Goal: Transaction & Acquisition: Purchase product/service

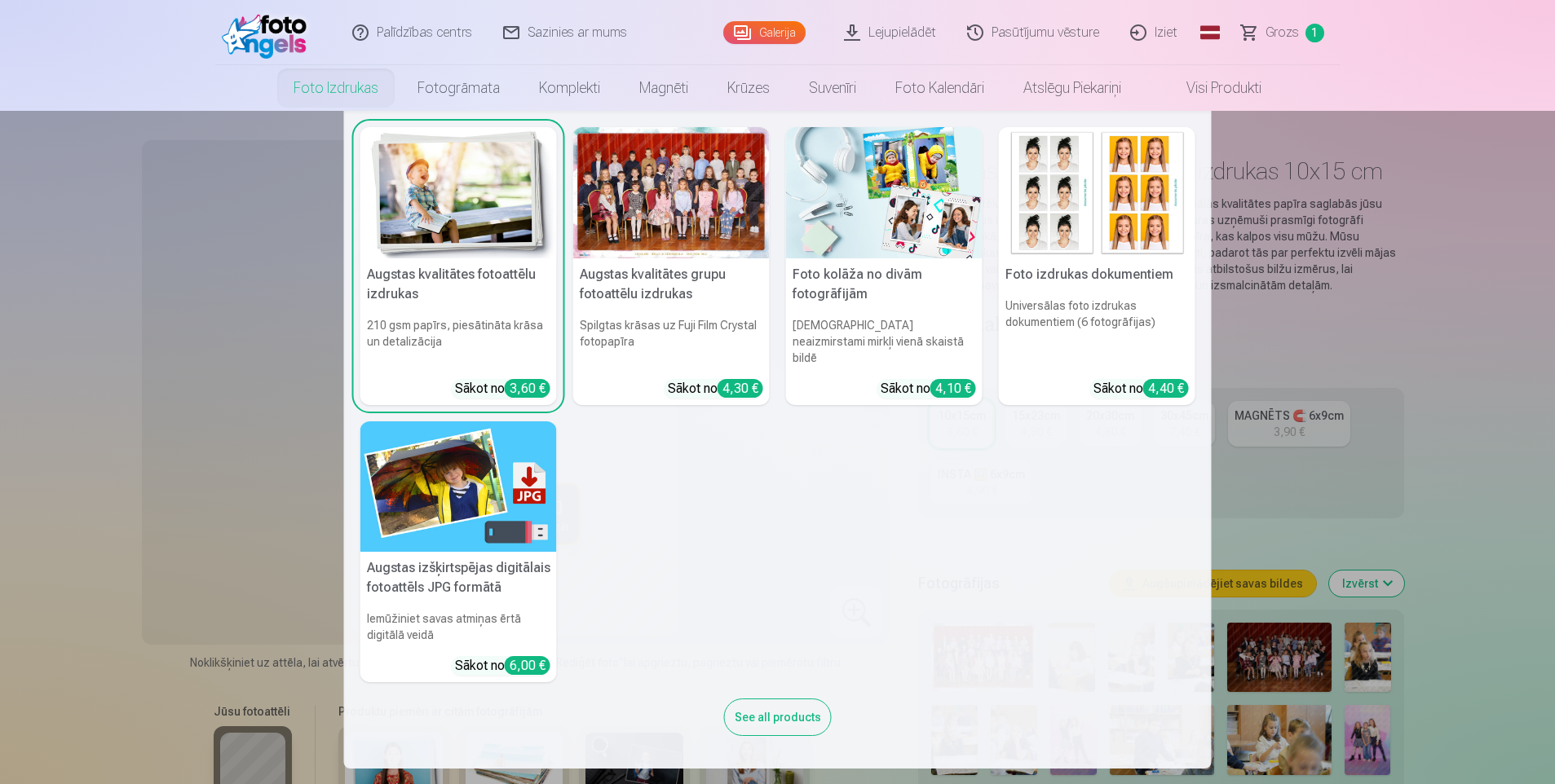
click at [336, 86] on link "Foto izdrukas" at bounding box center [336, 88] width 124 height 46
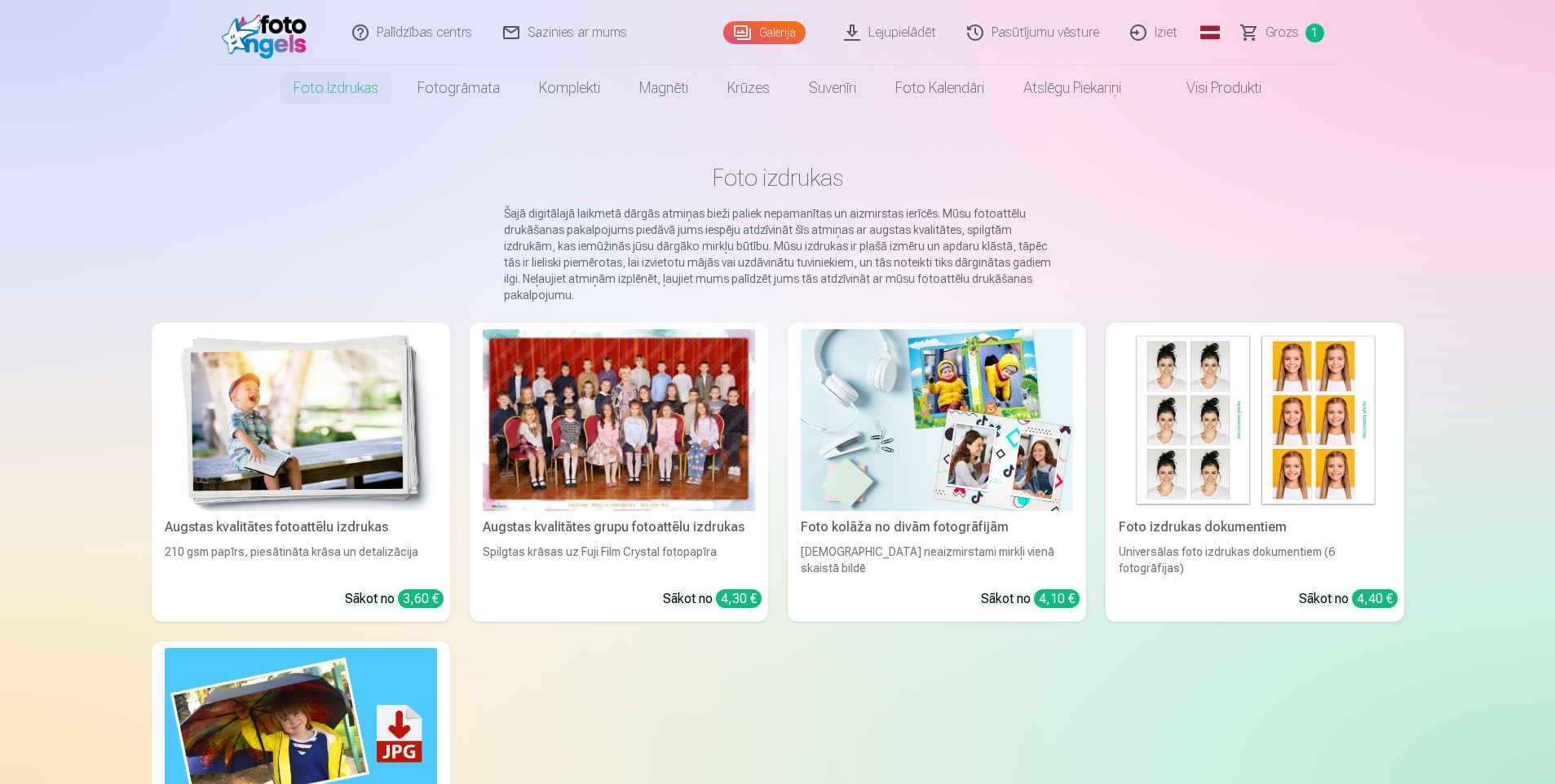
click at [629, 371] on div at bounding box center [619, 420] width 273 height 182
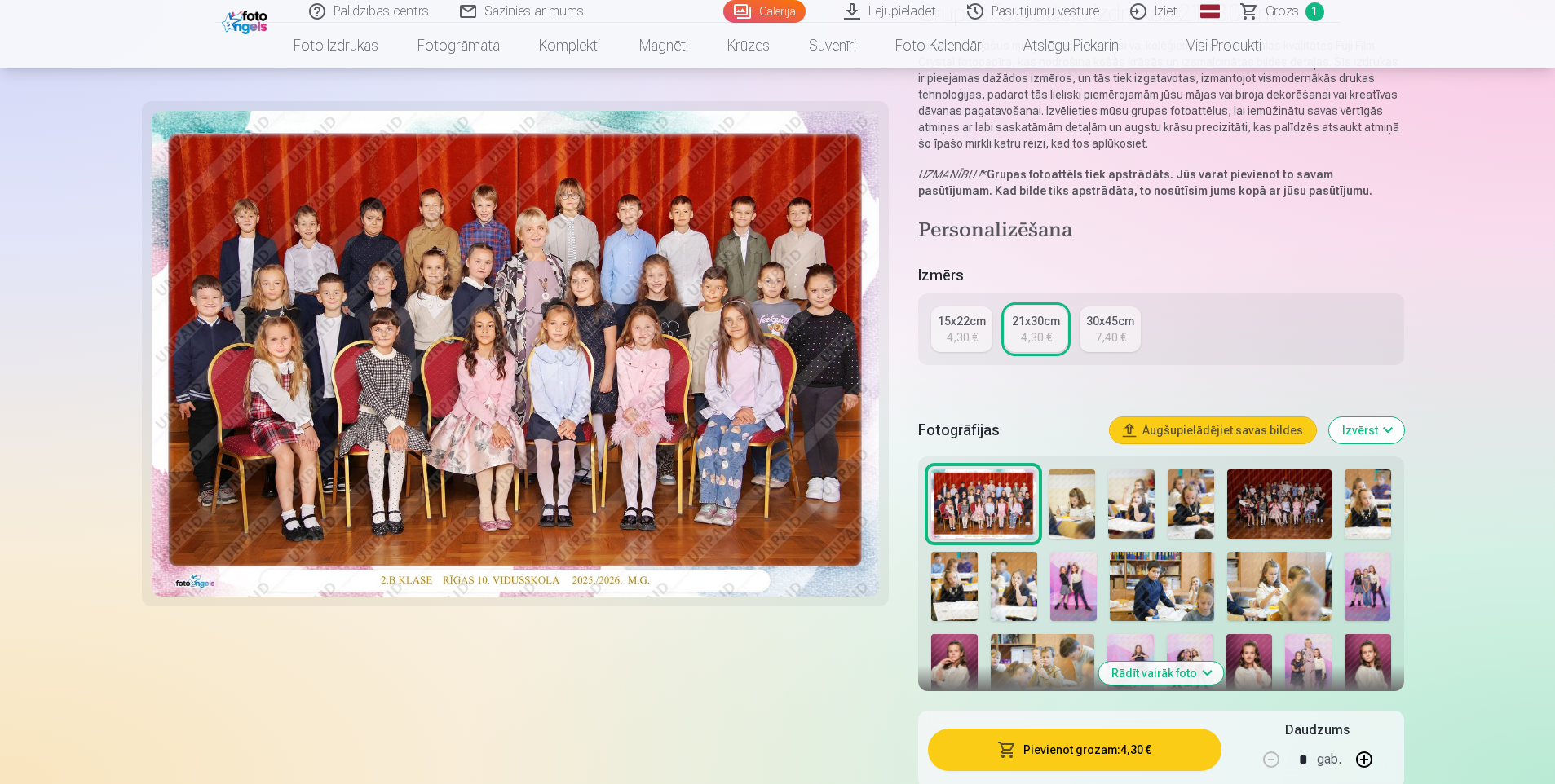
scroll to position [163, 0]
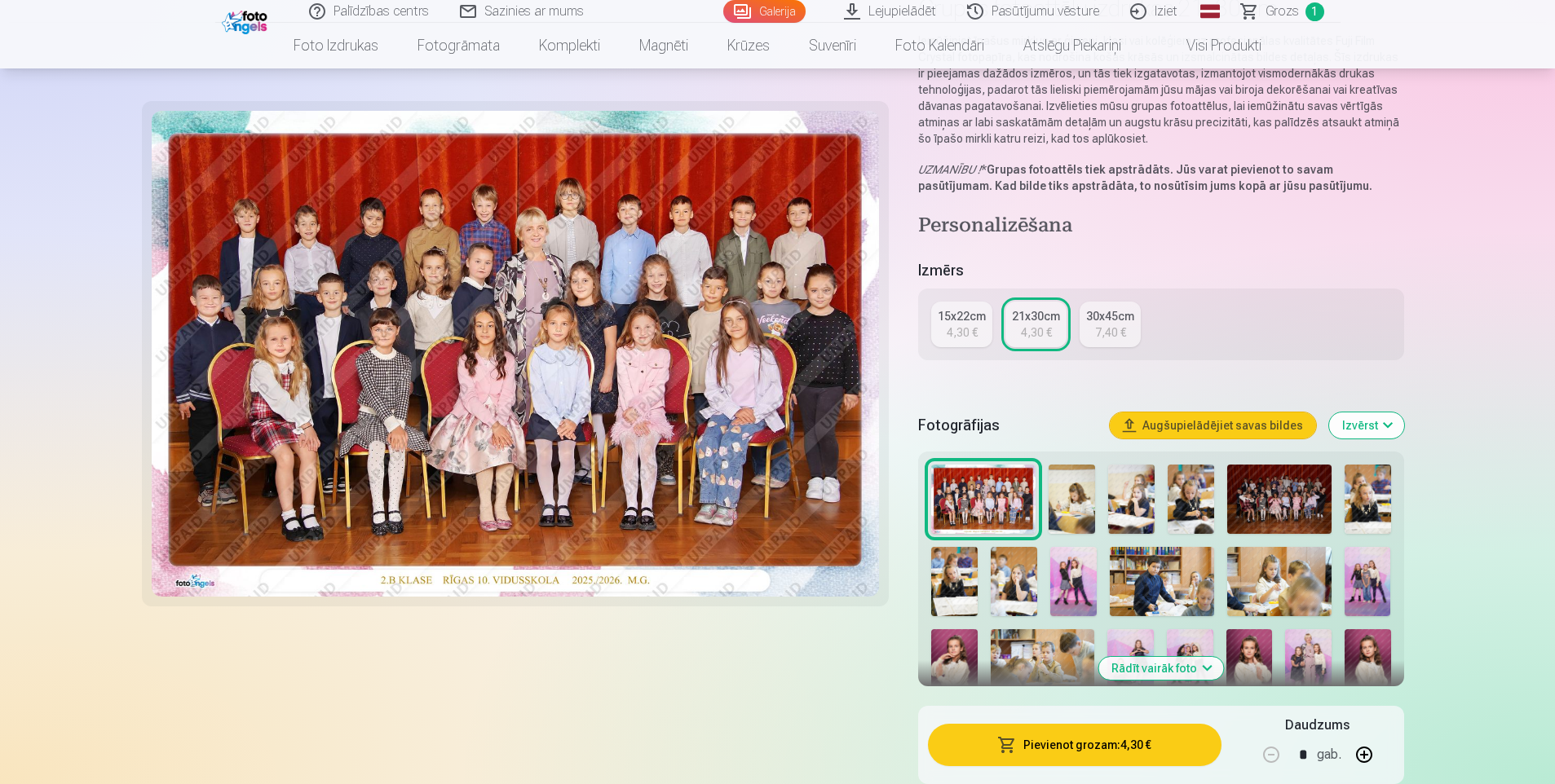
click at [1033, 426] on button "Augšupielādējiet savas bildes" at bounding box center [1213, 425] width 206 height 26
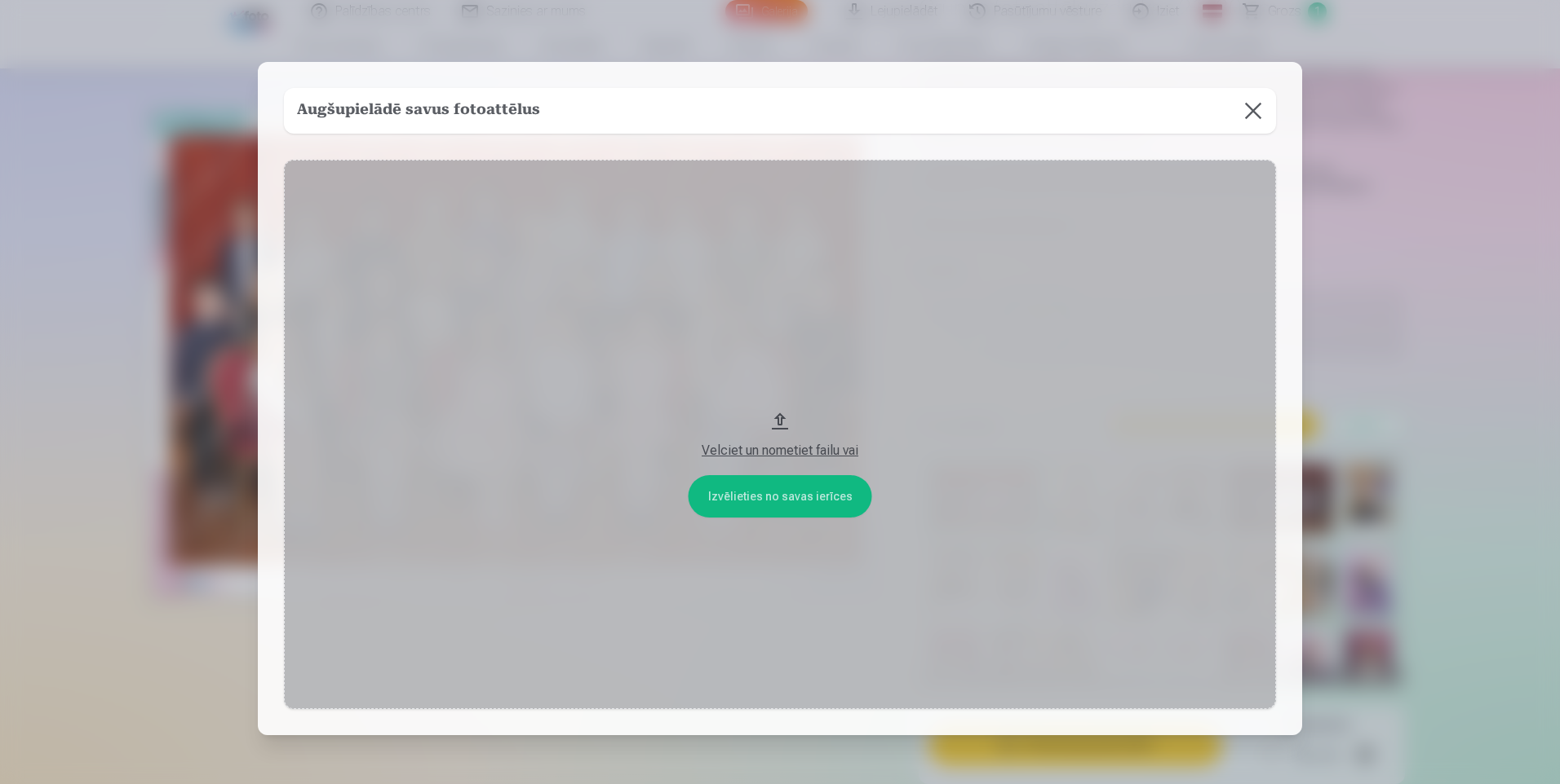
drag, startPoint x: 1256, startPoint y: 113, endPoint x: 1559, endPoint y: 344, distance: 381.0
click at [1033, 113] on button at bounding box center [1253, 110] width 46 height 46
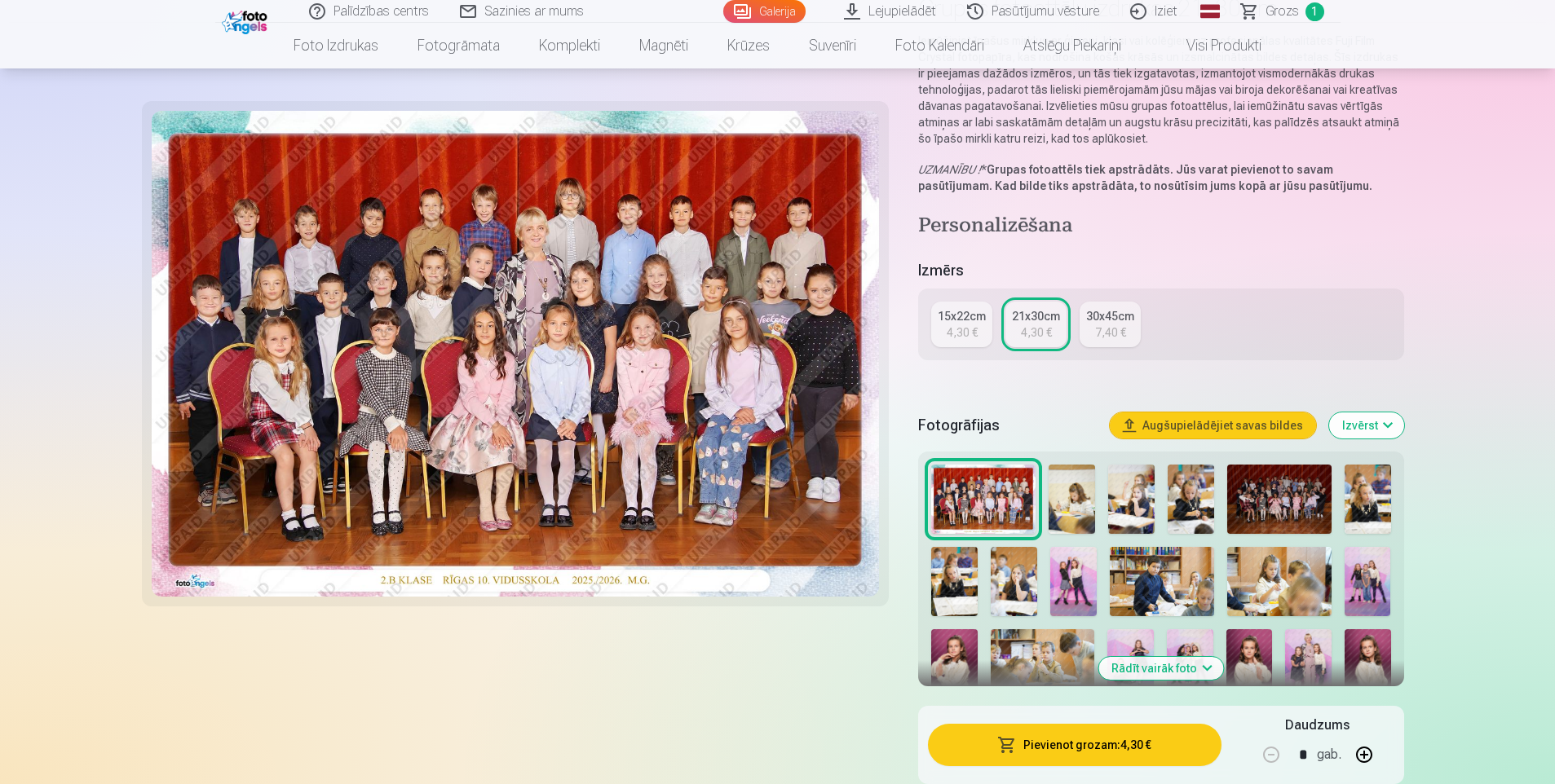
click at [1033, 490] on img at bounding box center [1280, 499] width 104 height 69
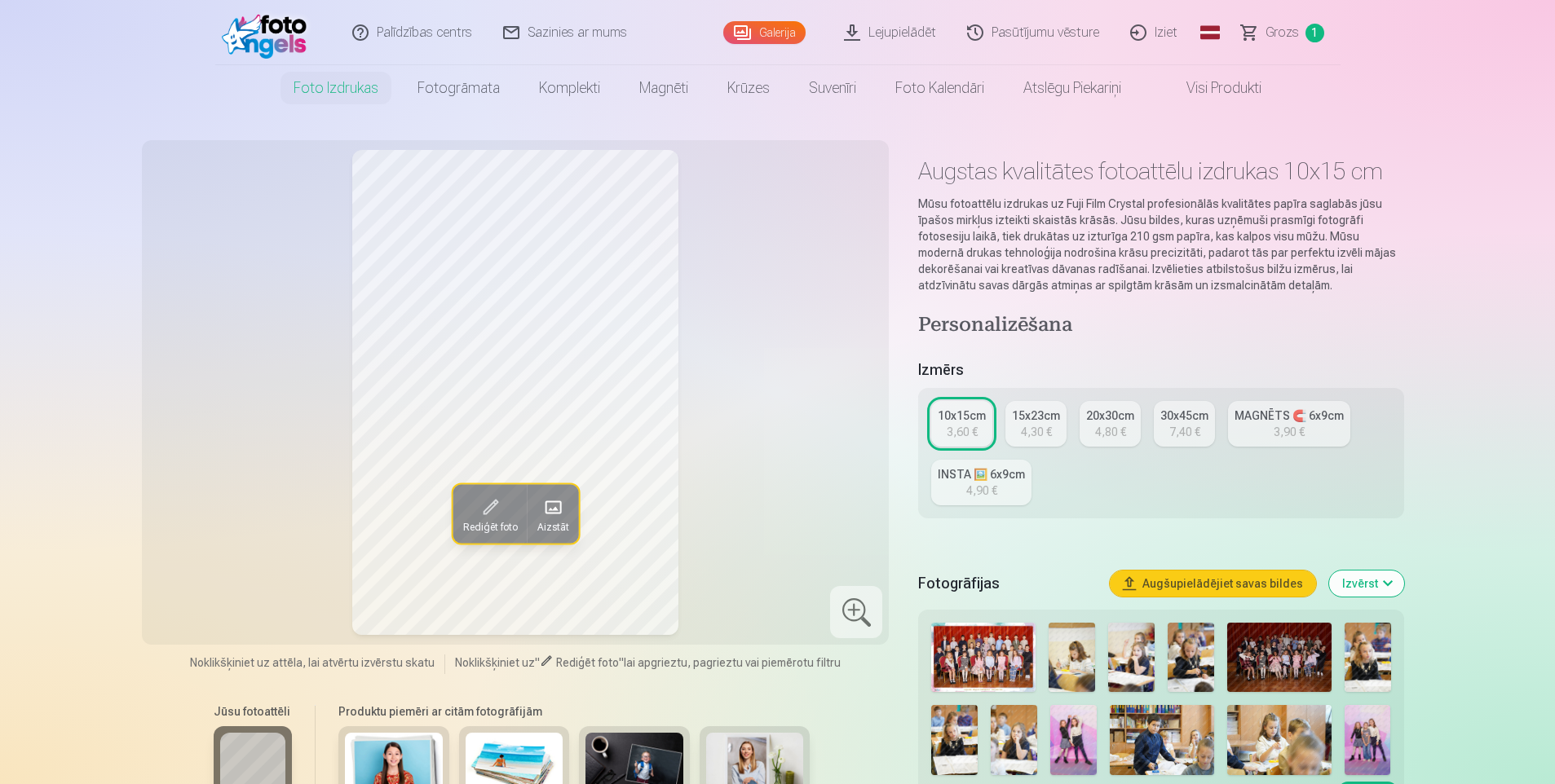
click at [981, 647] on img at bounding box center [983, 657] width 104 height 69
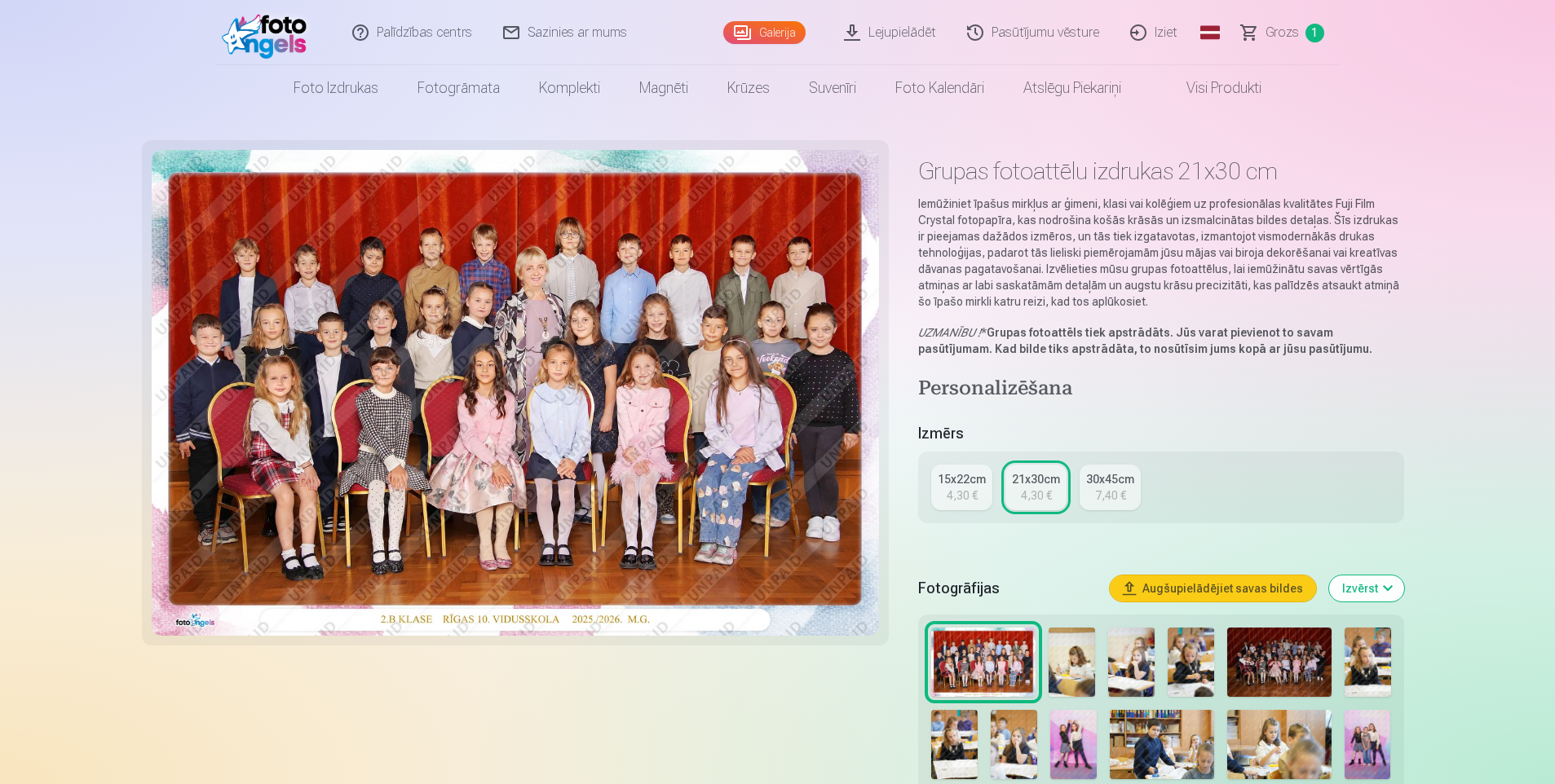
click at [1274, 658] on img at bounding box center [1280, 662] width 104 height 69
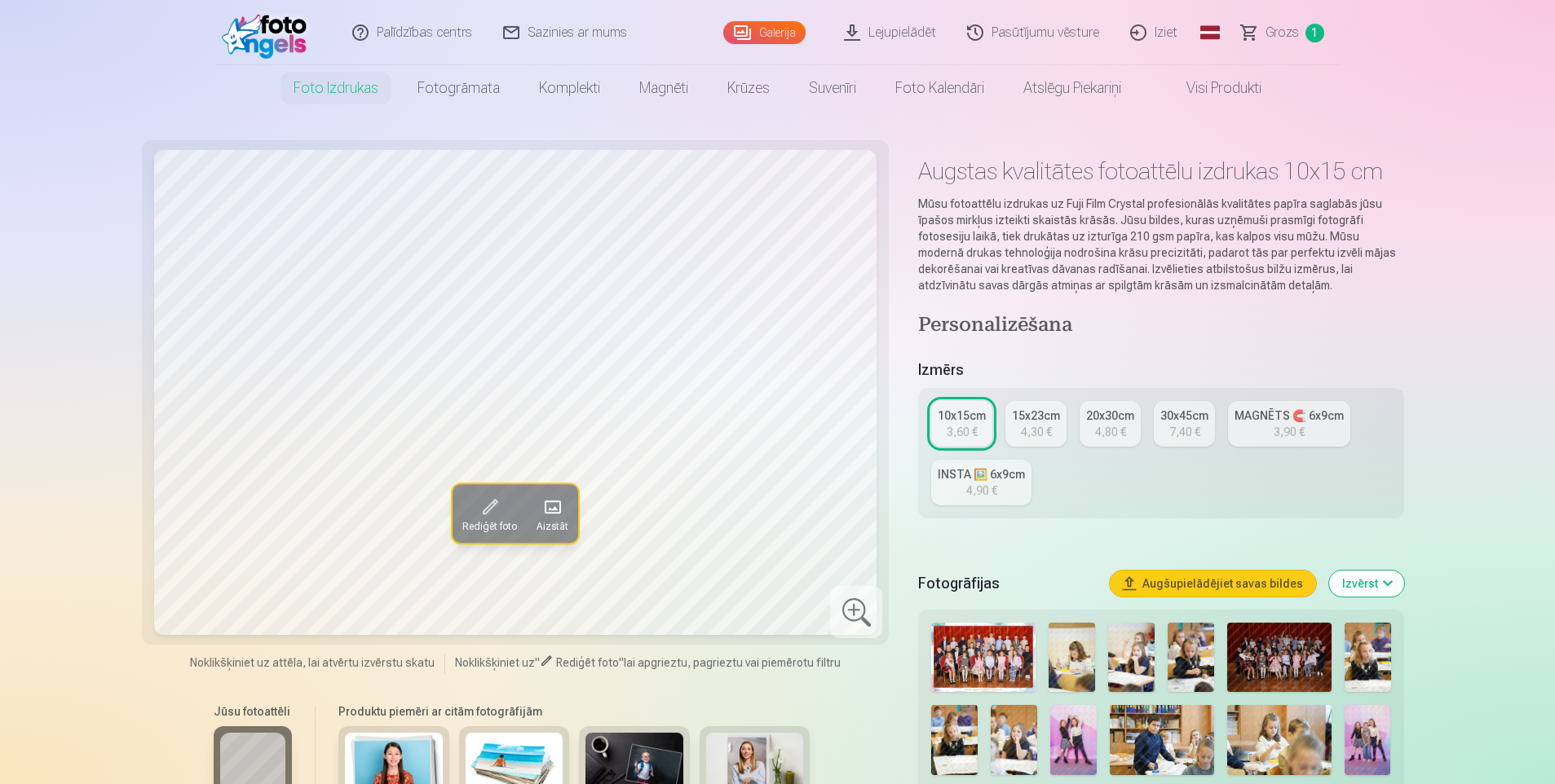
click at [791, 30] on link "Galerija" at bounding box center [764, 32] width 83 height 22
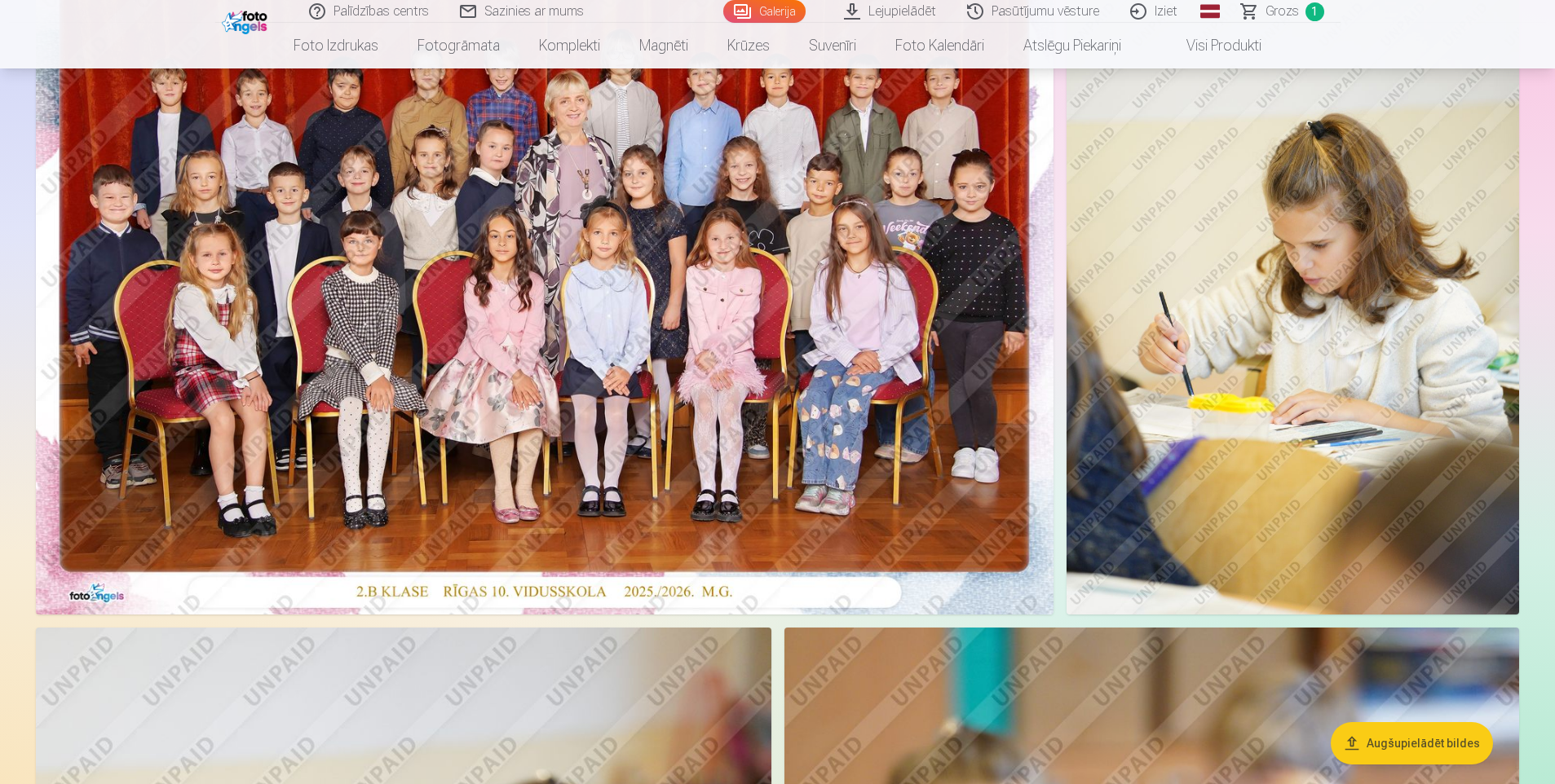
scroll to position [245, 0]
click at [541, 411] on img at bounding box center [545, 274] width 1018 height 679
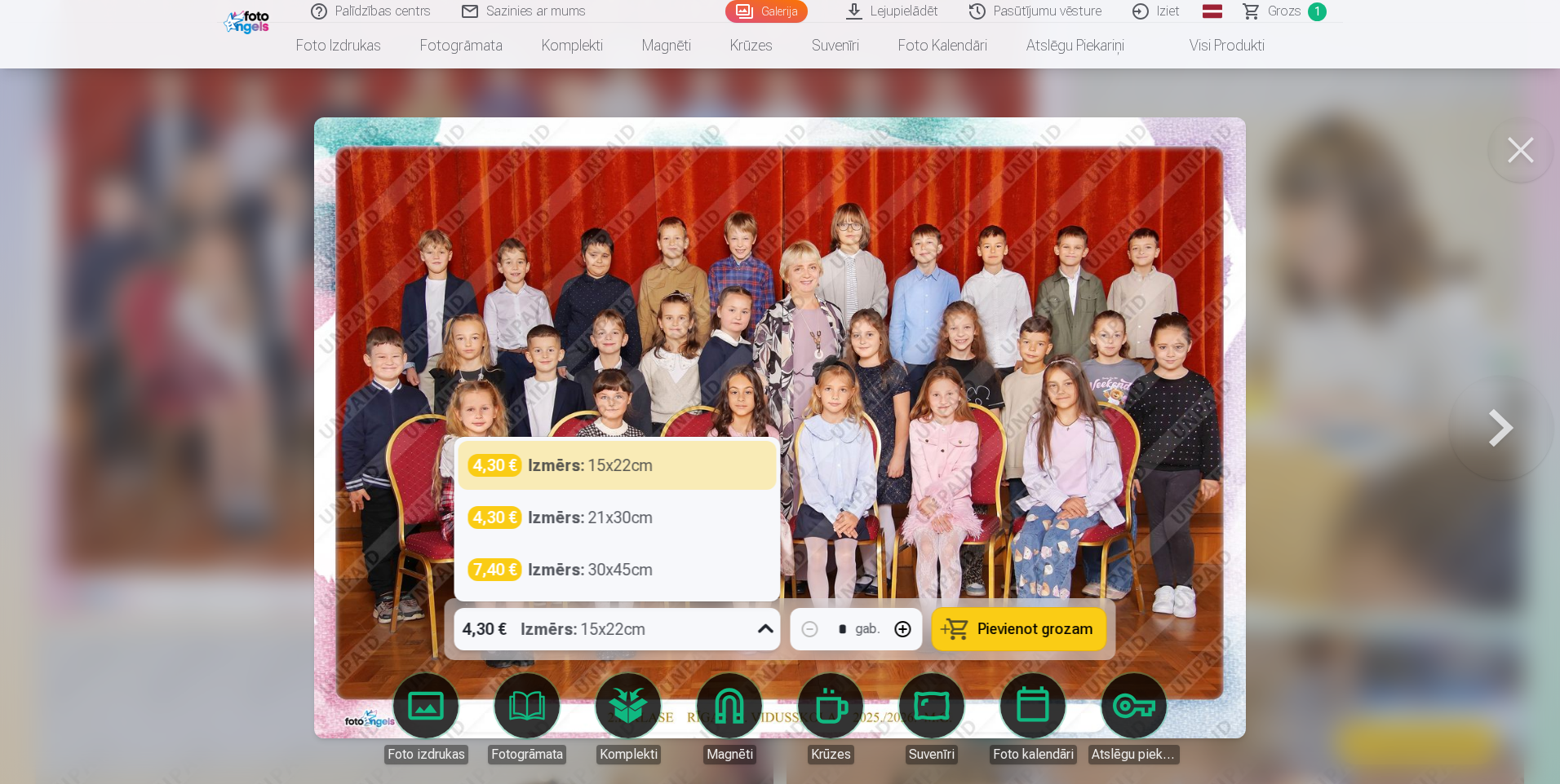
click at [767, 628] on icon at bounding box center [766, 629] width 26 height 26
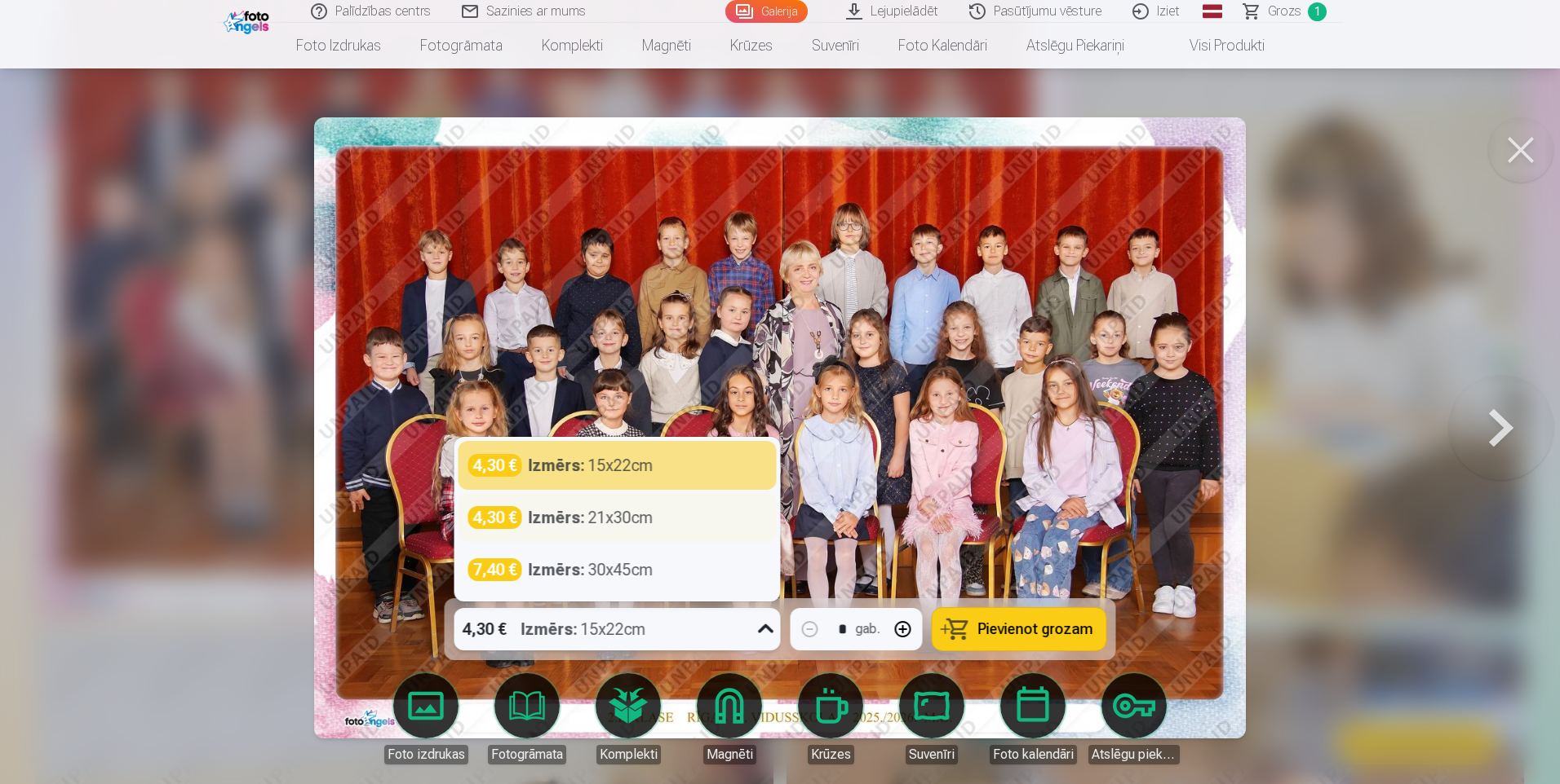
click at [643, 518] on div "Izmērs : 21x30cm" at bounding box center [591, 517] width 125 height 22
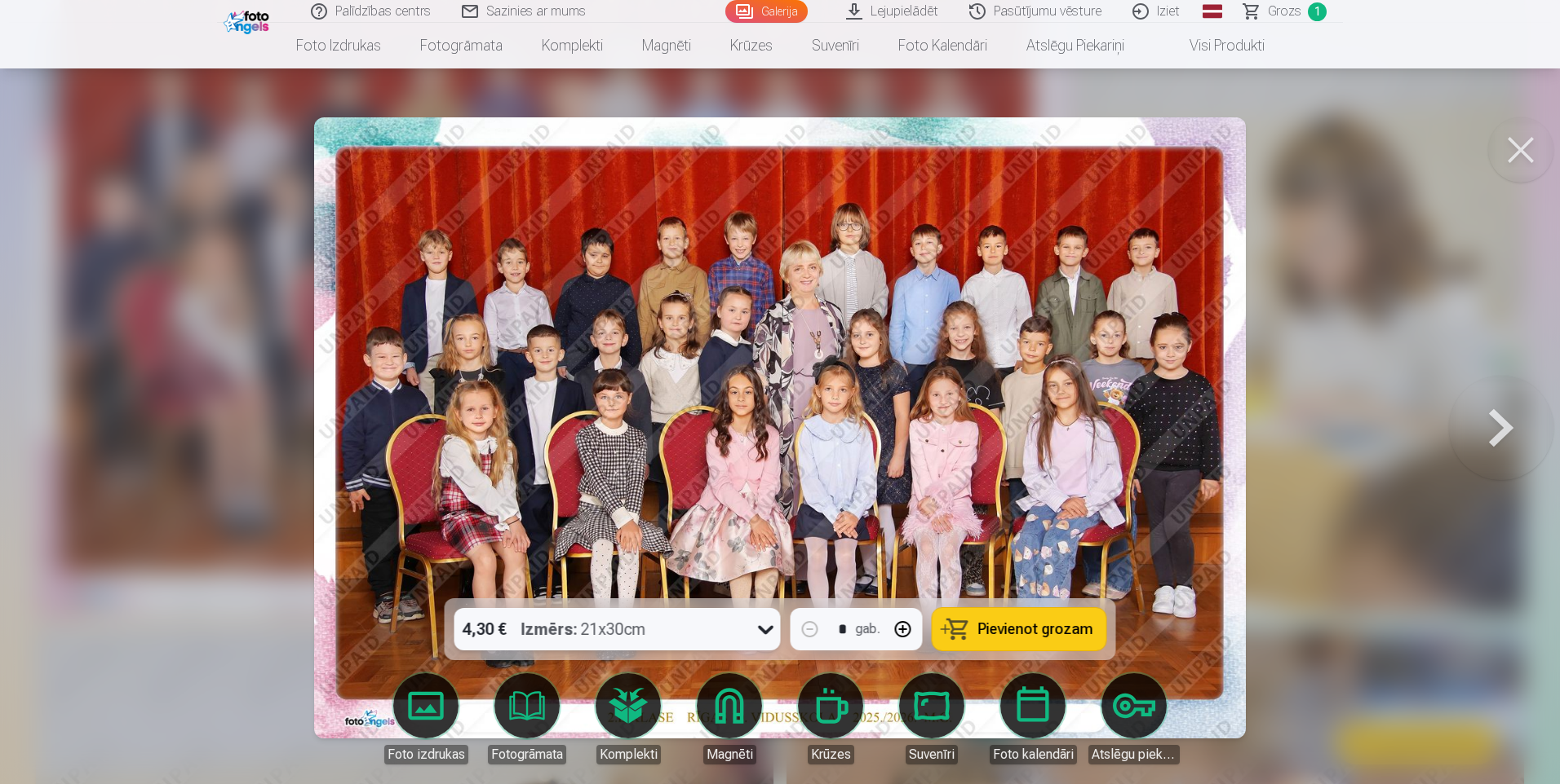
click at [1058, 630] on span "Pievienot grozam" at bounding box center [1036, 629] width 115 height 14
click at [1504, 417] on button at bounding box center [1501, 428] width 104 height 309
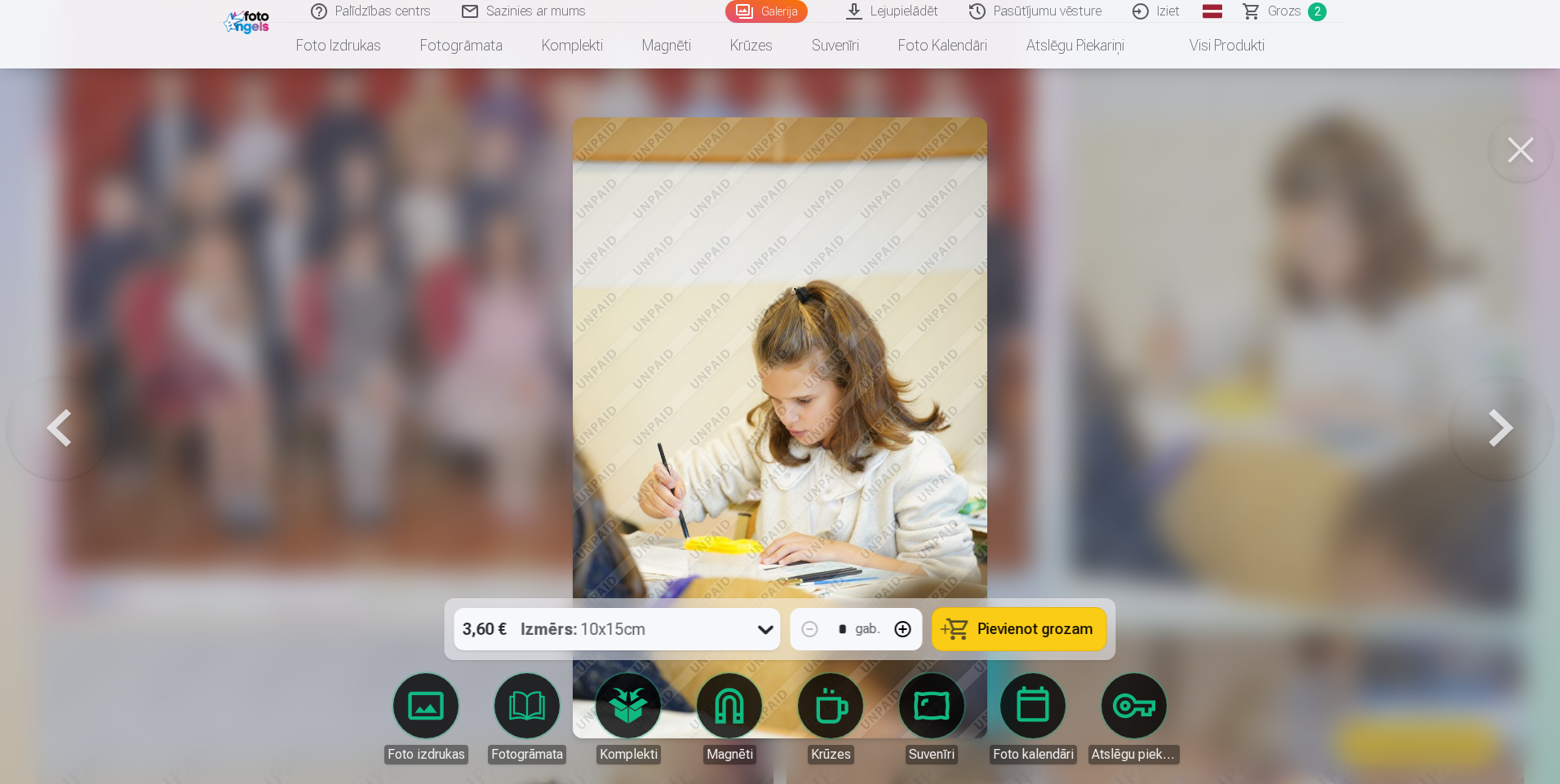
click at [1501, 423] on button at bounding box center [1501, 428] width 104 height 309
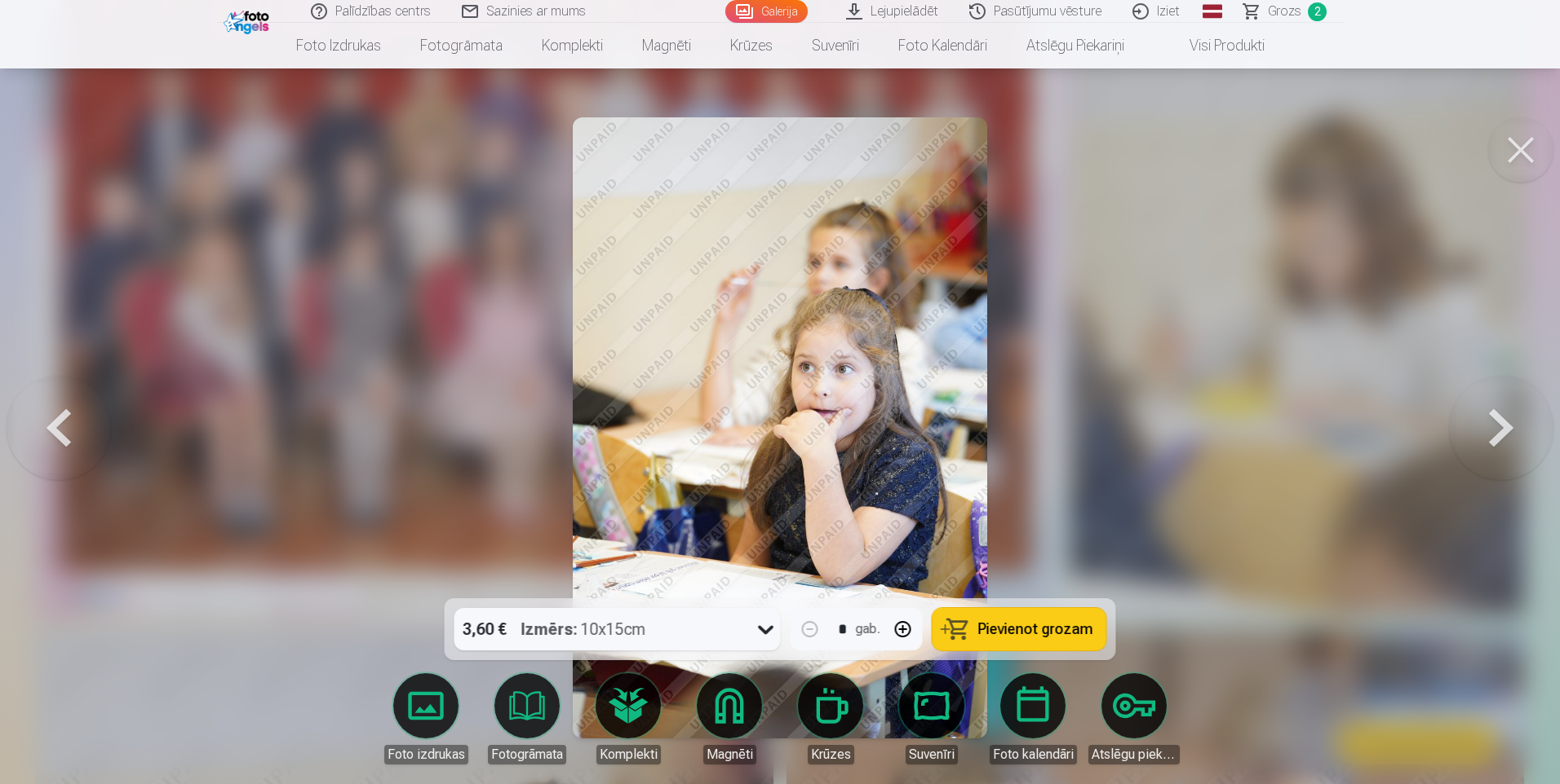
click at [1501, 423] on button at bounding box center [1501, 428] width 104 height 309
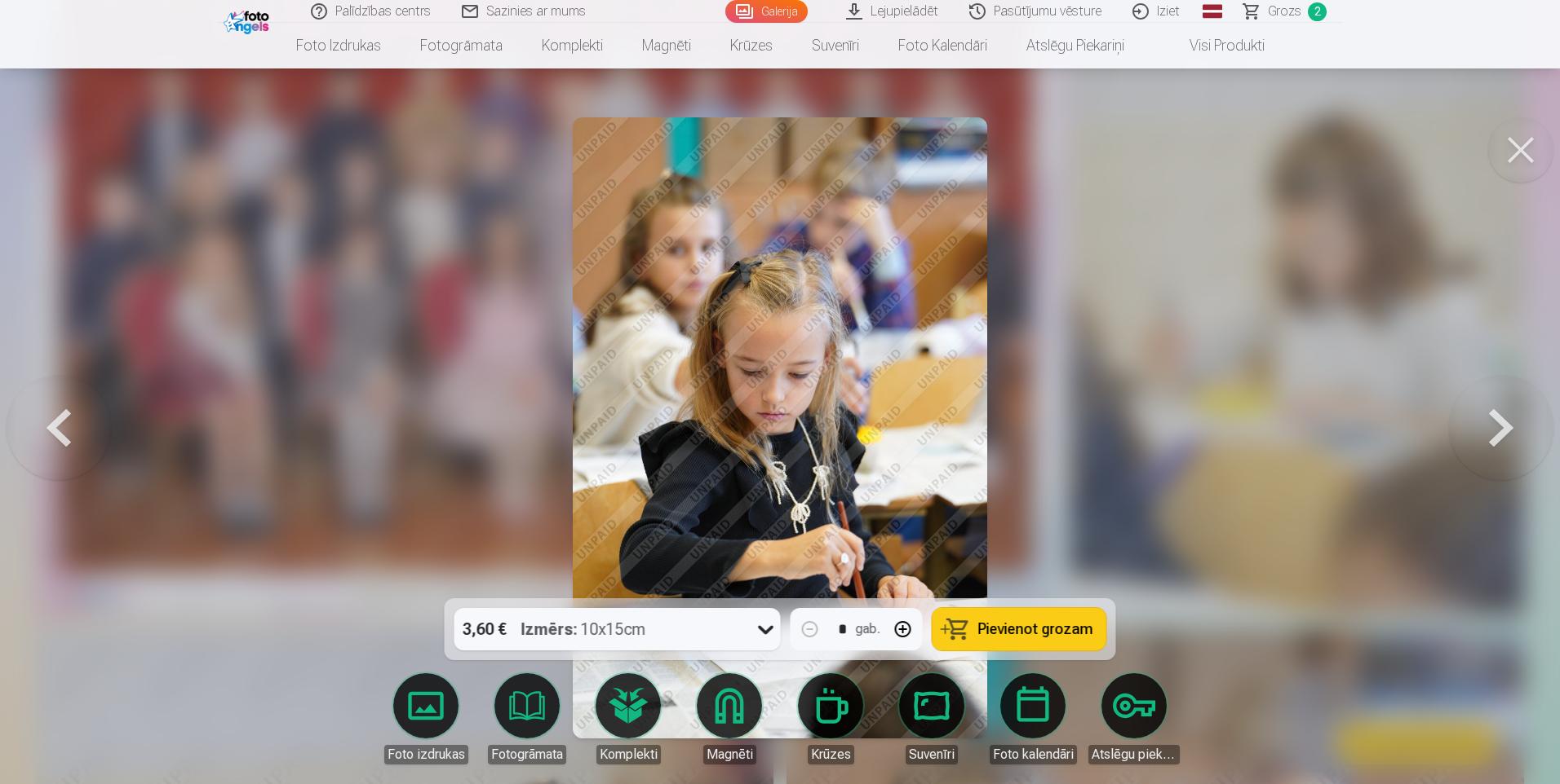
click at [1501, 423] on button at bounding box center [1501, 428] width 104 height 309
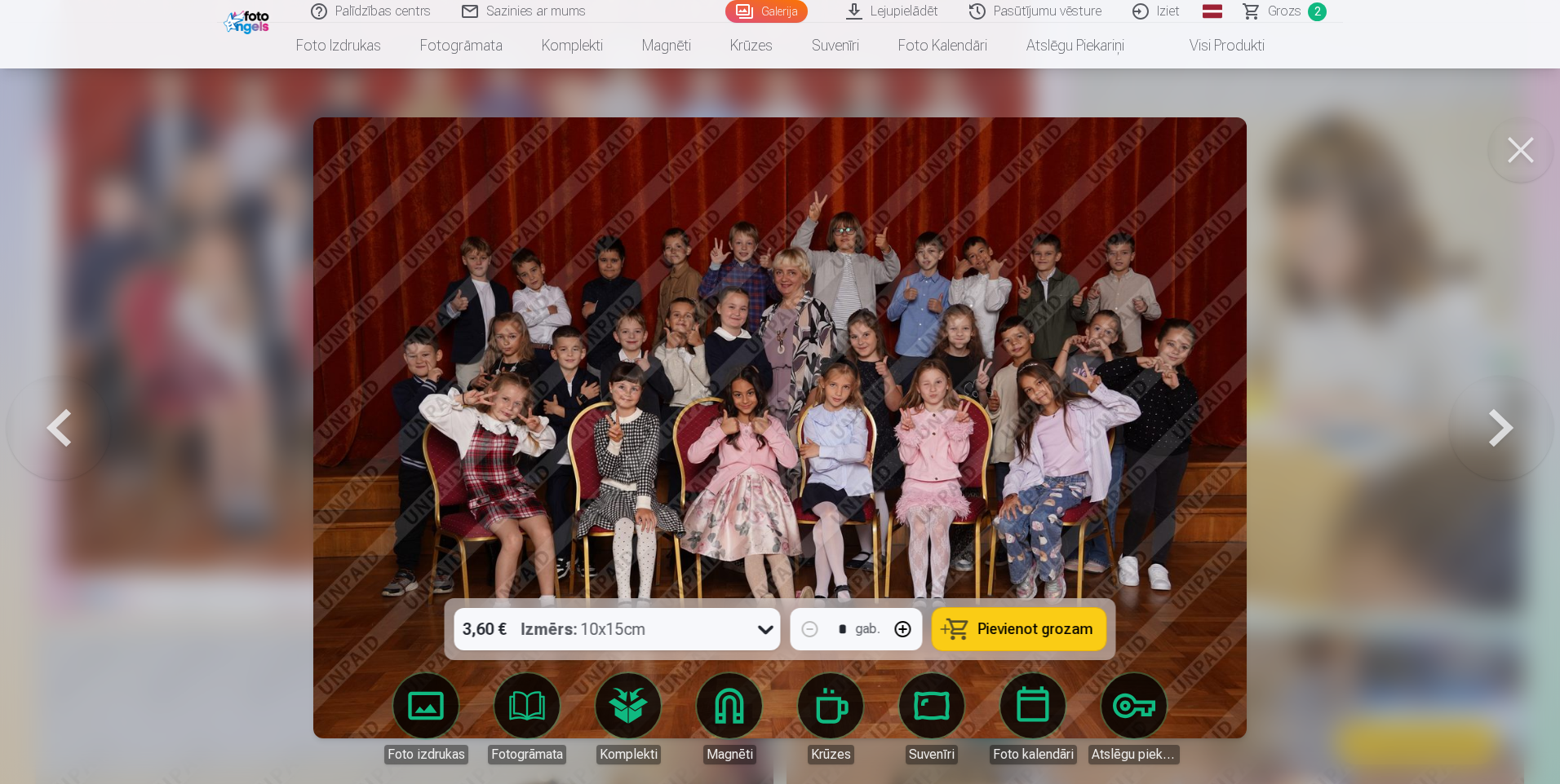
click at [1501, 423] on button at bounding box center [1501, 428] width 104 height 309
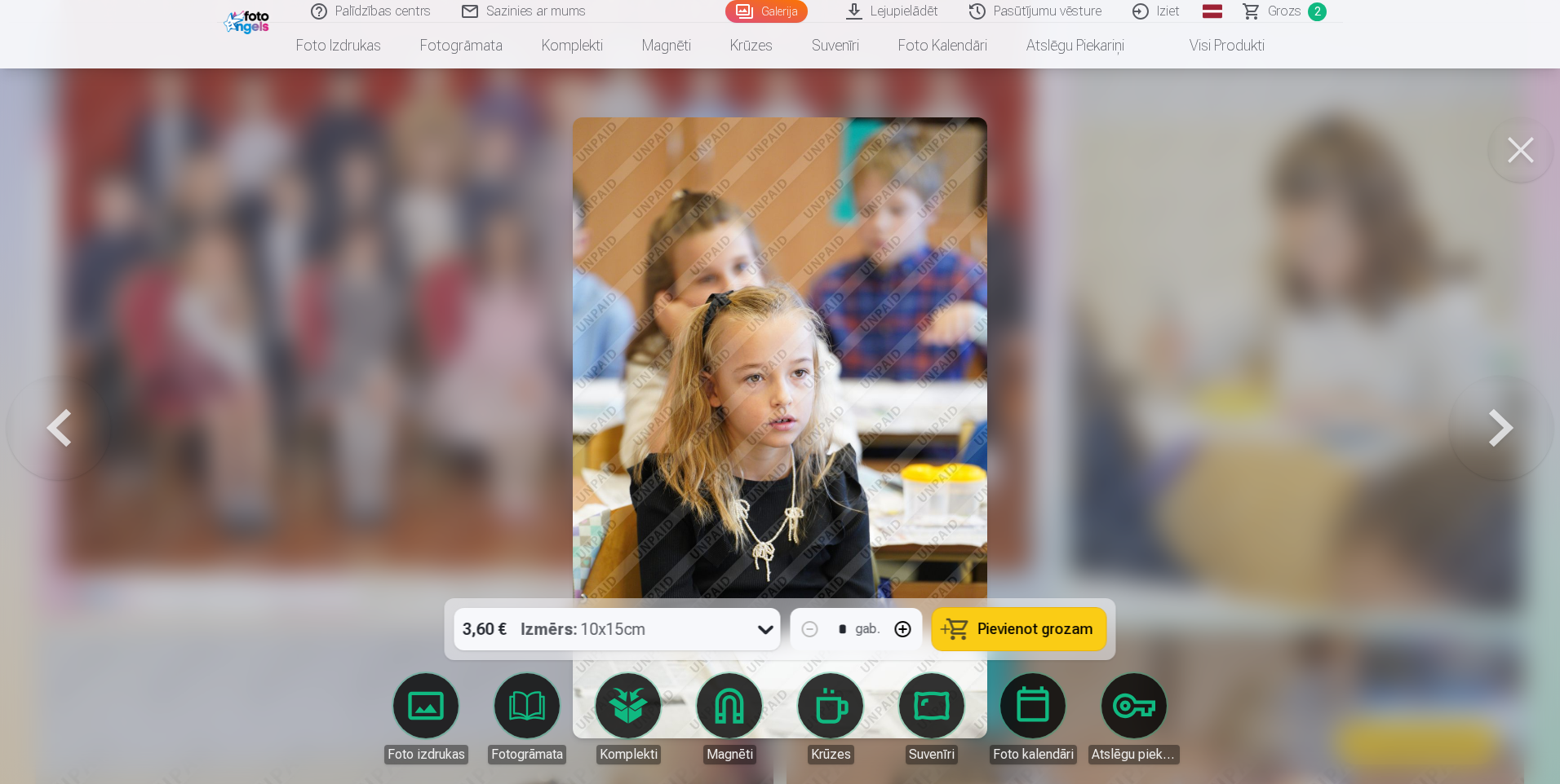
click at [1501, 423] on button at bounding box center [1501, 428] width 104 height 309
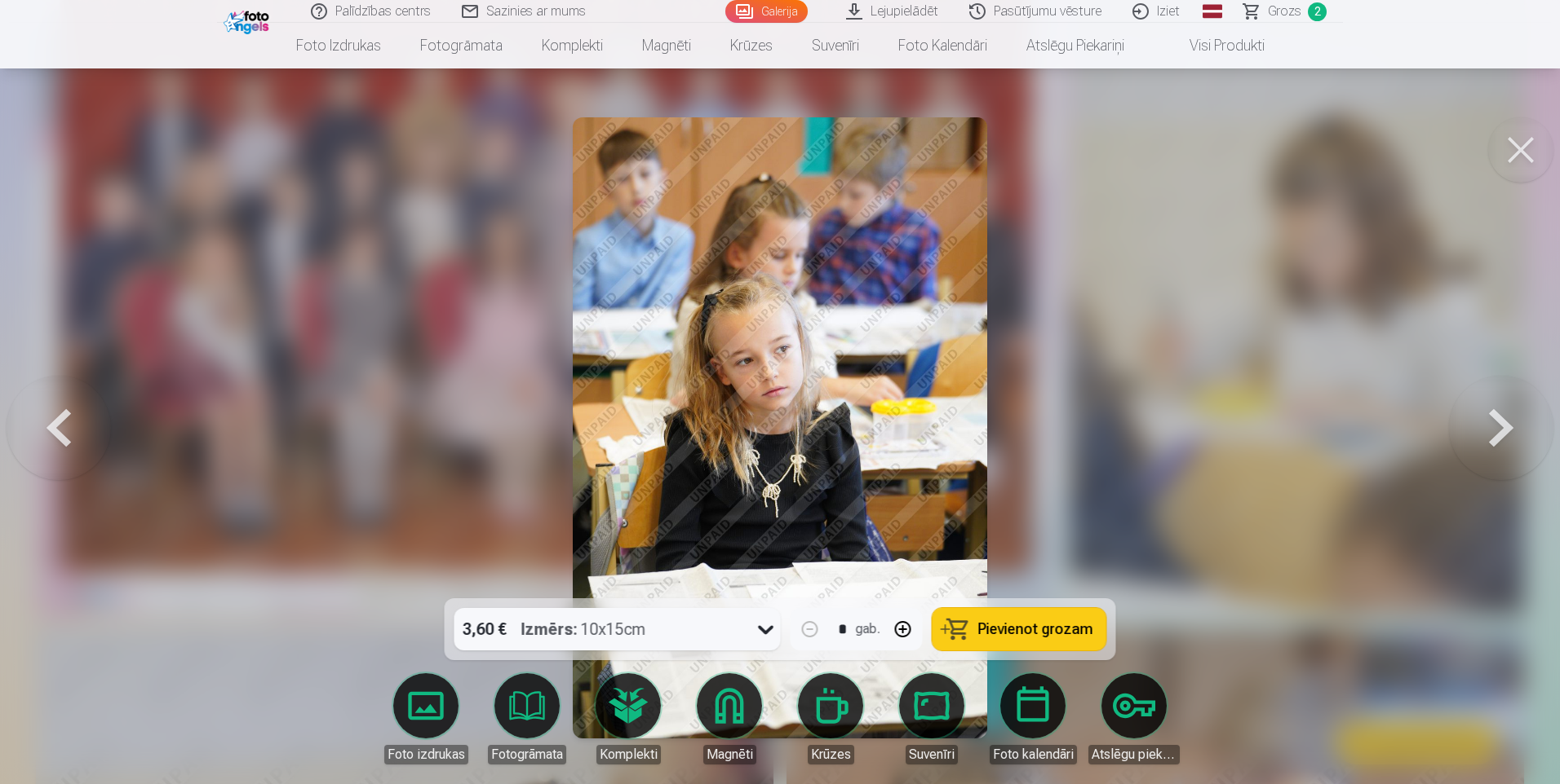
click at [1501, 423] on button at bounding box center [1501, 428] width 104 height 309
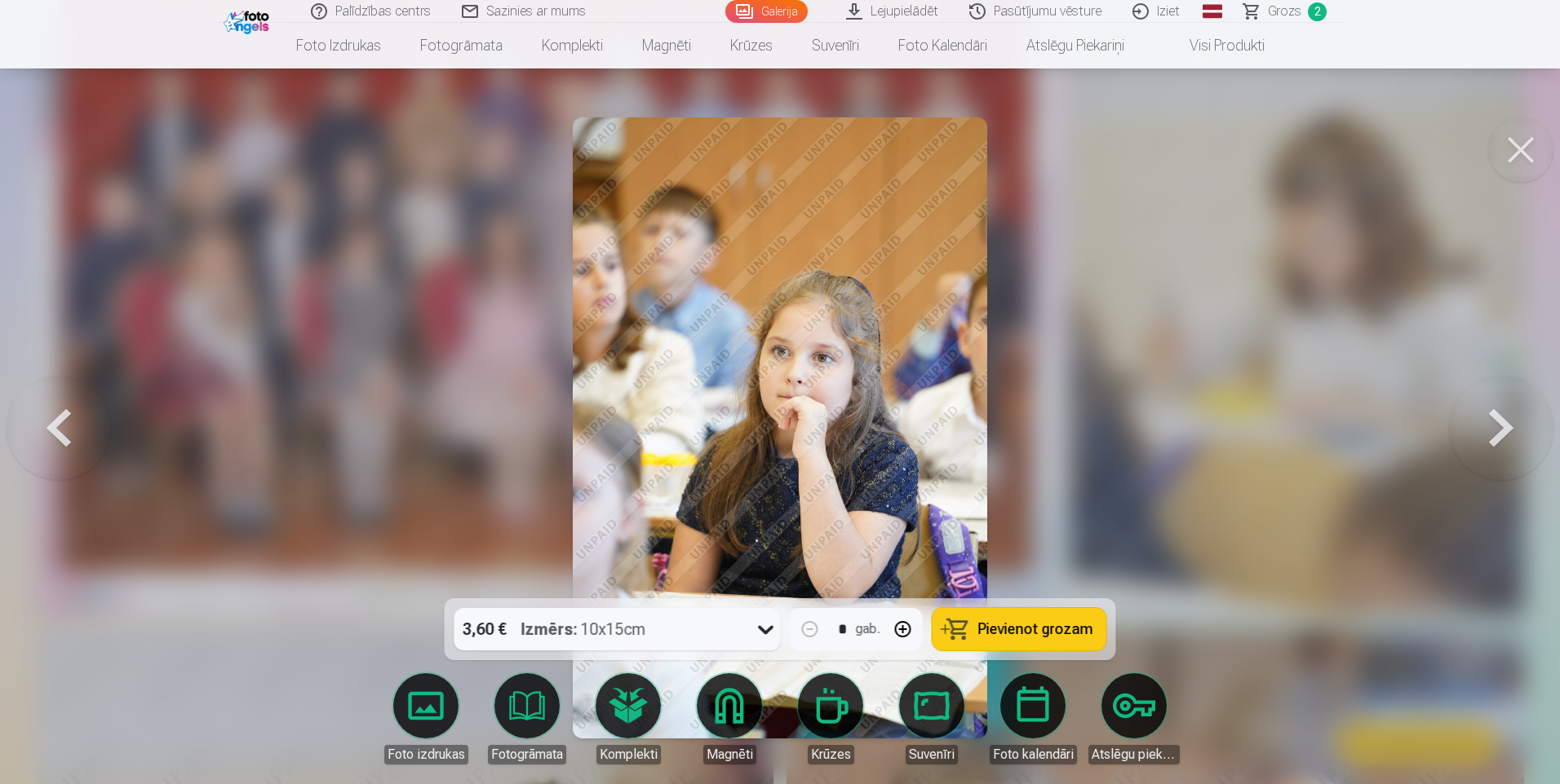
click at [1501, 423] on button at bounding box center [1501, 428] width 104 height 309
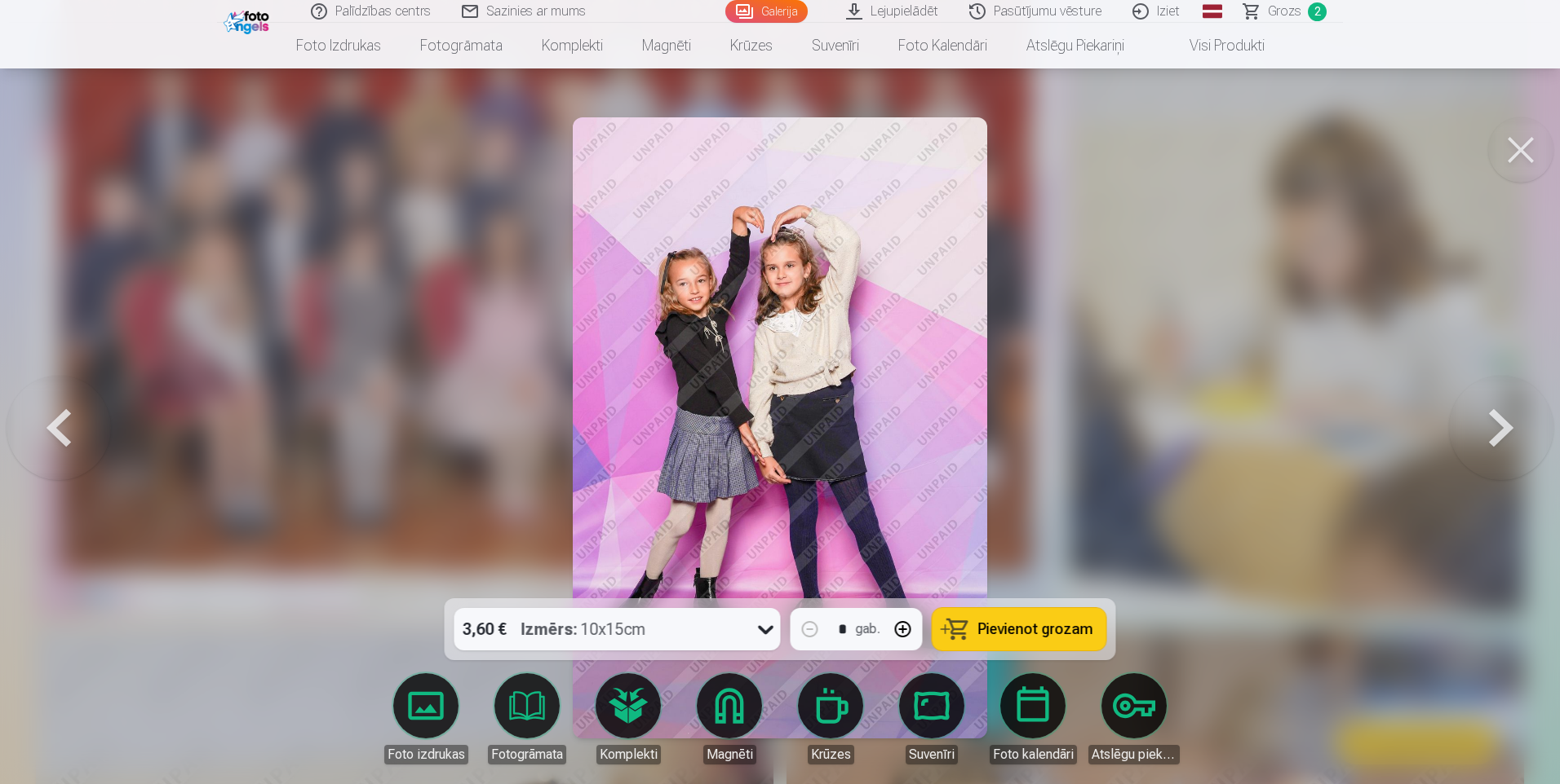
click at [1501, 423] on button at bounding box center [1501, 428] width 104 height 309
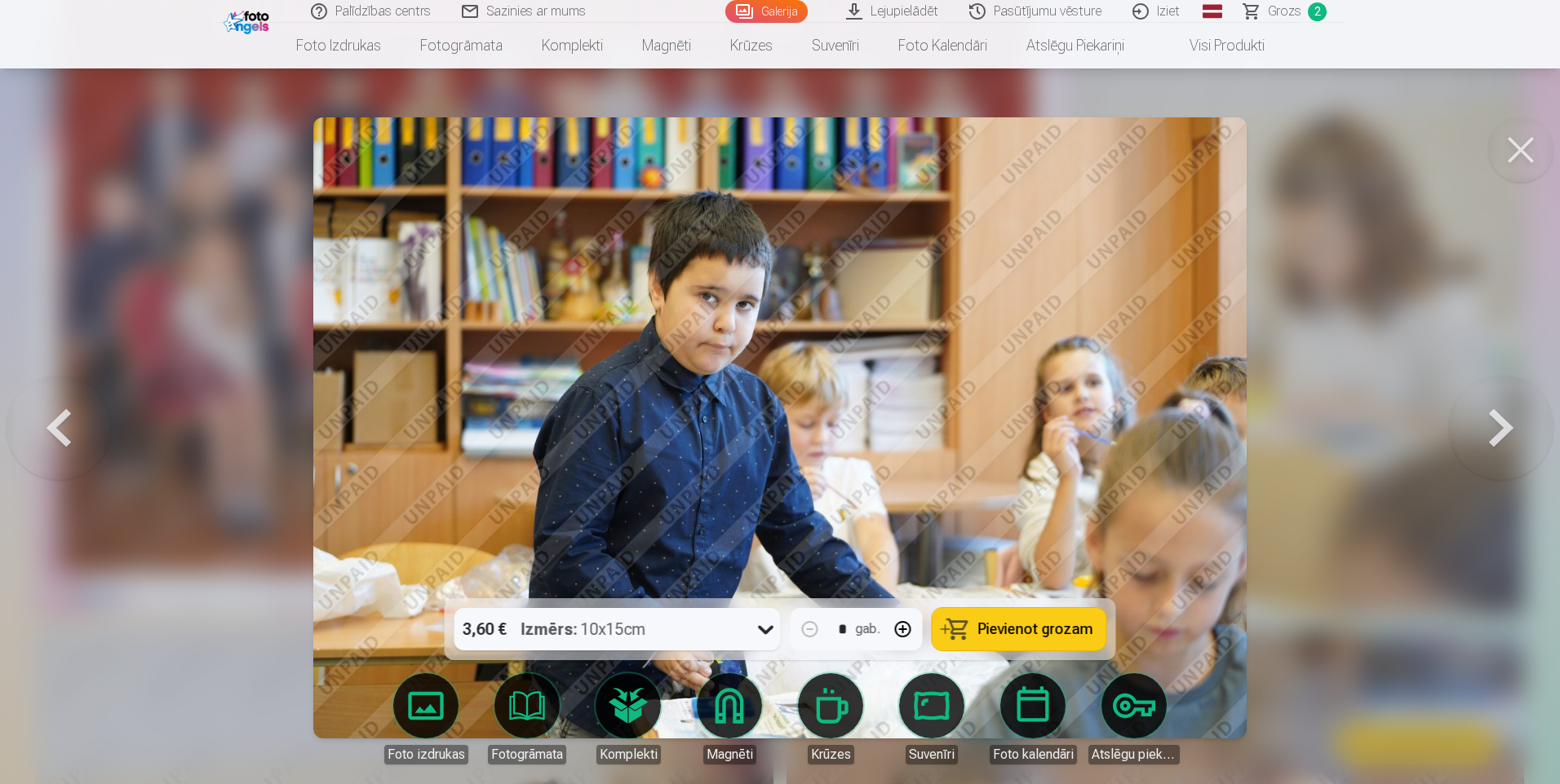
click at [1501, 423] on button at bounding box center [1501, 428] width 104 height 309
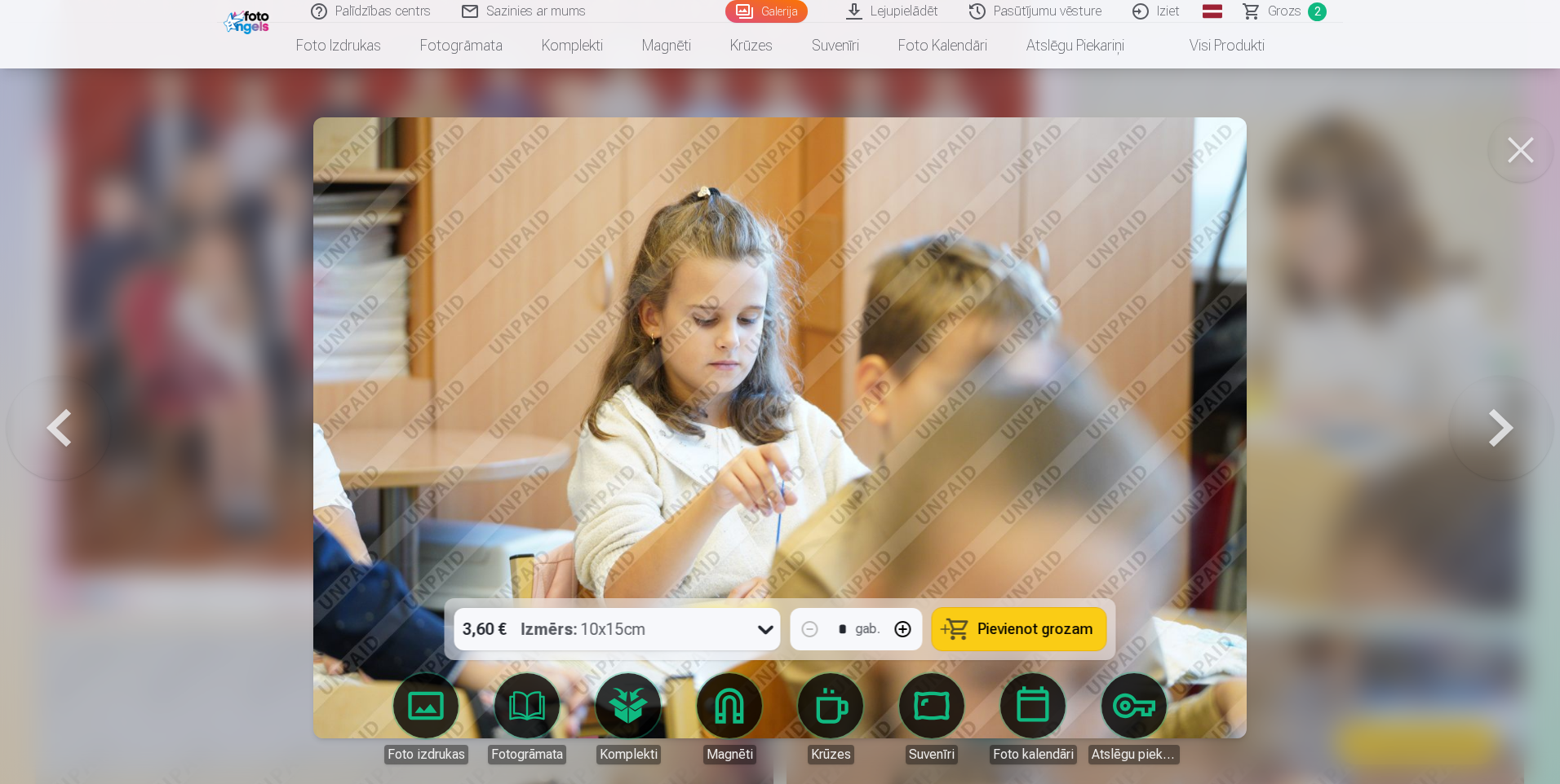
click at [1501, 423] on button at bounding box center [1501, 428] width 104 height 309
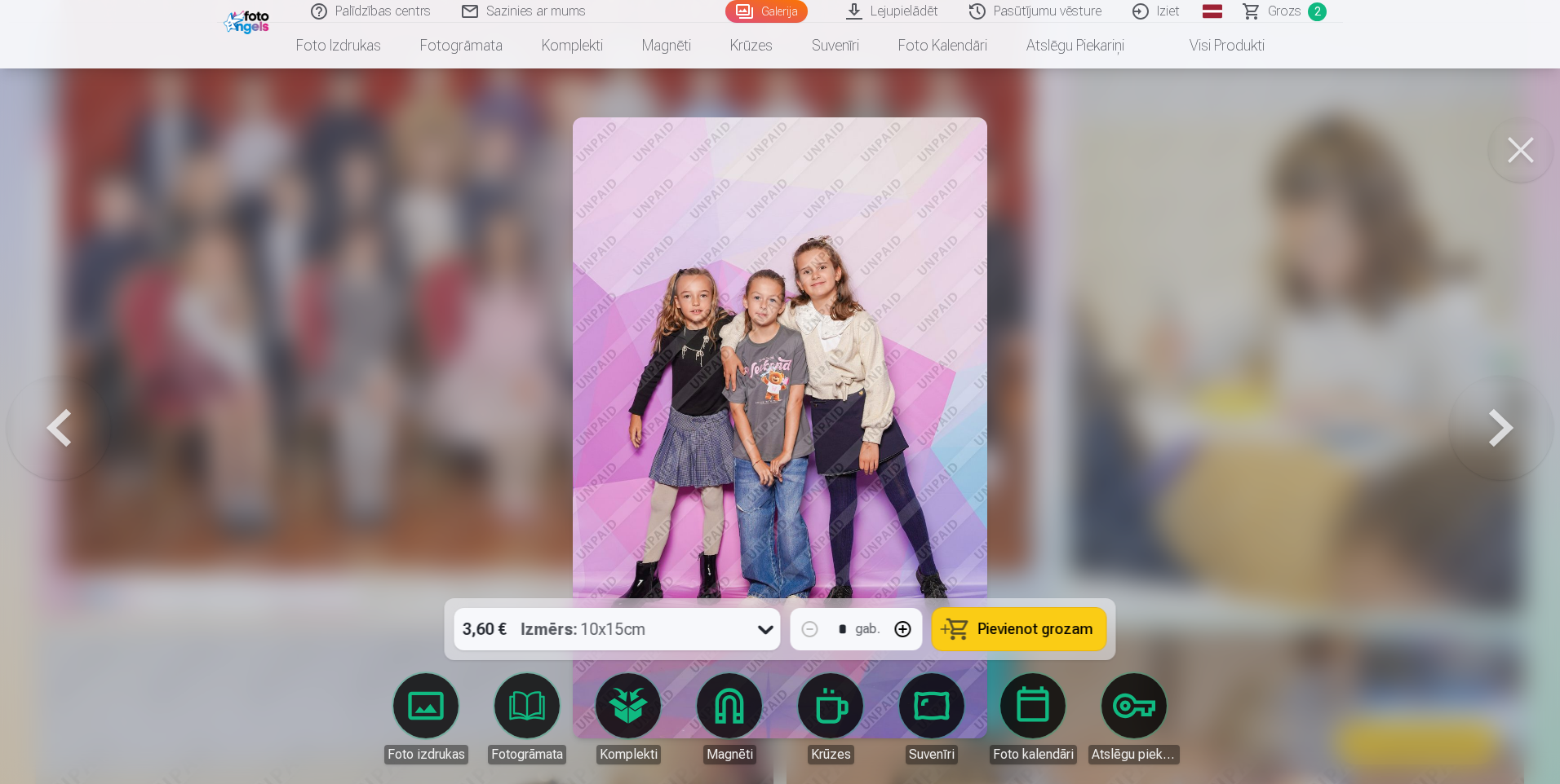
click at [1501, 423] on button at bounding box center [1501, 428] width 104 height 309
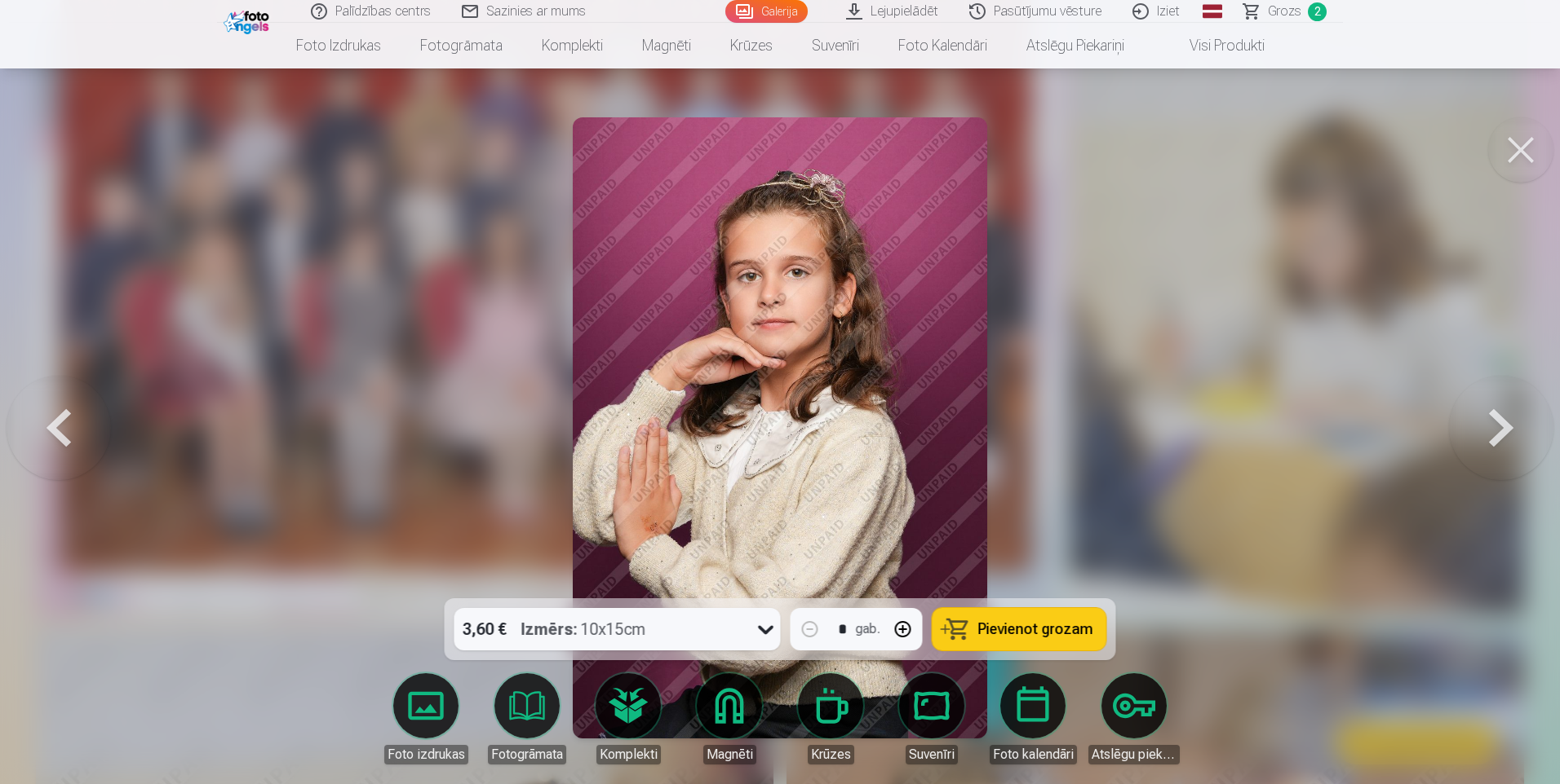
click at [71, 421] on button at bounding box center [58, 428] width 104 height 309
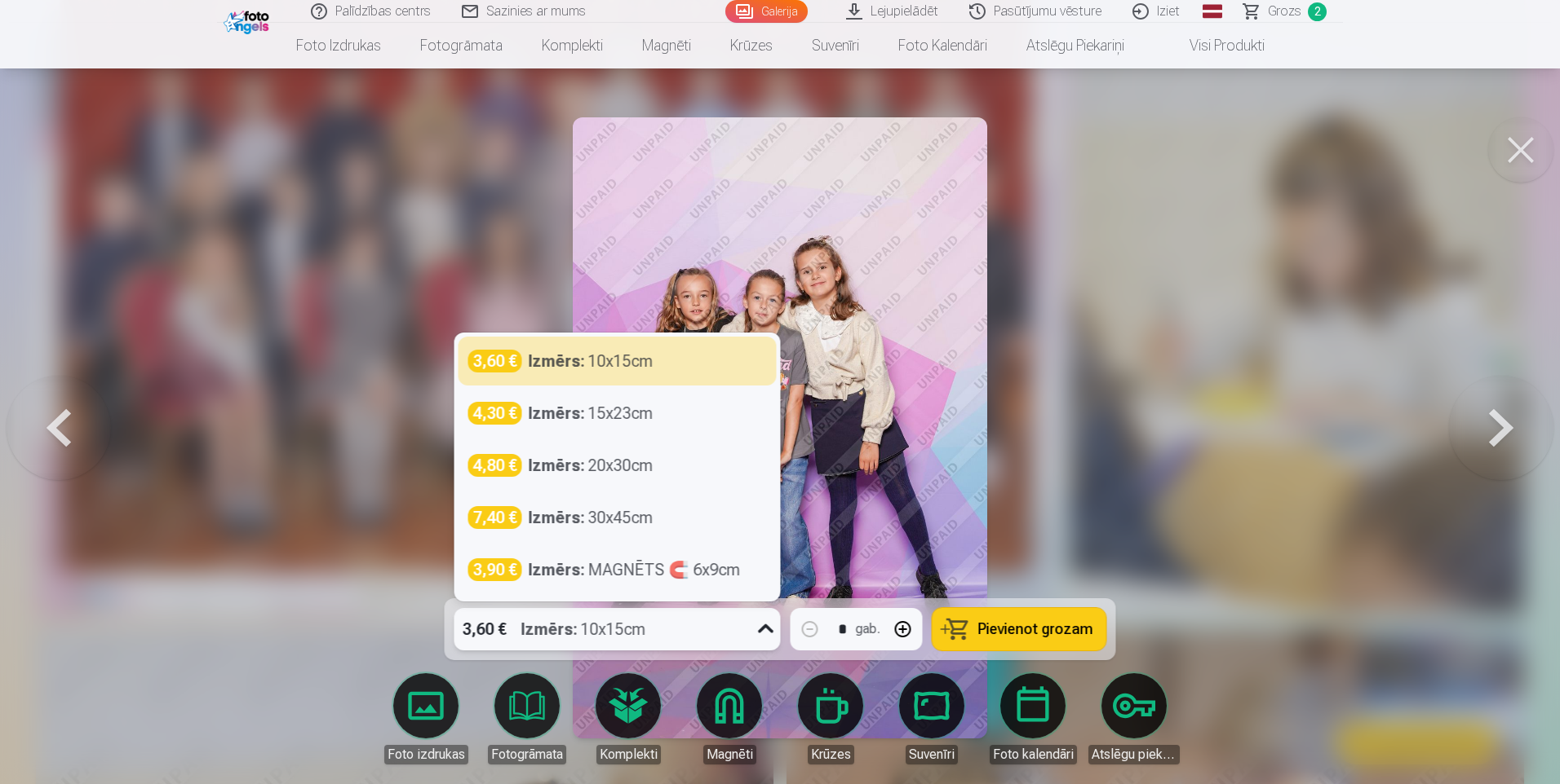
click at [567, 623] on strong "Izmērs :" at bounding box center [549, 629] width 57 height 22
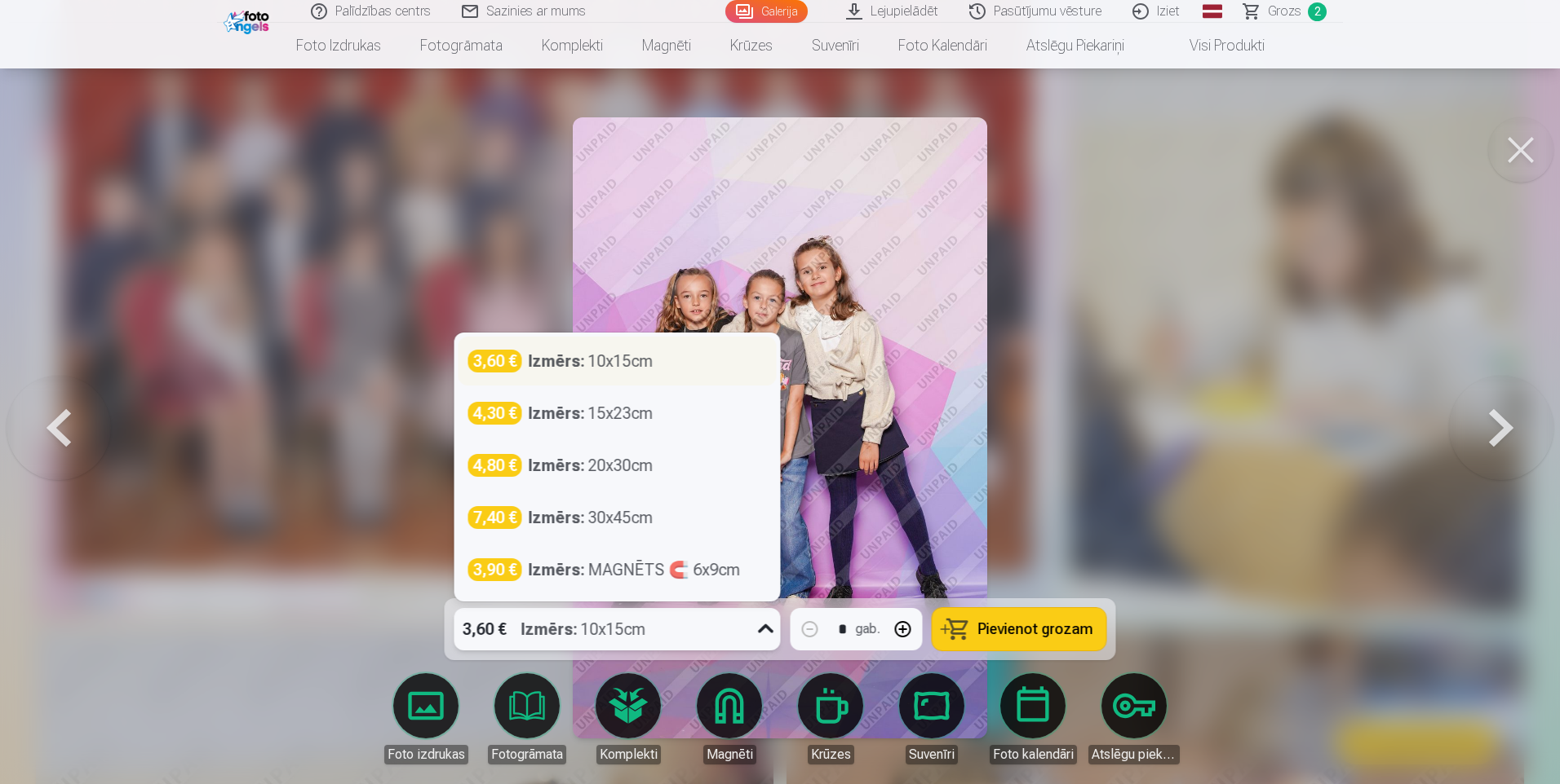
click at [650, 362] on div "Izmērs : 10x15cm" at bounding box center [591, 361] width 125 height 22
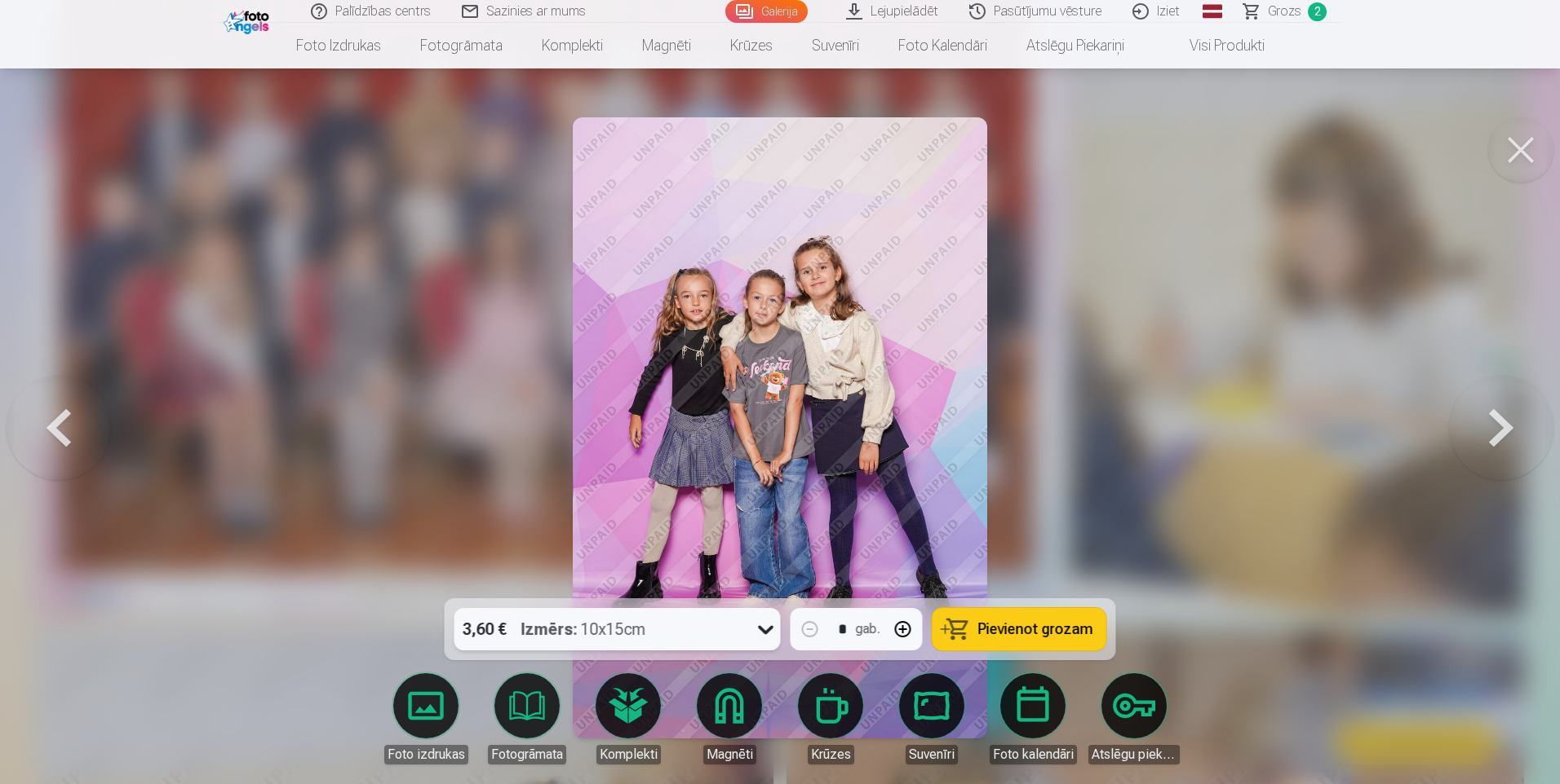
click at [1015, 636] on span "Pievienot grozam" at bounding box center [1036, 629] width 115 height 14
click at [1499, 434] on button at bounding box center [1501, 428] width 104 height 309
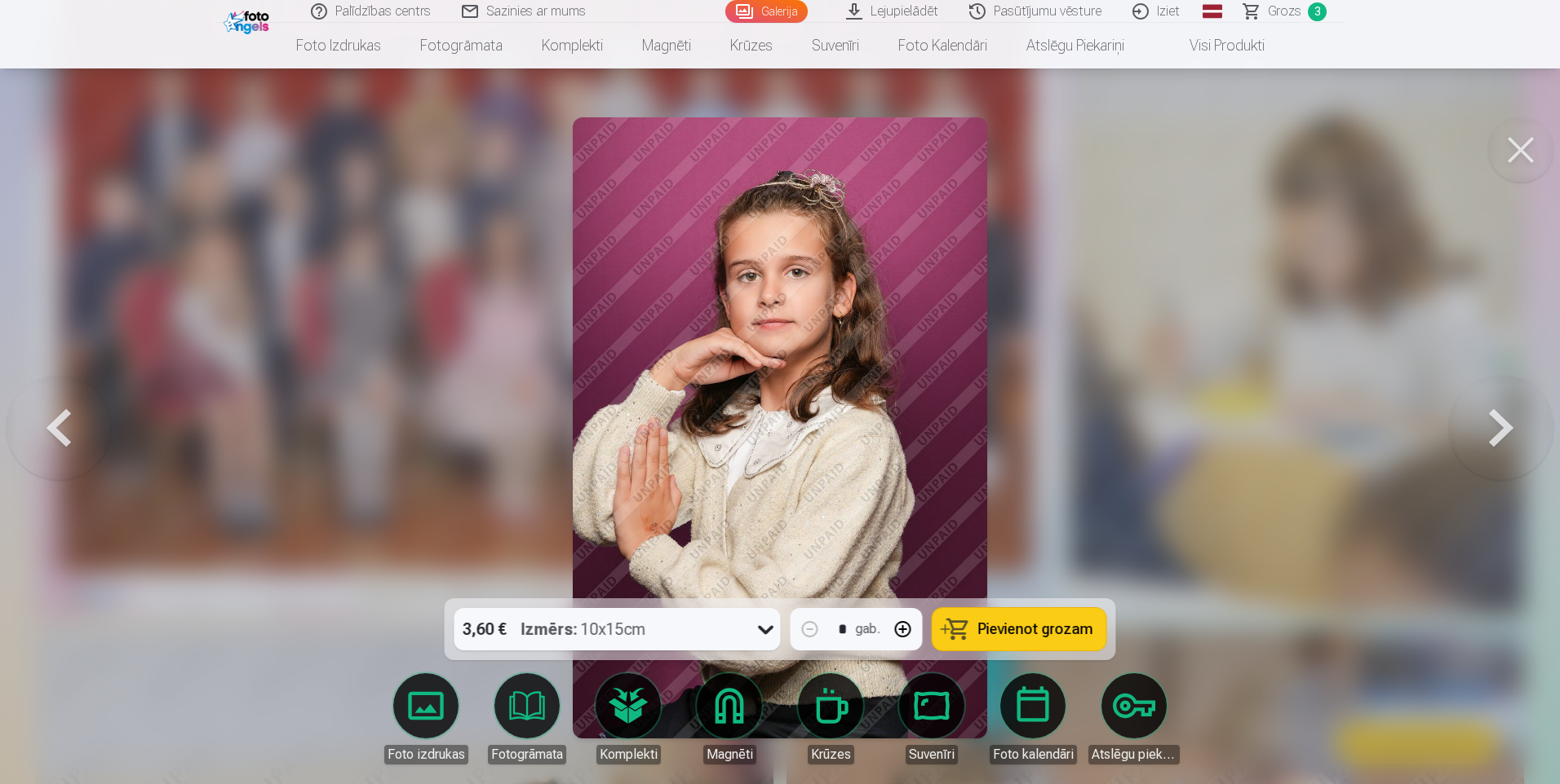
click at [1499, 434] on button at bounding box center [1501, 428] width 104 height 309
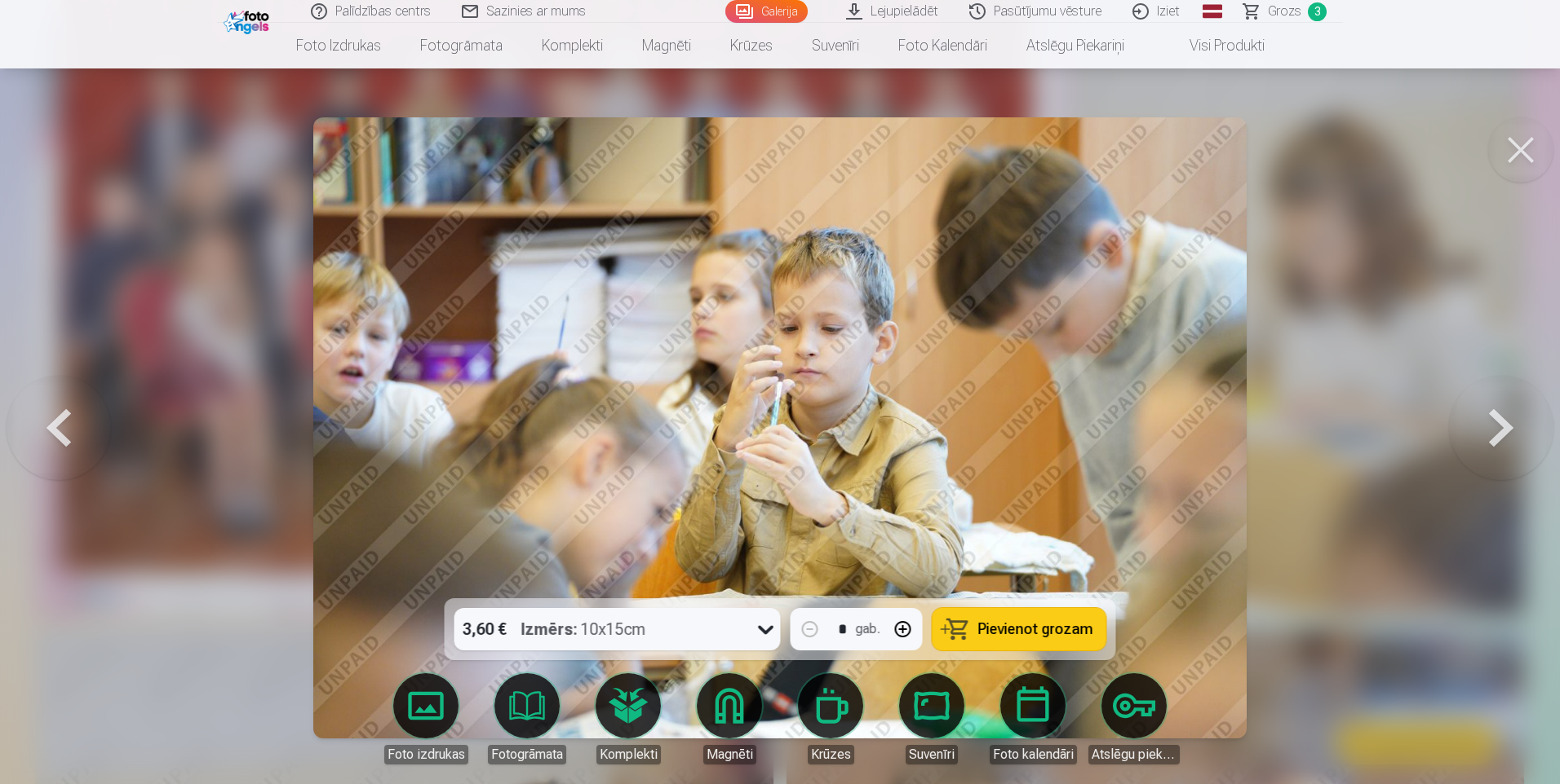
click at [1499, 434] on button at bounding box center [1501, 428] width 104 height 309
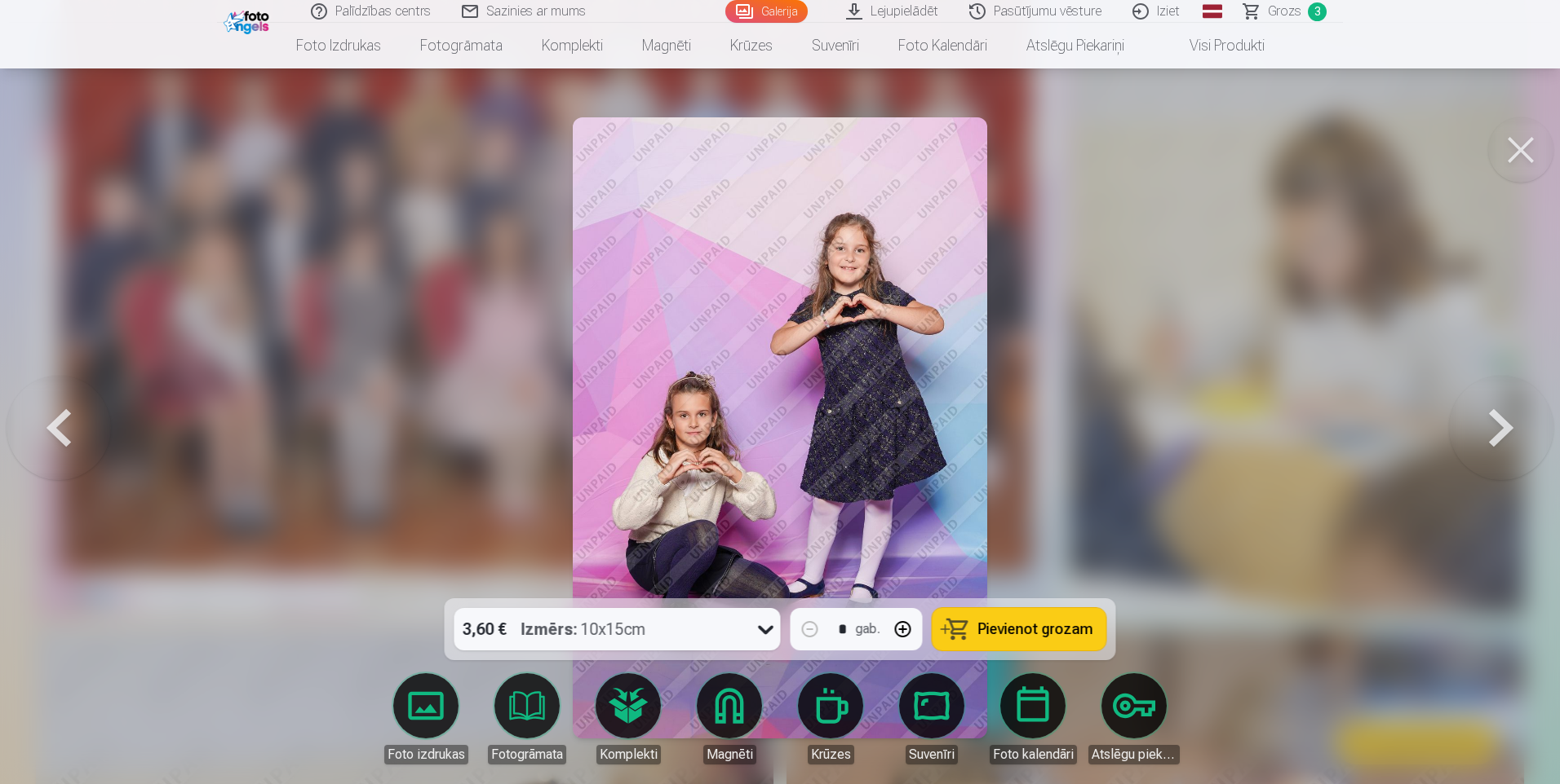
click at [670, 627] on div "3,60 € Izmērs : 10x15cm" at bounding box center [601, 629] width 295 height 42
click at [1069, 626] on span "Pievienot grozam" at bounding box center [1036, 629] width 115 height 14
click at [1490, 442] on button at bounding box center [1501, 428] width 104 height 309
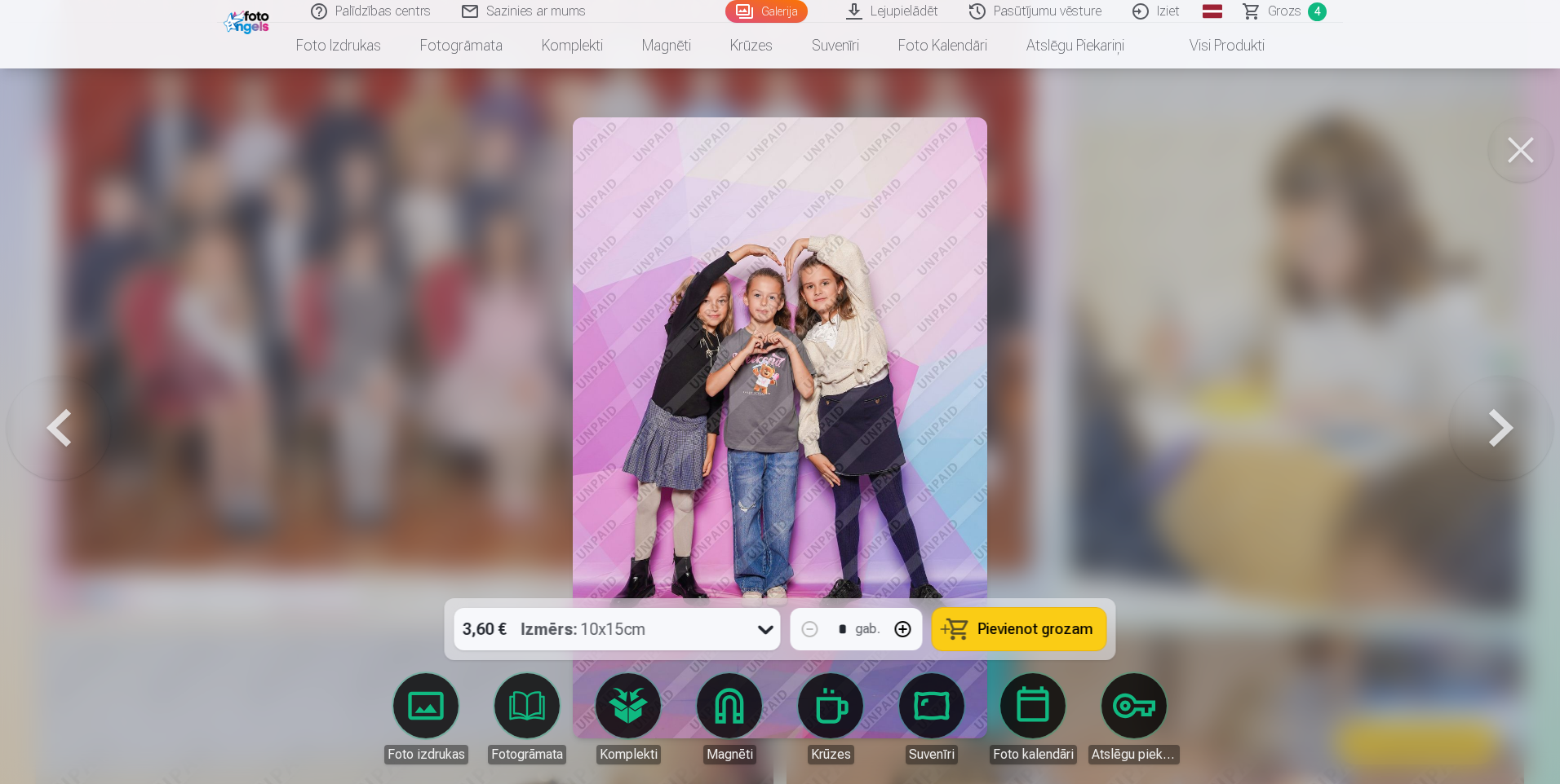
click at [1028, 619] on button "Pievienot grozam" at bounding box center [1020, 629] width 174 height 42
click at [1512, 419] on button at bounding box center [1501, 428] width 104 height 309
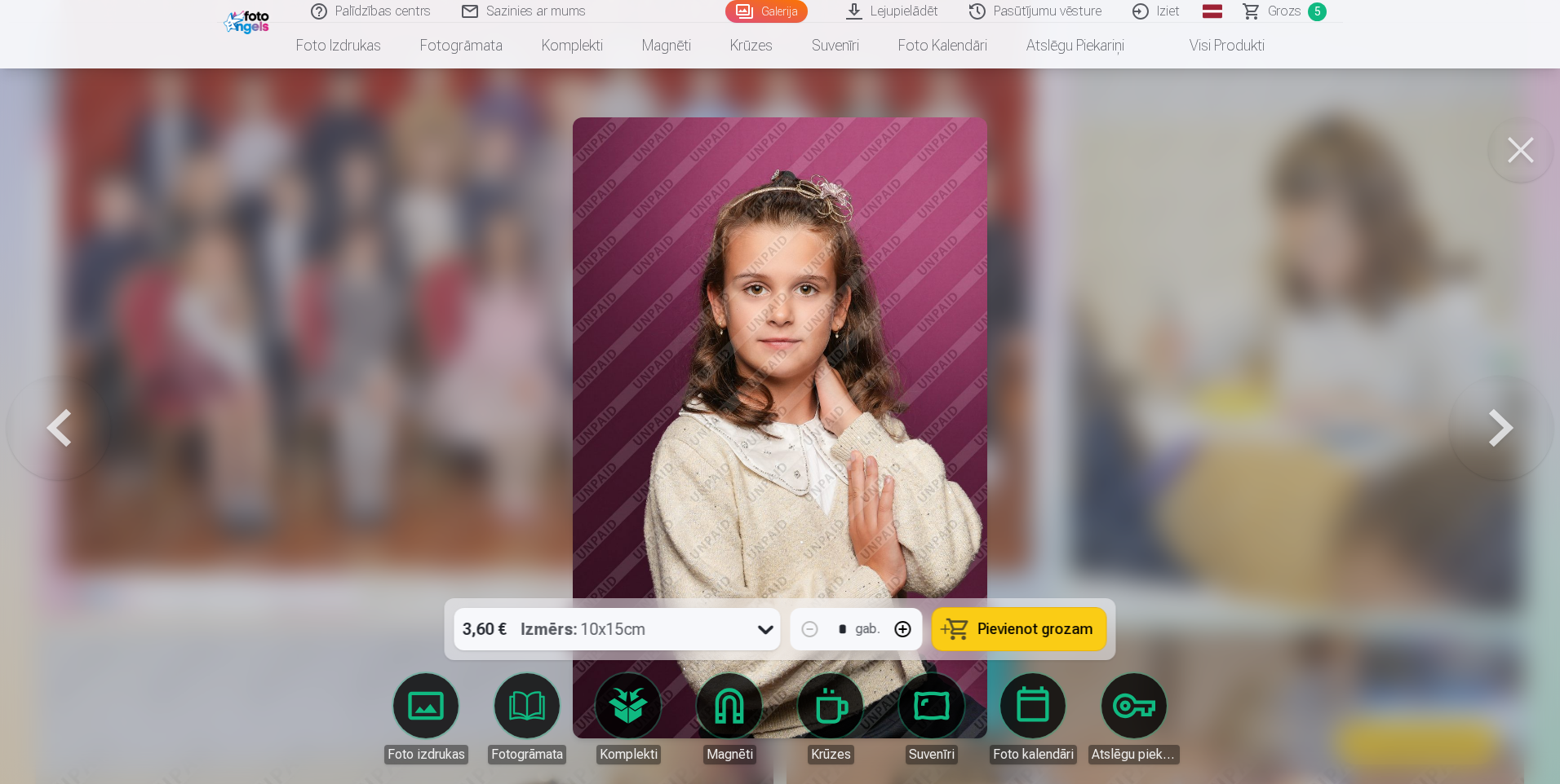
click at [603, 623] on div "Izmērs : 10x15cm" at bounding box center [583, 629] width 125 height 42
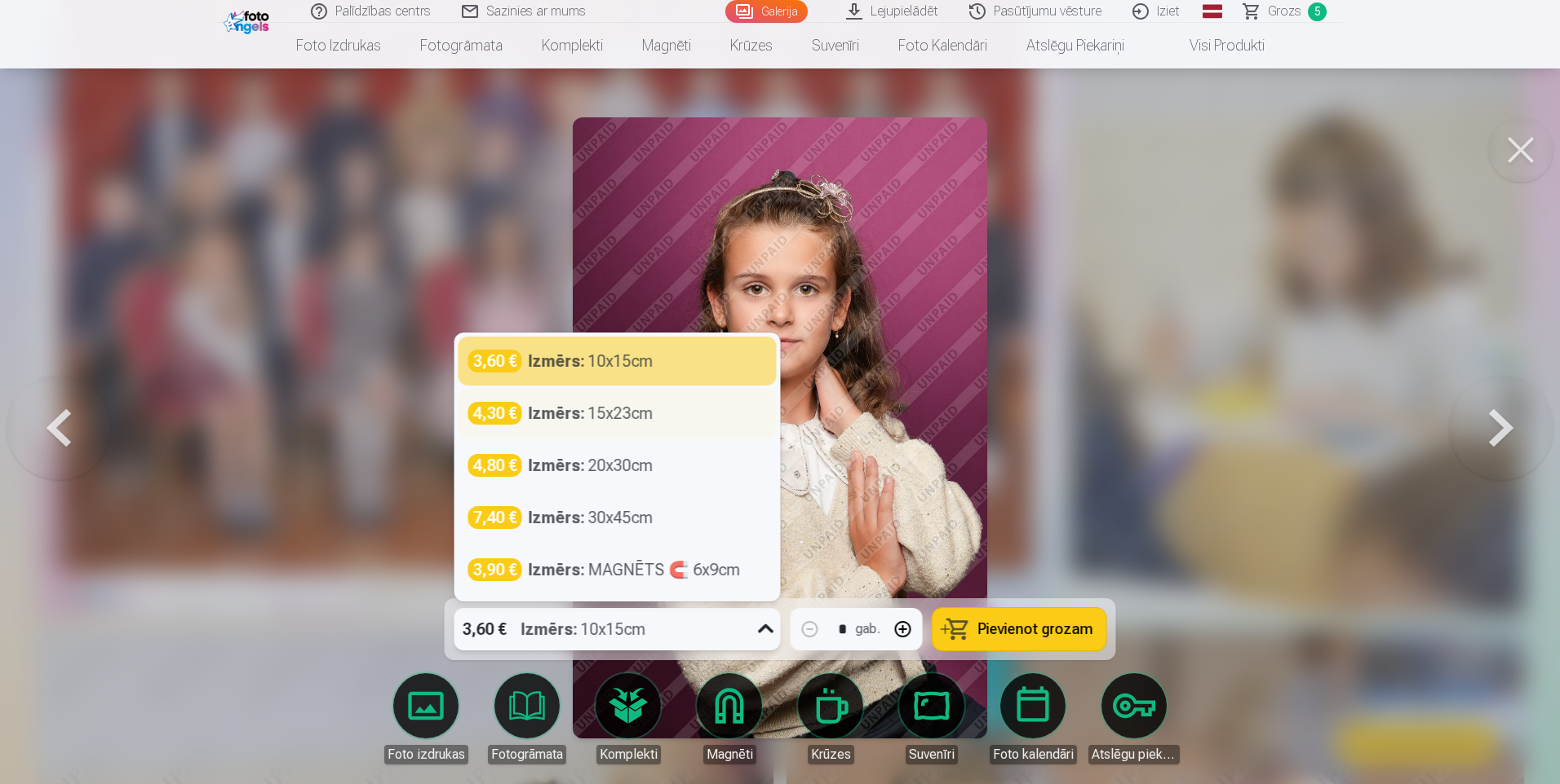
click at [651, 418] on div "Izmērs : 15x23cm" at bounding box center [591, 413] width 125 height 22
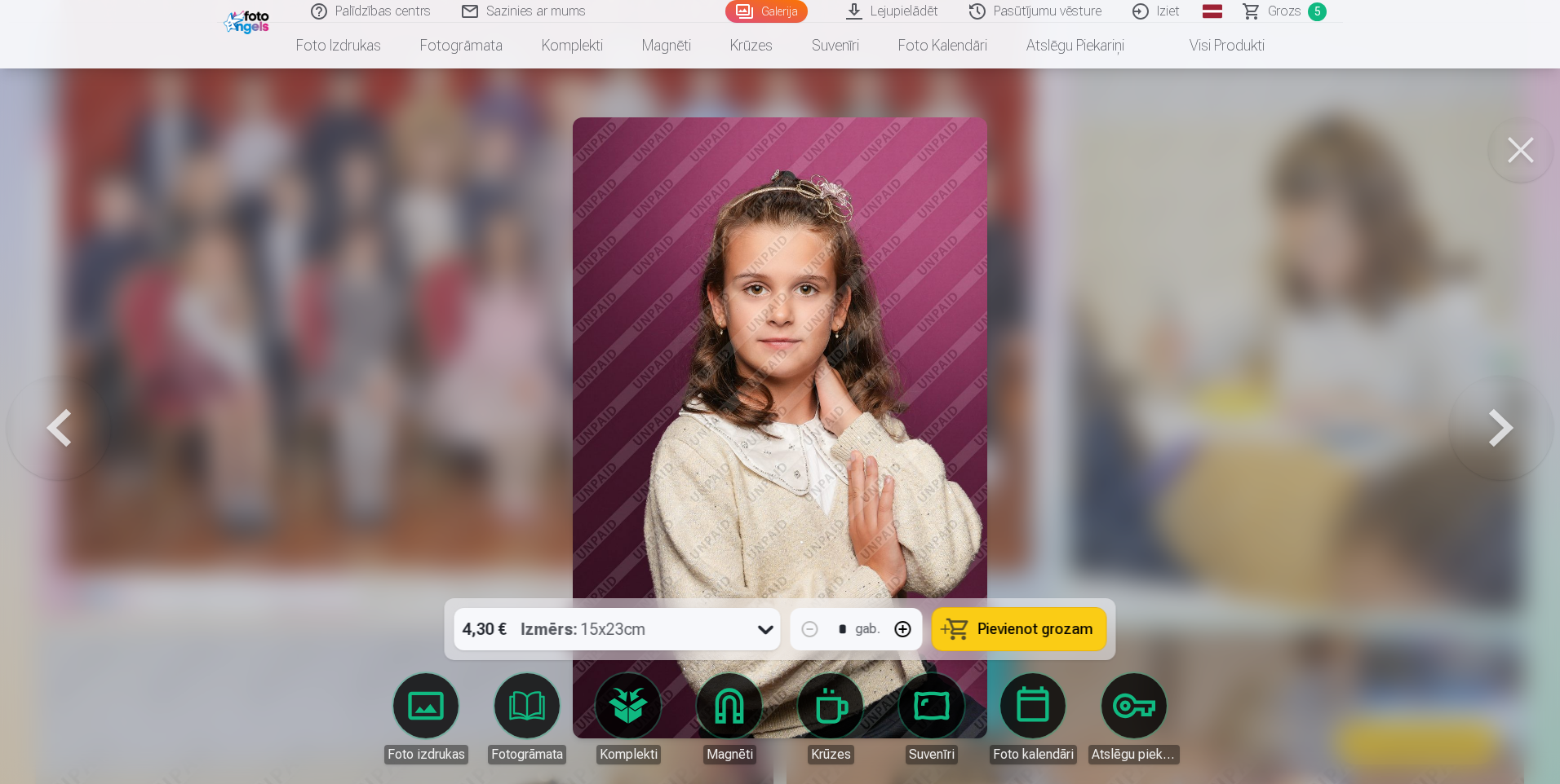
click at [905, 631] on button "button" at bounding box center [903, 630] width 39 height 39
click at [1057, 624] on span "Pievienot grozam" at bounding box center [1036, 629] width 115 height 14
click at [1488, 439] on button at bounding box center [1501, 428] width 104 height 309
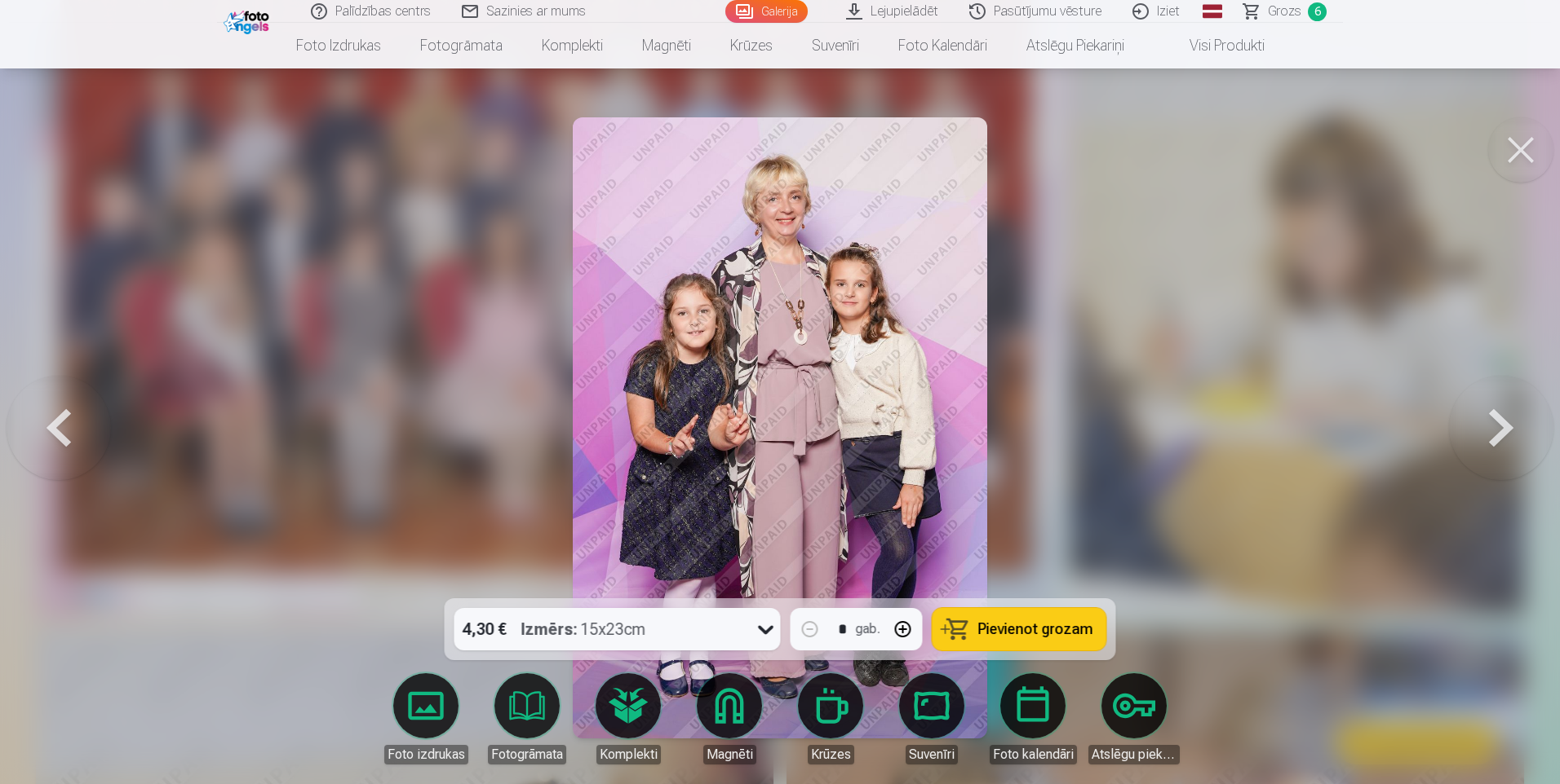
click at [1488, 439] on button at bounding box center [1501, 428] width 104 height 309
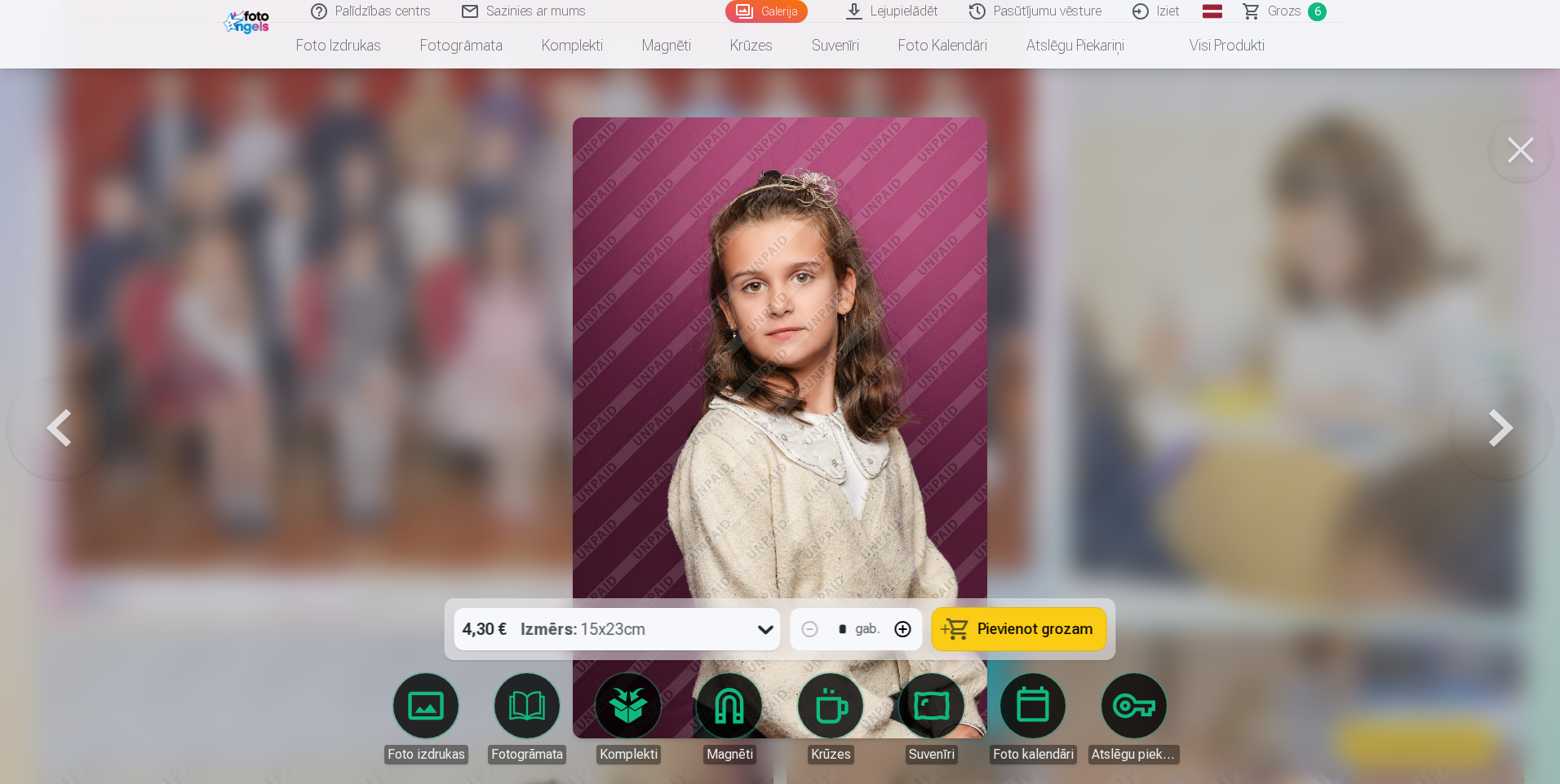
click at [1488, 439] on button at bounding box center [1501, 428] width 104 height 309
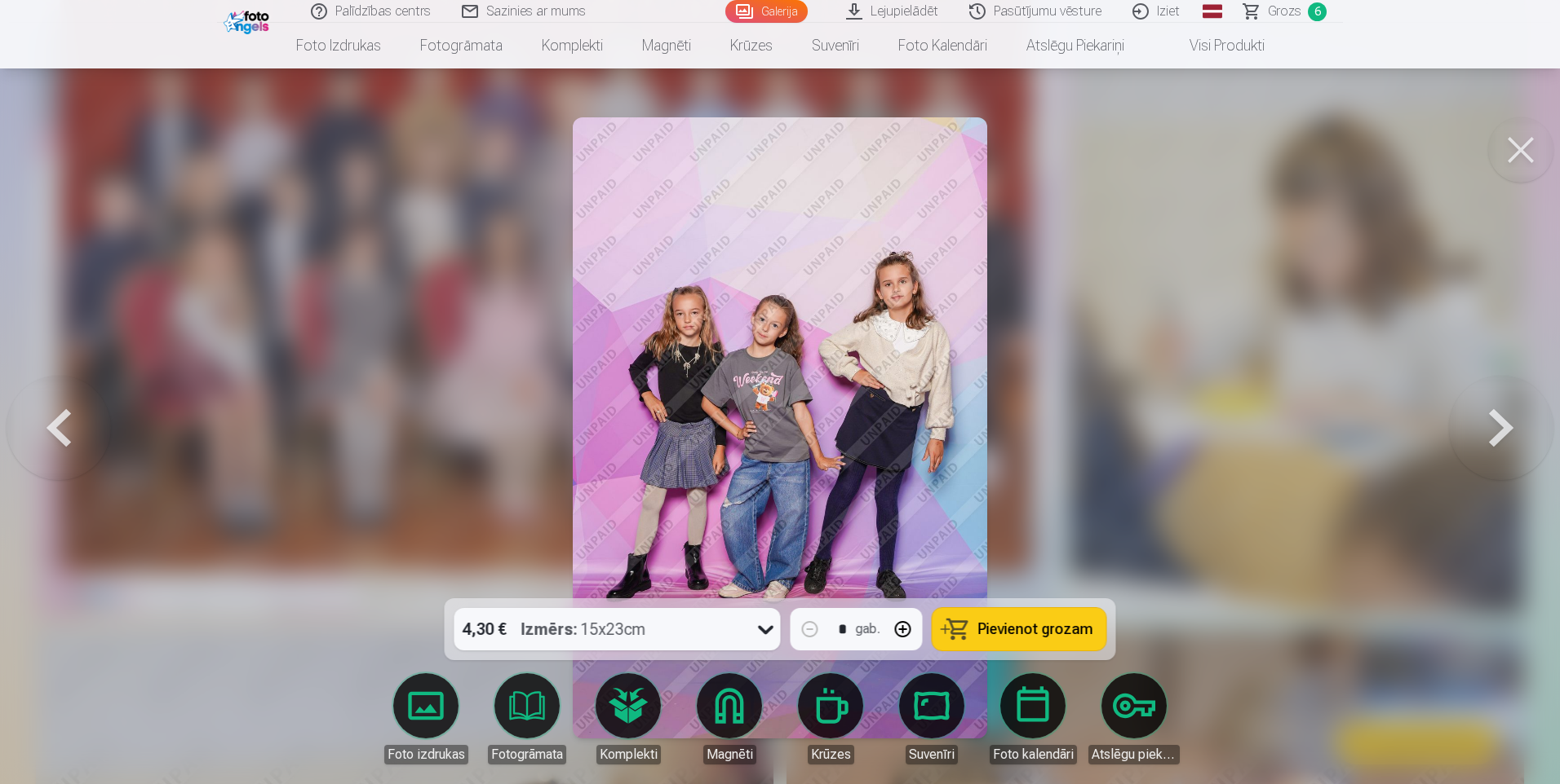
click at [1488, 439] on button at bounding box center [1501, 428] width 104 height 309
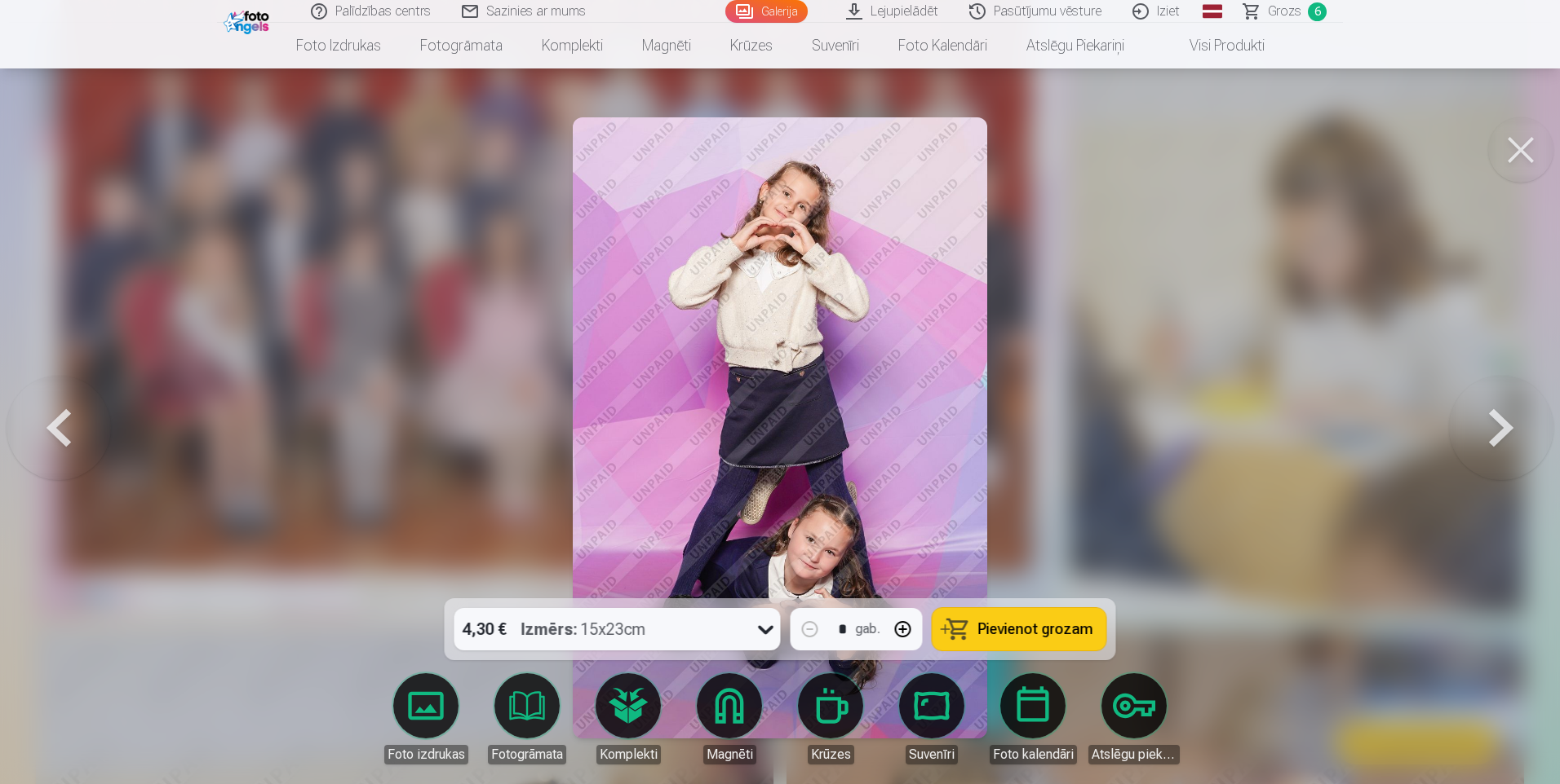
click at [1491, 434] on button at bounding box center [1501, 428] width 104 height 309
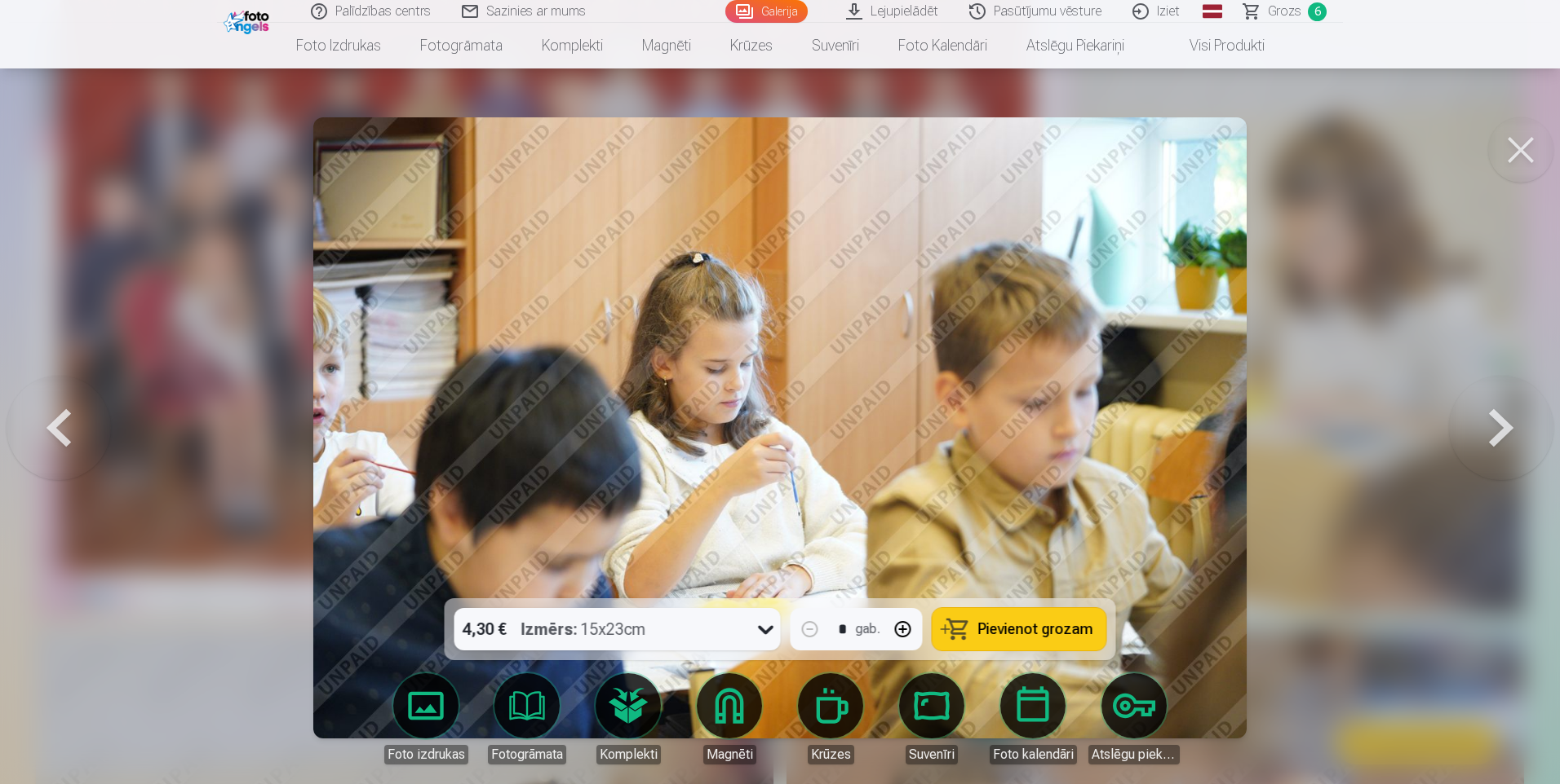
click at [1491, 434] on button at bounding box center [1501, 428] width 104 height 309
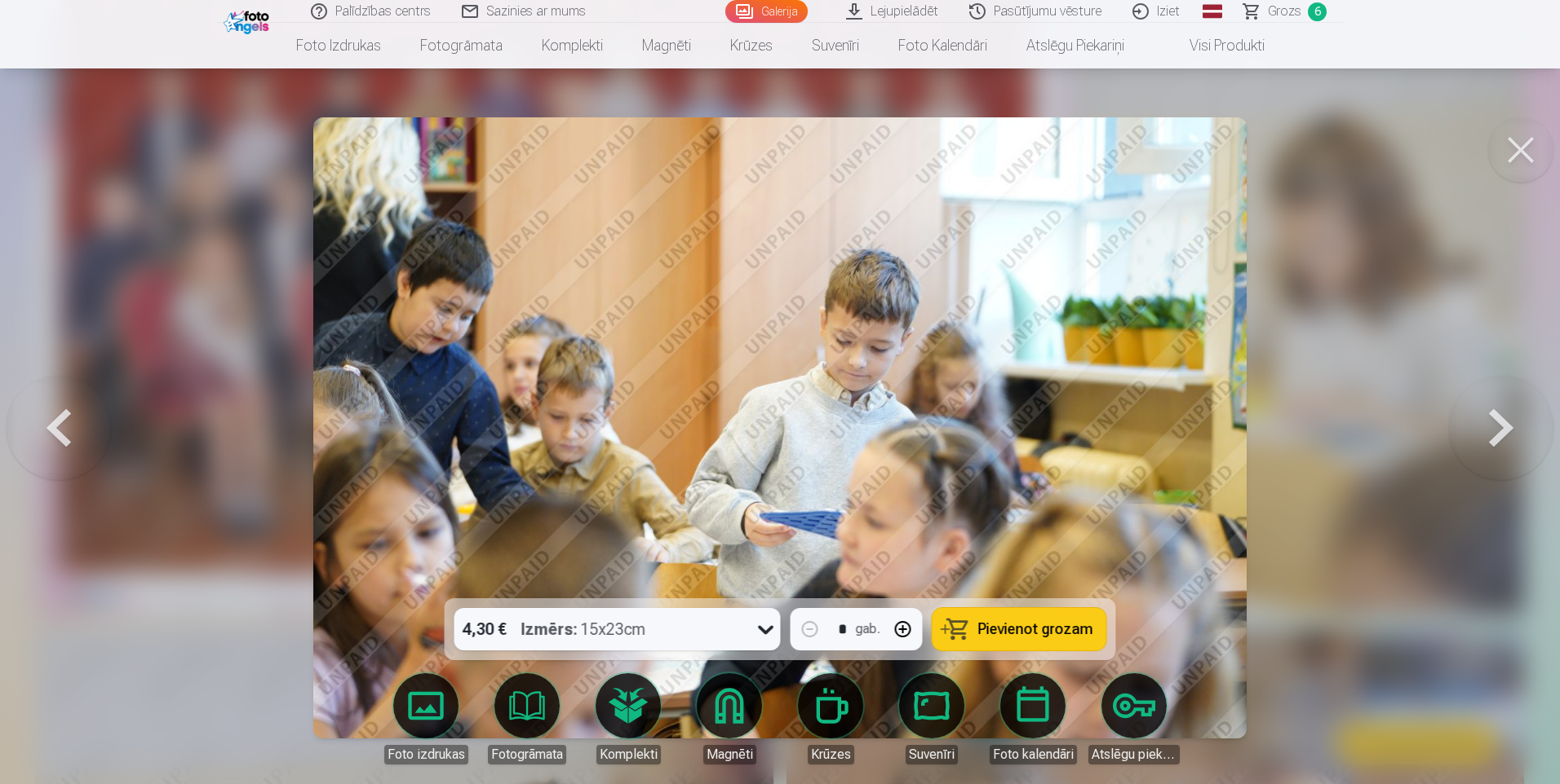
click at [1491, 434] on button at bounding box center [1501, 428] width 104 height 309
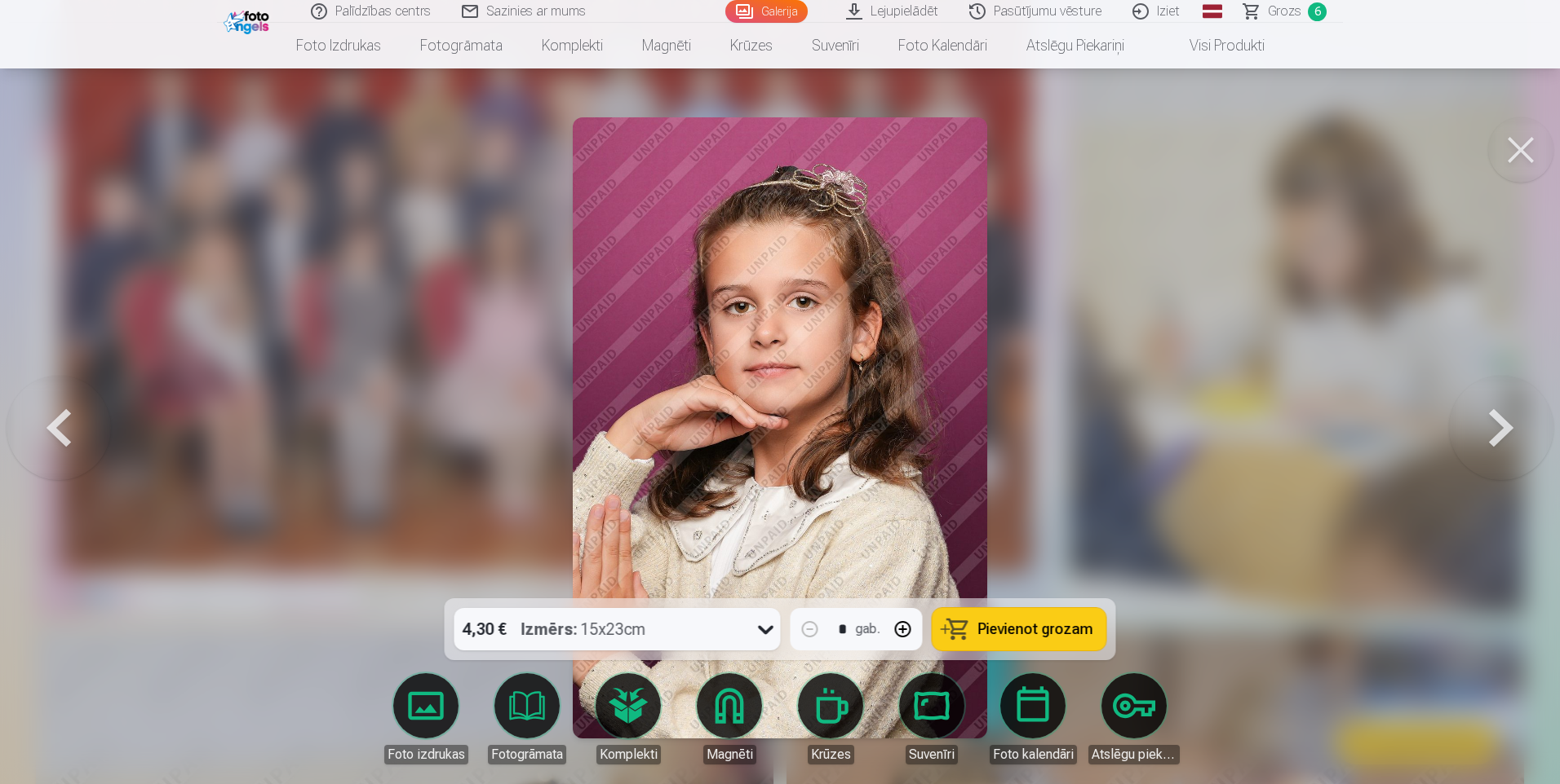
click at [1491, 434] on button at bounding box center [1501, 428] width 104 height 309
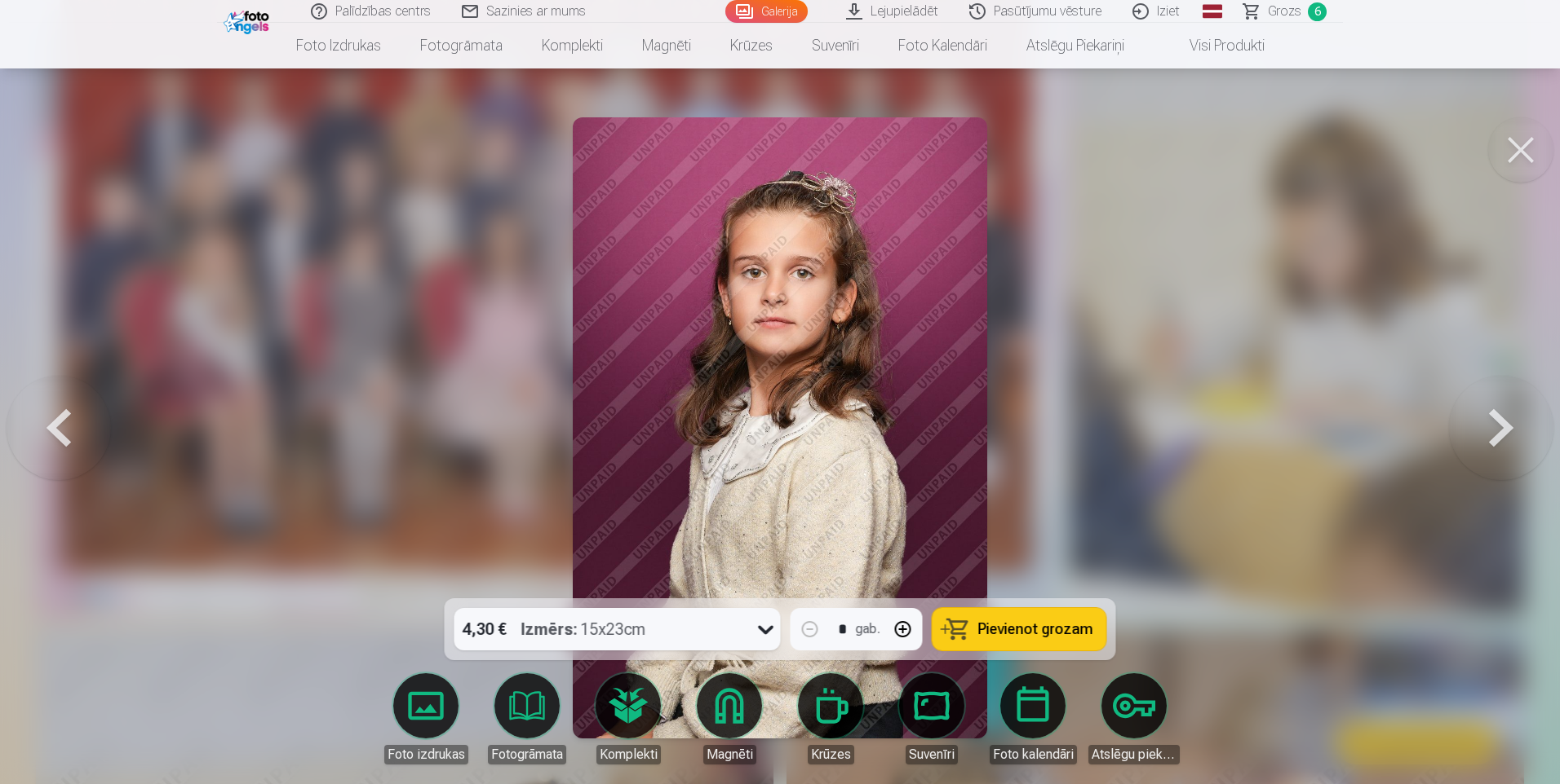
click at [774, 630] on icon at bounding box center [766, 629] width 26 height 26
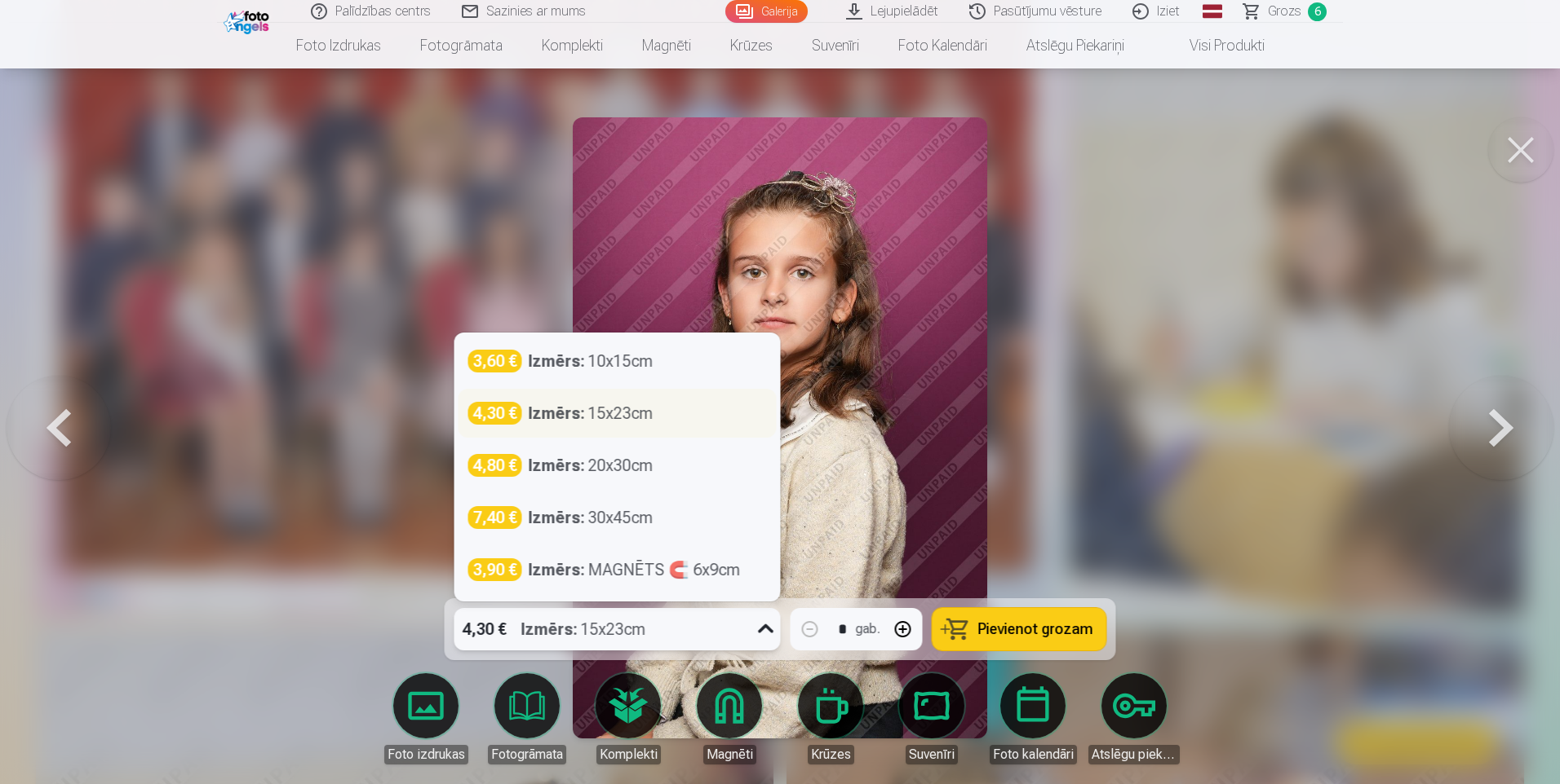
click at [664, 413] on div "4,30 € Izmērs : 15x23cm" at bounding box center [618, 413] width 299 height 22
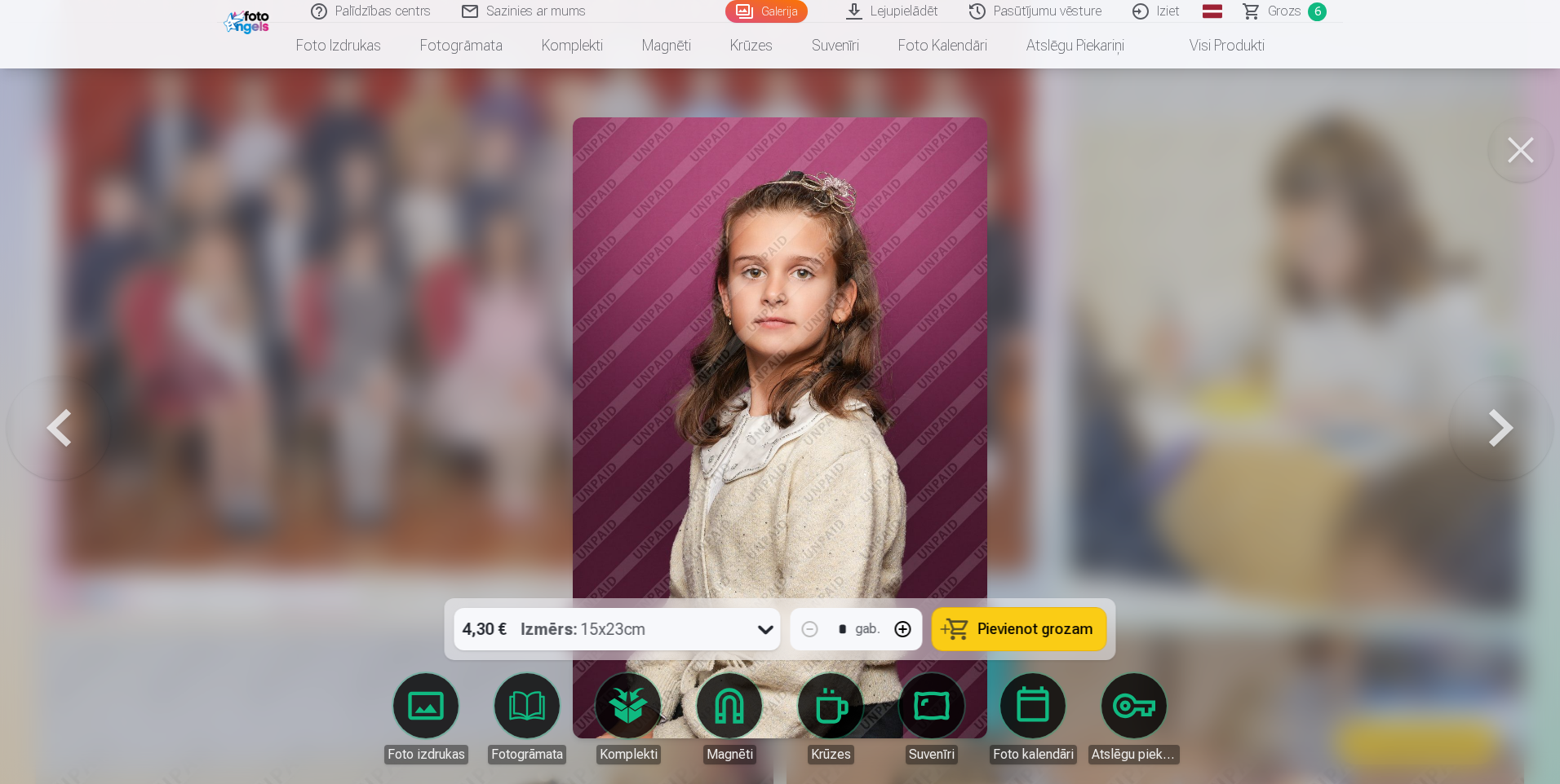
click at [899, 625] on button "button" at bounding box center [903, 630] width 39 height 39
click at [964, 626] on button "Pievienot grozam" at bounding box center [1020, 629] width 174 height 42
type input "*"
click at [1498, 440] on button at bounding box center [1501, 428] width 104 height 309
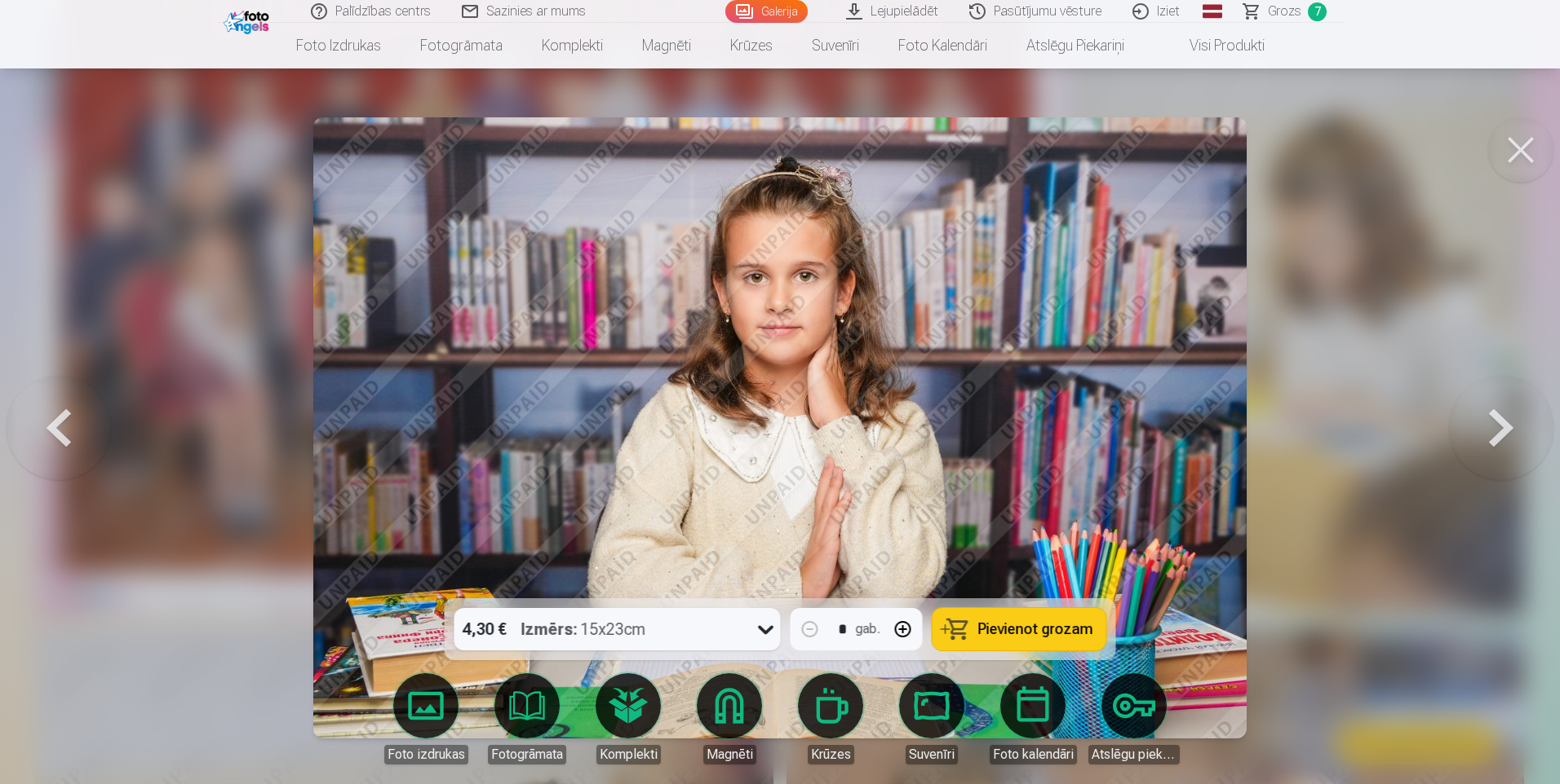
click at [68, 429] on button at bounding box center [58, 428] width 104 height 309
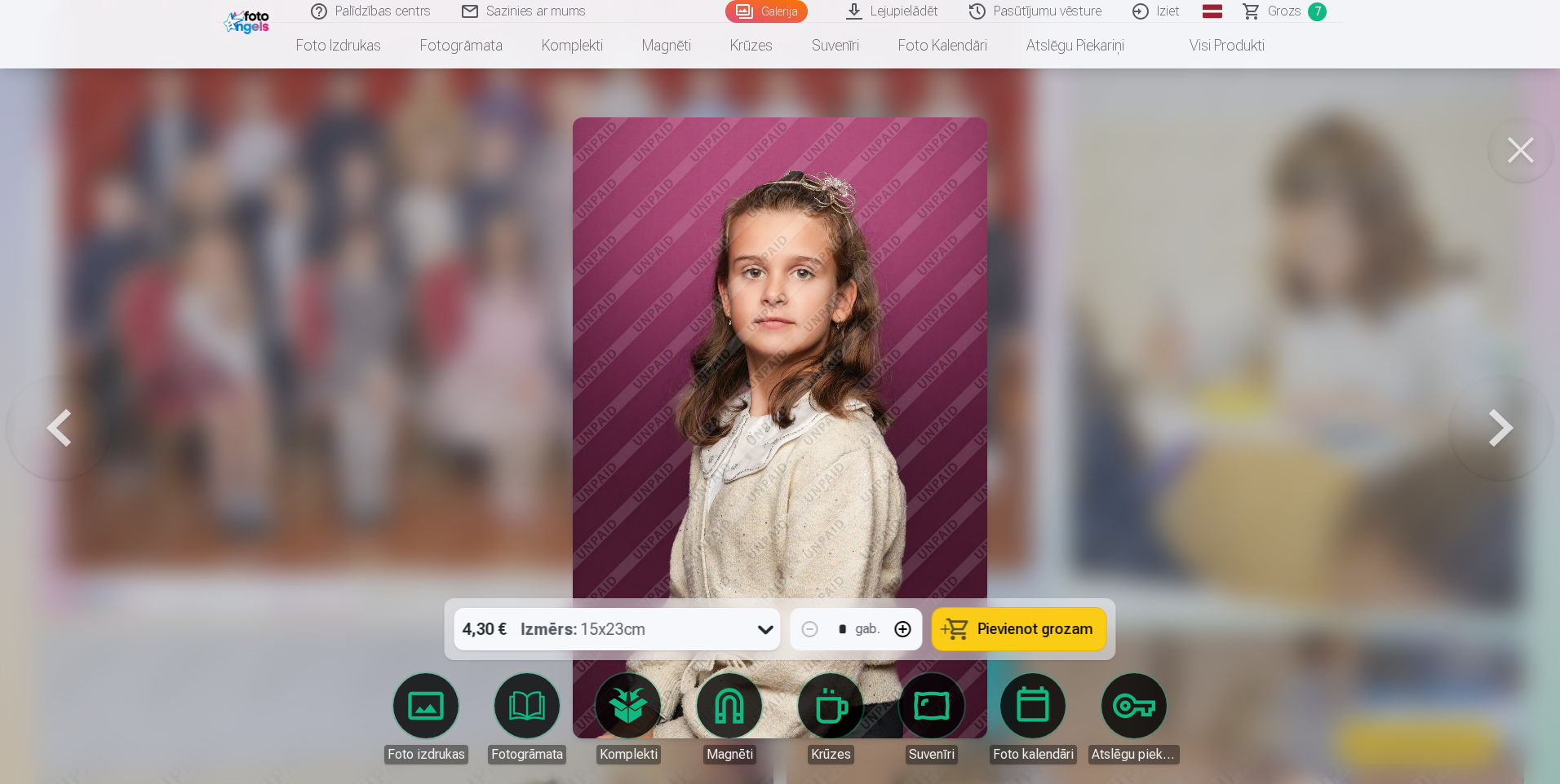
click at [1497, 436] on button at bounding box center [1501, 428] width 104 height 309
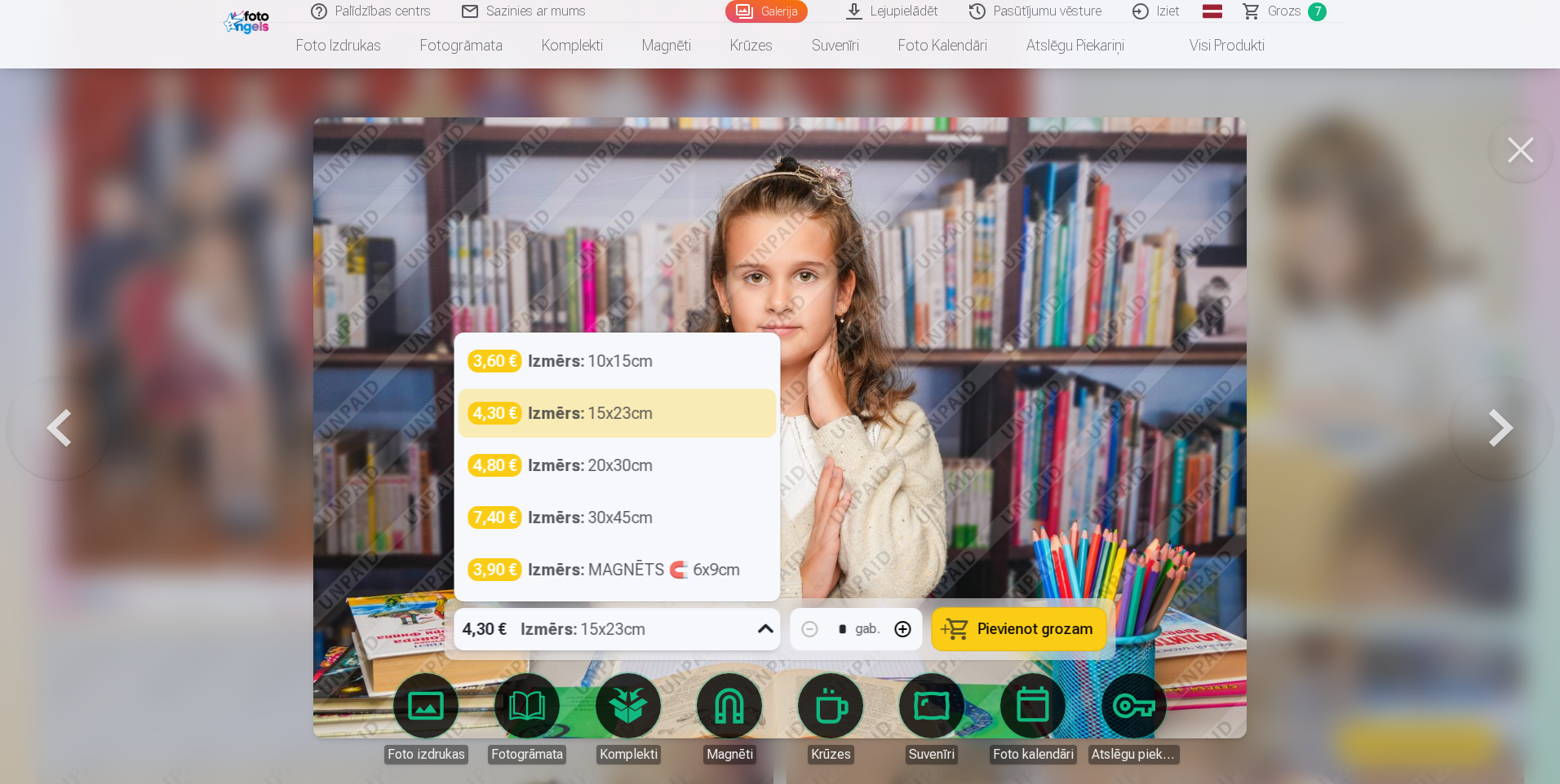
click at [613, 631] on div "Izmērs : 15x23cm" at bounding box center [583, 629] width 125 height 42
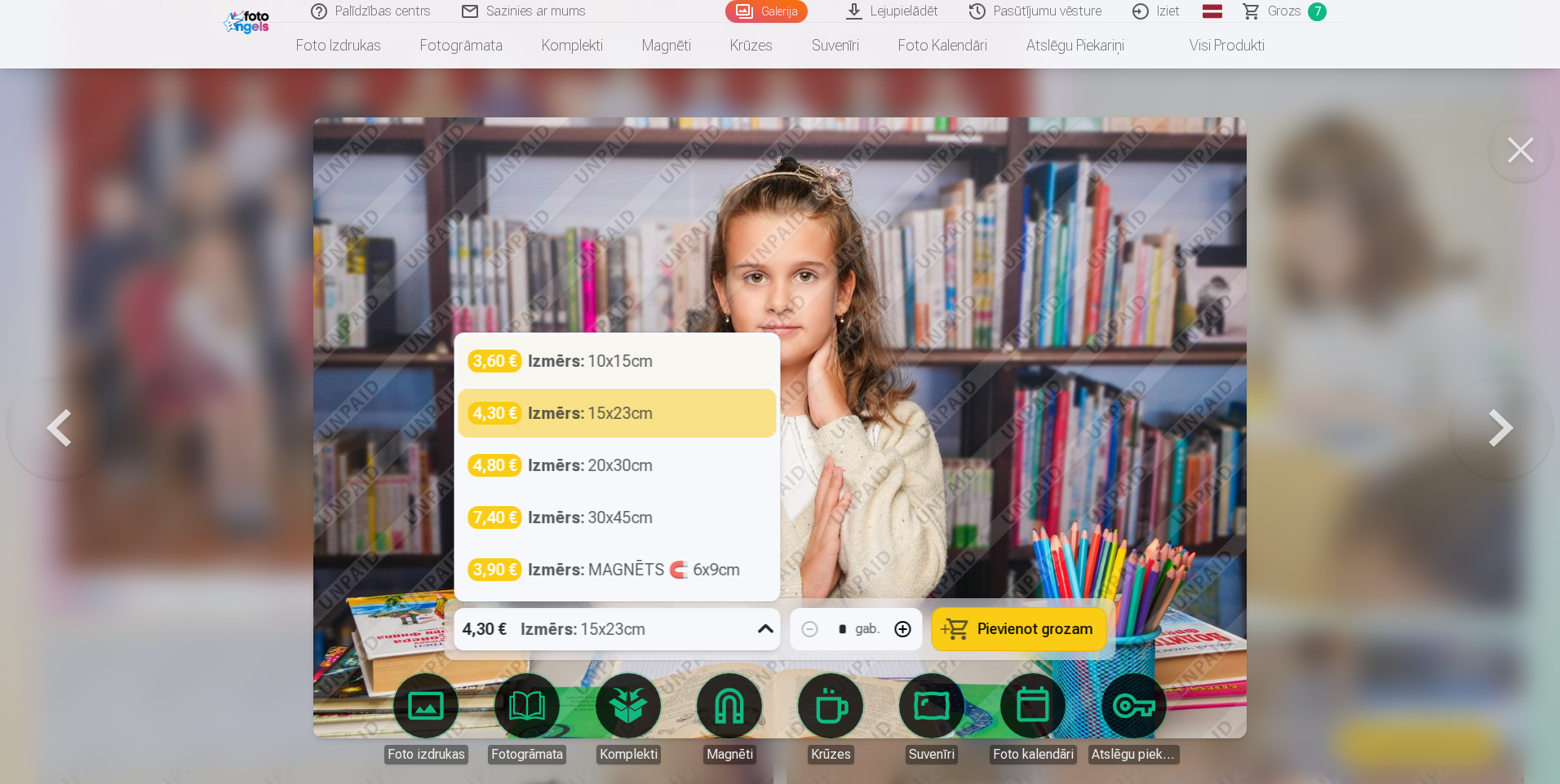
click at [637, 362] on div "Izmērs : 10x15cm" at bounding box center [591, 361] width 125 height 22
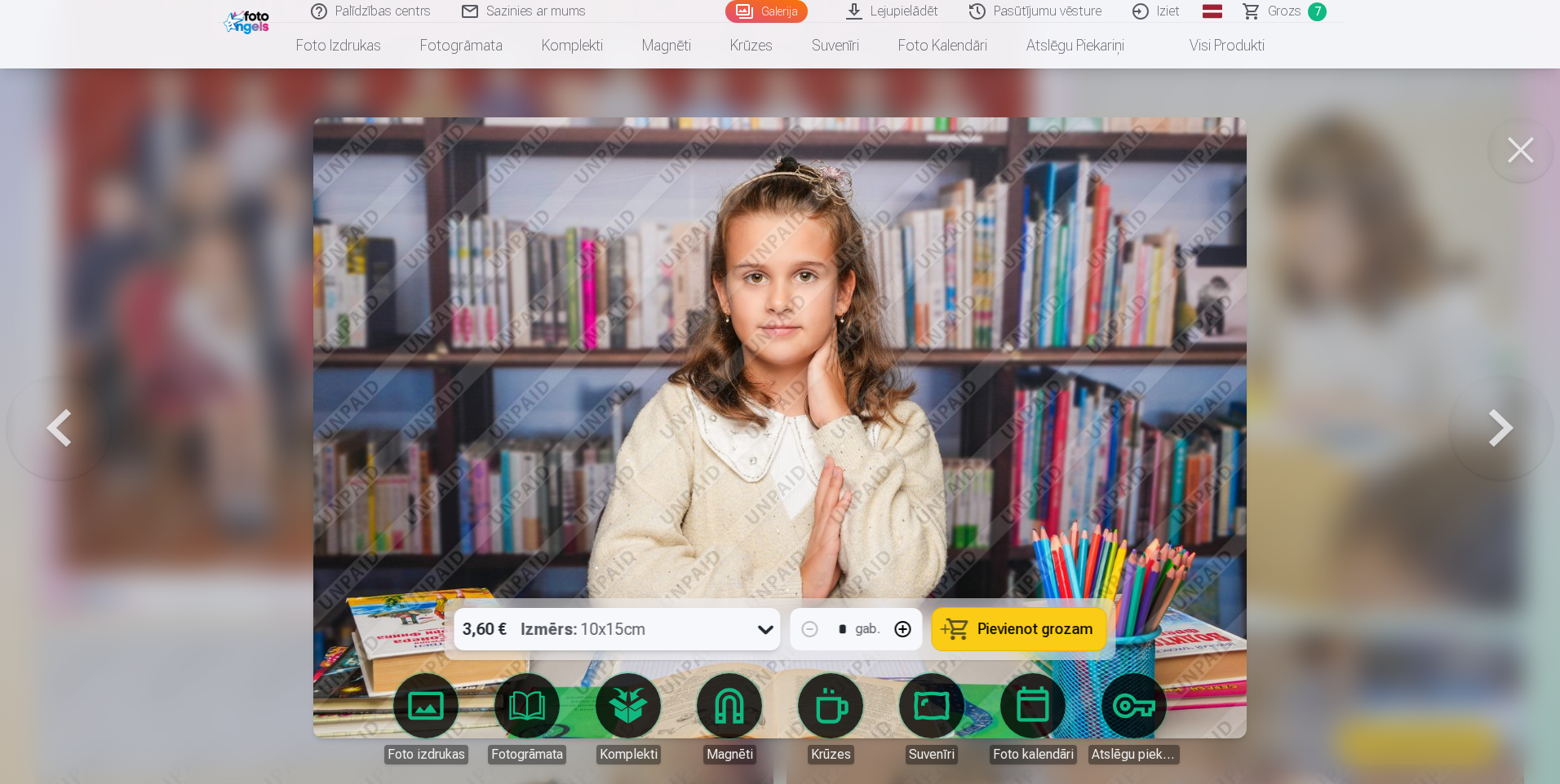
click at [763, 630] on icon at bounding box center [765, 631] width 15 height 9
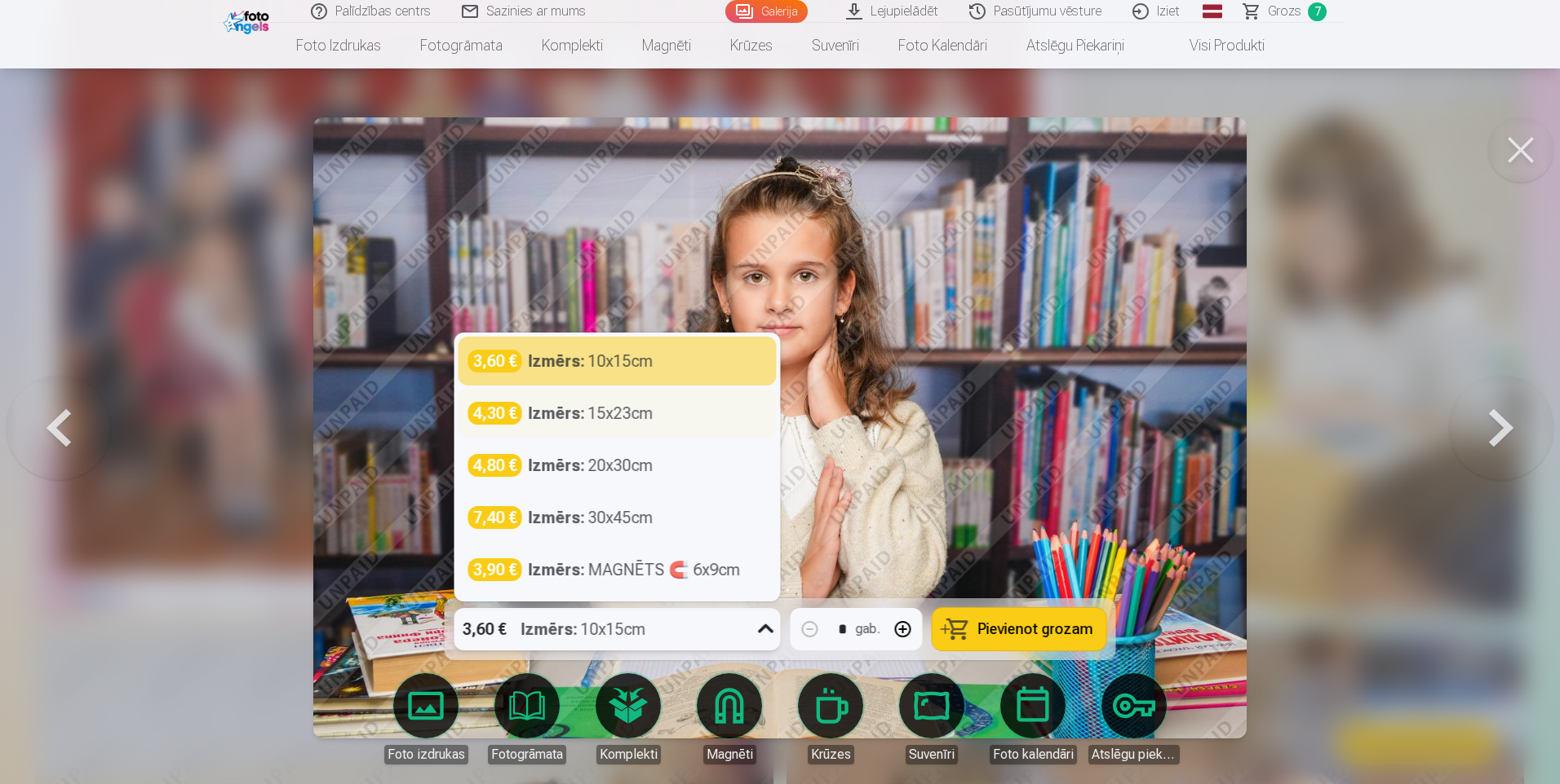
click at [626, 410] on div "Izmērs : 15x23cm" at bounding box center [591, 413] width 125 height 22
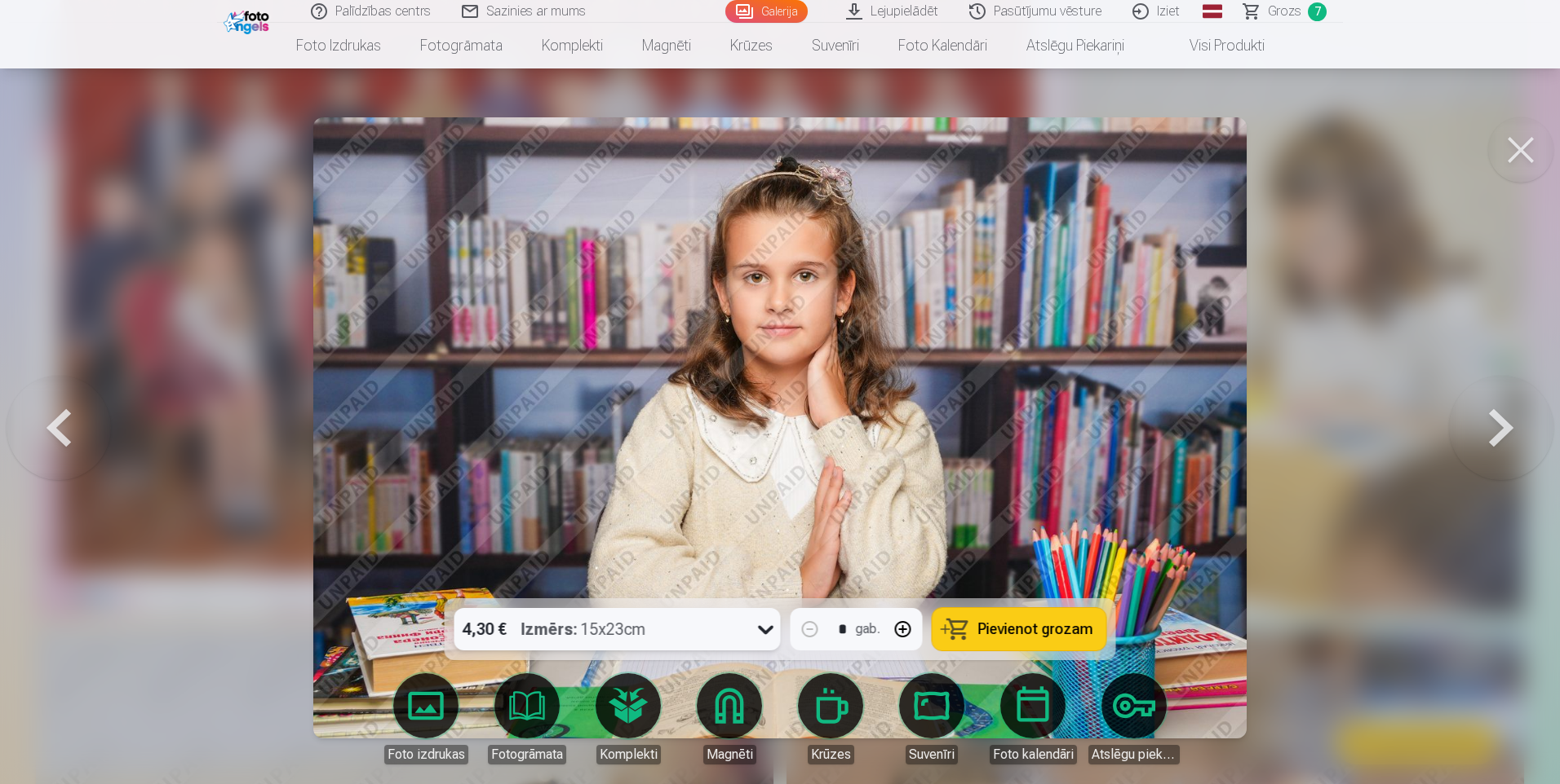
click at [606, 631] on div "Izmērs : 15x23cm" at bounding box center [583, 629] width 125 height 42
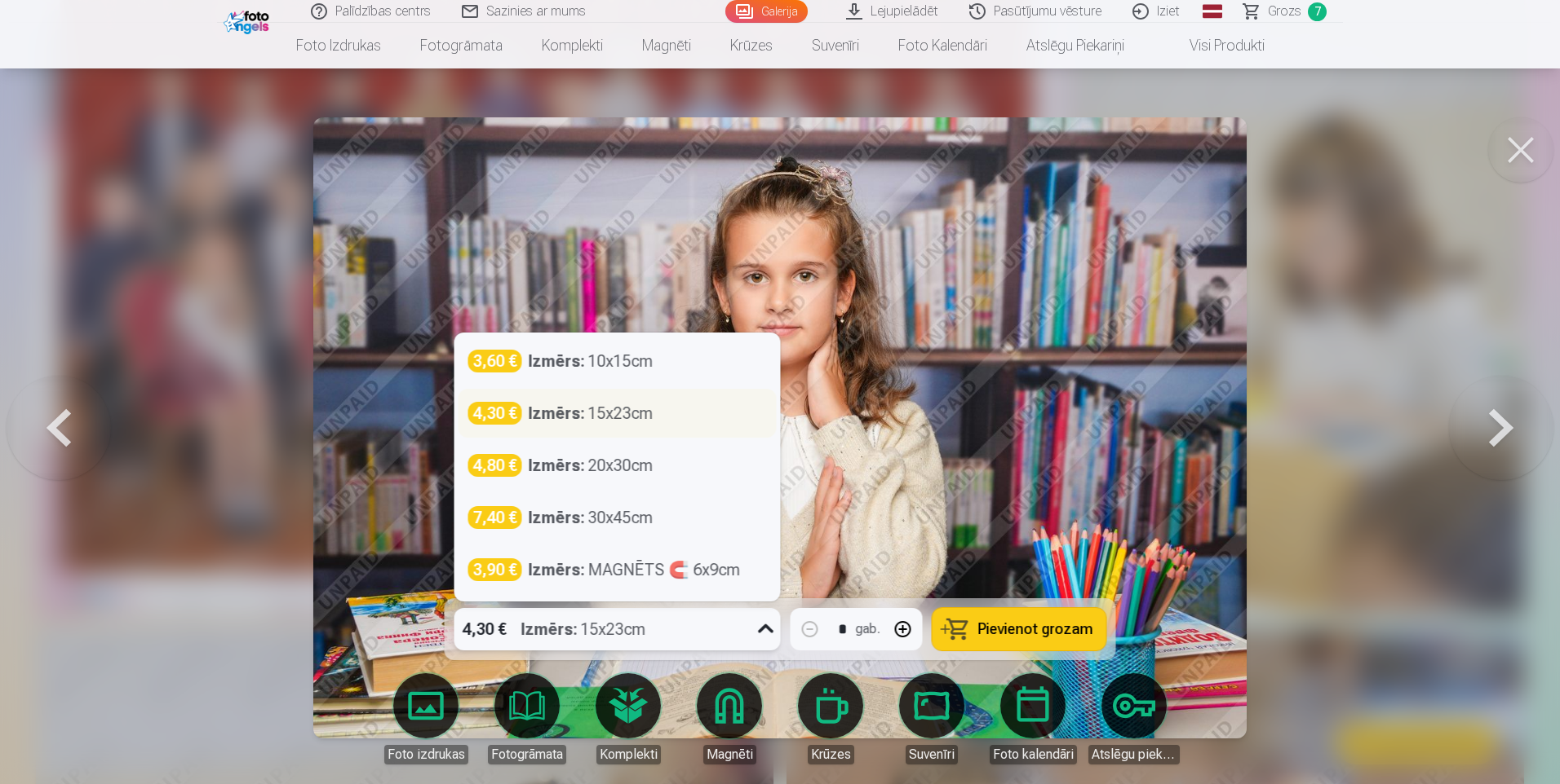
click at [628, 410] on div "Izmērs : 15x23cm" at bounding box center [591, 413] width 125 height 22
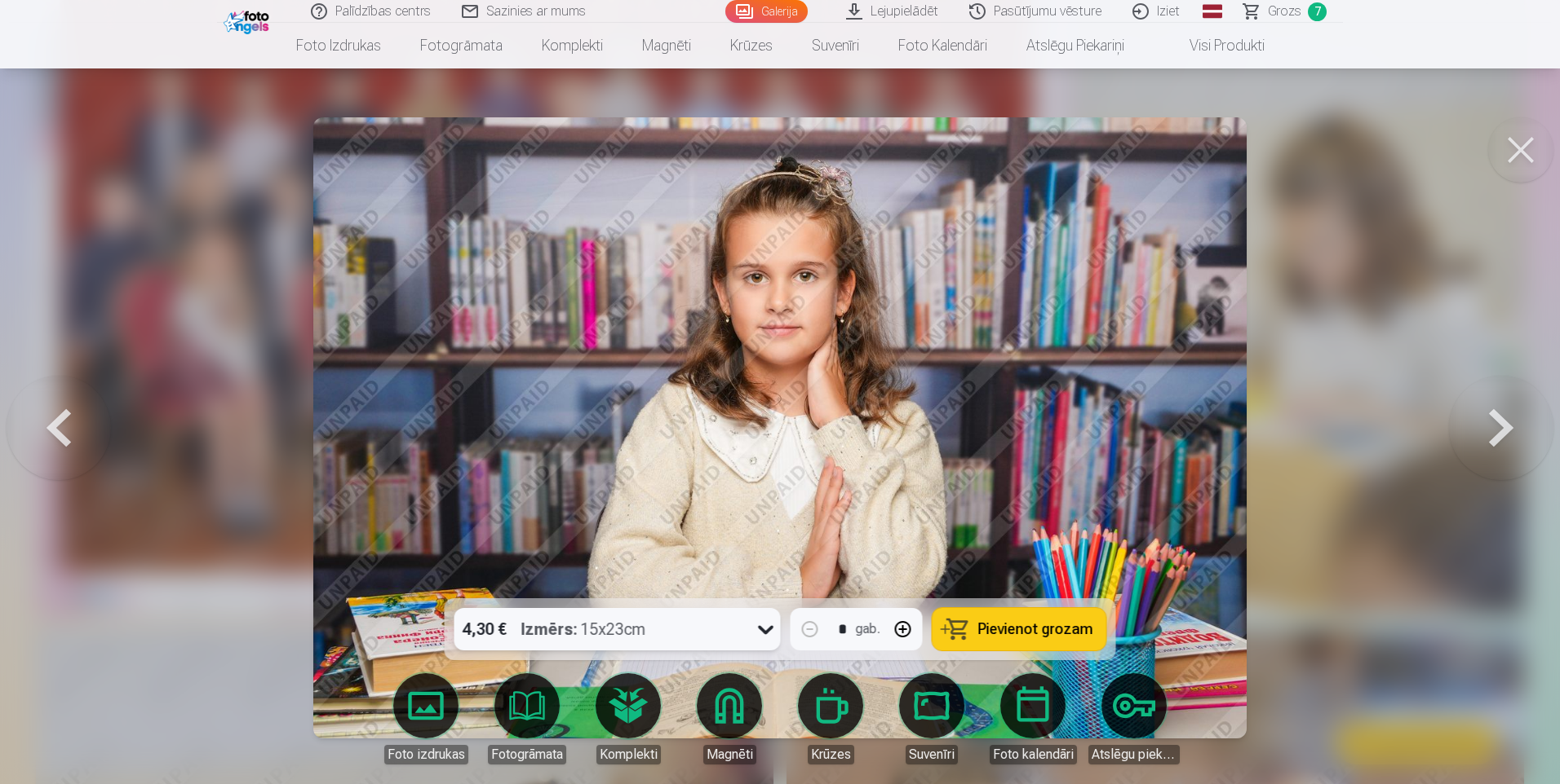
click at [1065, 622] on span "Pievienot grozam" at bounding box center [1036, 629] width 115 height 14
click at [1507, 435] on button at bounding box center [1501, 428] width 104 height 309
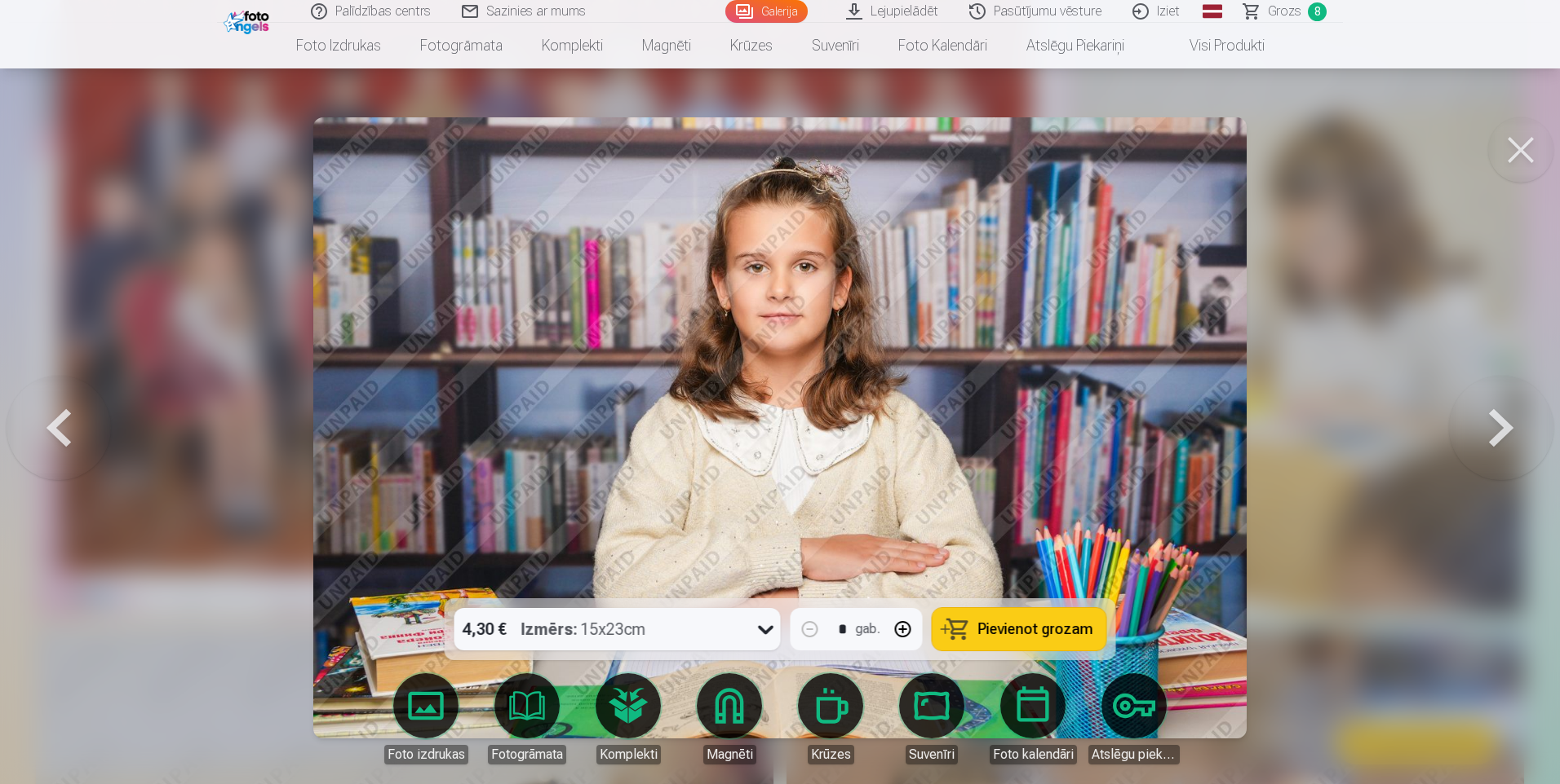
click at [1507, 435] on button at bounding box center [1501, 428] width 104 height 309
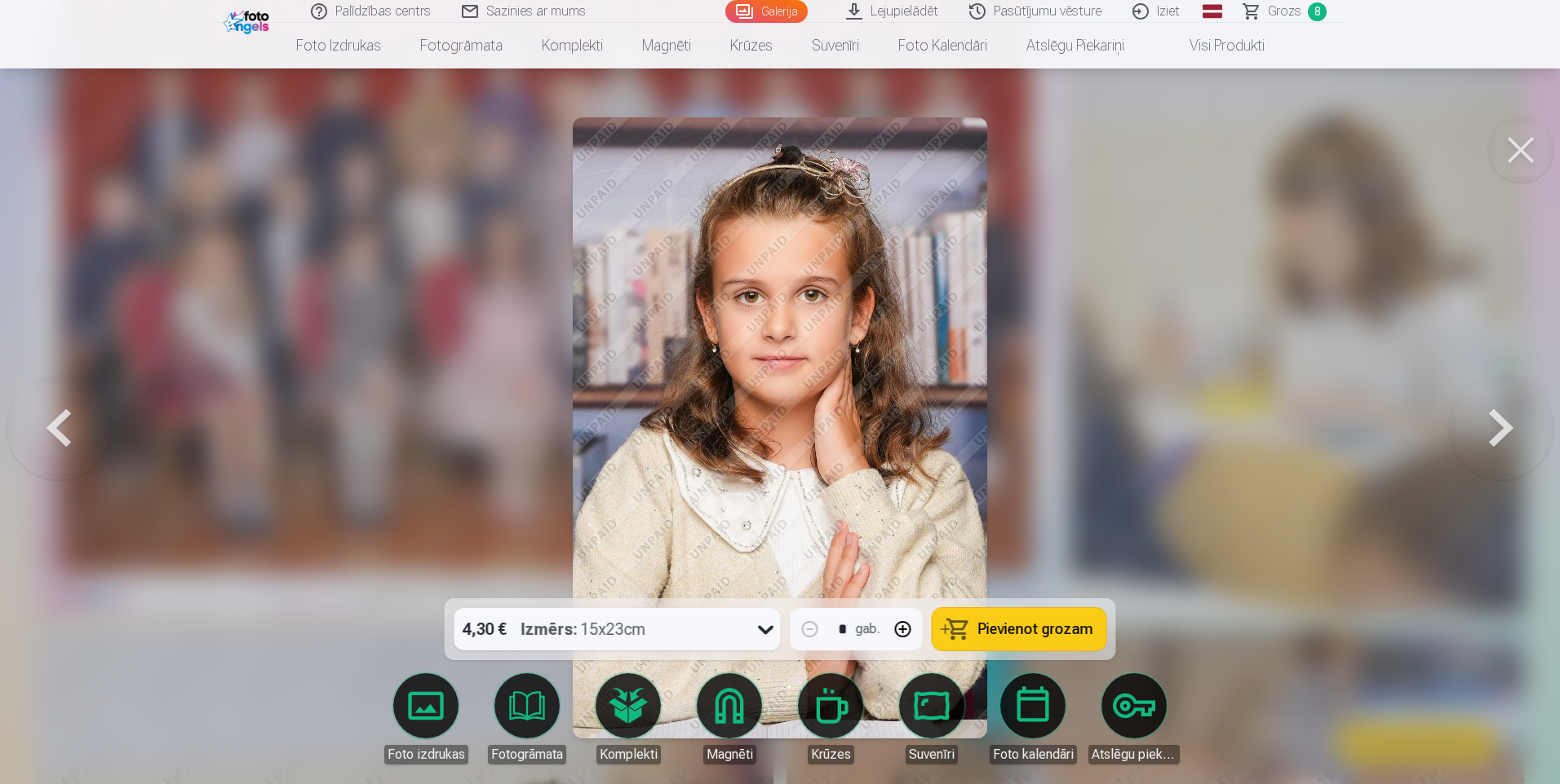
click at [70, 425] on button at bounding box center [58, 428] width 104 height 309
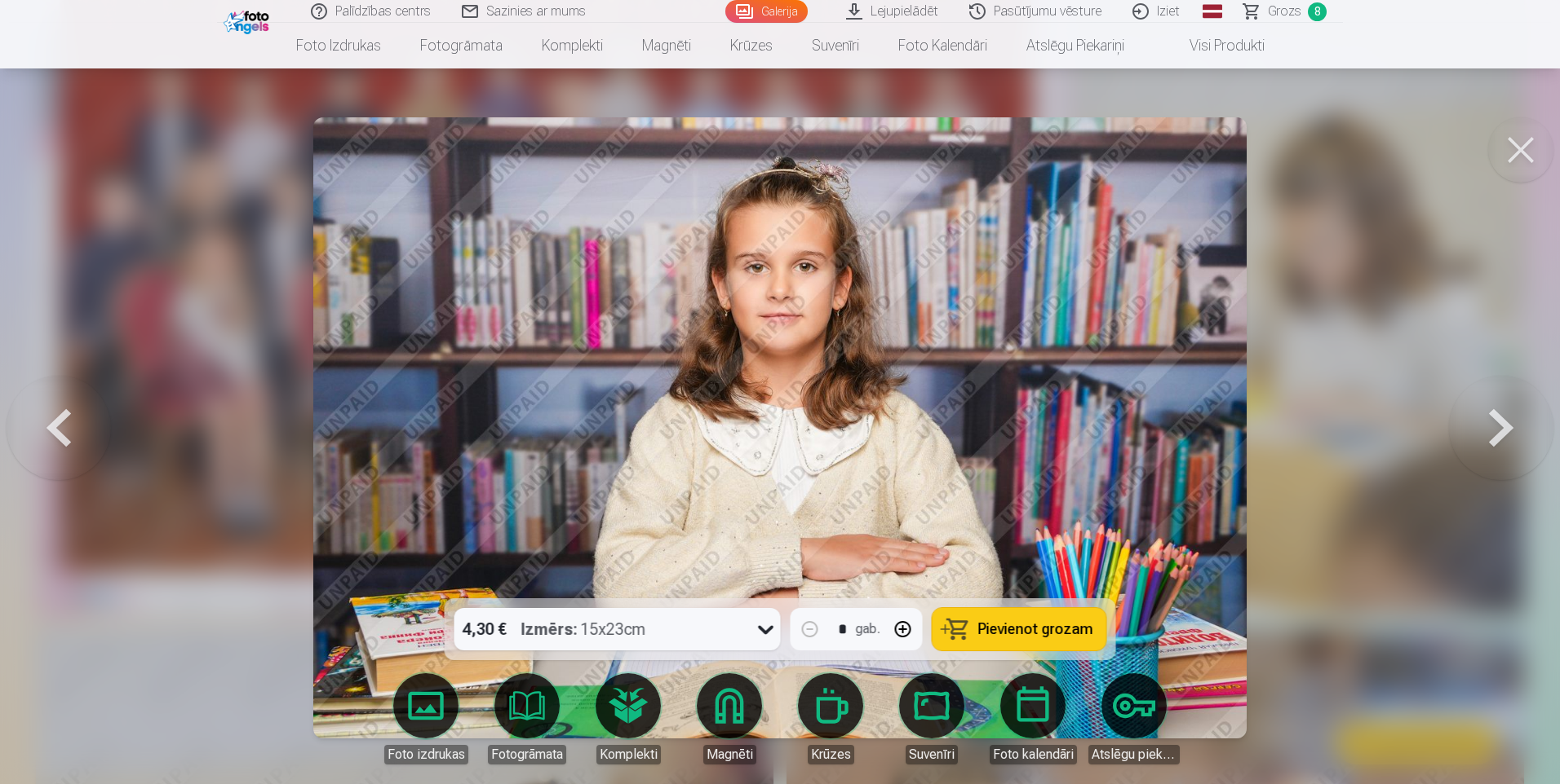
click at [70, 425] on button at bounding box center [58, 428] width 104 height 309
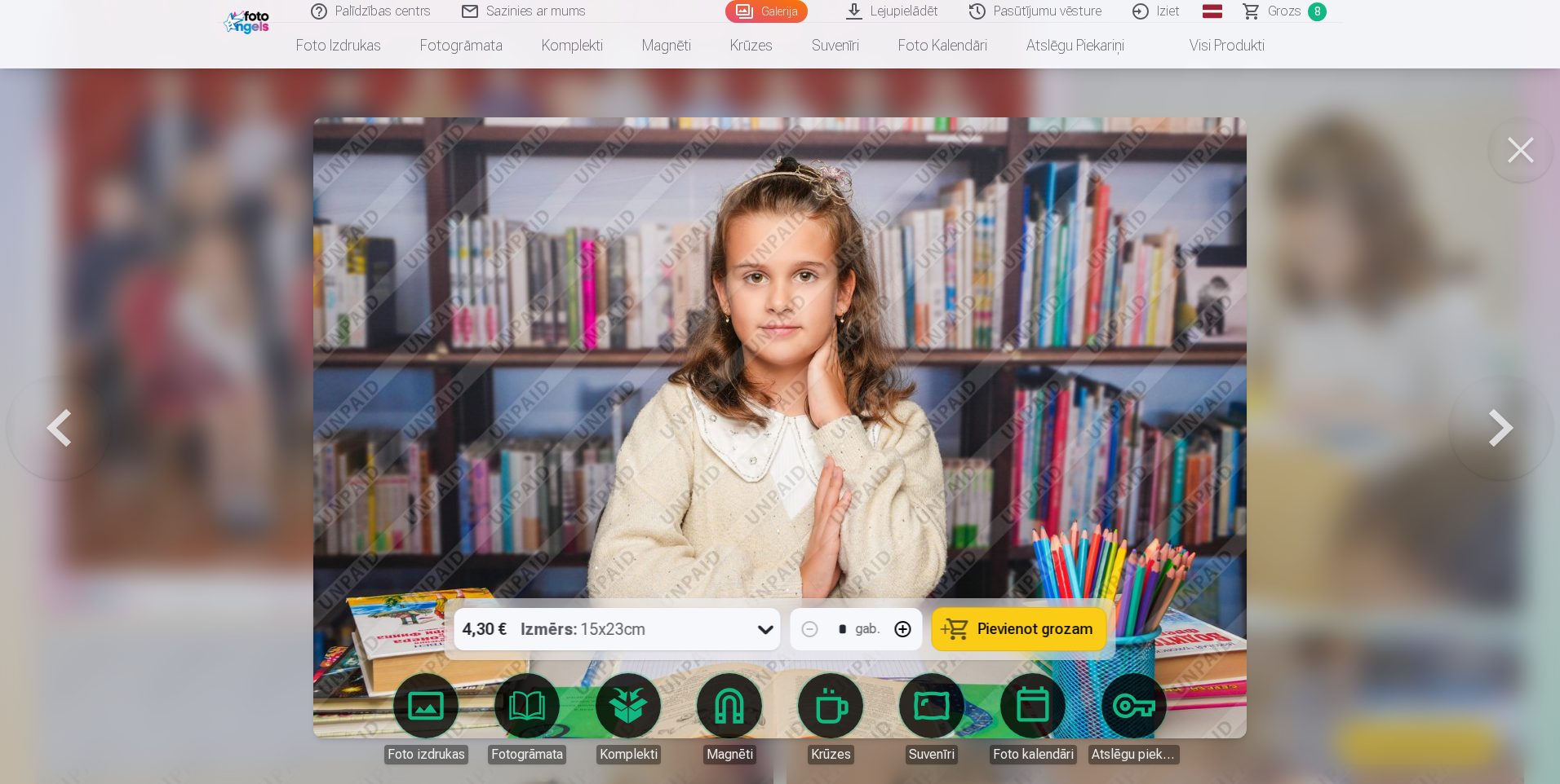
click at [1501, 425] on button at bounding box center [1501, 428] width 104 height 309
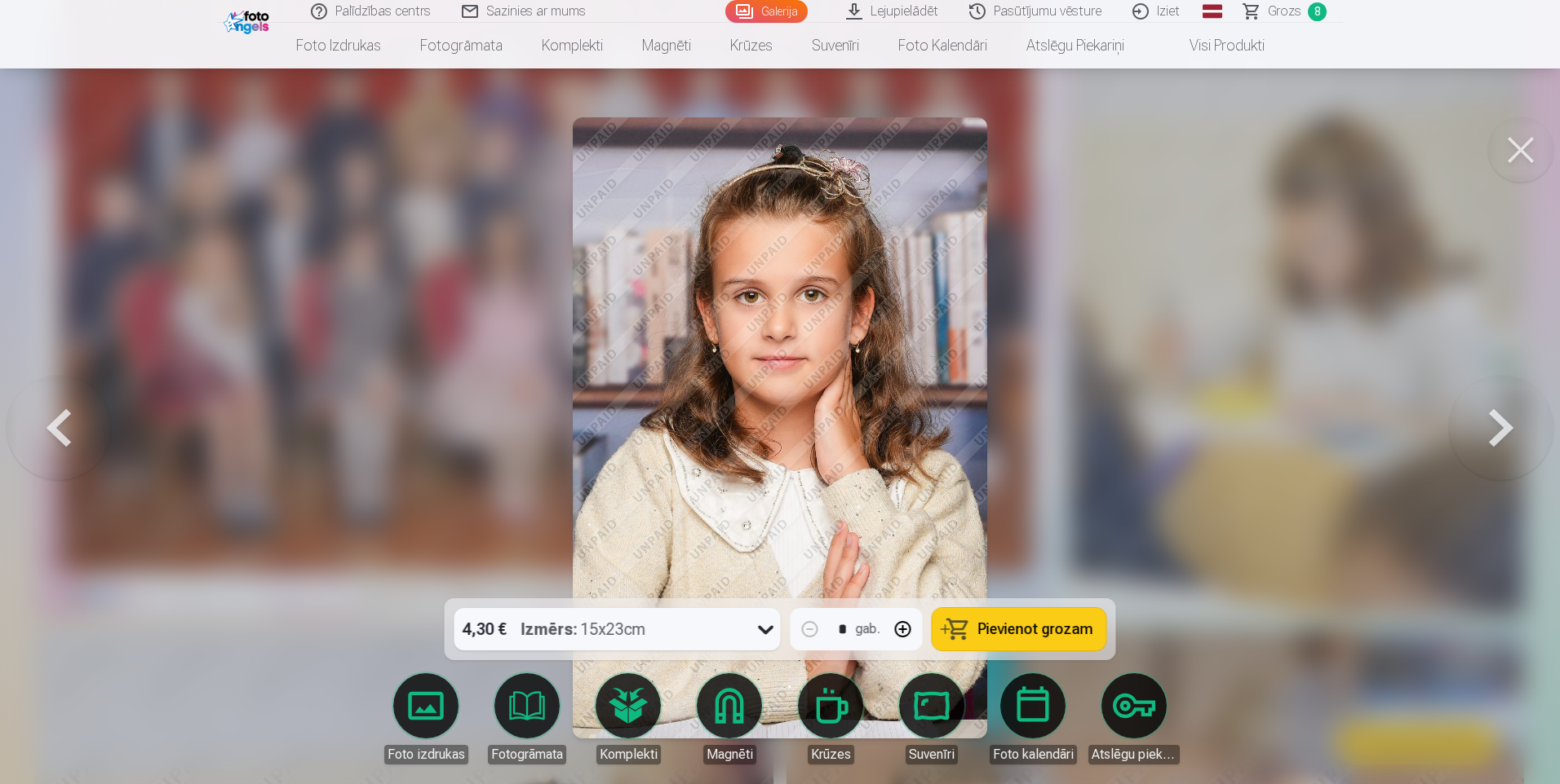
click at [76, 425] on button at bounding box center [58, 428] width 104 height 309
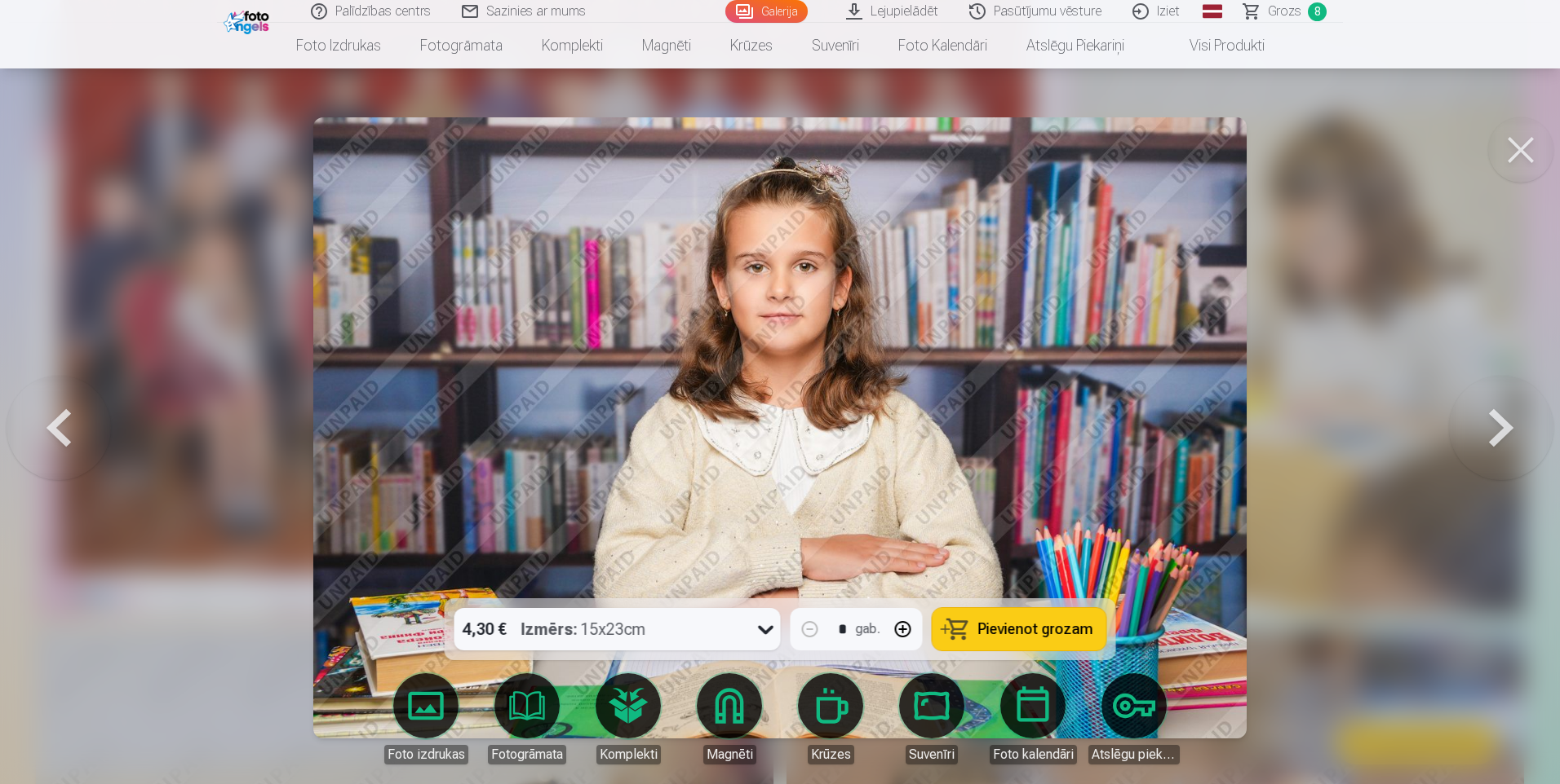
click at [76, 425] on button at bounding box center [58, 428] width 104 height 309
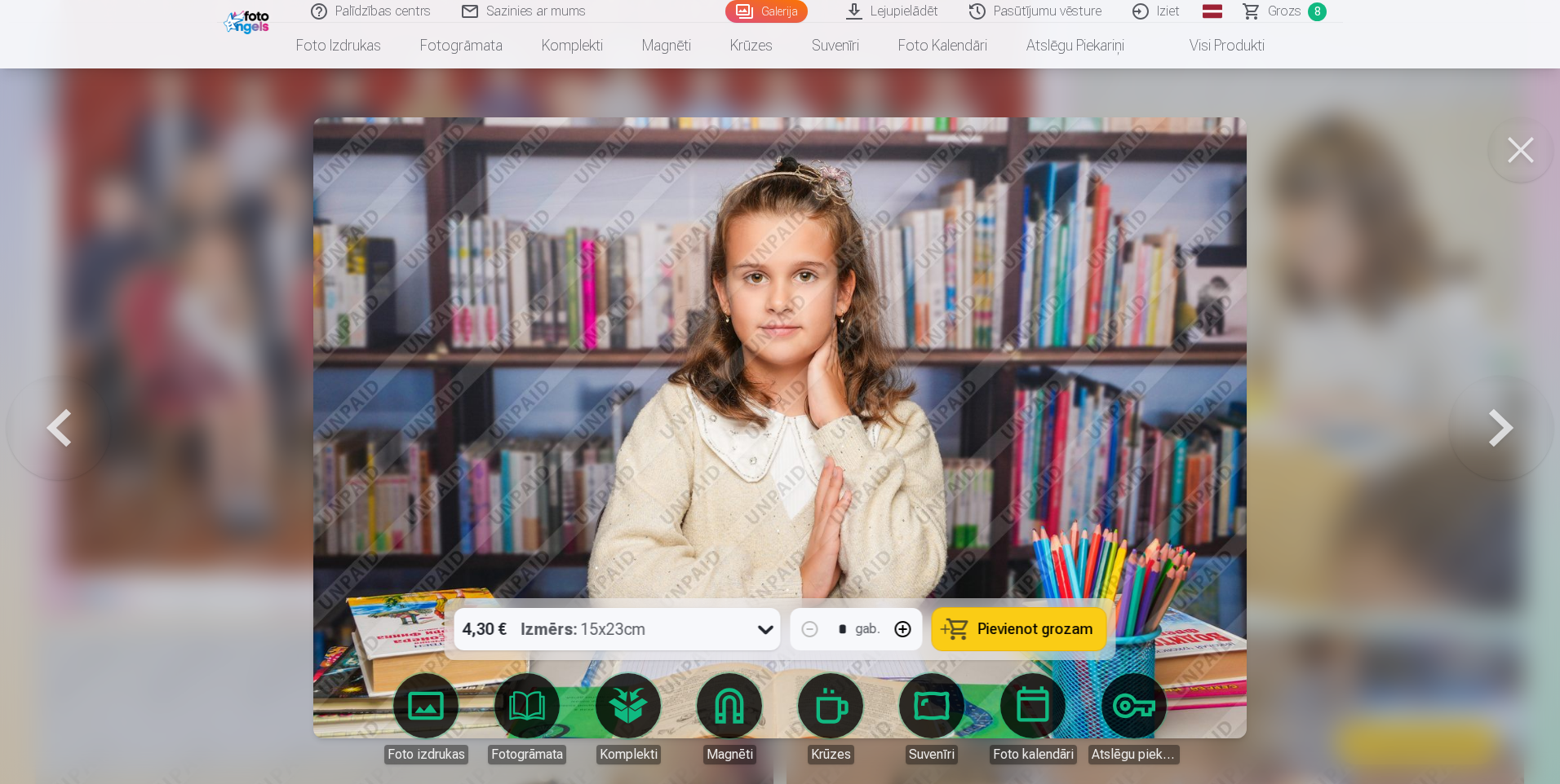
click at [1497, 431] on button at bounding box center [1501, 428] width 104 height 309
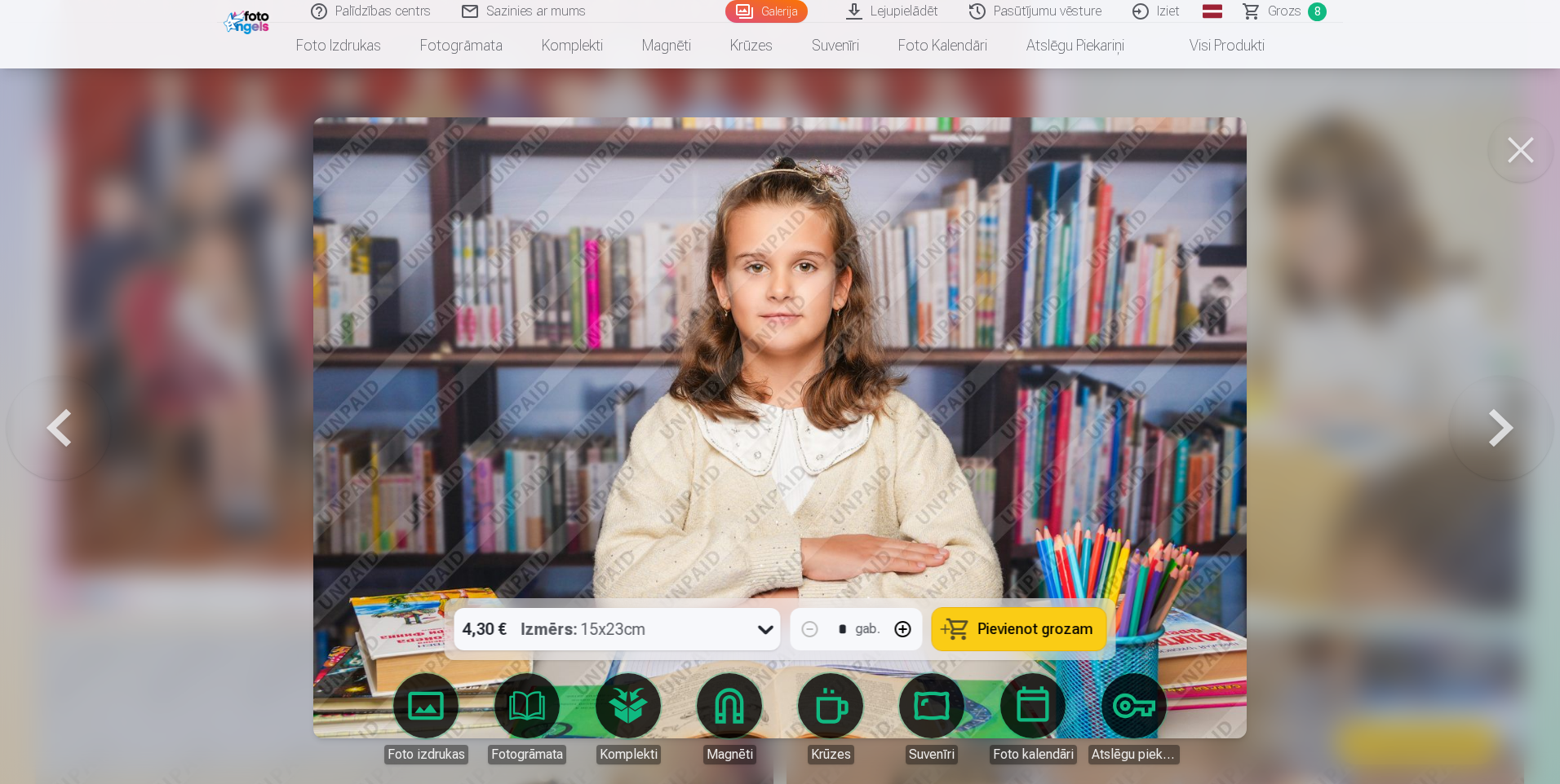
click at [1497, 431] on button at bounding box center [1501, 428] width 104 height 309
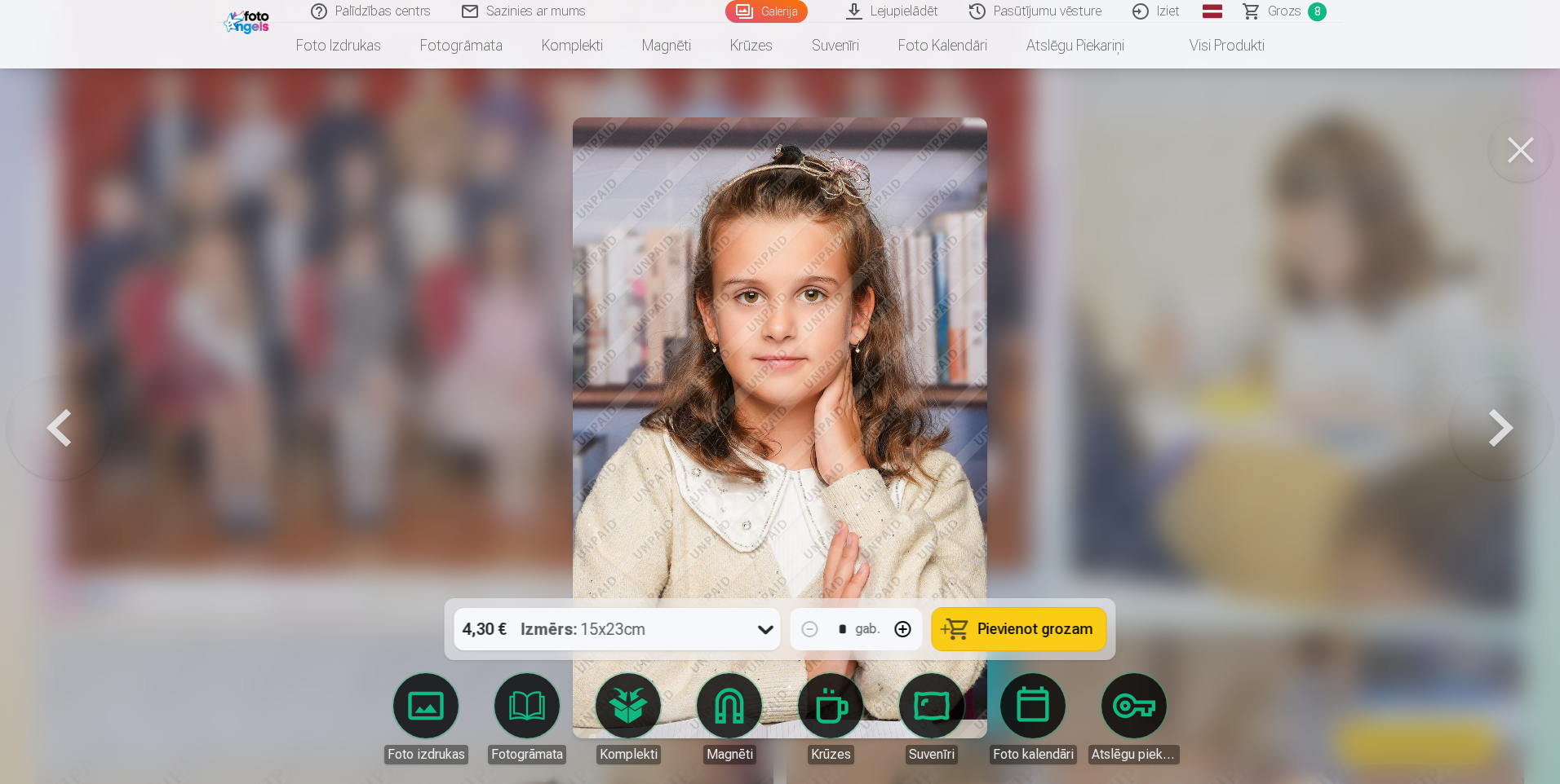
click at [1497, 431] on button at bounding box center [1501, 428] width 104 height 309
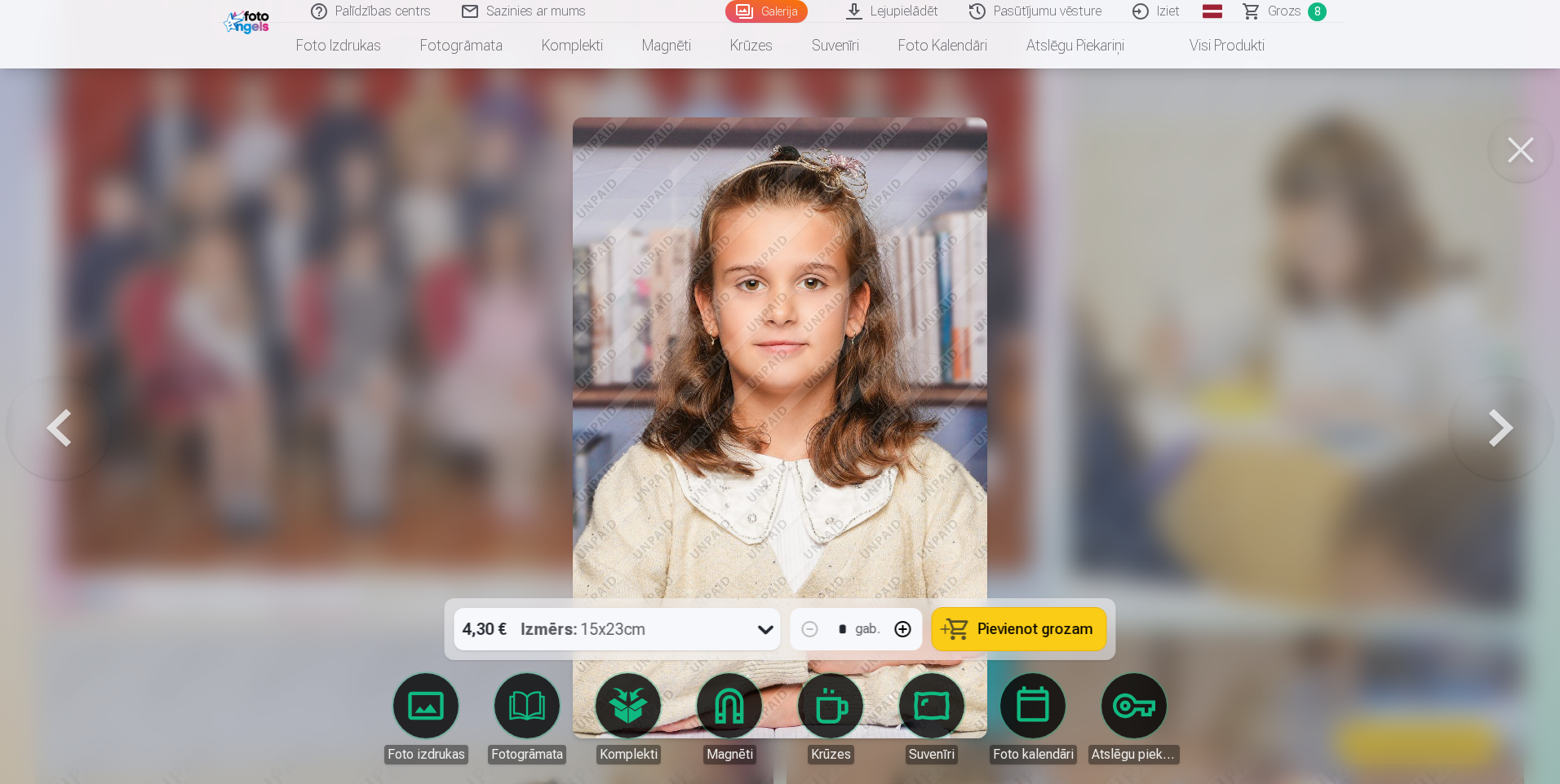
click at [1497, 431] on button at bounding box center [1501, 428] width 104 height 309
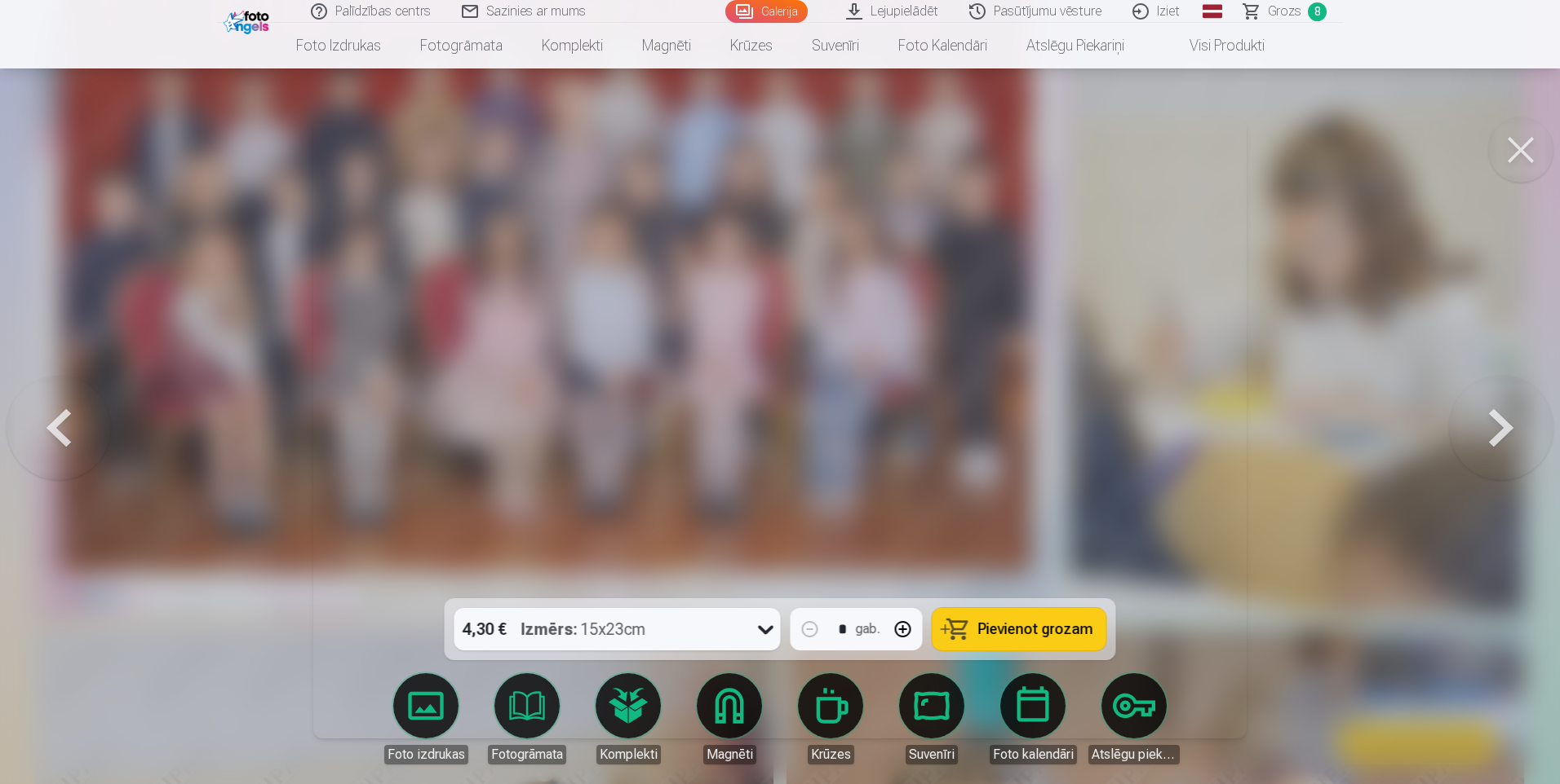
click at [1497, 431] on button at bounding box center [1501, 428] width 104 height 309
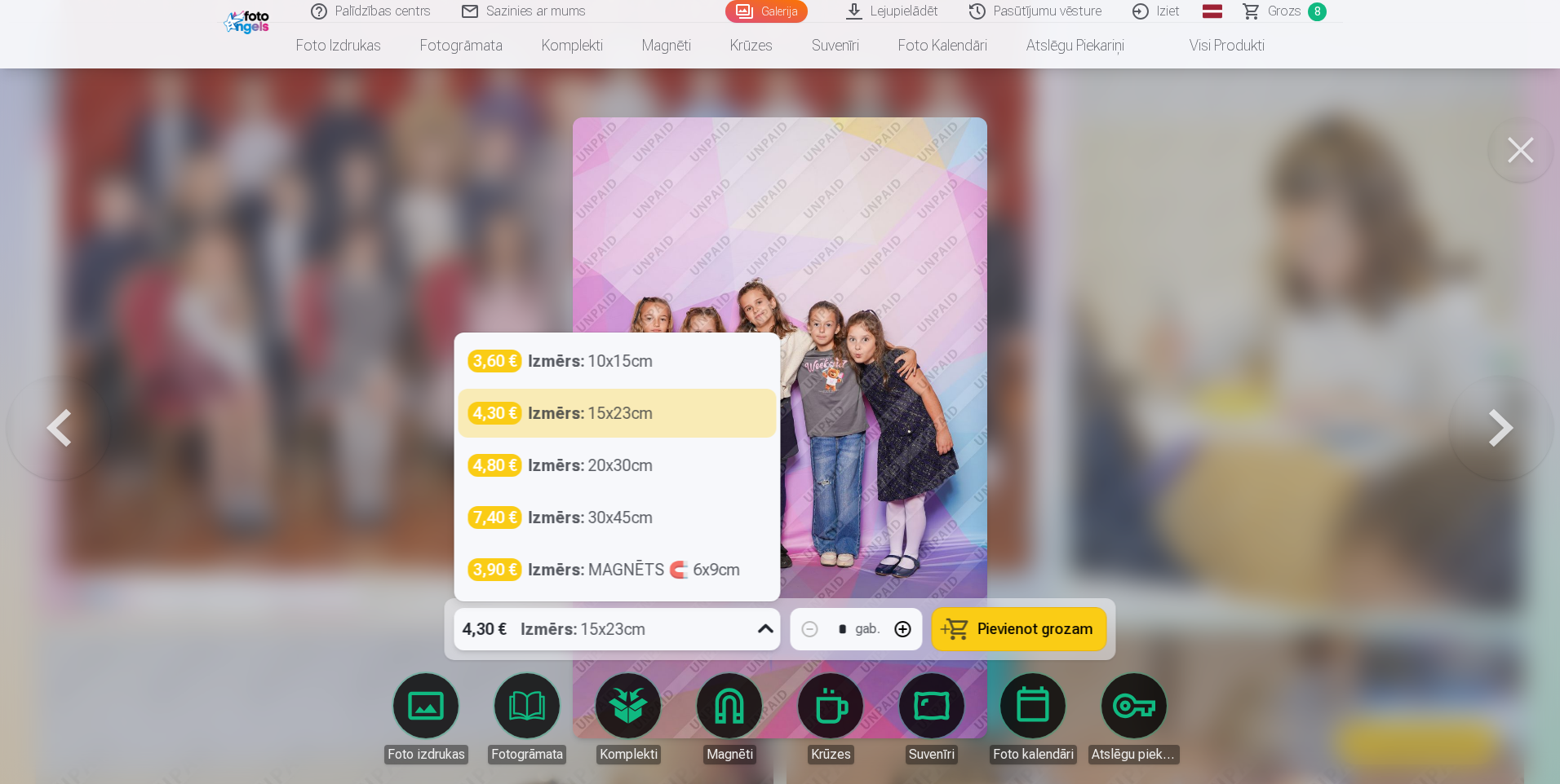
click at [708, 632] on div "4,30 € Izmērs : 15x23cm" at bounding box center [601, 629] width 295 height 42
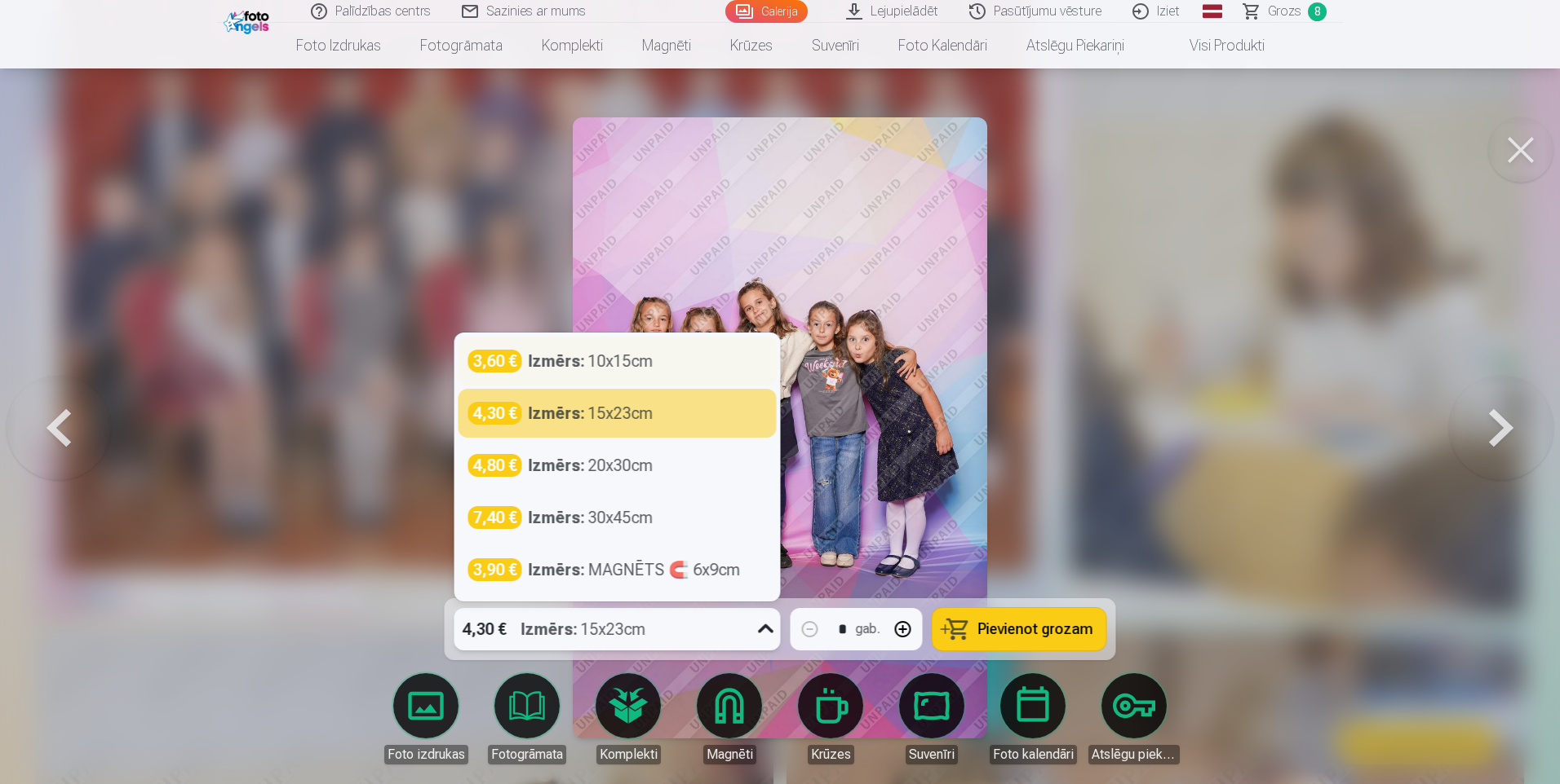
click at [643, 355] on div "Izmērs : 10x15cm" at bounding box center [591, 361] width 125 height 22
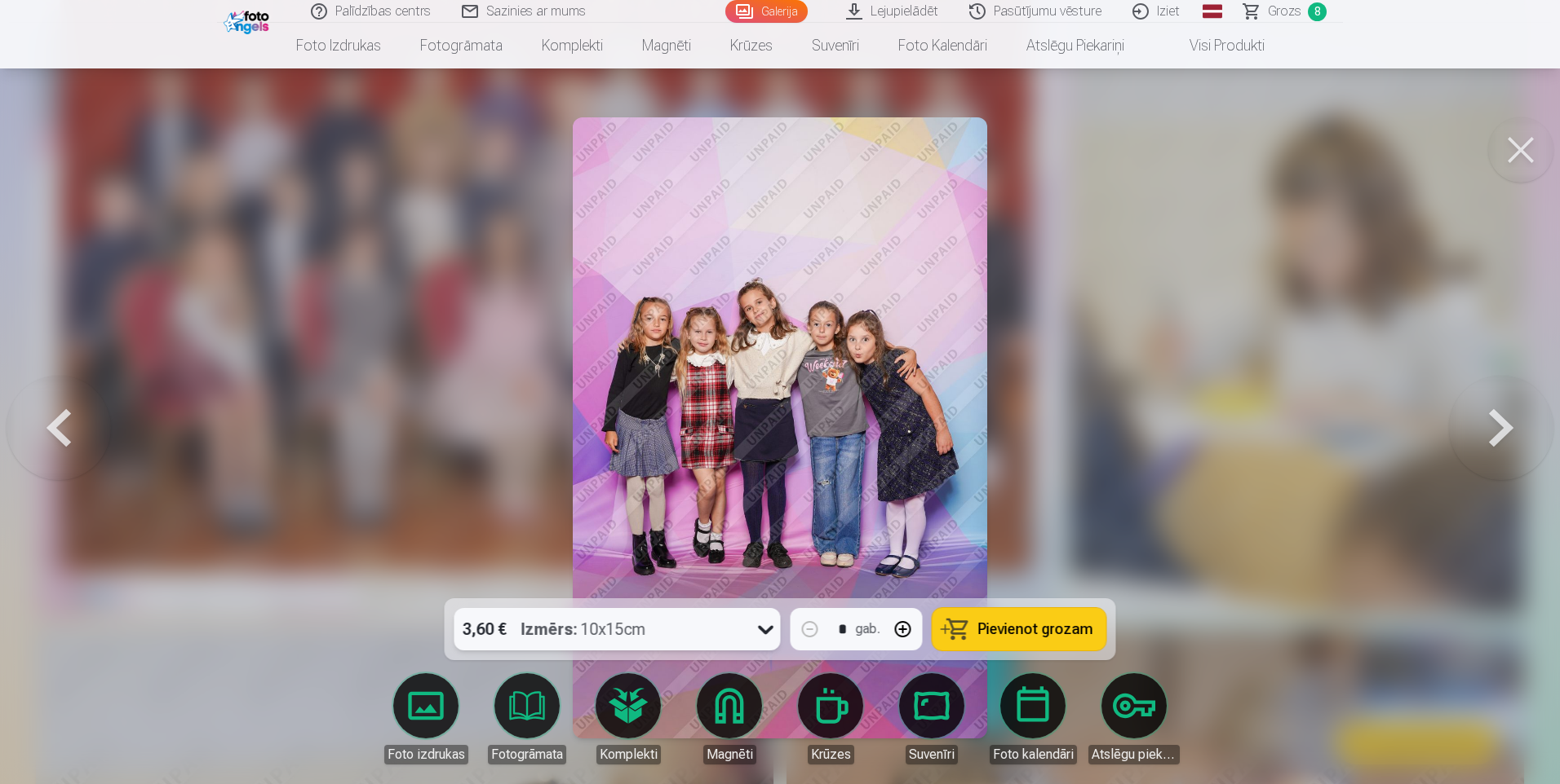
click at [1026, 634] on span "Pievienot grozam" at bounding box center [1036, 629] width 115 height 14
click at [1512, 424] on button at bounding box center [1501, 428] width 104 height 309
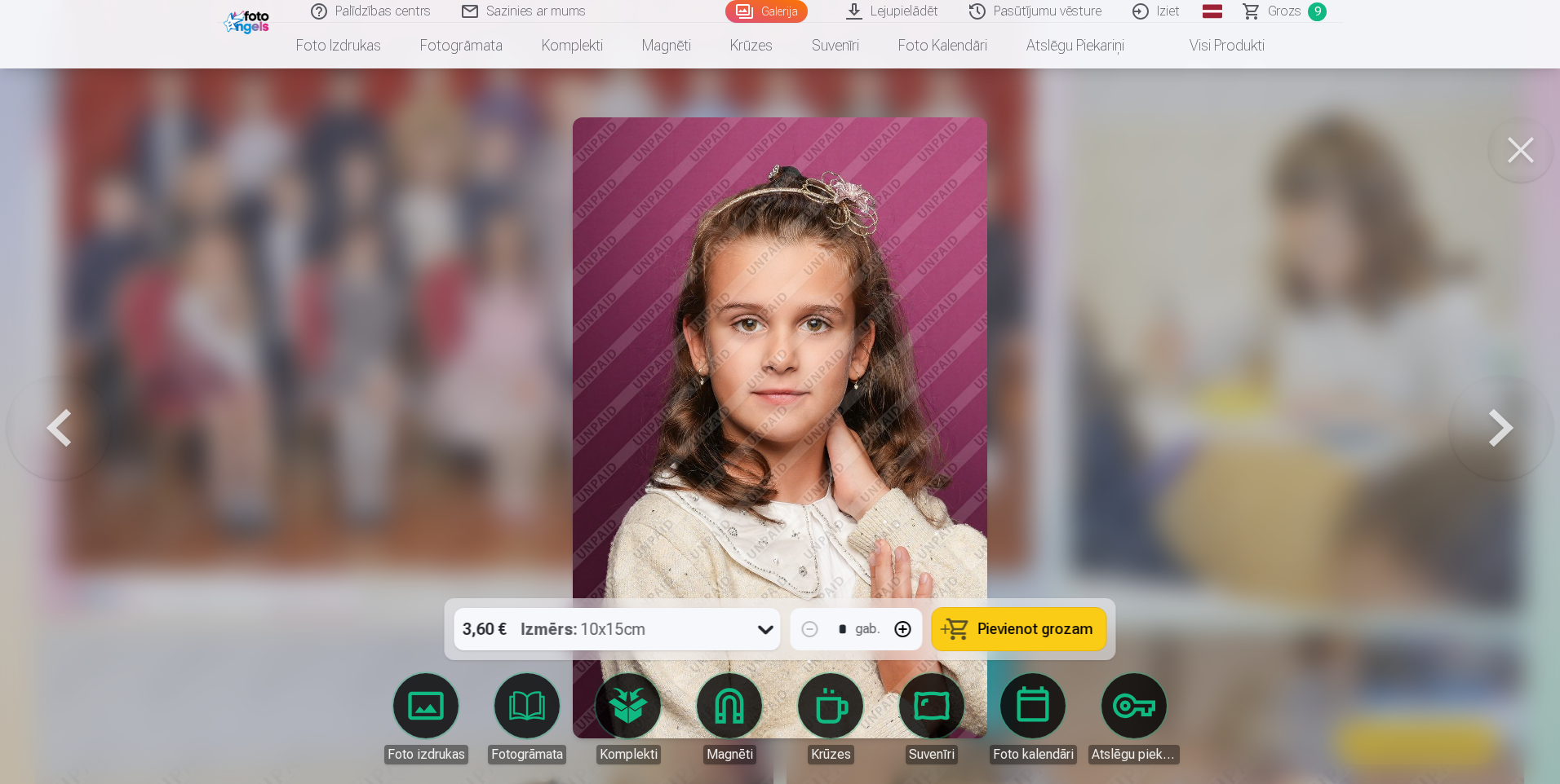
click at [1510, 425] on button at bounding box center [1501, 428] width 104 height 309
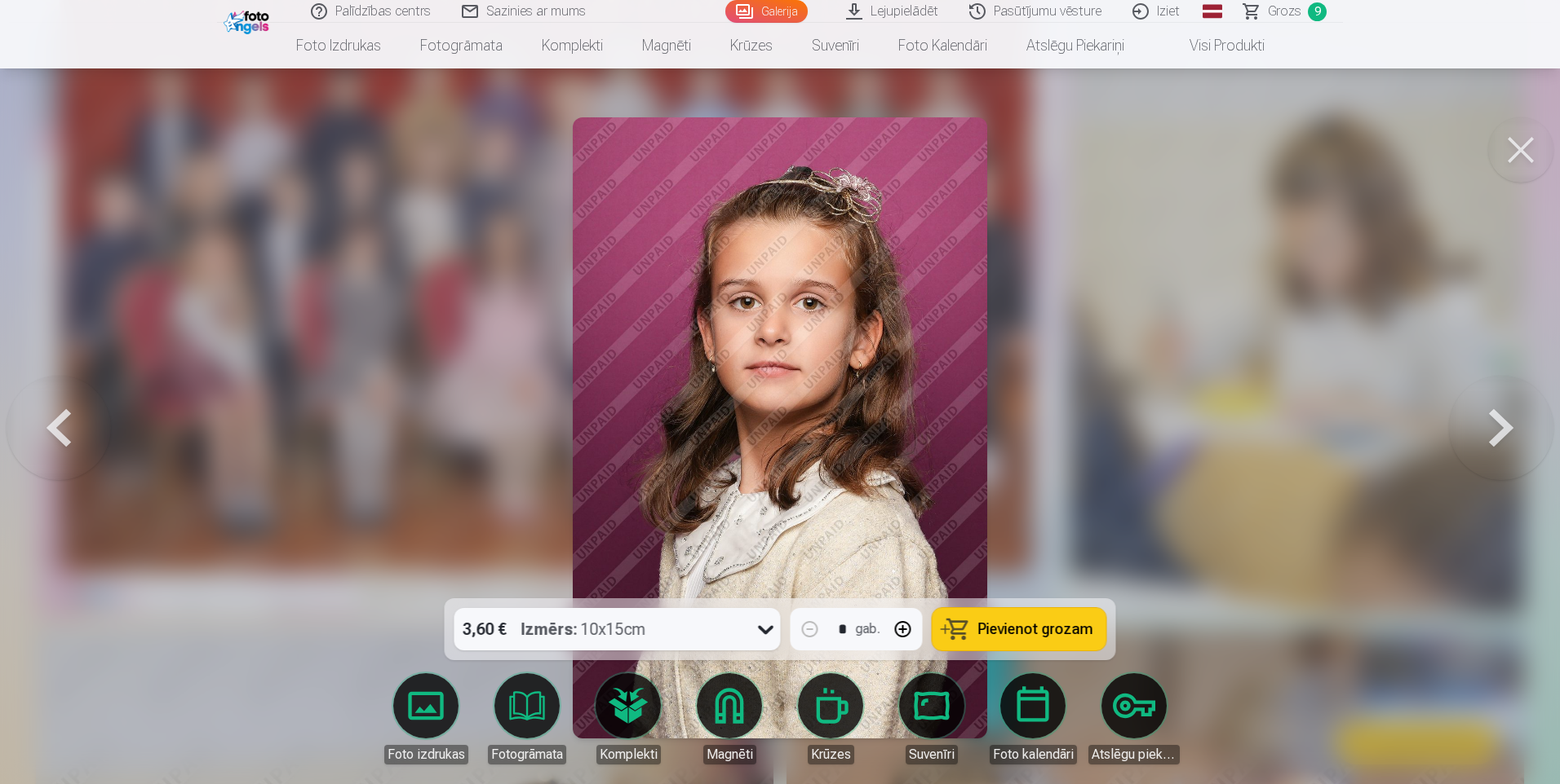
click at [1510, 425] on button at bounding box center [1501, 428] width 104 height 309
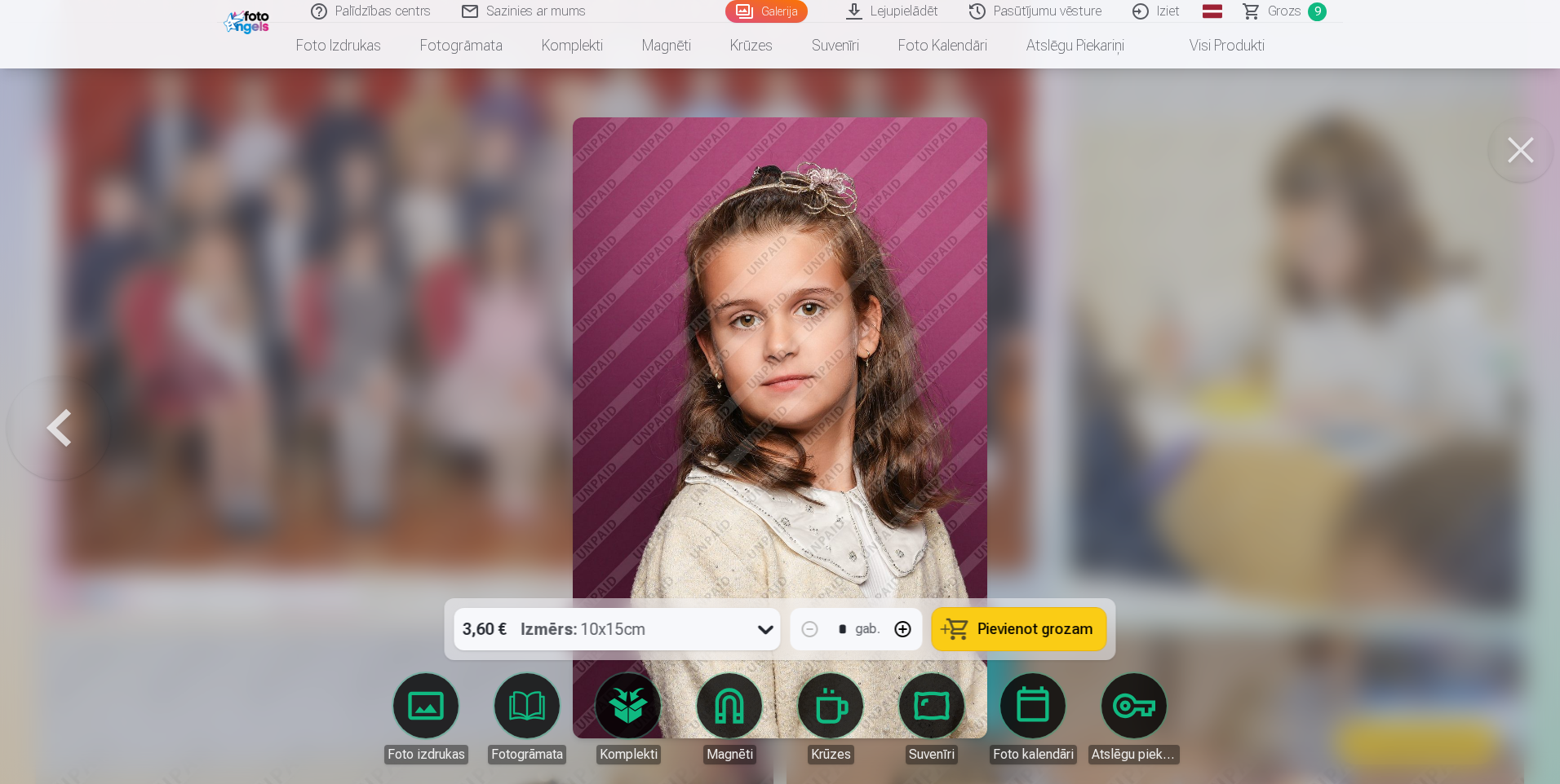
click at [1510, 425] on div at bounding box center [780, 392] width 1560 height 784
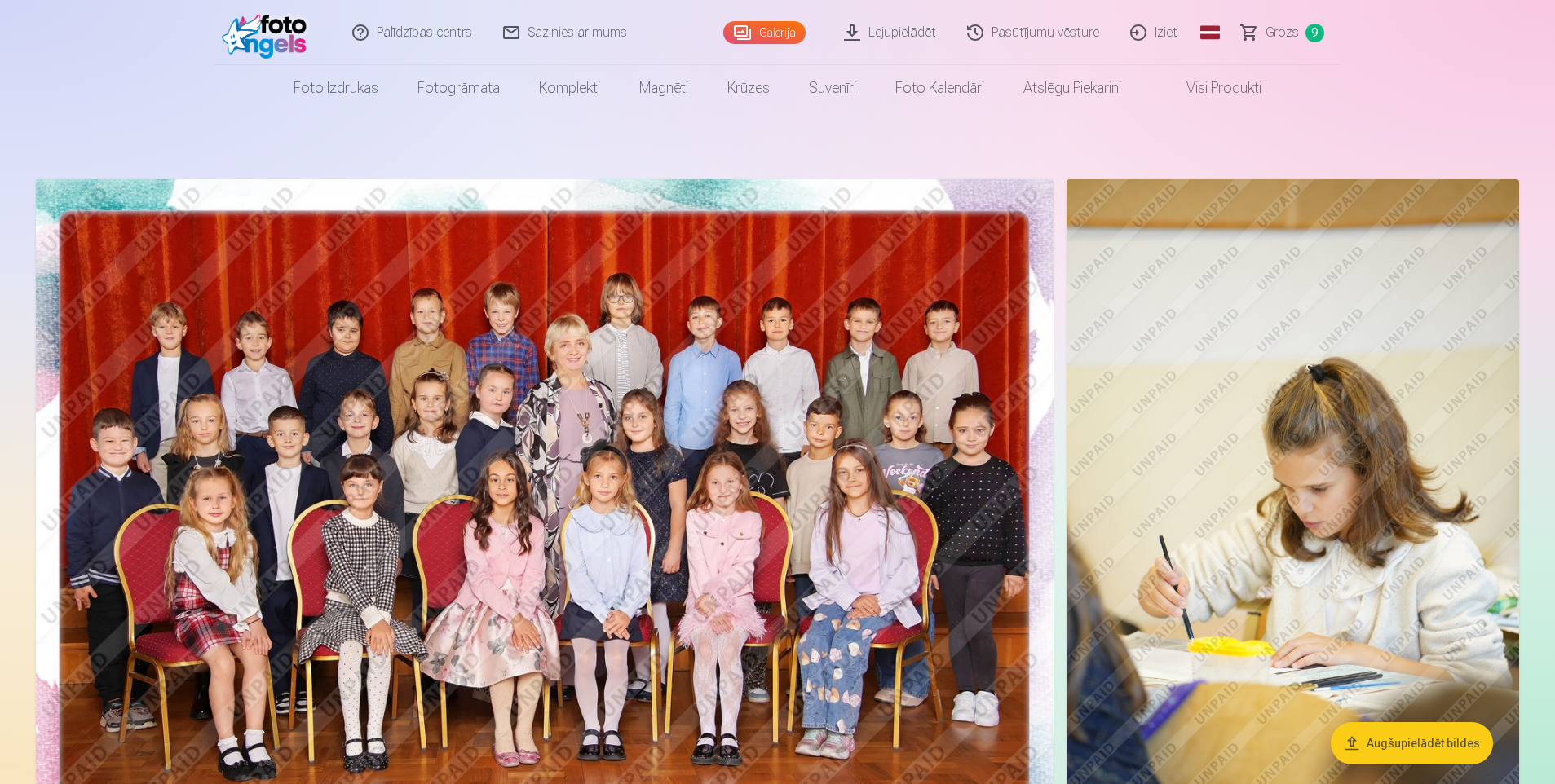
click at [1288, 31] on span "Grozs" at bounding box center [1282, 32] width 33 height 20
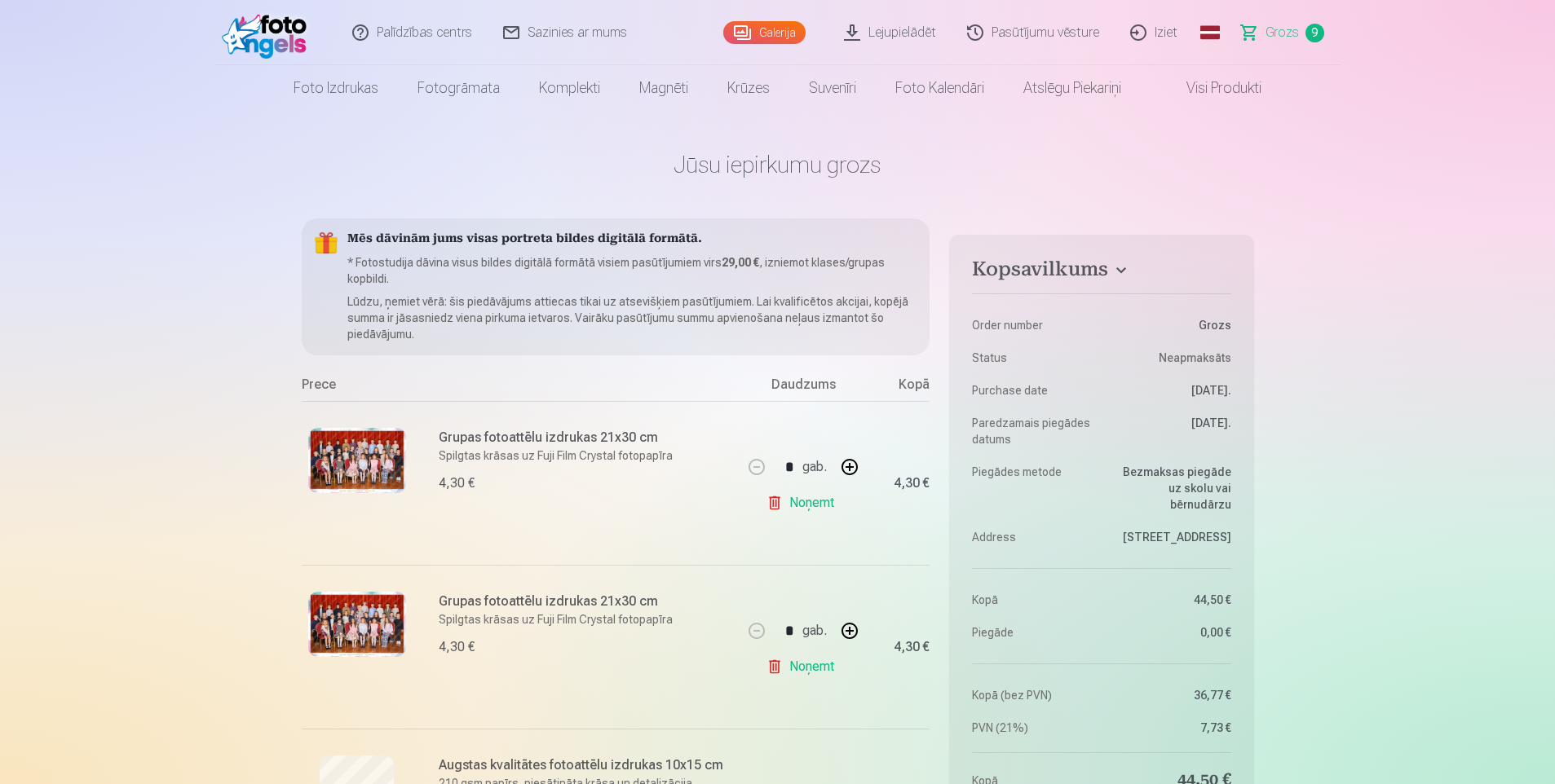
click at [811, 504] on link "Noņemt" at bounding box center [803, 503] width 74 height 32
type input "*"
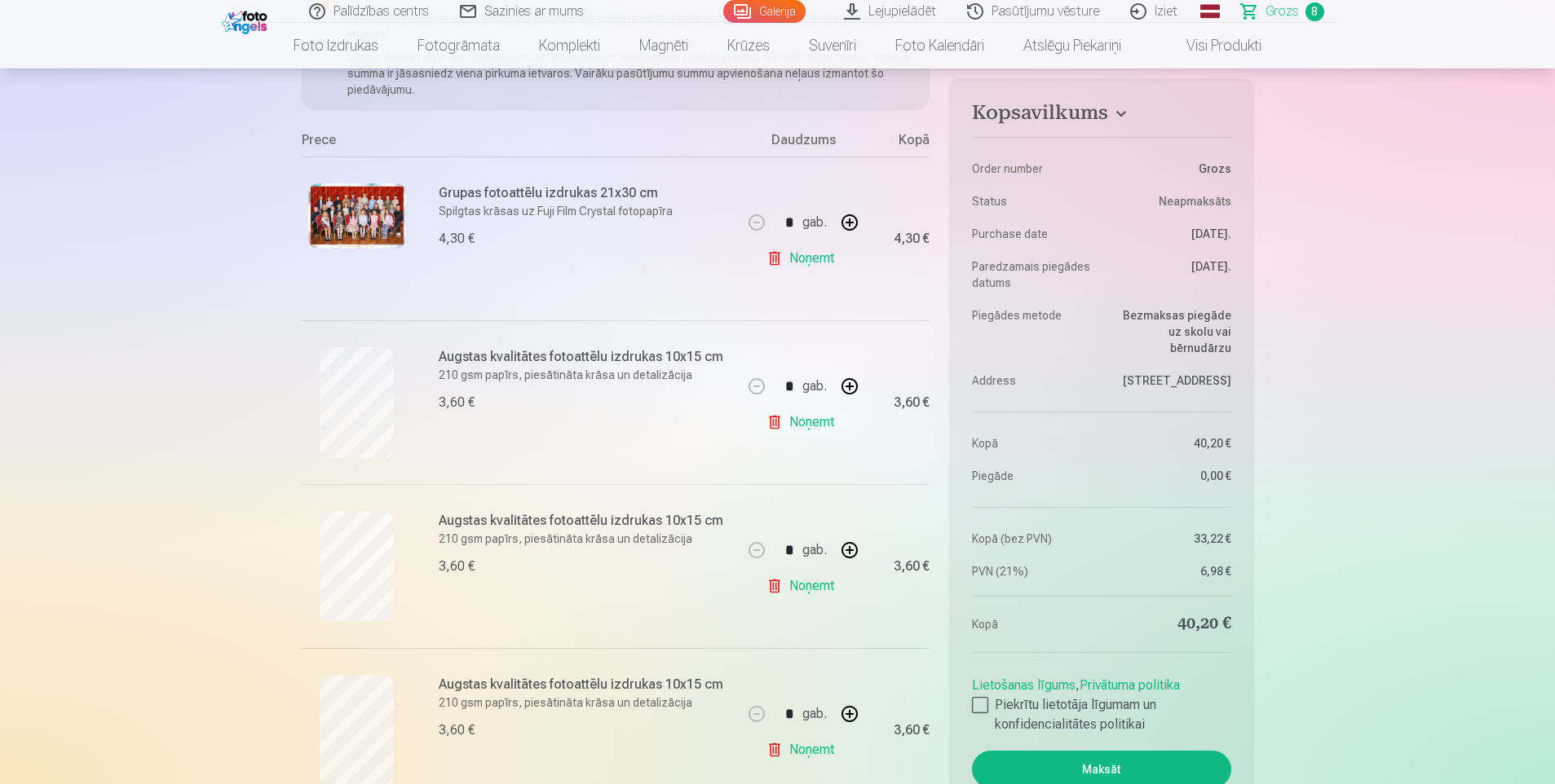
scroll to position [327, 0]
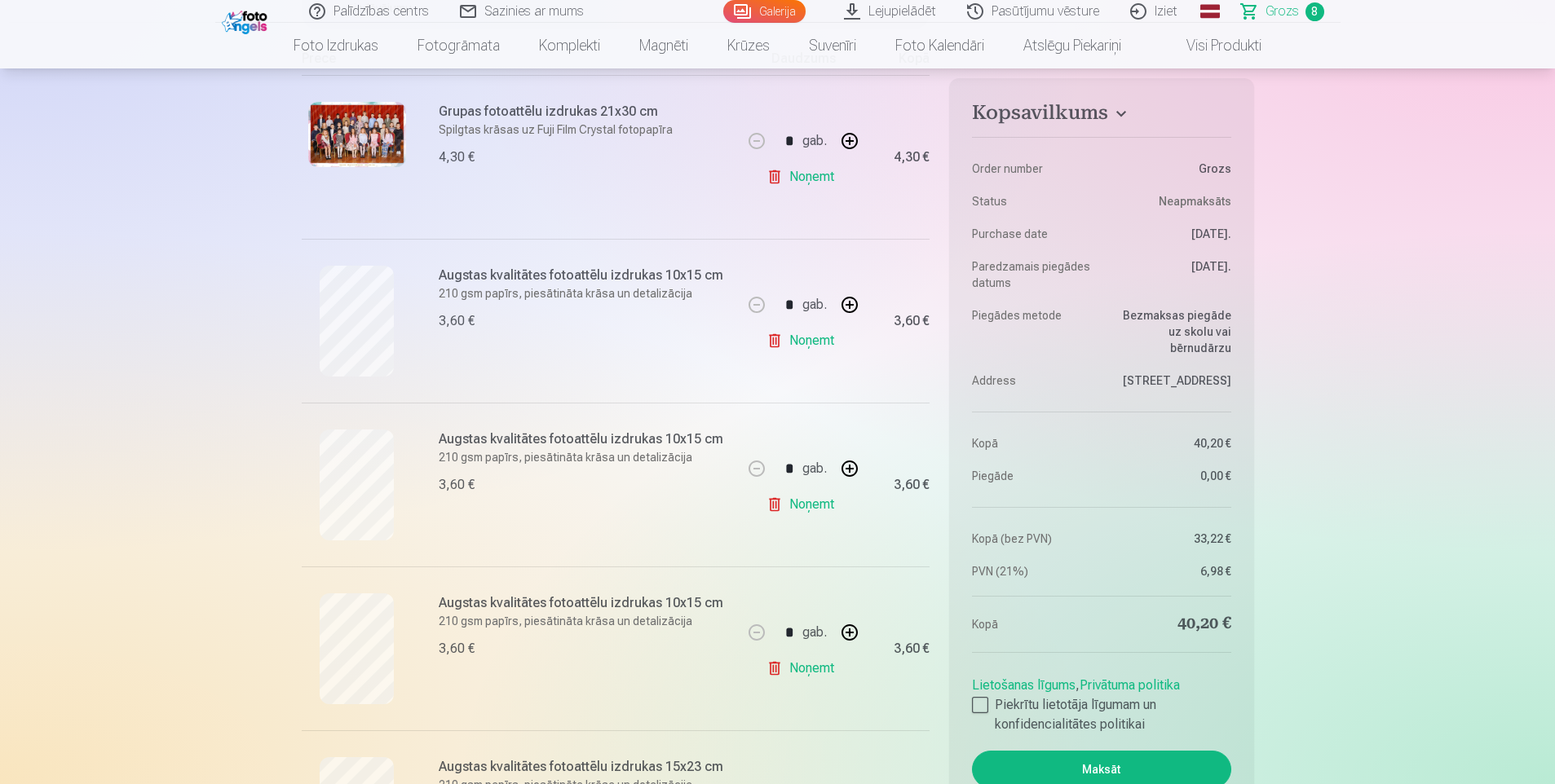
click at [817, 342] on link "Noņemt" at bounding box center [803, 341] width 74 height 32
type input "*"
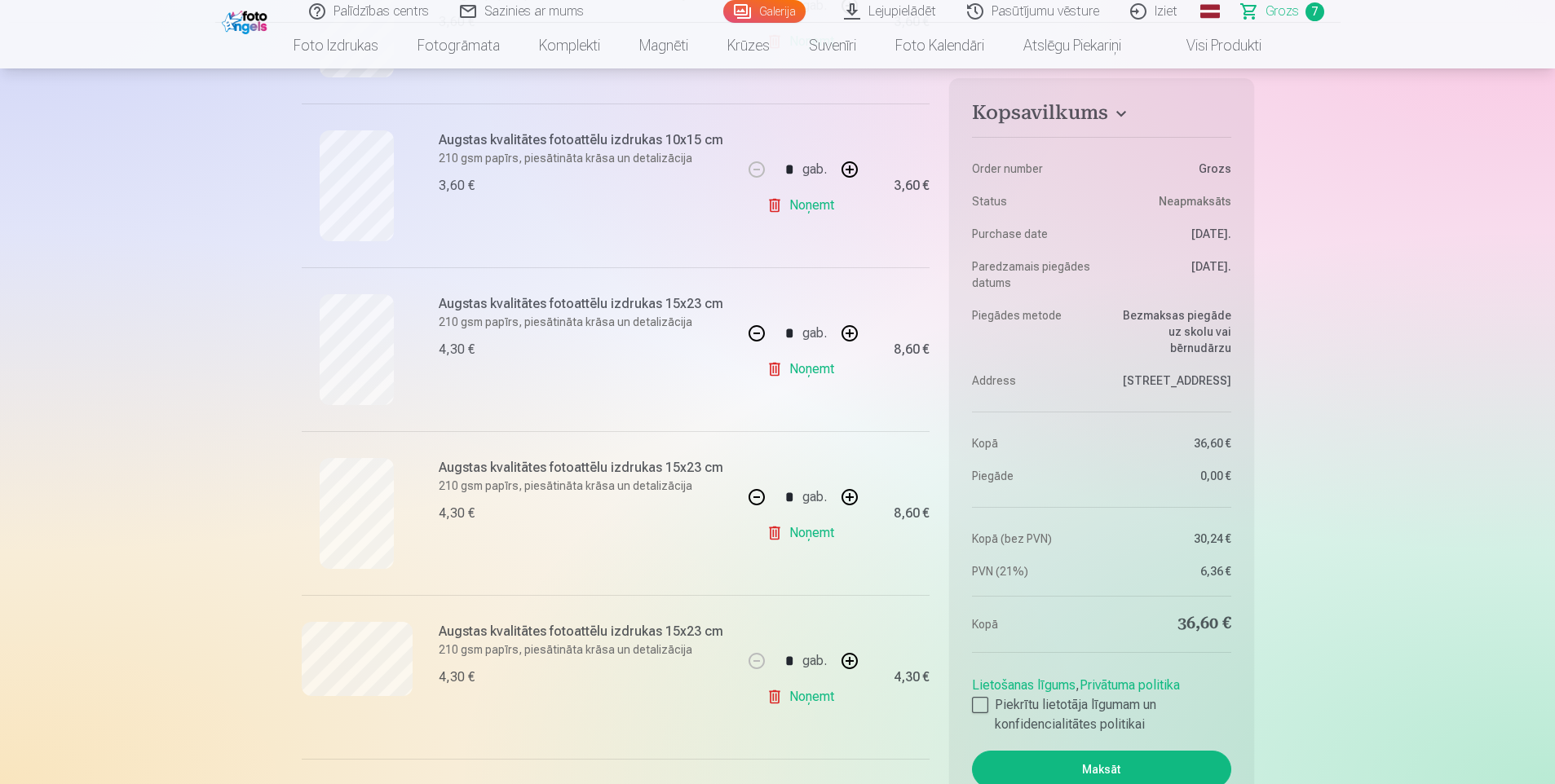
scroll to position [652, 0]
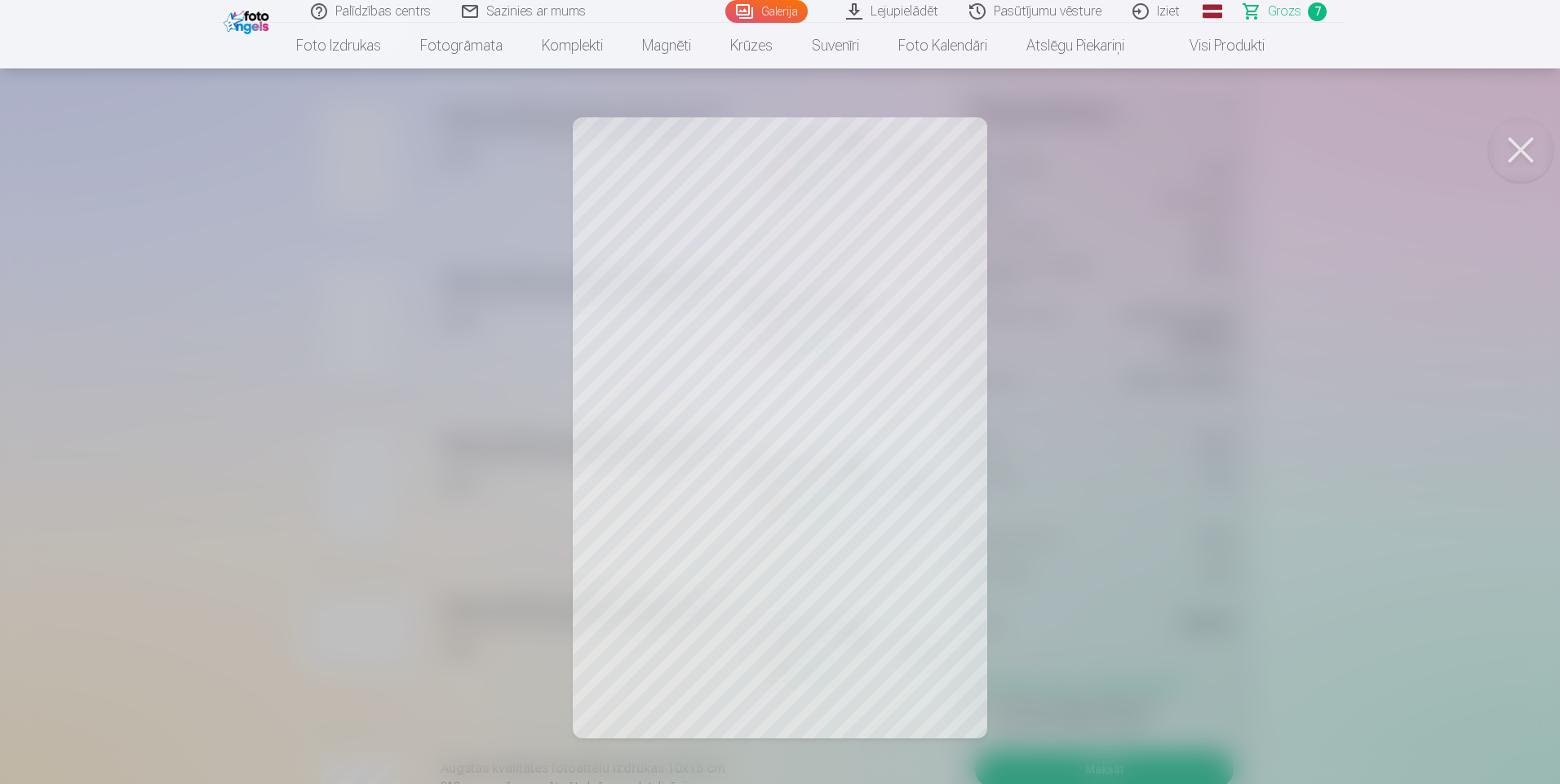
click at [112, 442] on div at bounding box center [780, 392] width 1560 height 784
click at [153, 443] on div at bounding box center [780, 392] width 1560 height 784
click at [139, 353] on div at bounding box center [780, 392] width 1560 height 784
click at [118, 458] on div at bounding box center [780, 392] width 1560 height 784
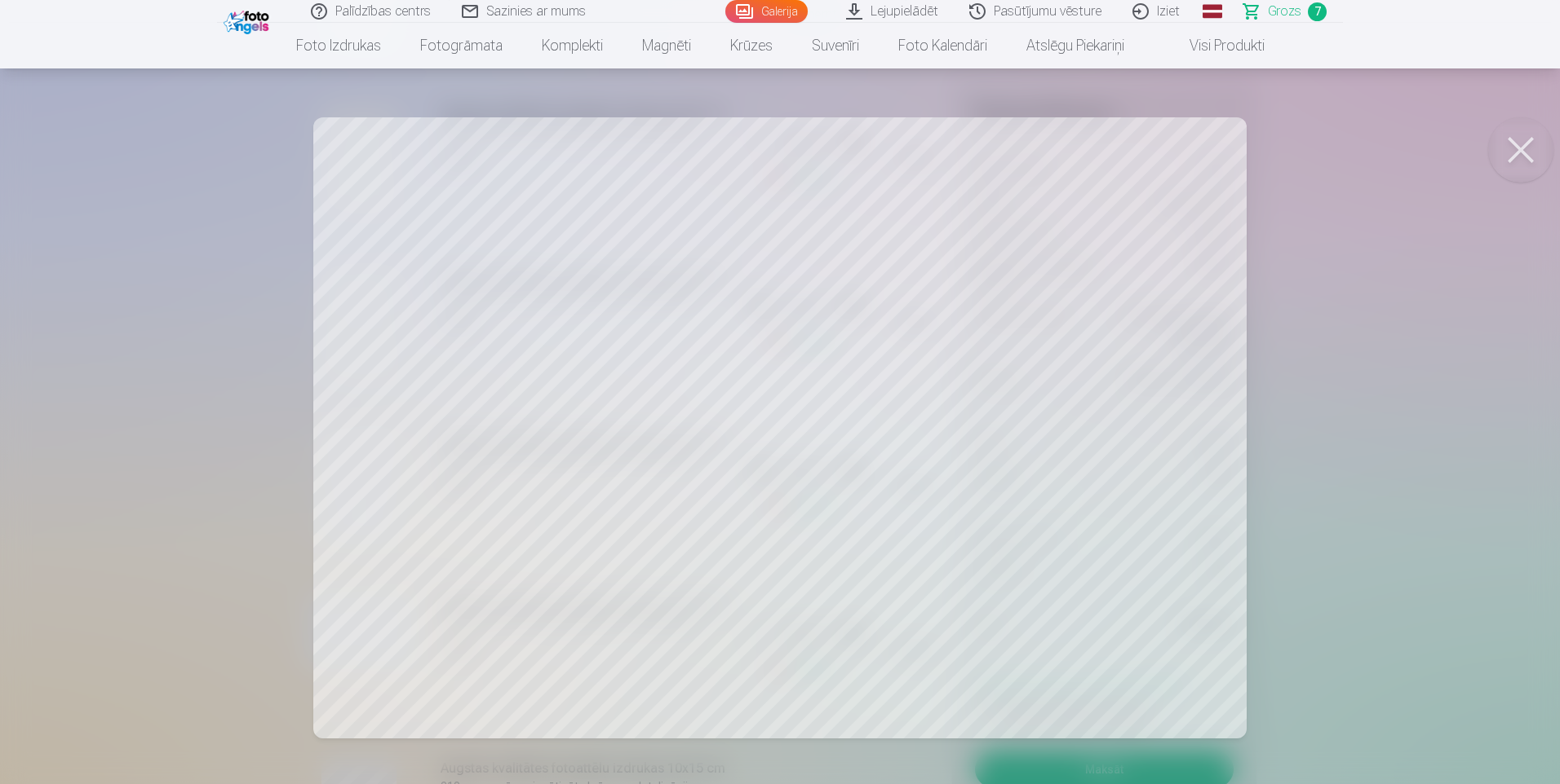
click at [168, 433] on div at bounding box center [780, 392] width 1560 height 784
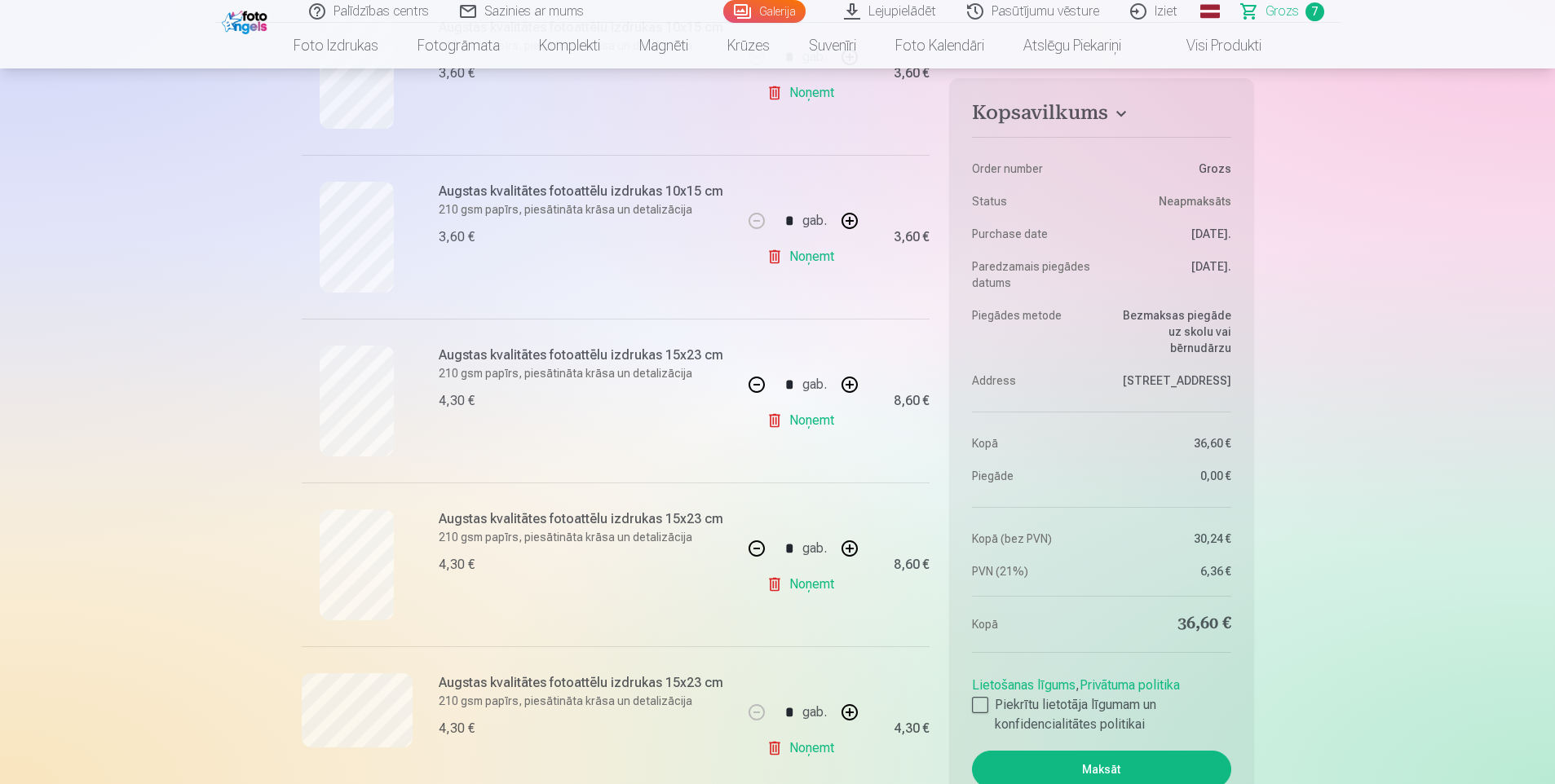
scroll to position [571, 0]
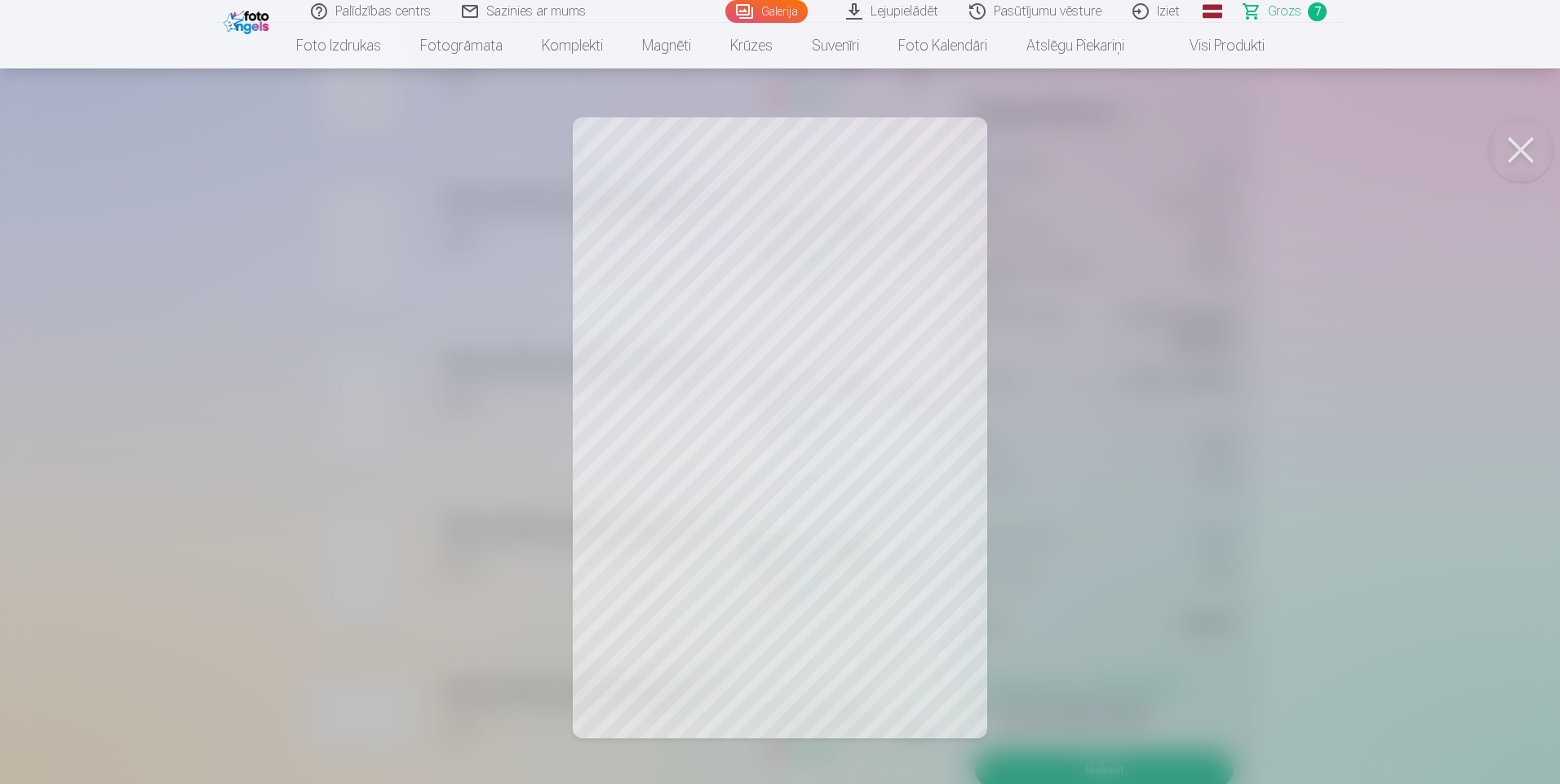
click at [104, 527] on div at bounding box center [780, 392] width 1560 height 784
click at [153, 458] on div at bounding box center [780, 392] width 1560 height 784
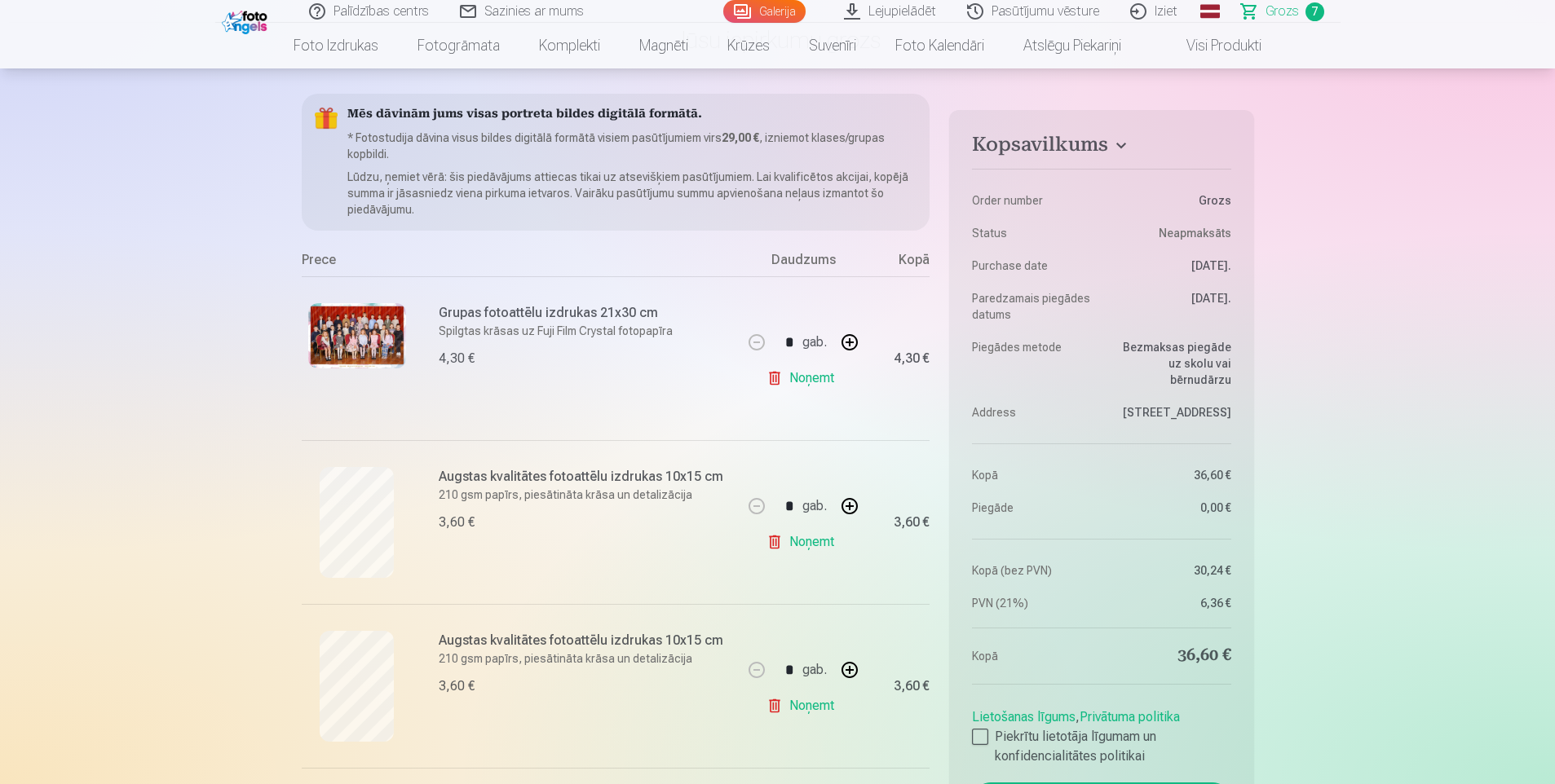
scroll to position [0, 0]
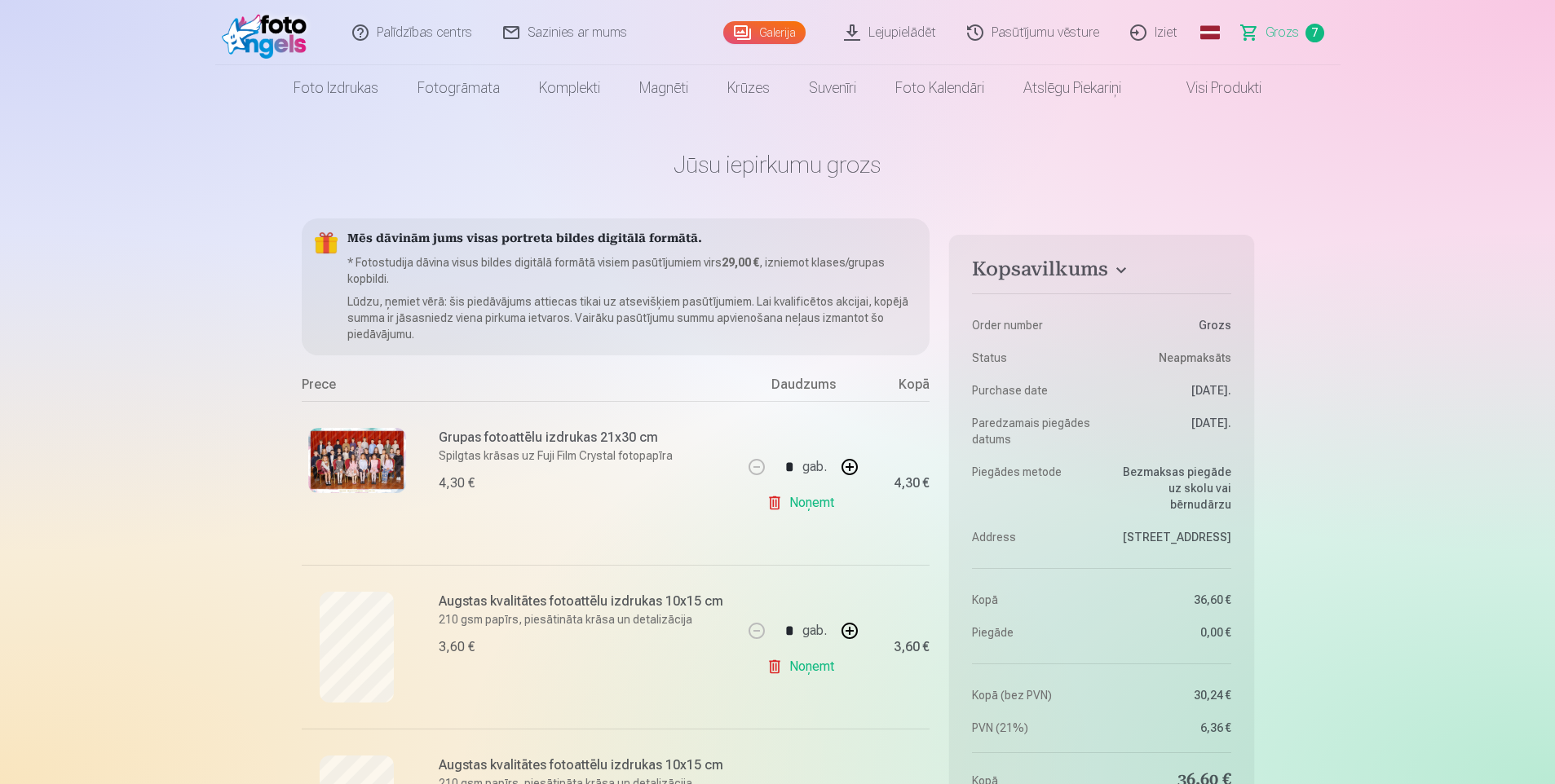
click at [777, 31] on link "Galerija" at bounding box center [764, 32] width 83 height 22
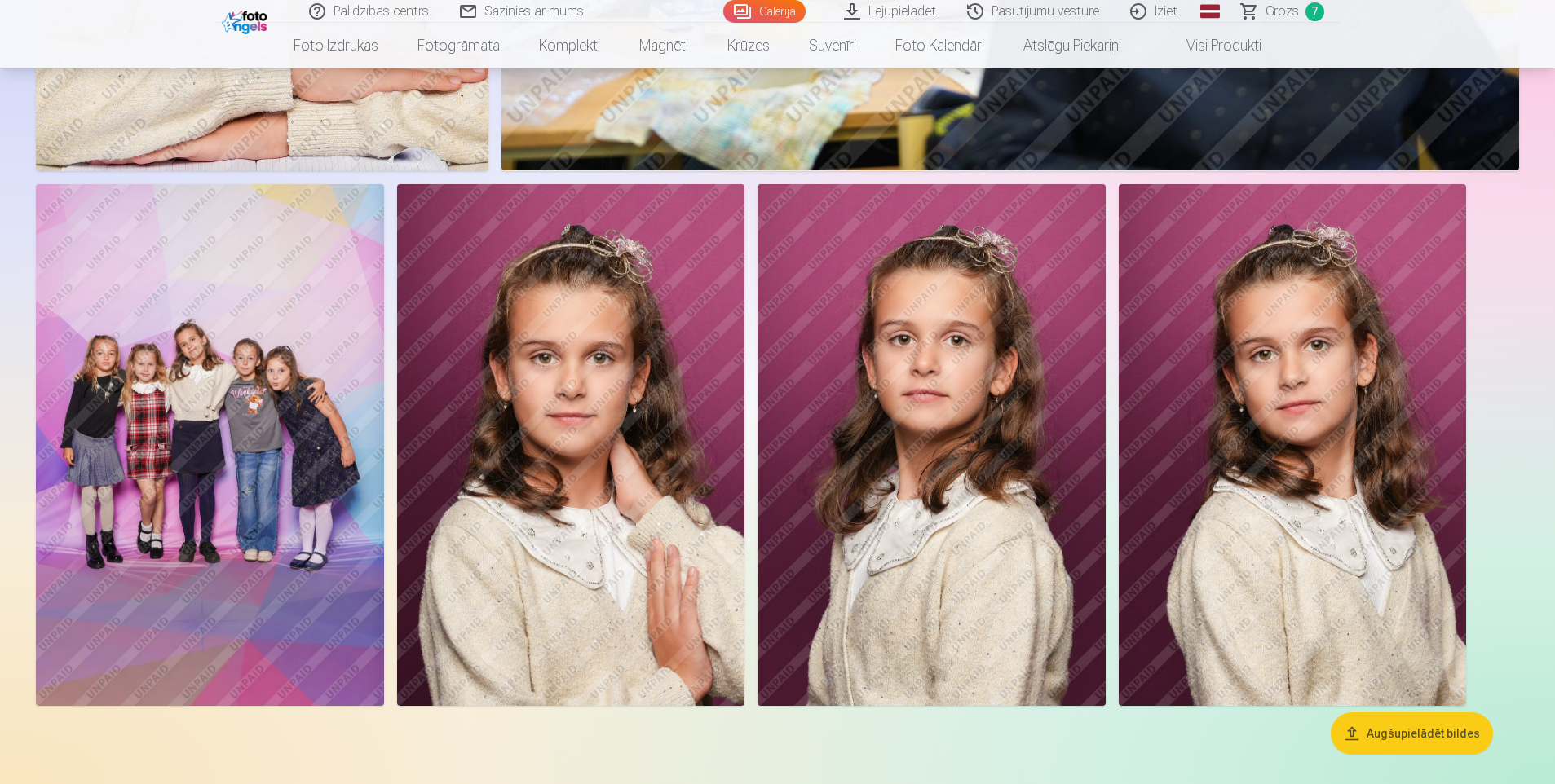
scroll to position [10680, 0]
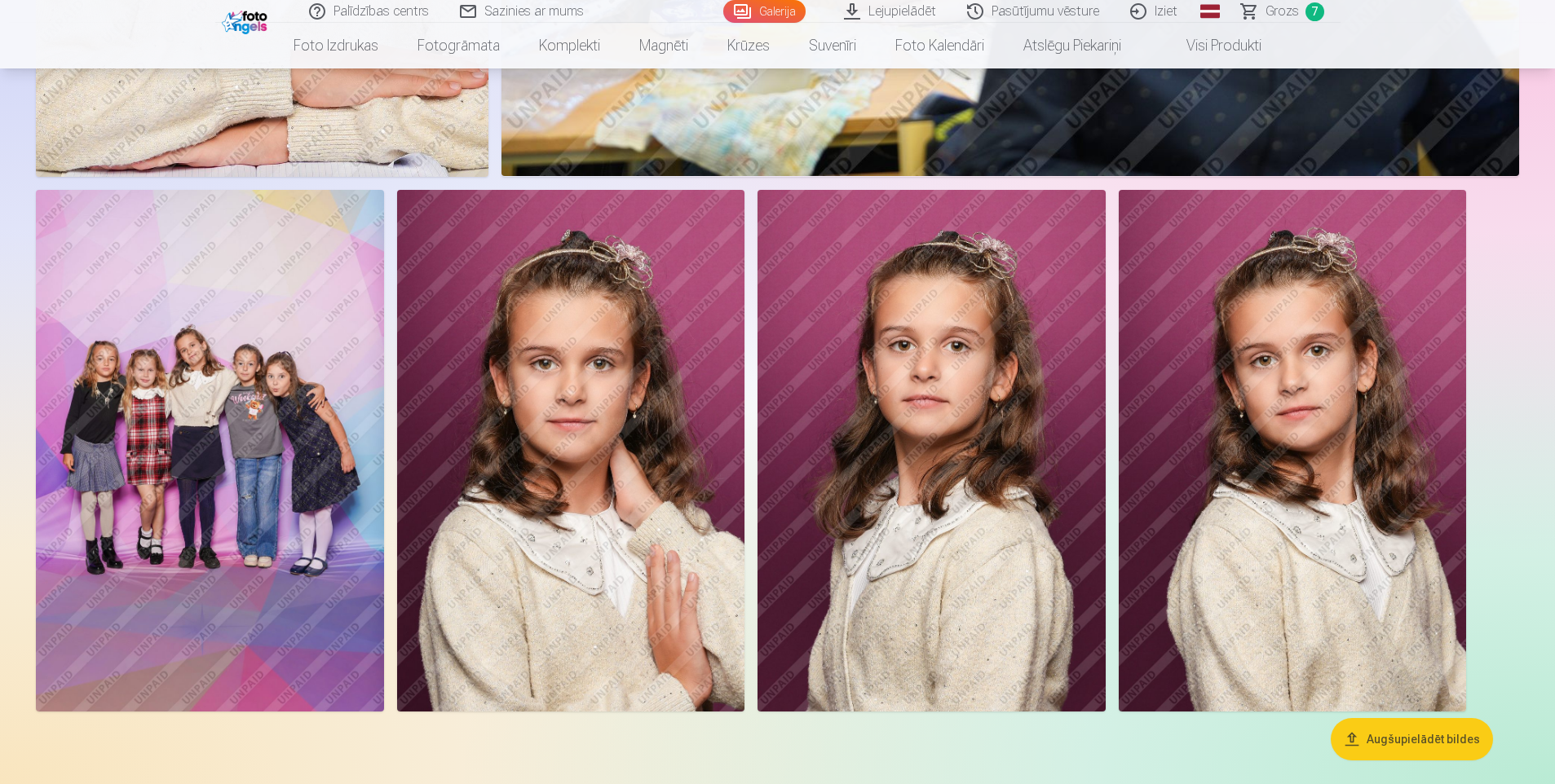
click at [1000, 577] on img at bounding box center [931, 451] width 348 height 522
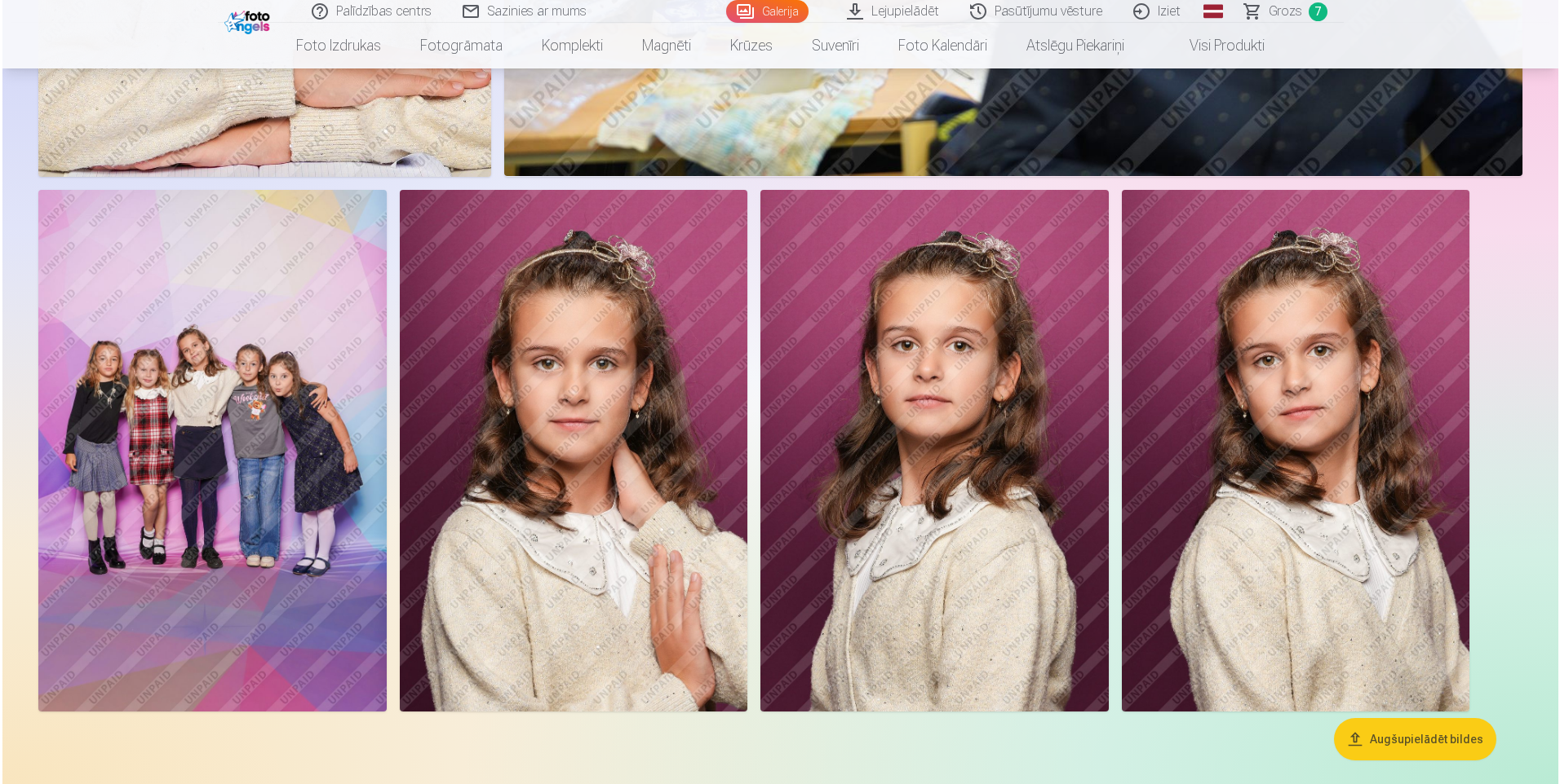
scroll to position [10708, 0]
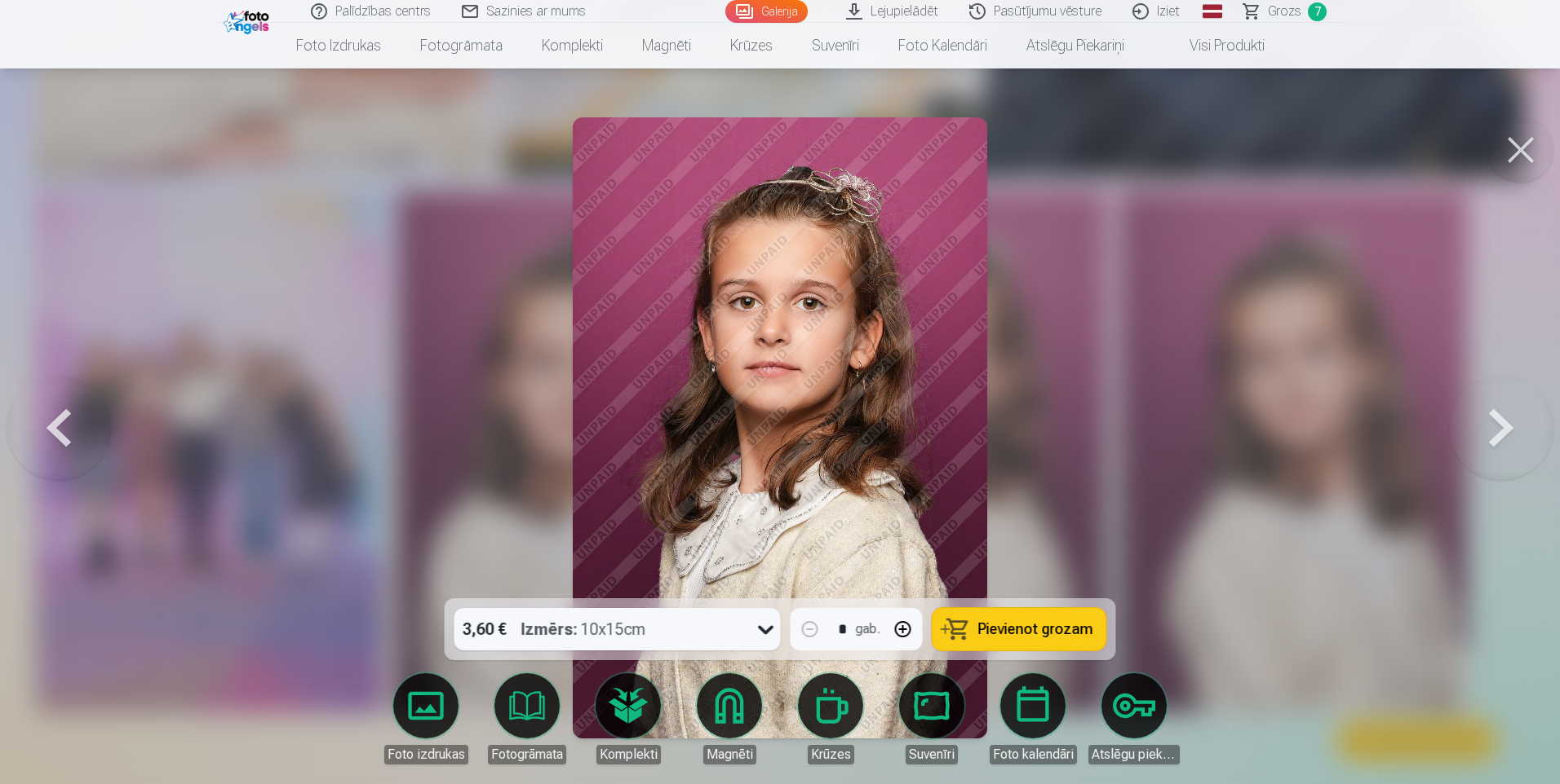
click at [702, 630] on div "3,60 € Izmērs : 10x15cm" at bounding box center [601, 629] width 295 height 42
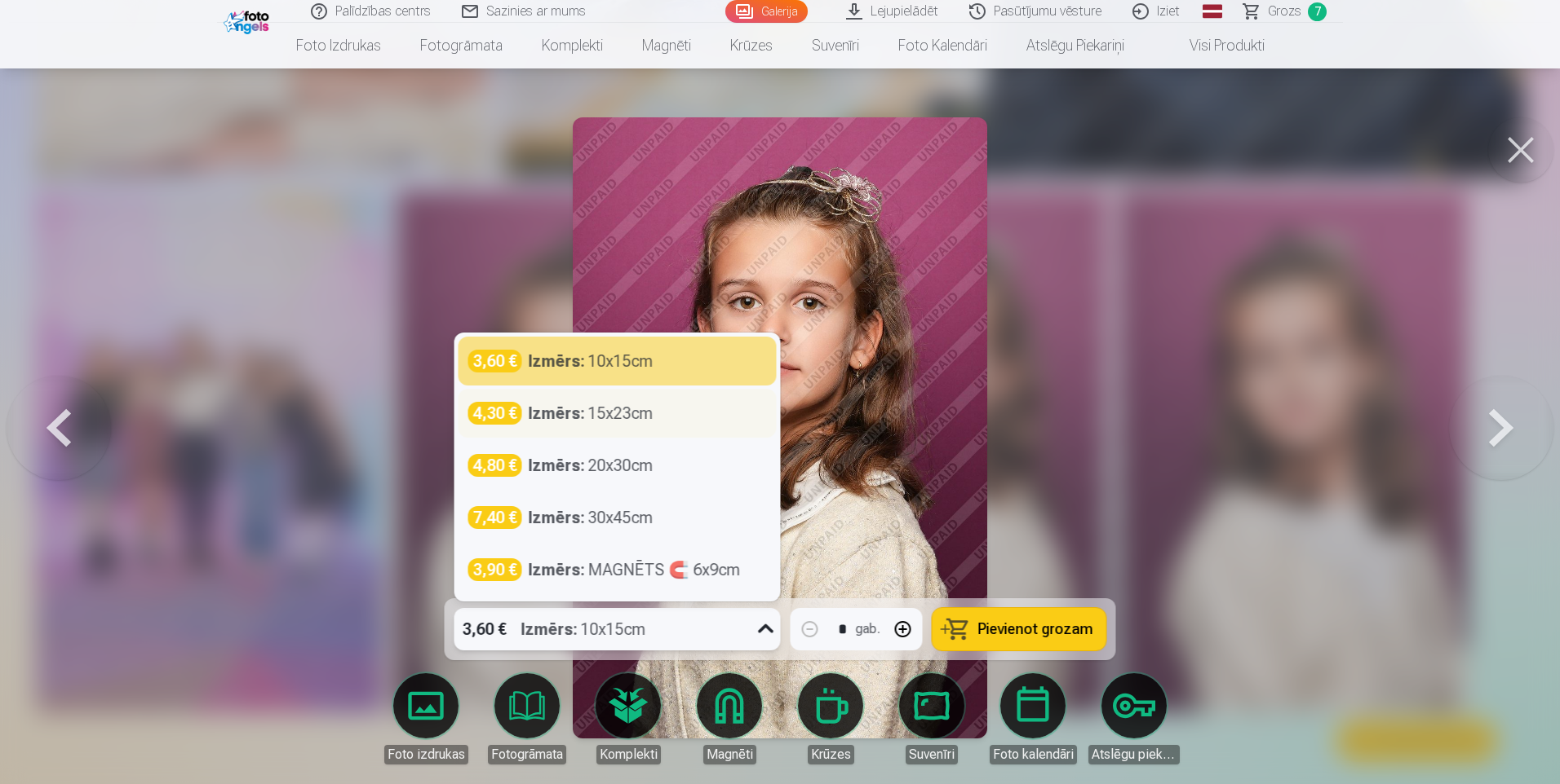
click at [615, 414] on div "Izmērs : 15x23cm" at bounding box center [591, 413] width 125 height 22
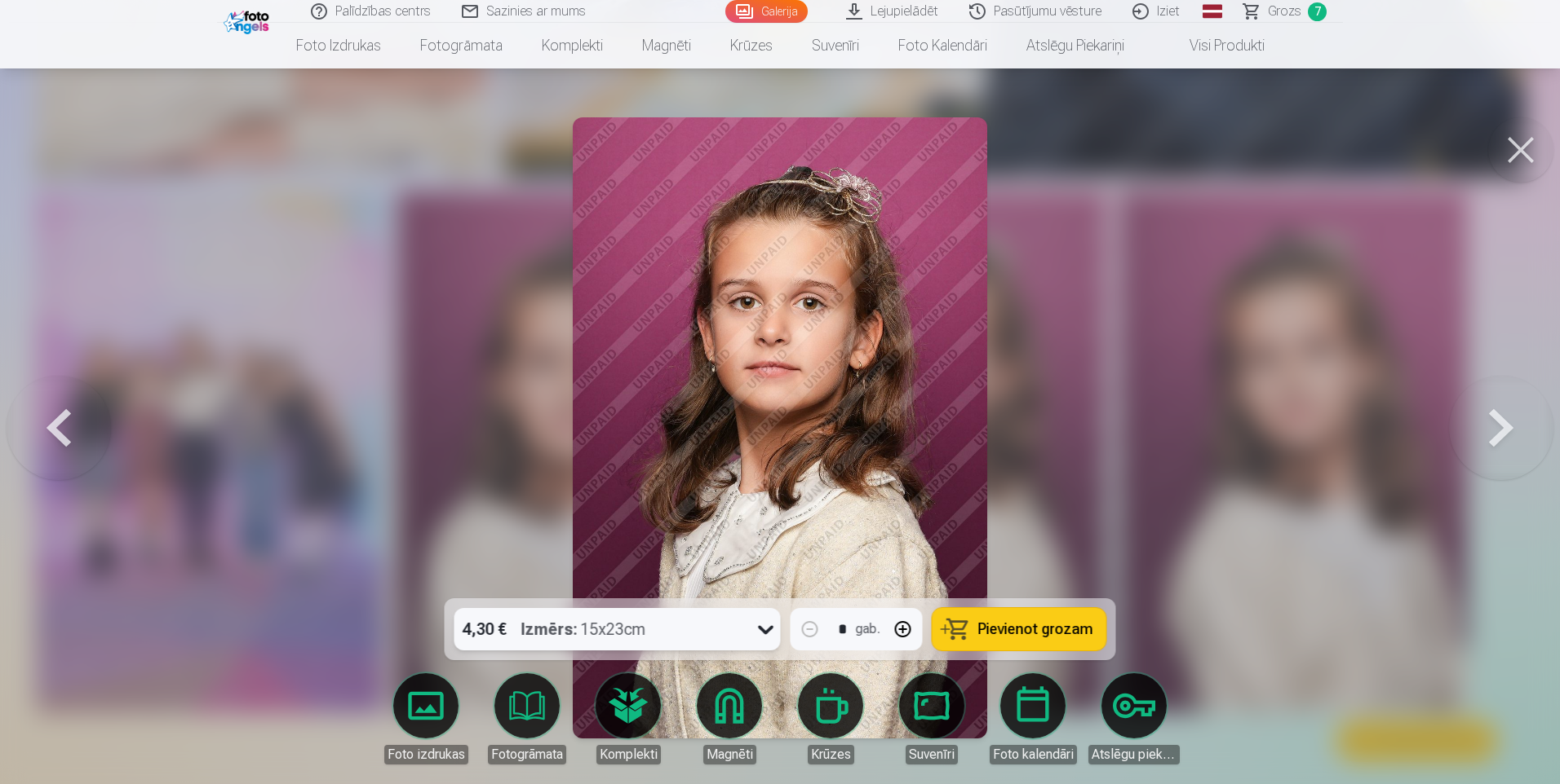
click at [1047, 633] on span "Pievienot grozam" at bounding box center [1036, 629] width 115 height 14
click at [1528, 153] on button at bounding box center [1521, 150] width 66 height 65
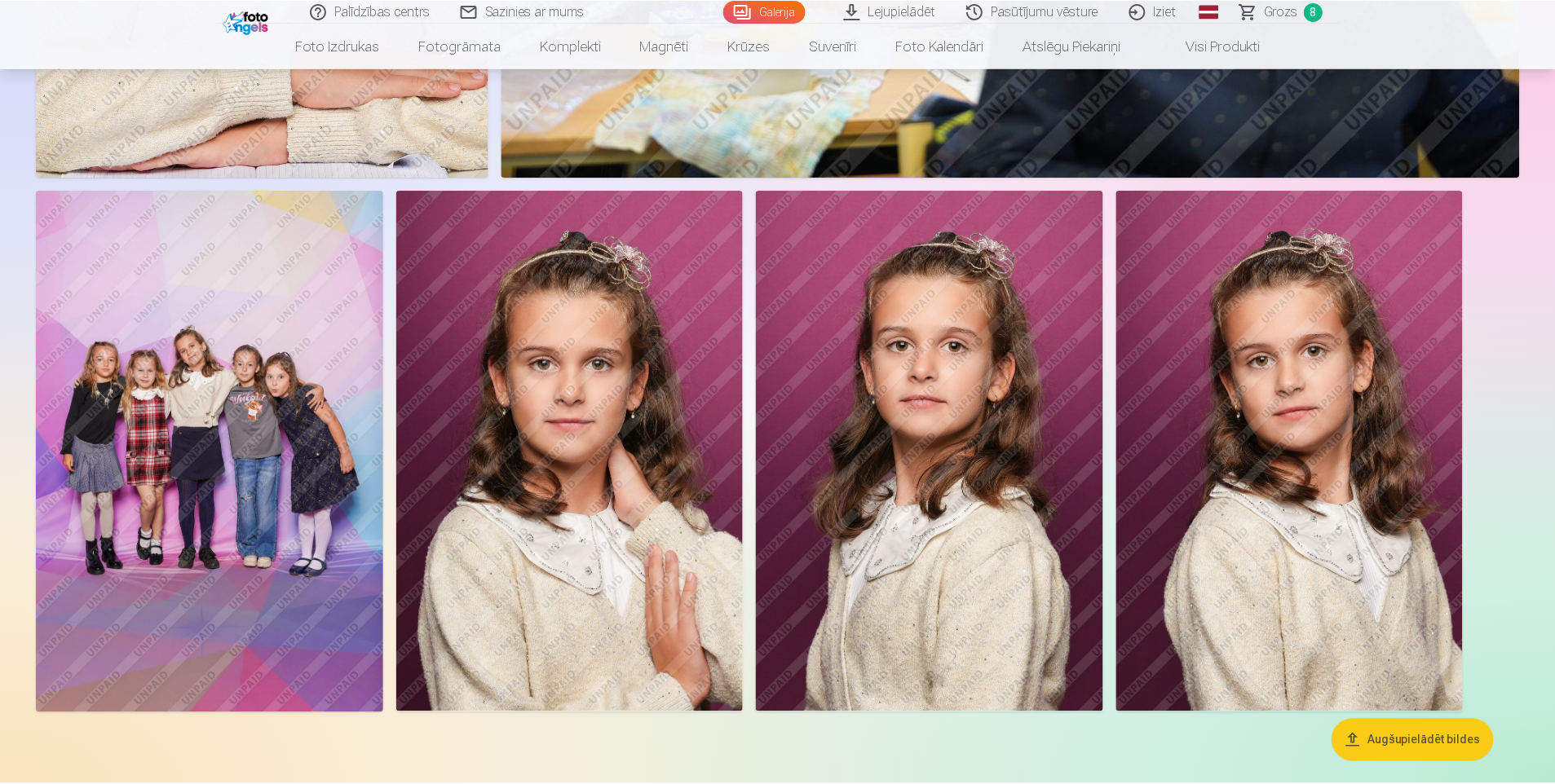
scroll to position [10680, 0]
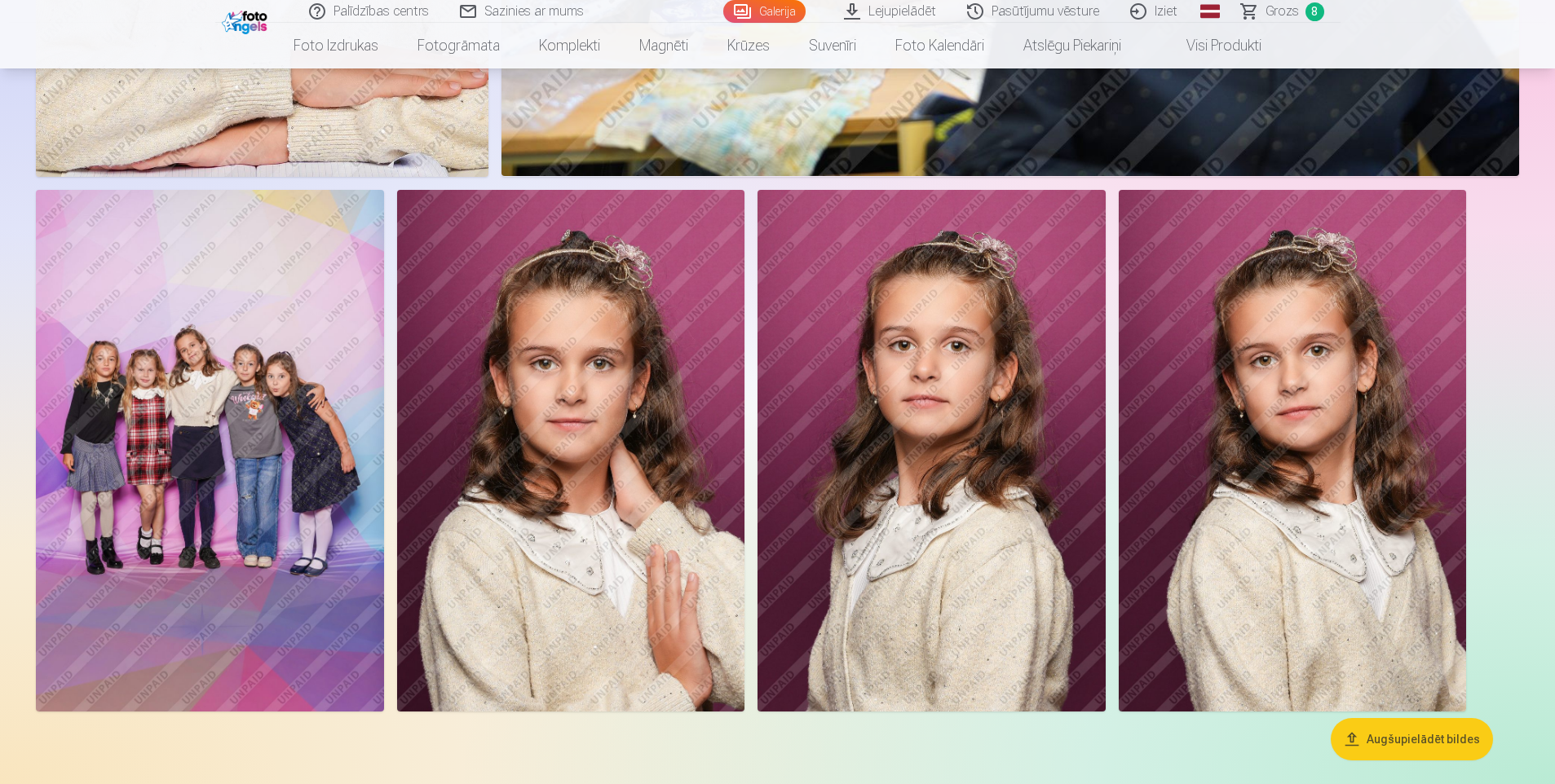
click at [1293, 7] on span "Grozs" at bounding box center [1282, 12] width 33 height 20
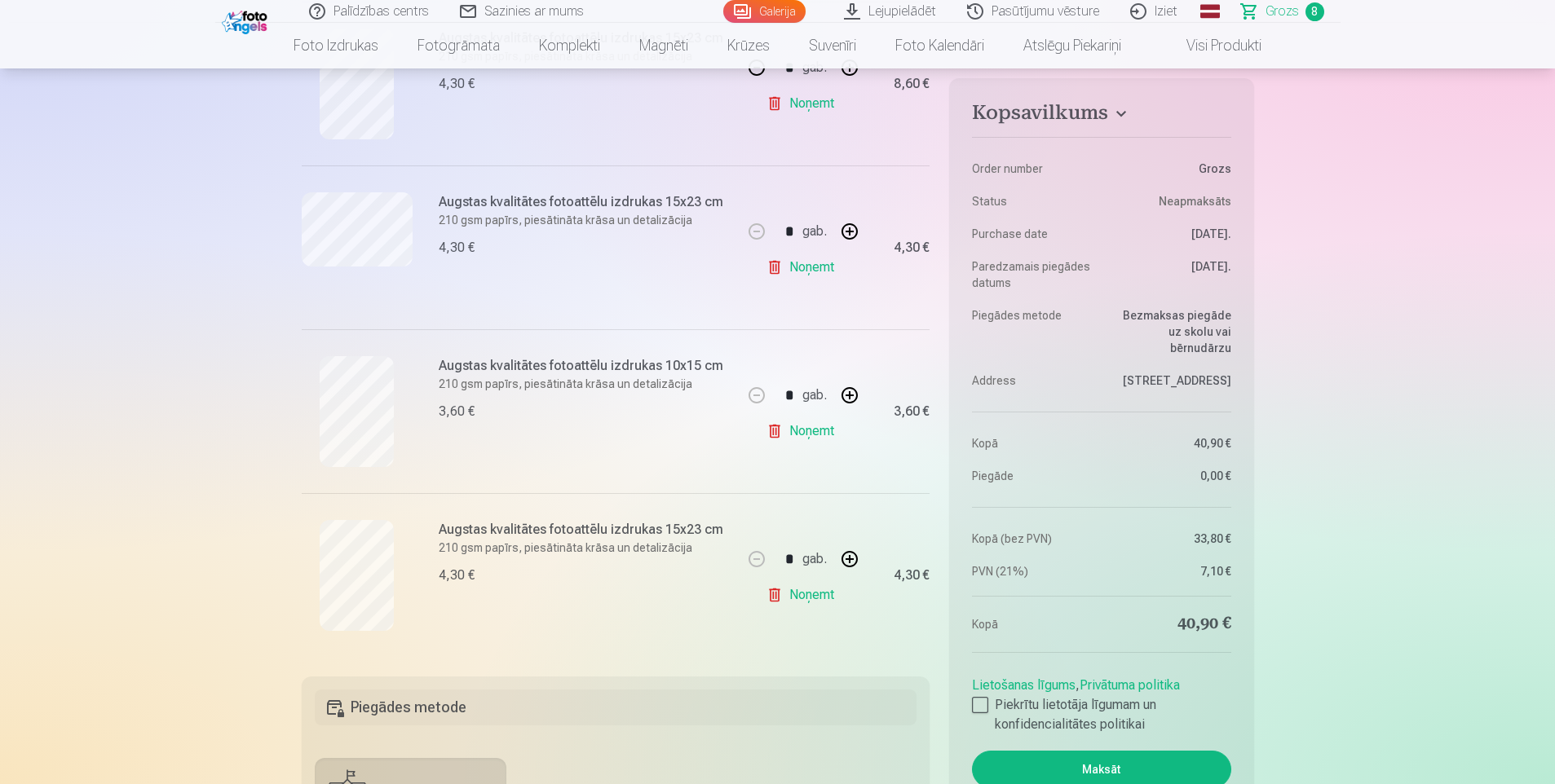
scroll to position [1060, 0]
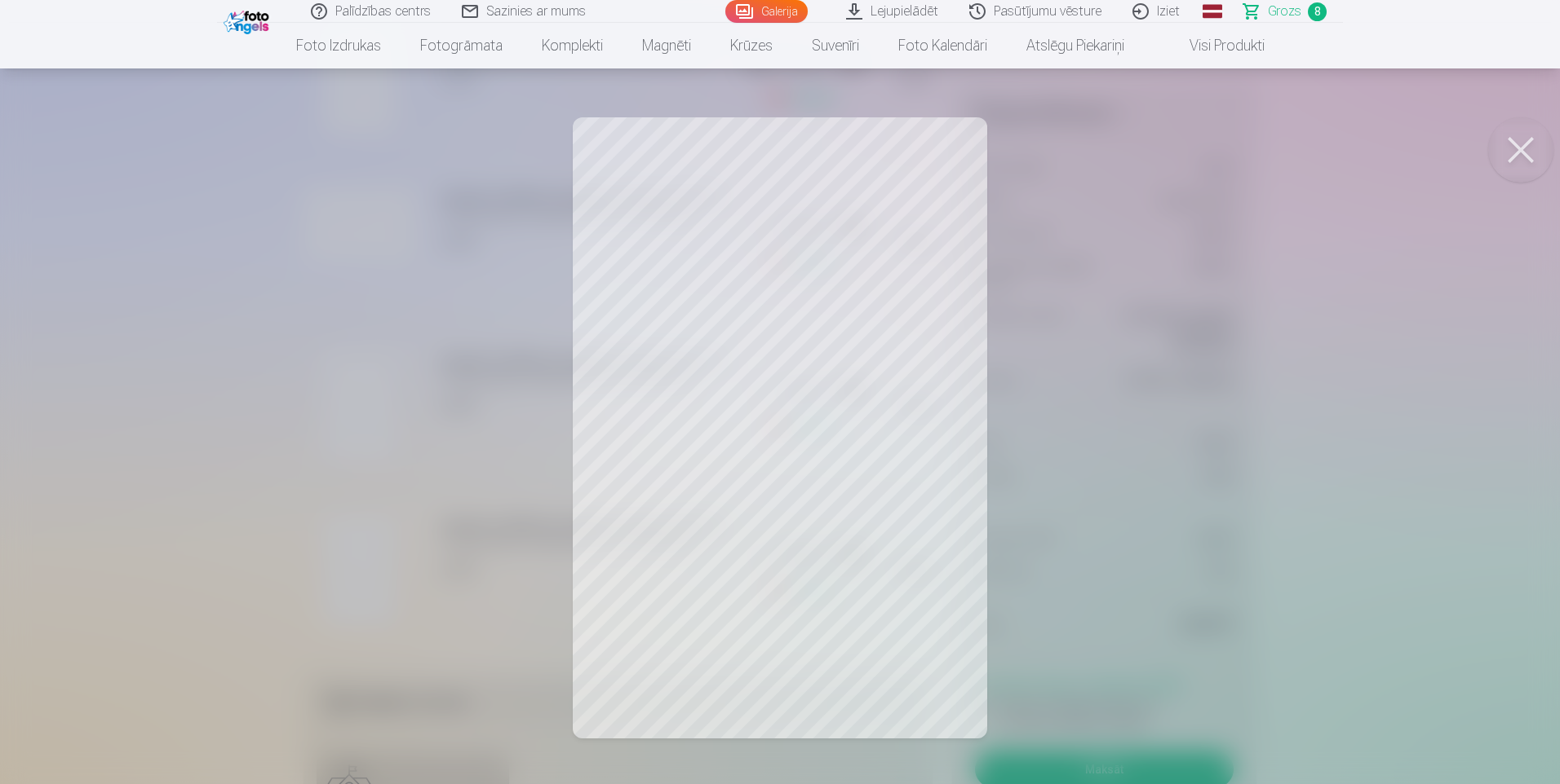
click at [154, 498] on div at bounding box center [780, 392] width 1560 height 784
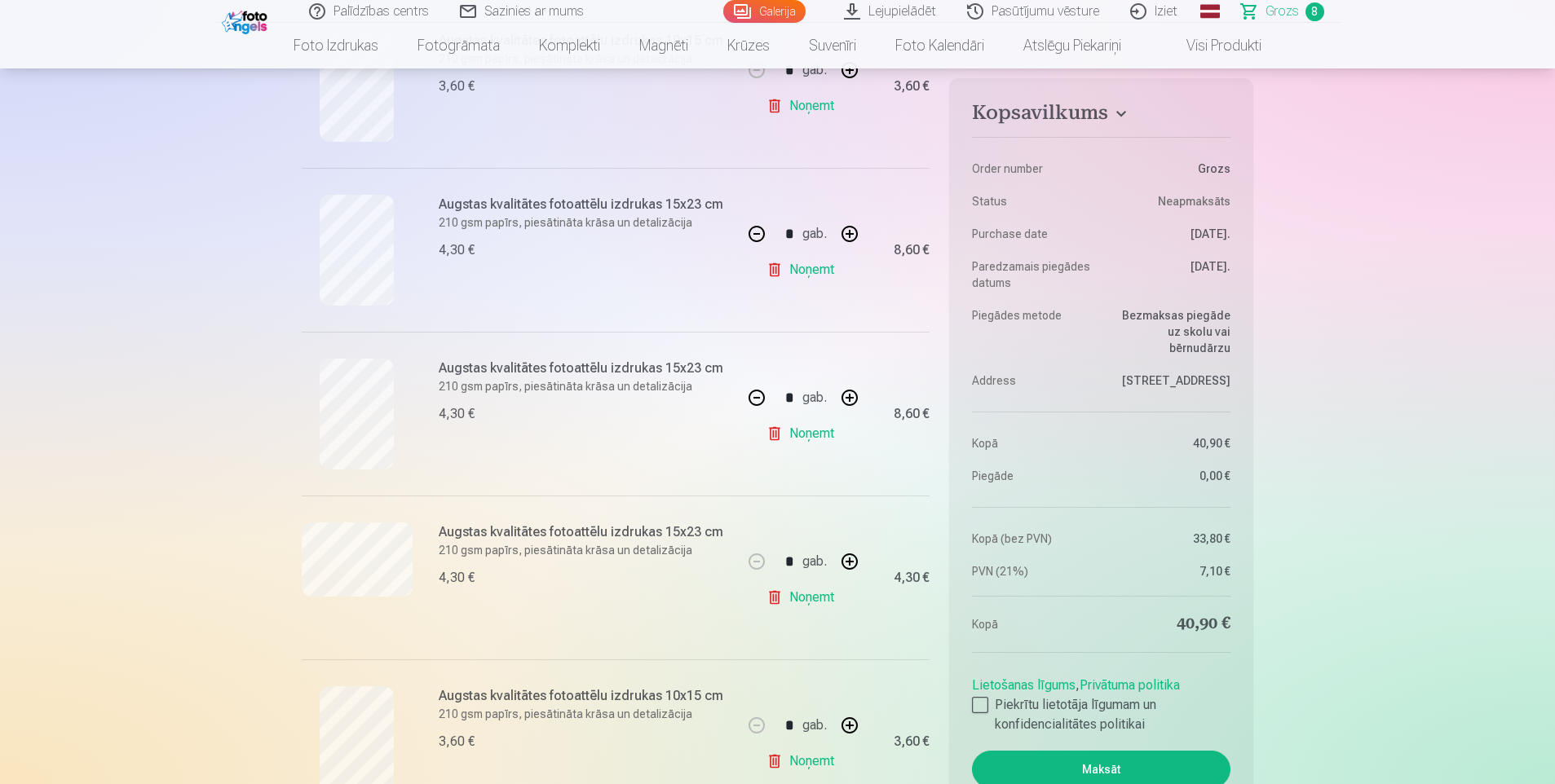
scroll to position [652, 0]
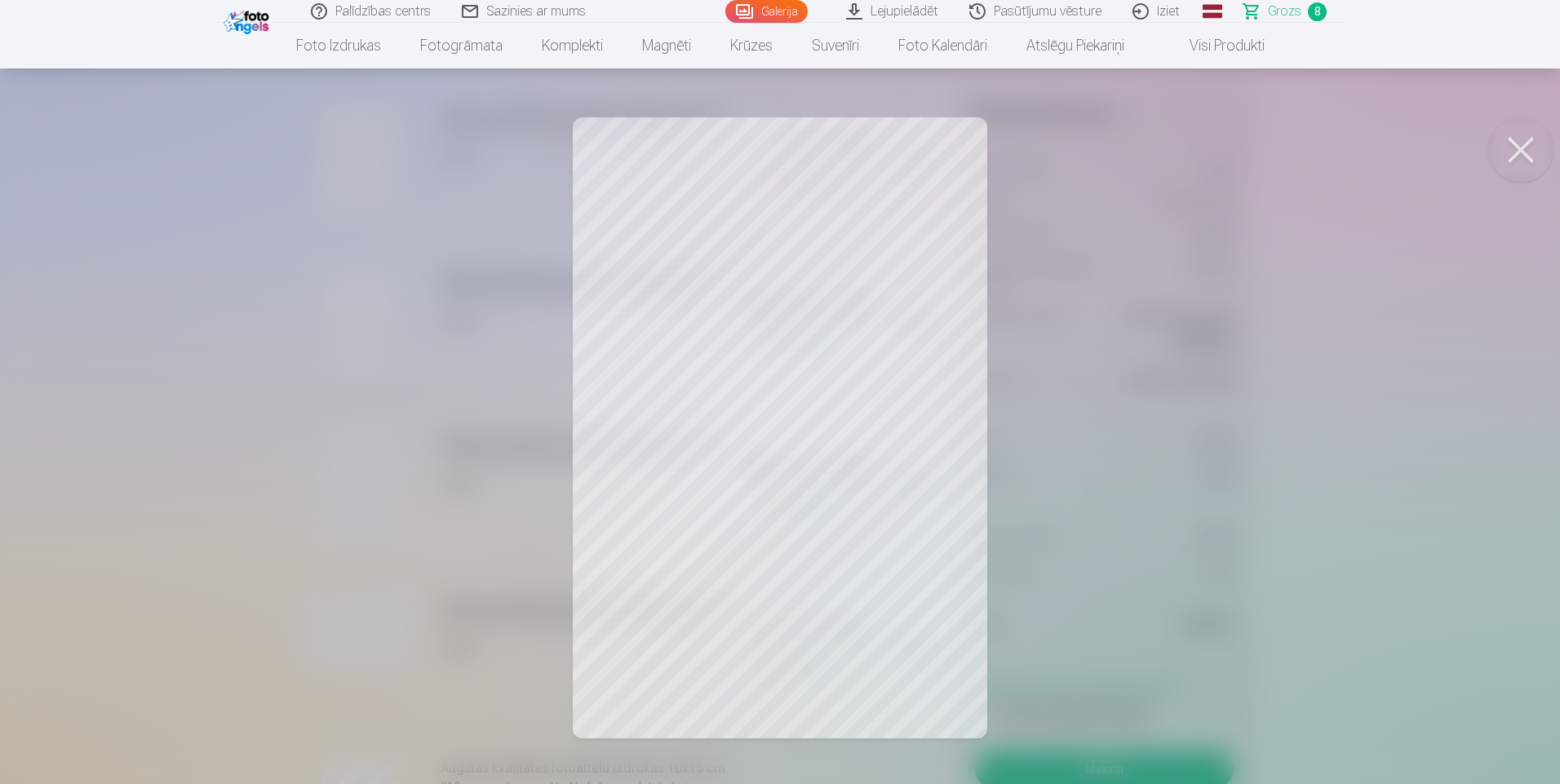
click at [127, 511] on div at bounding box center [780, 392] width 1560 height 784
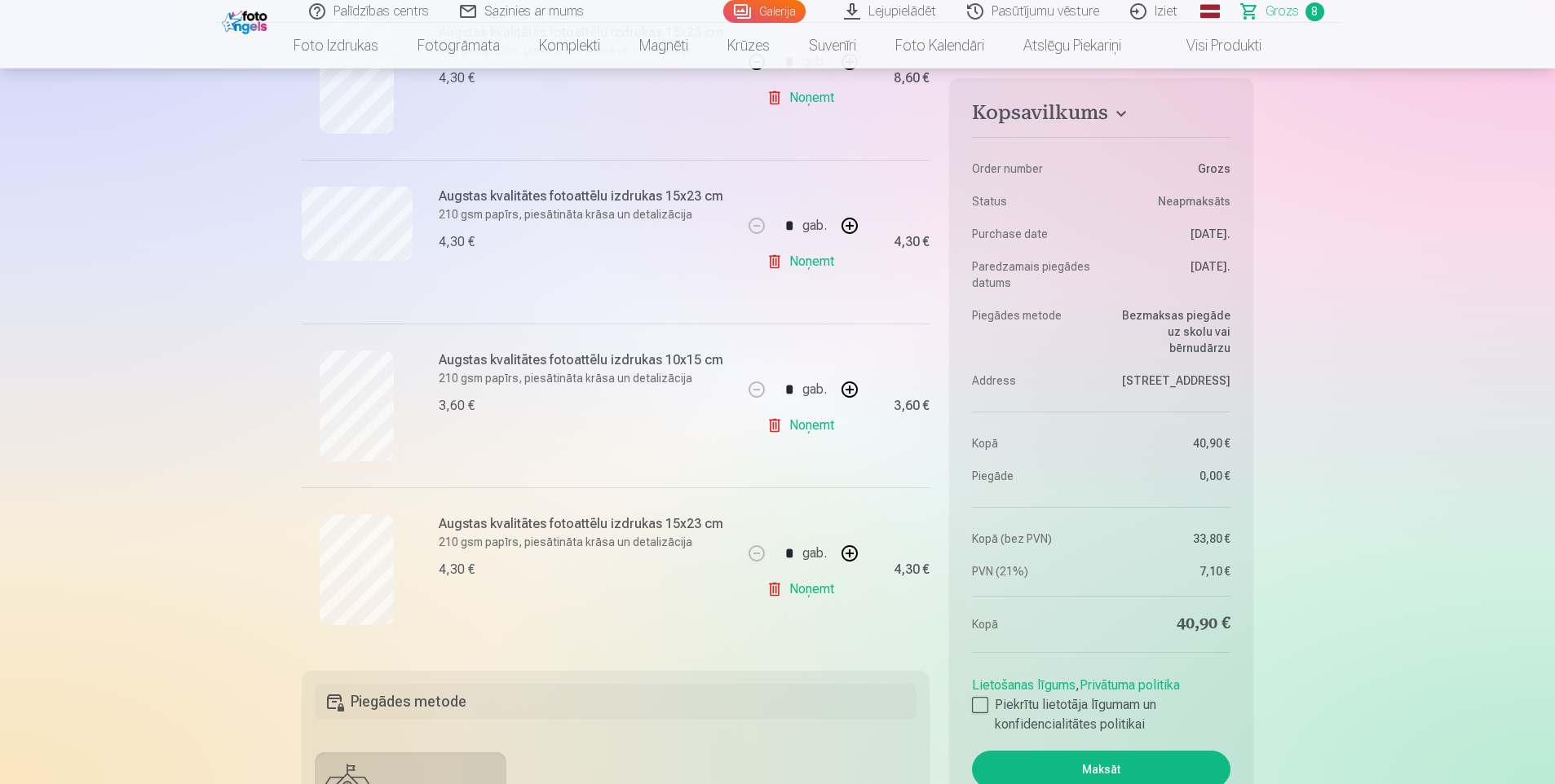
scroll to position [1386, 0]
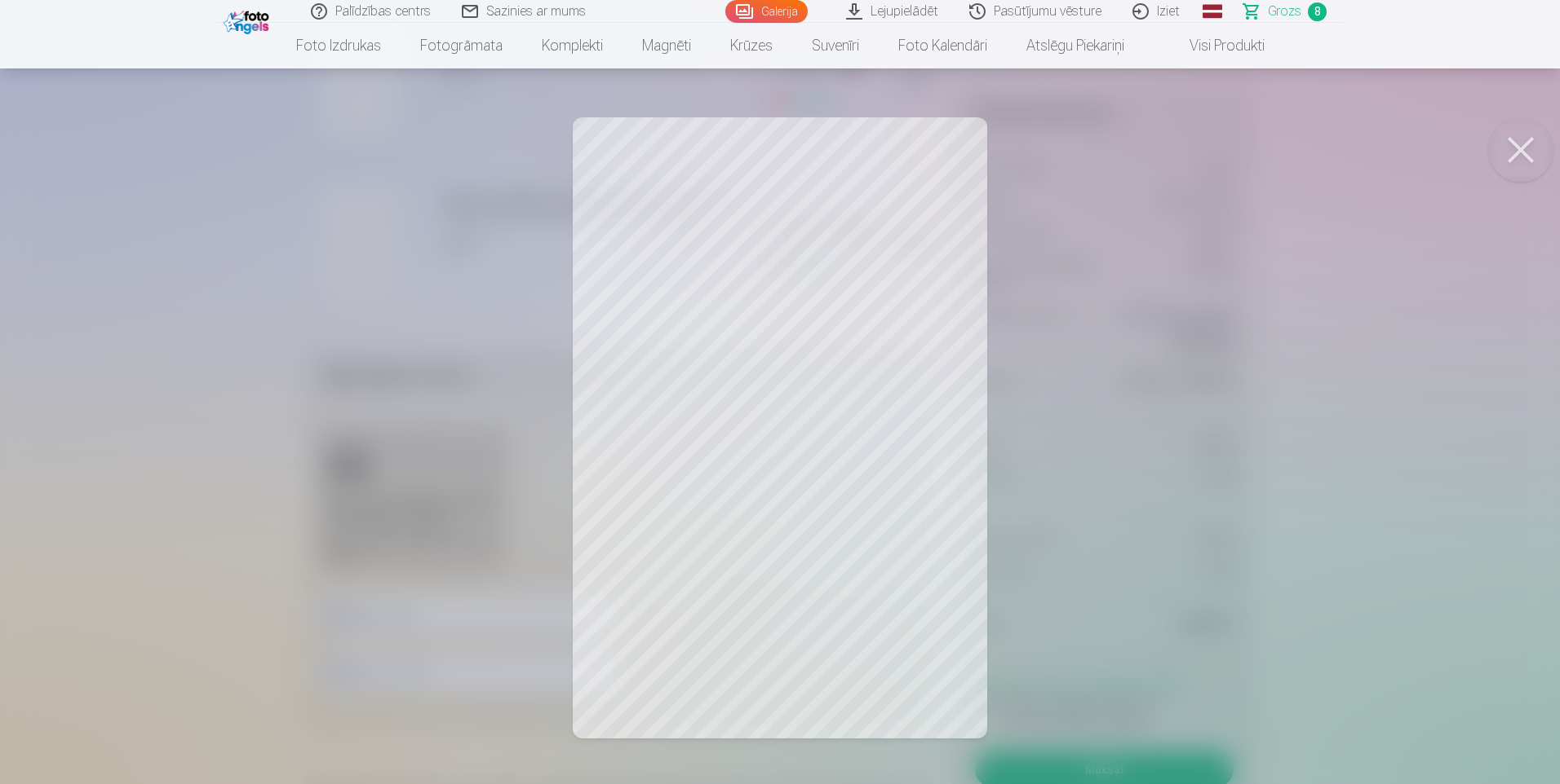
click at [113, 360] on div at bounding box center [780, 392] width 1560 height 784
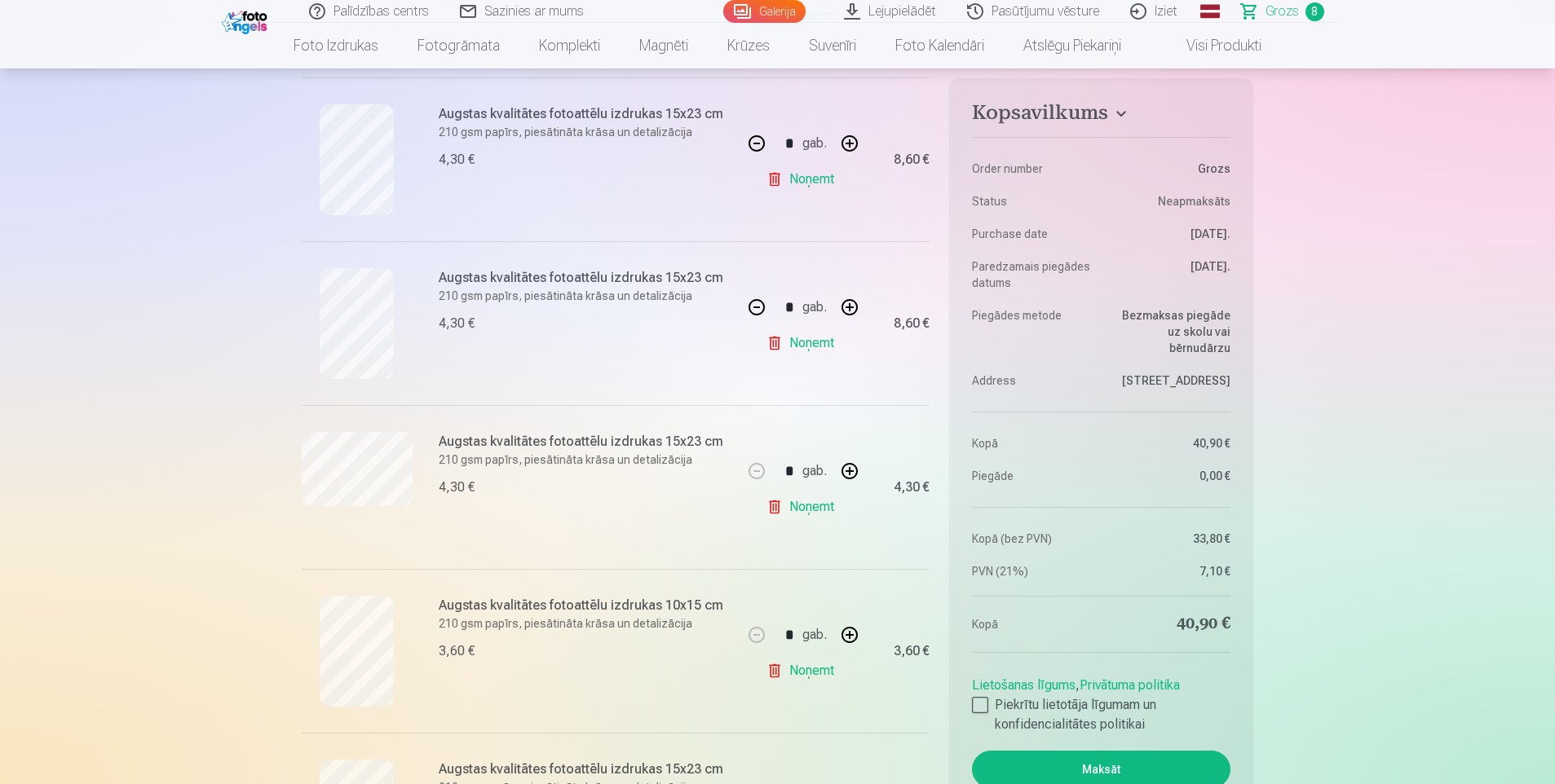
scroll to position [489, 0]
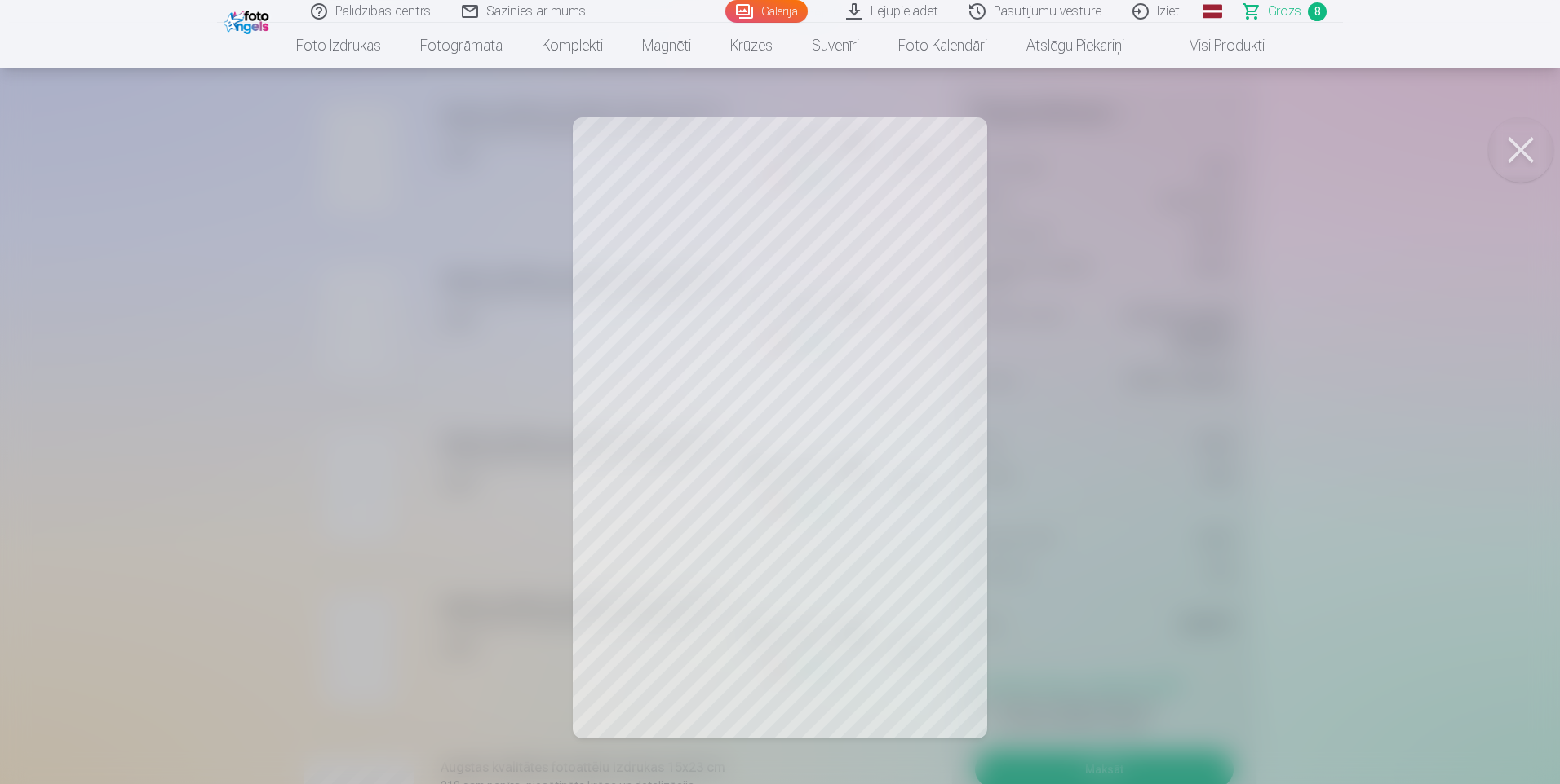
click at [126, 558] on div at bounding box center [780, 392] width 1560 height 784
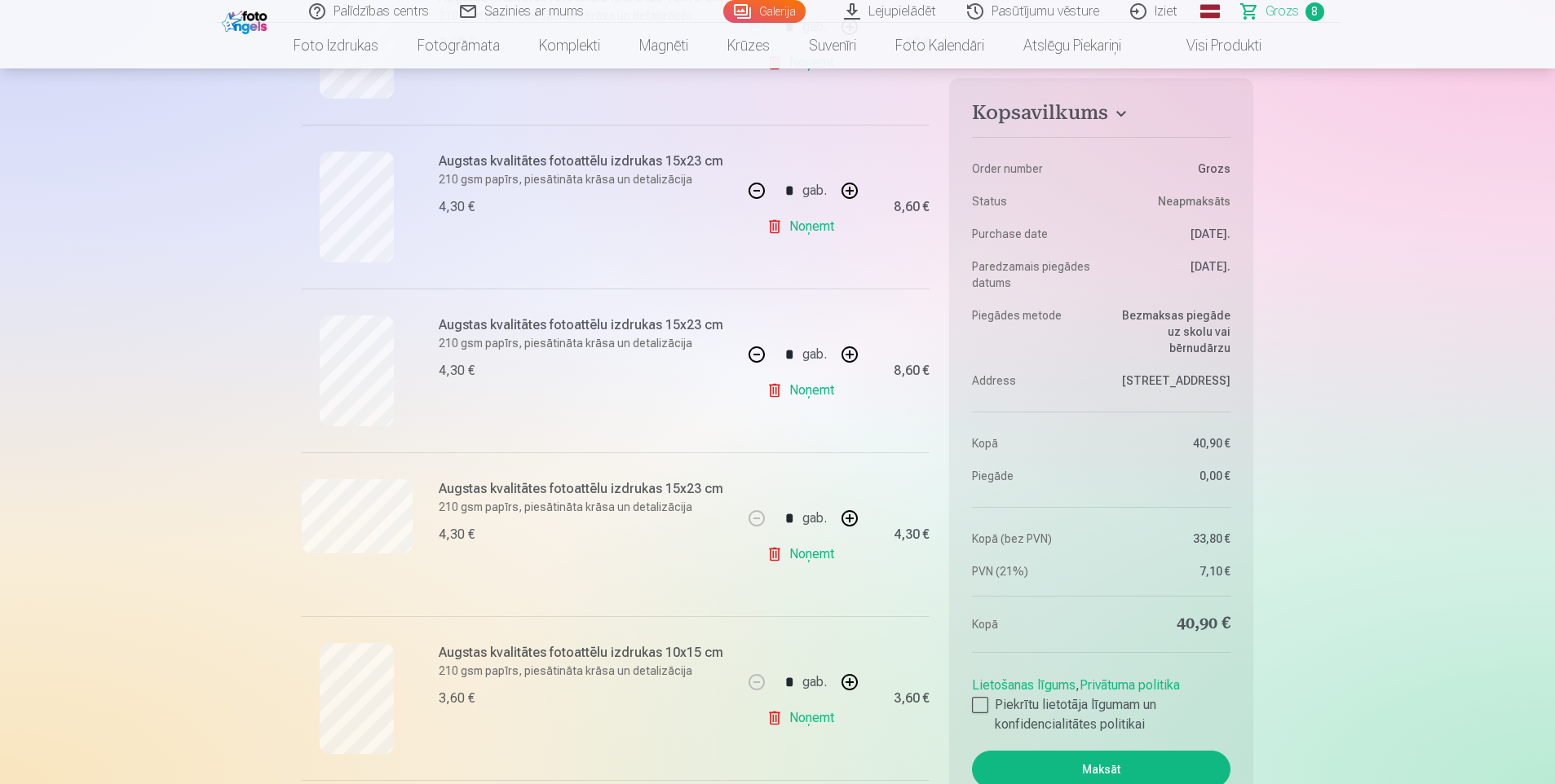
scroll to position [1060, 0]
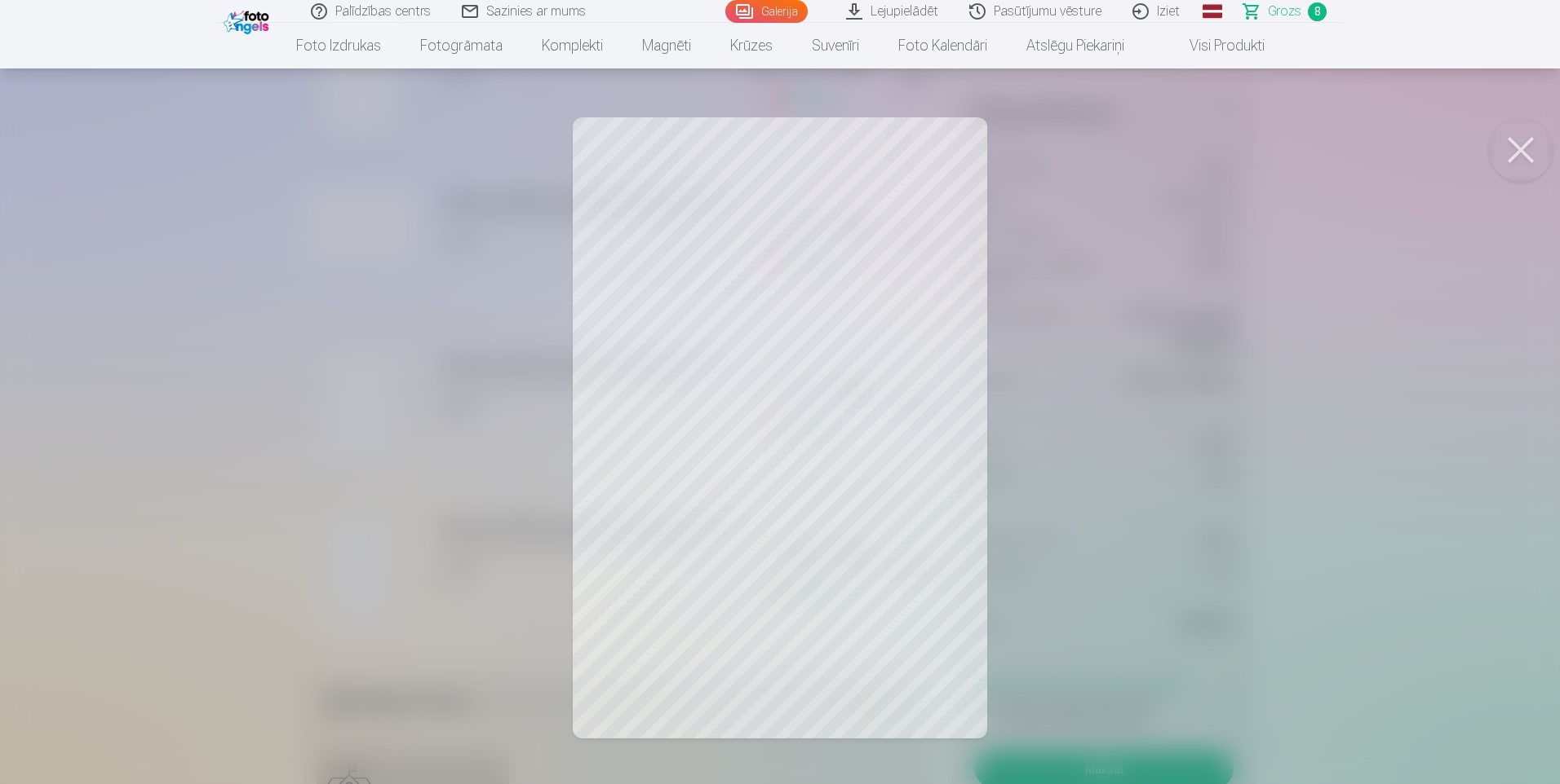
click at [143, 525] on div at bounding box center [780, 392] width 1560 height 784
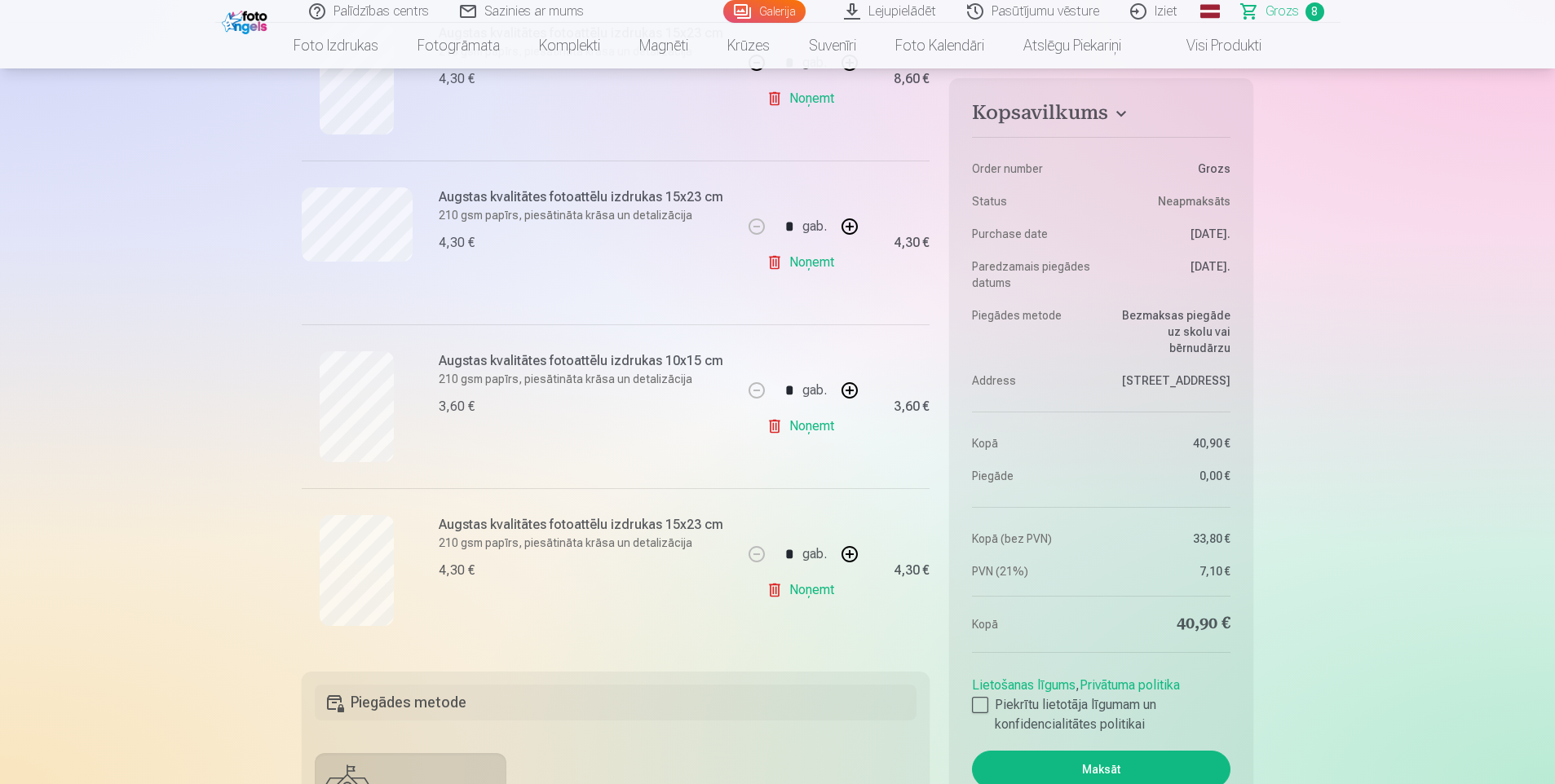
scroll to position [734, 0]
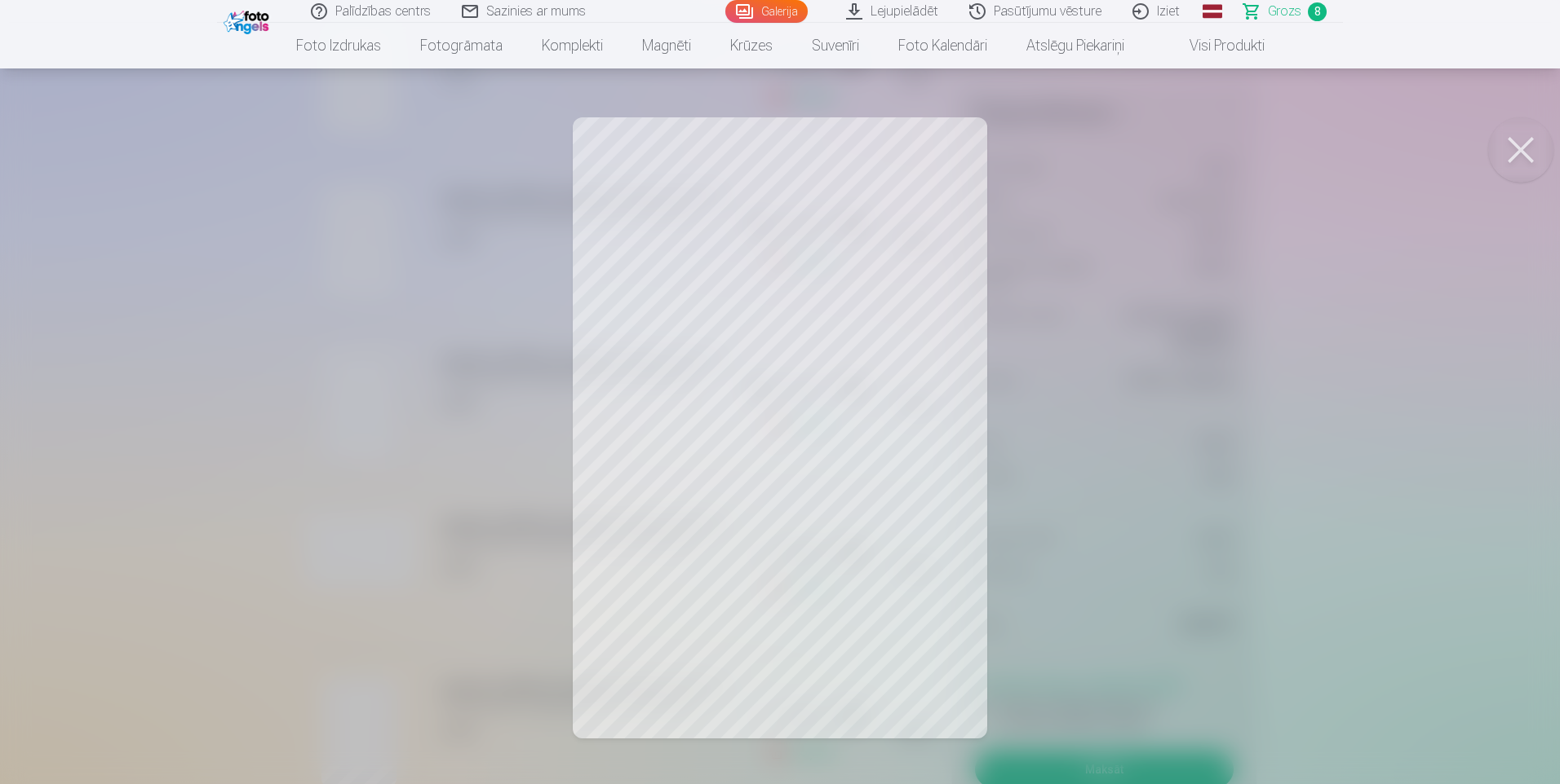
click at [148, 415] on div at bounding box center [780, 392] width 1560 height 784
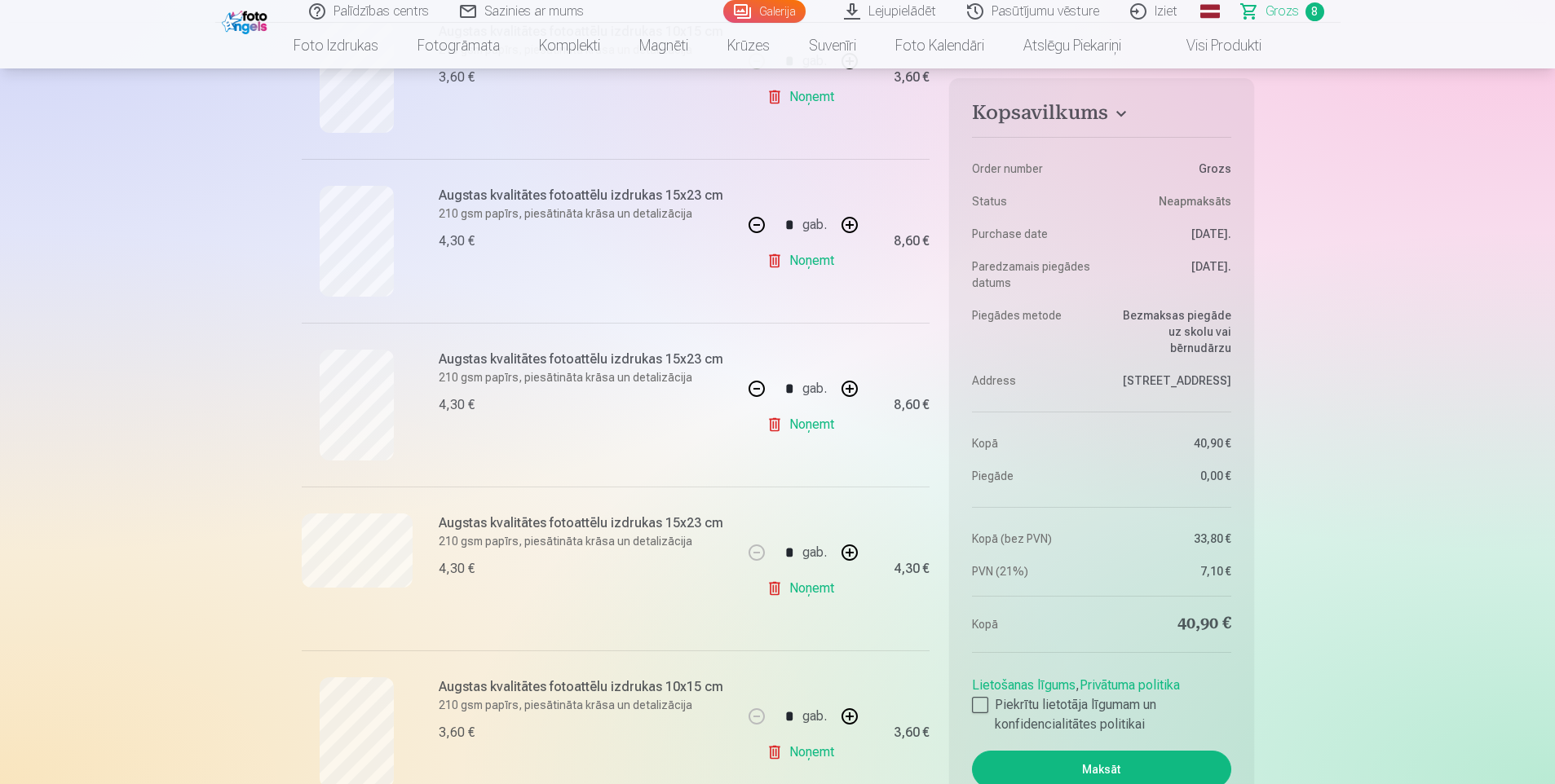
click at [760, 388] on button "button" at bounding box center [757, 389] width 39 height 39
type input "*"
click at [760, 224] on button "button" at bounding box center [757, 225] width 39 height 39
type input "*"
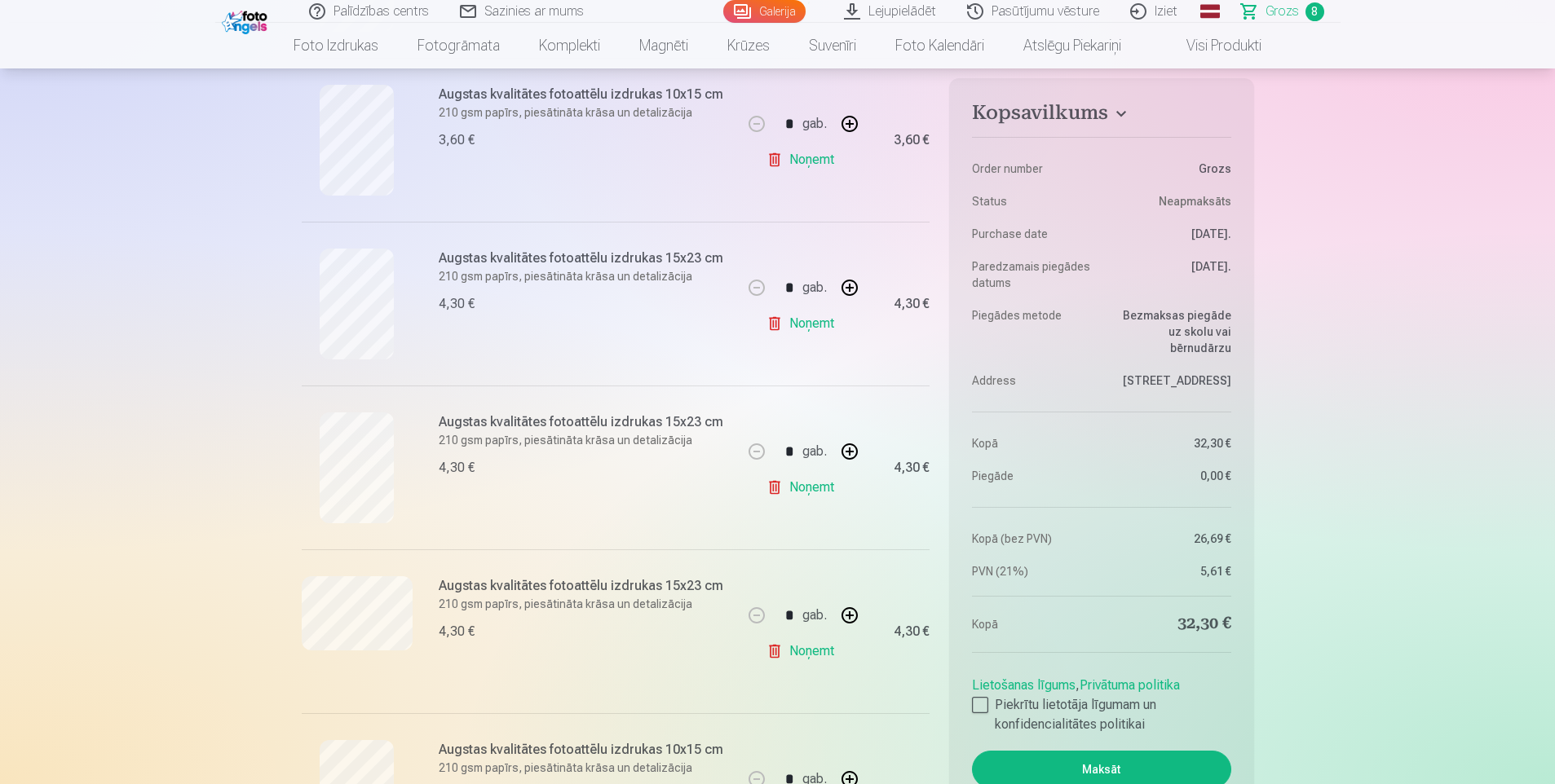
scroll to position [489, 0]
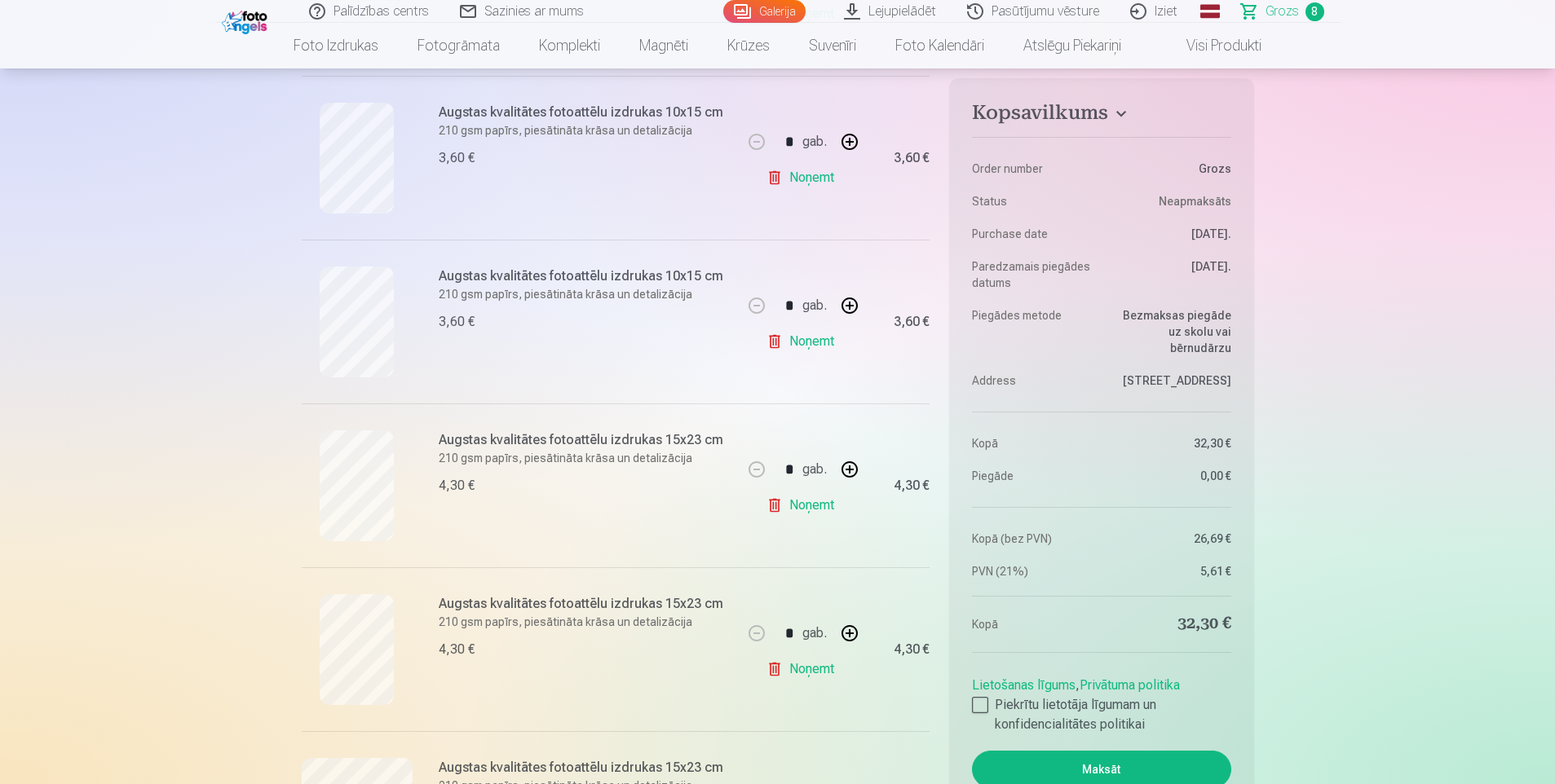
click at [817, 343] on link "Noņemt" at bounding box center [803, 342] width 74 height 32
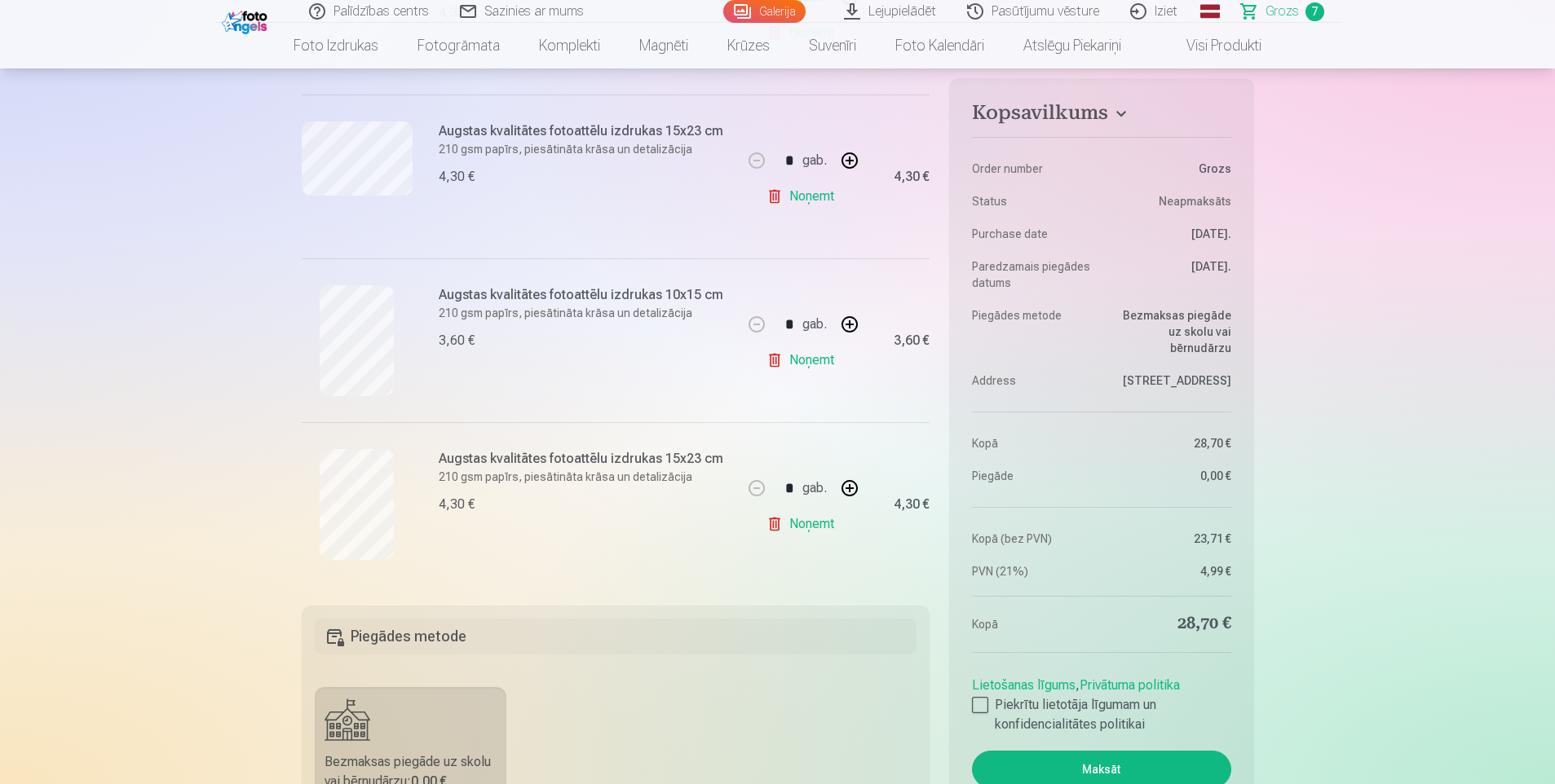
scroll to position [897, 0]
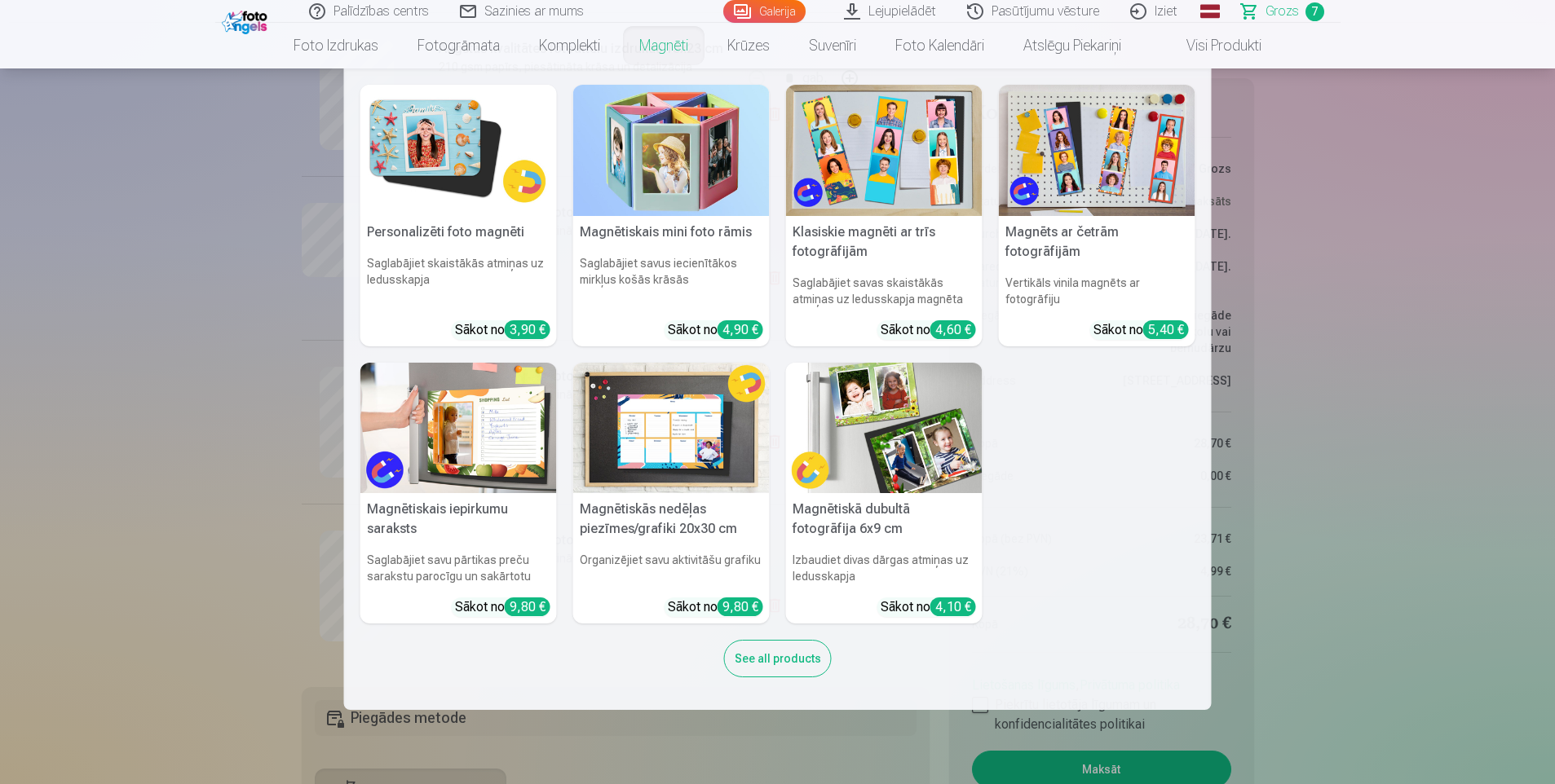
click at [667, 47] on link "Magnēti" at bounding box center [664, 45] width 88 height 46
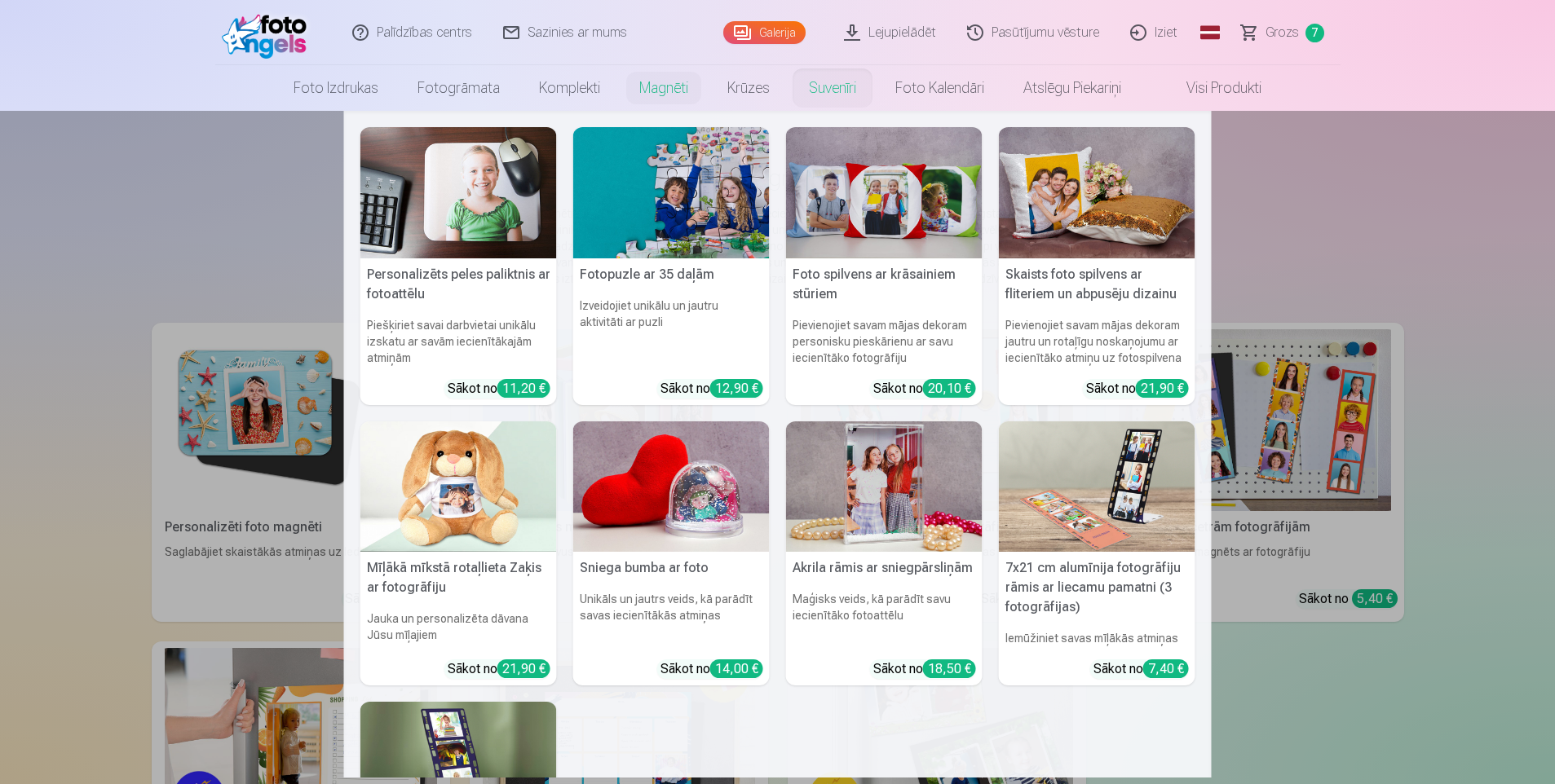
click at [833, 90] on link "Suvenīri" at bounding box center [833, 88] width 86 height 46
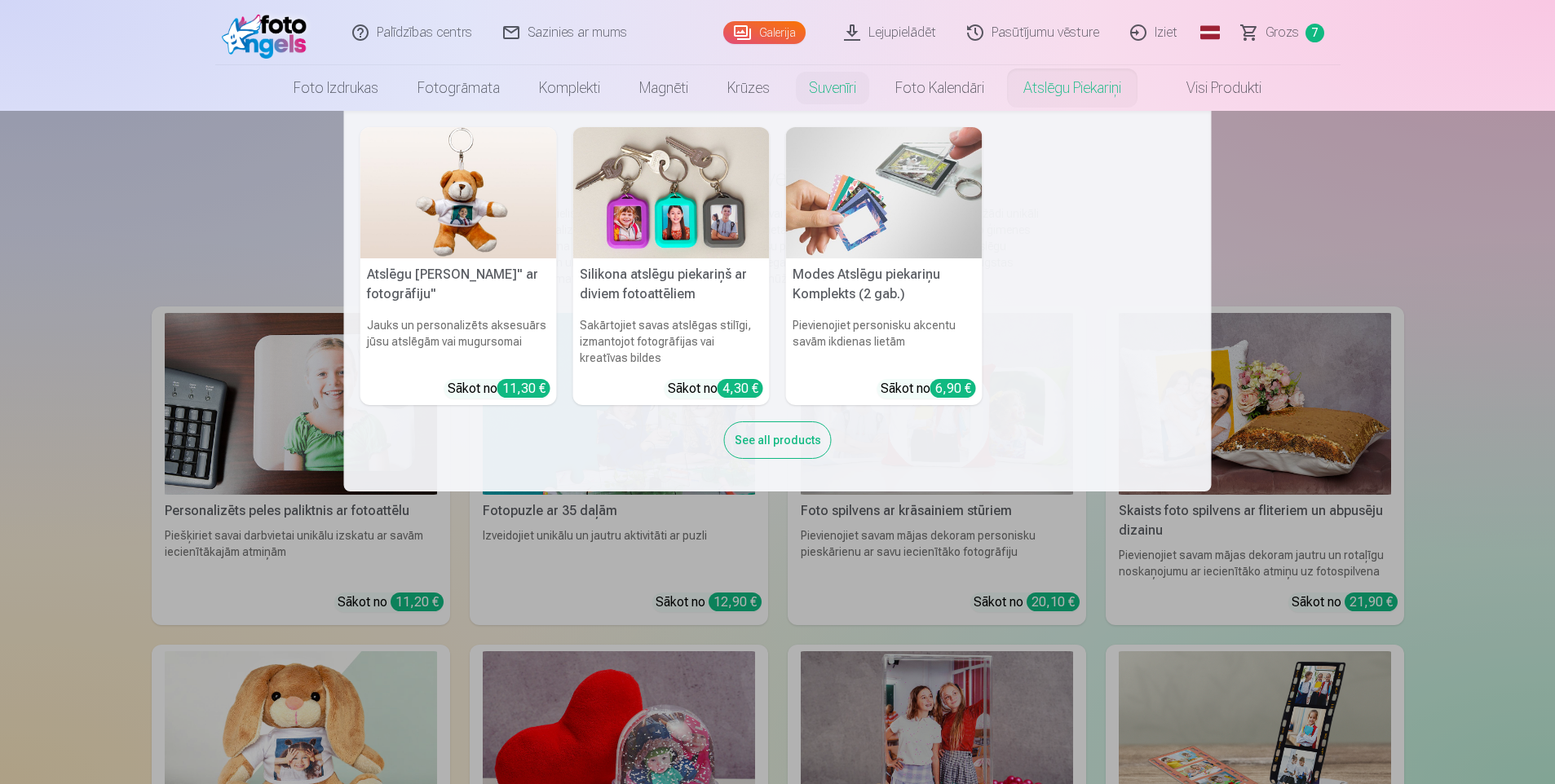
click at [1054, 85] on link "Atslēgu piekariņi" at bounding box center [1072, 88] width 137 height 46
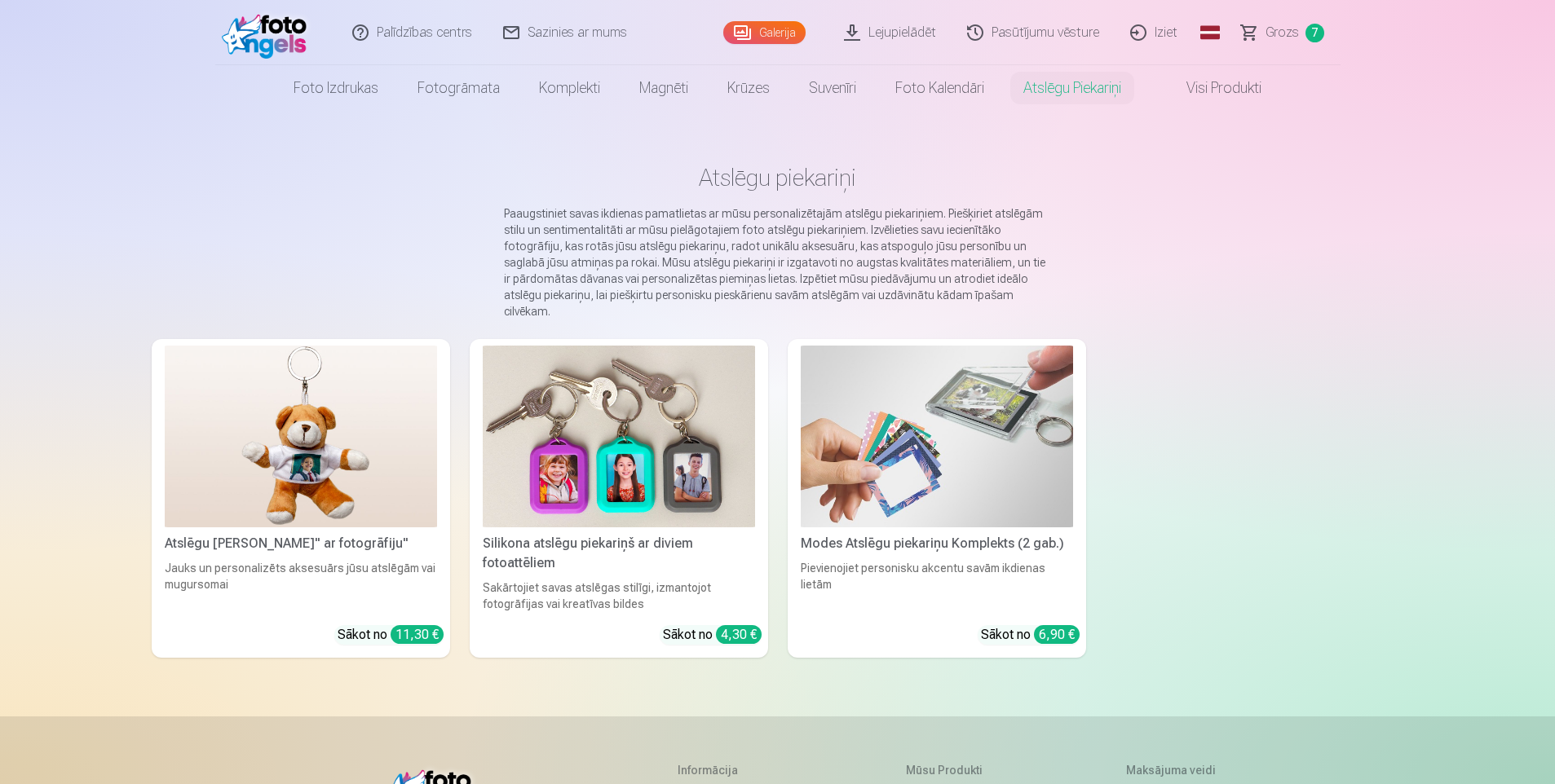
click at [982, 435] on img at bounding box center [937, 436] width 273 height 182
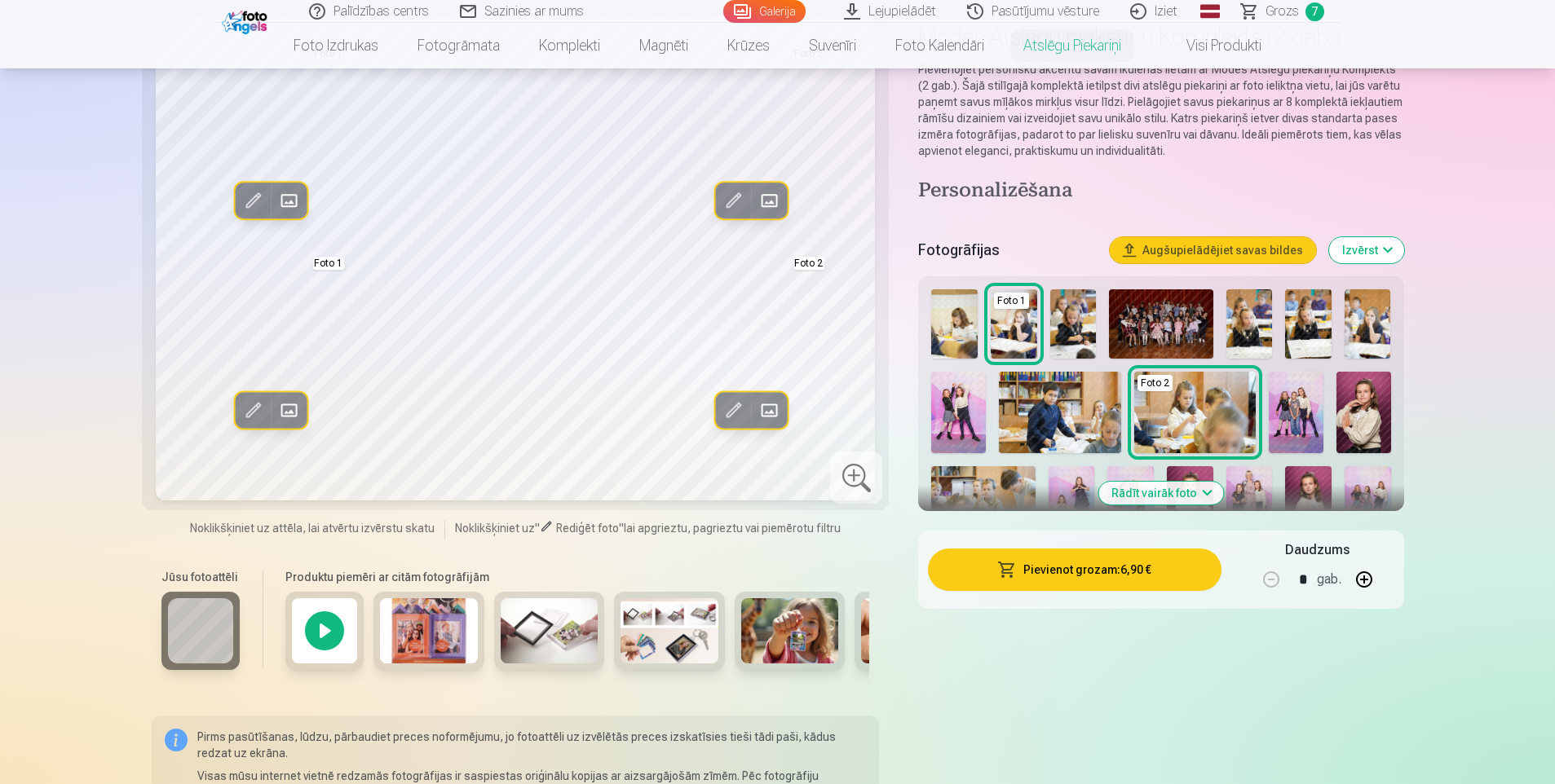
scroll to position [163, 0]
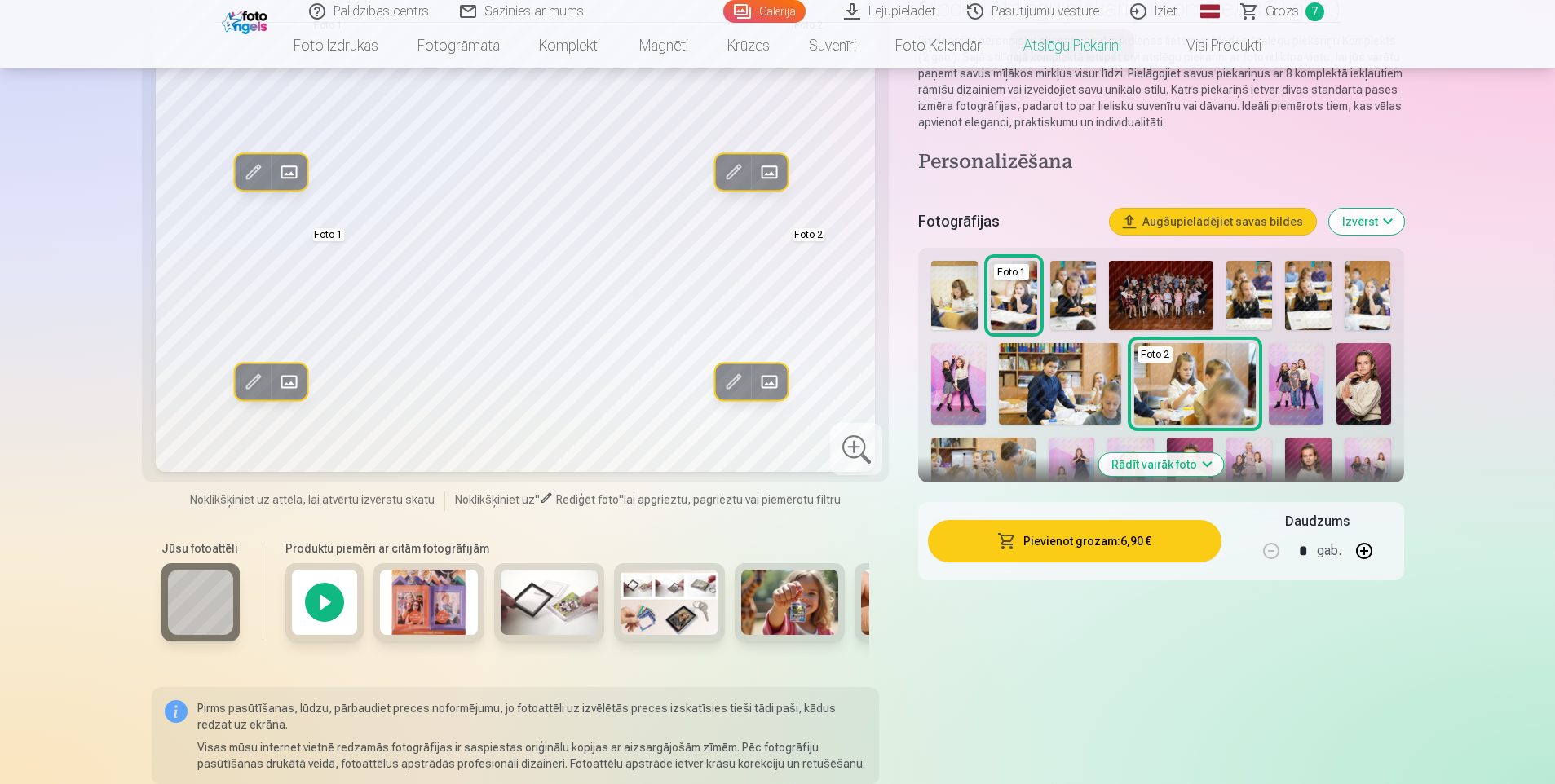
click at [1189, 461] on button "Rādīt vairāk foto" at bounding box center [1160, 464] width 125 height 22
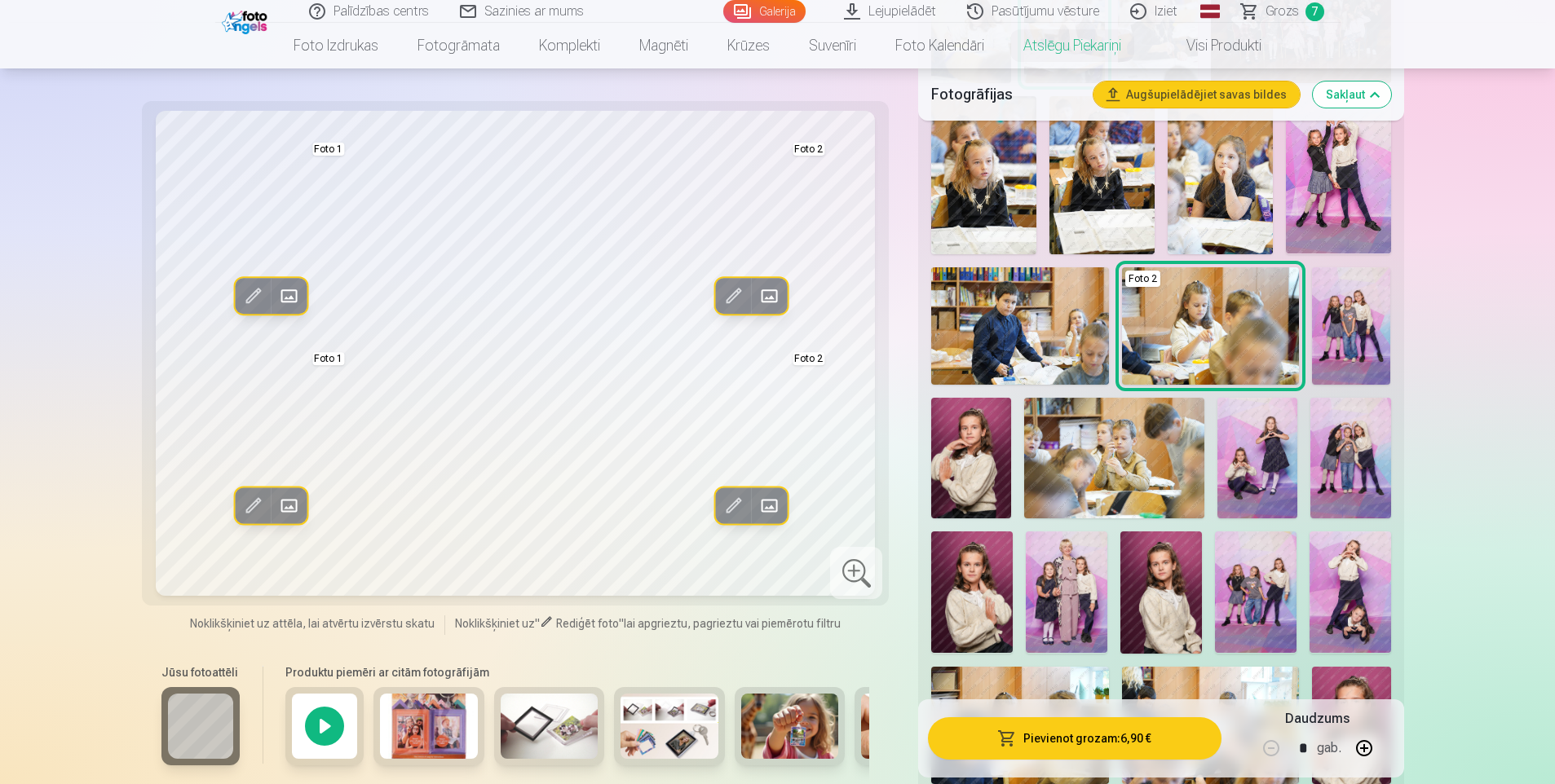
scroll to position [489, 0]
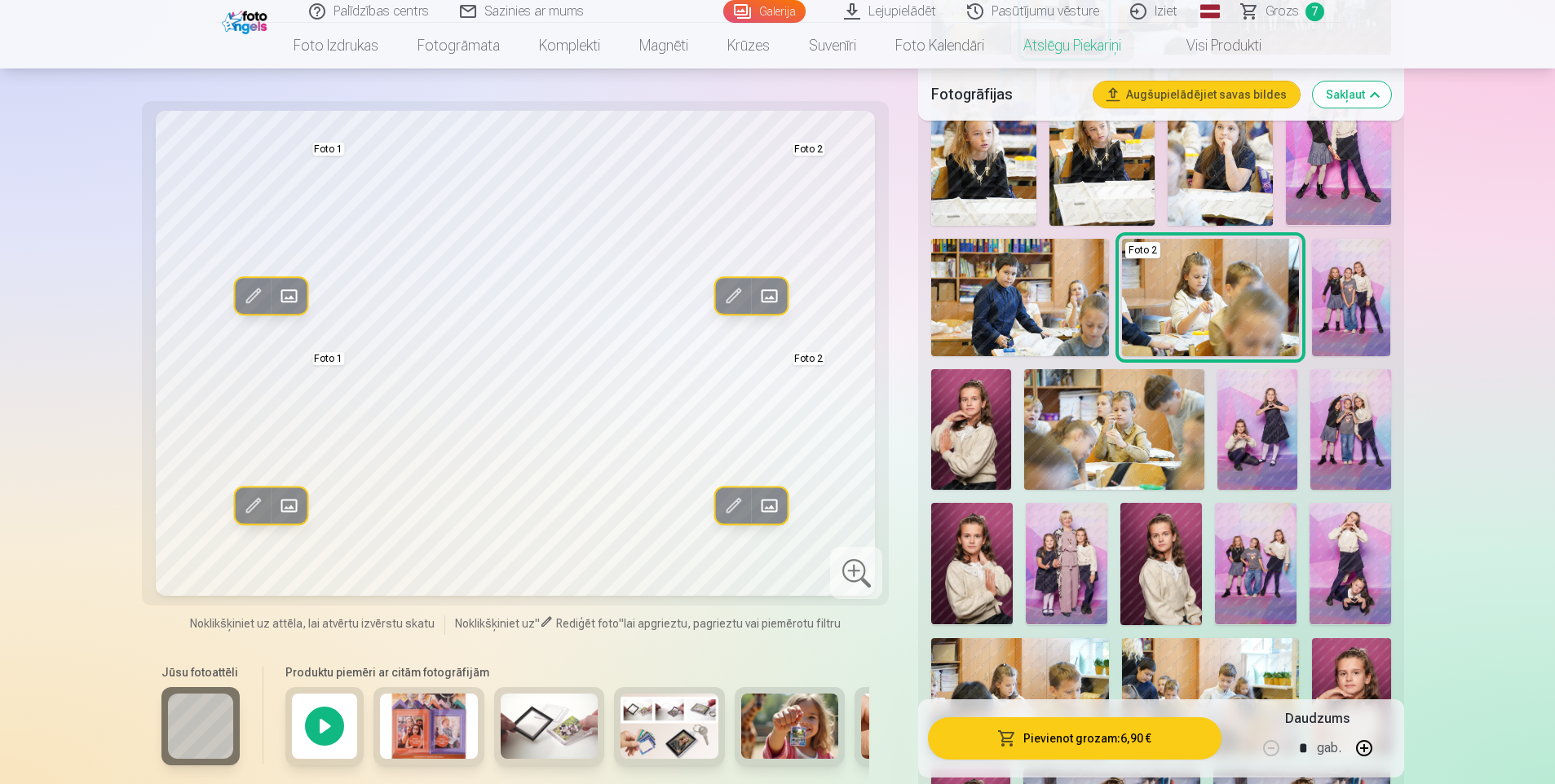
click at [1250, 449] on img at bounding box center [1257, 430] width 80 height 120
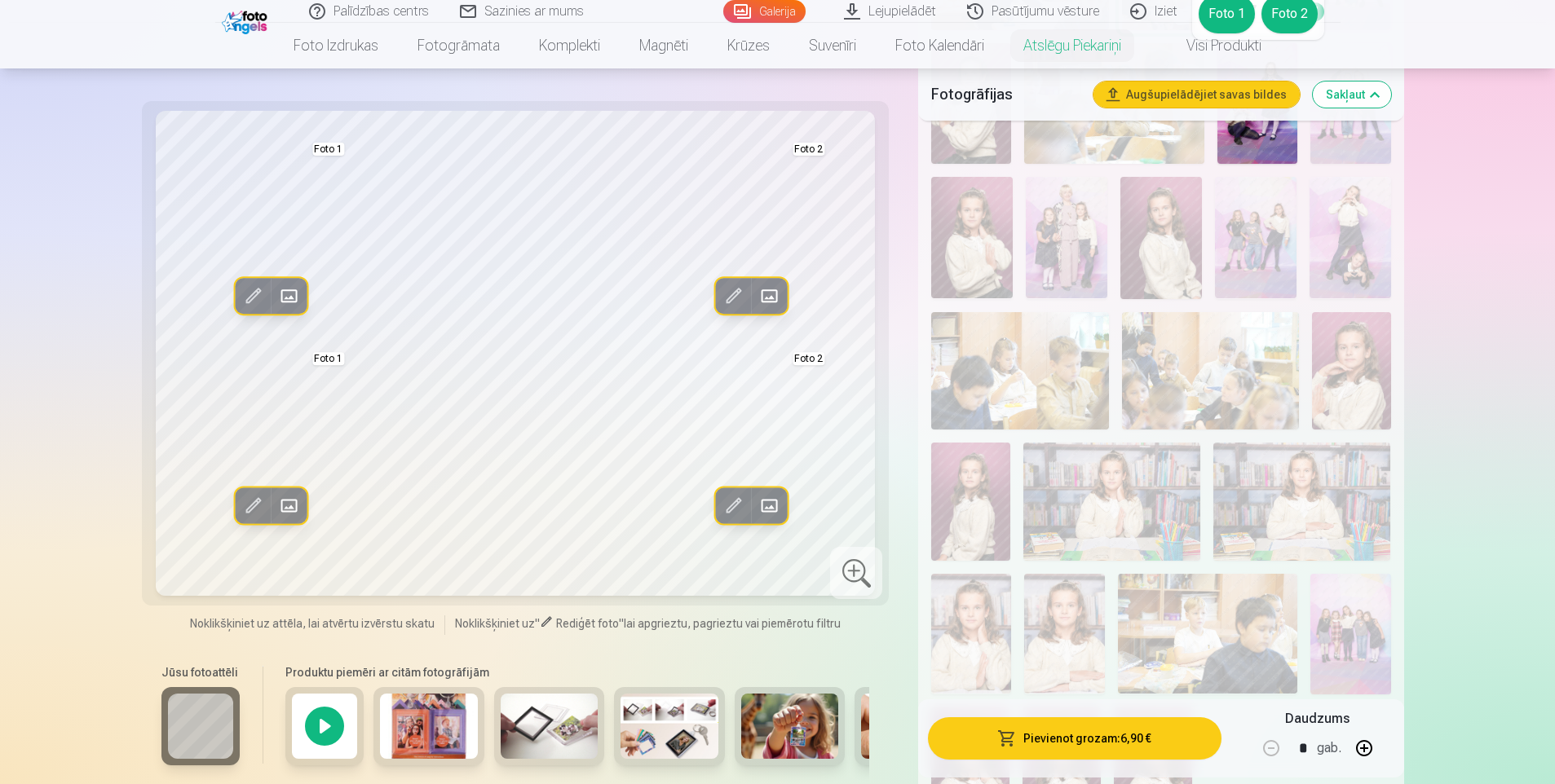
scroll to position [979, 0]
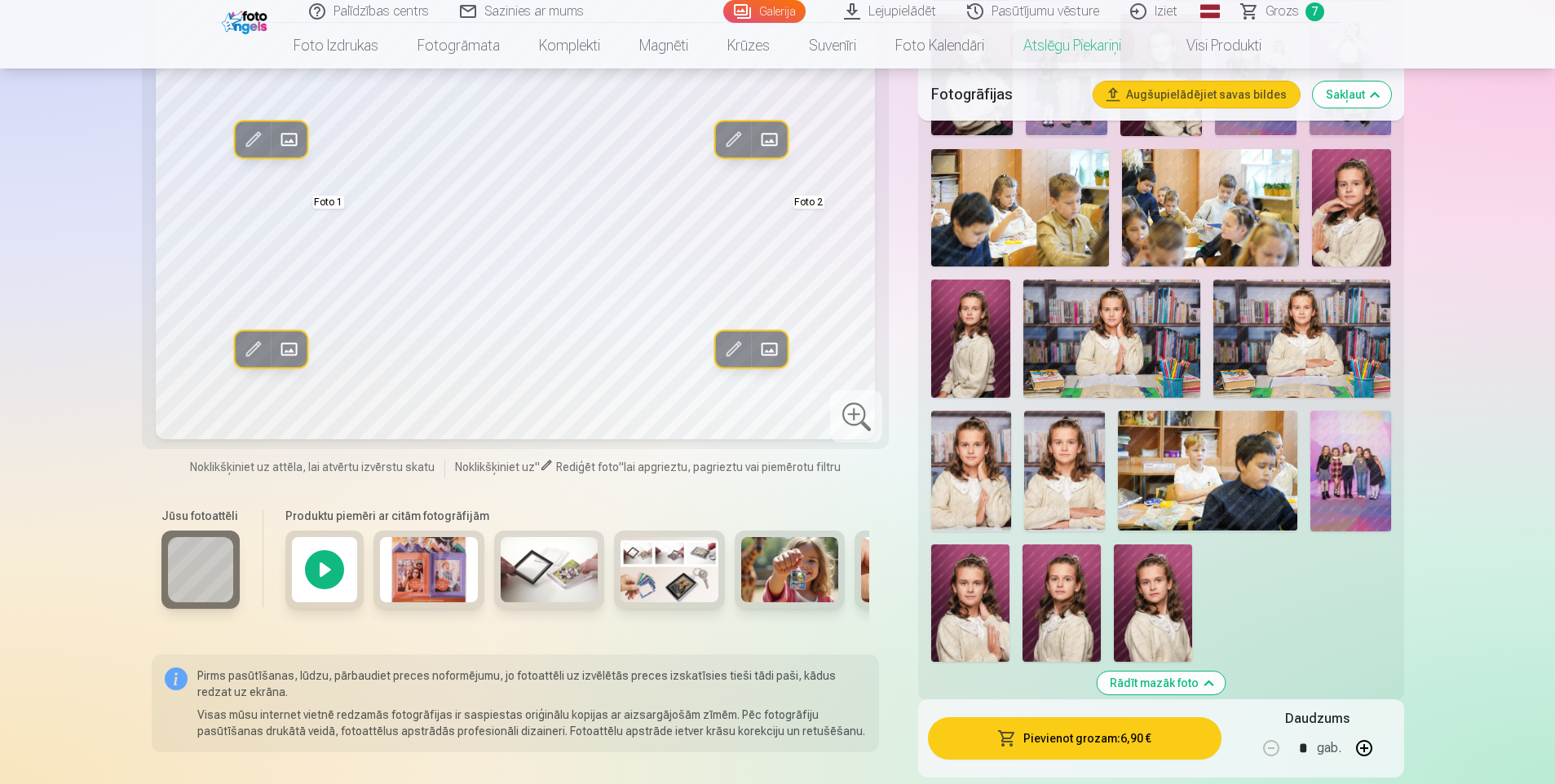
click at [1339, 488] on img at bounding box center [1350, 471] width 80 height 120
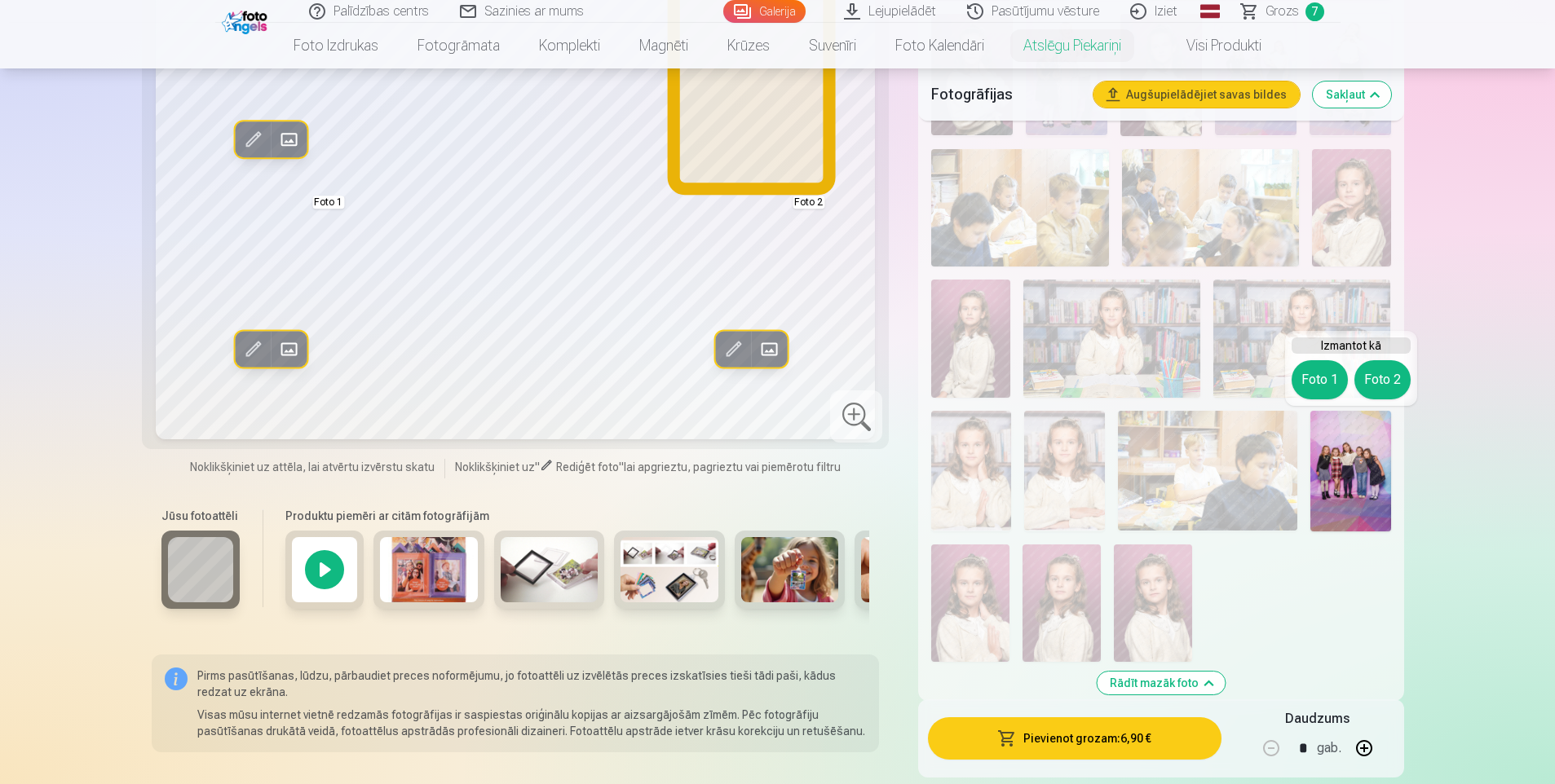
click at [1385, 381] on button "Foto 2" at bounding box center [1383, 380] width 57 height 39
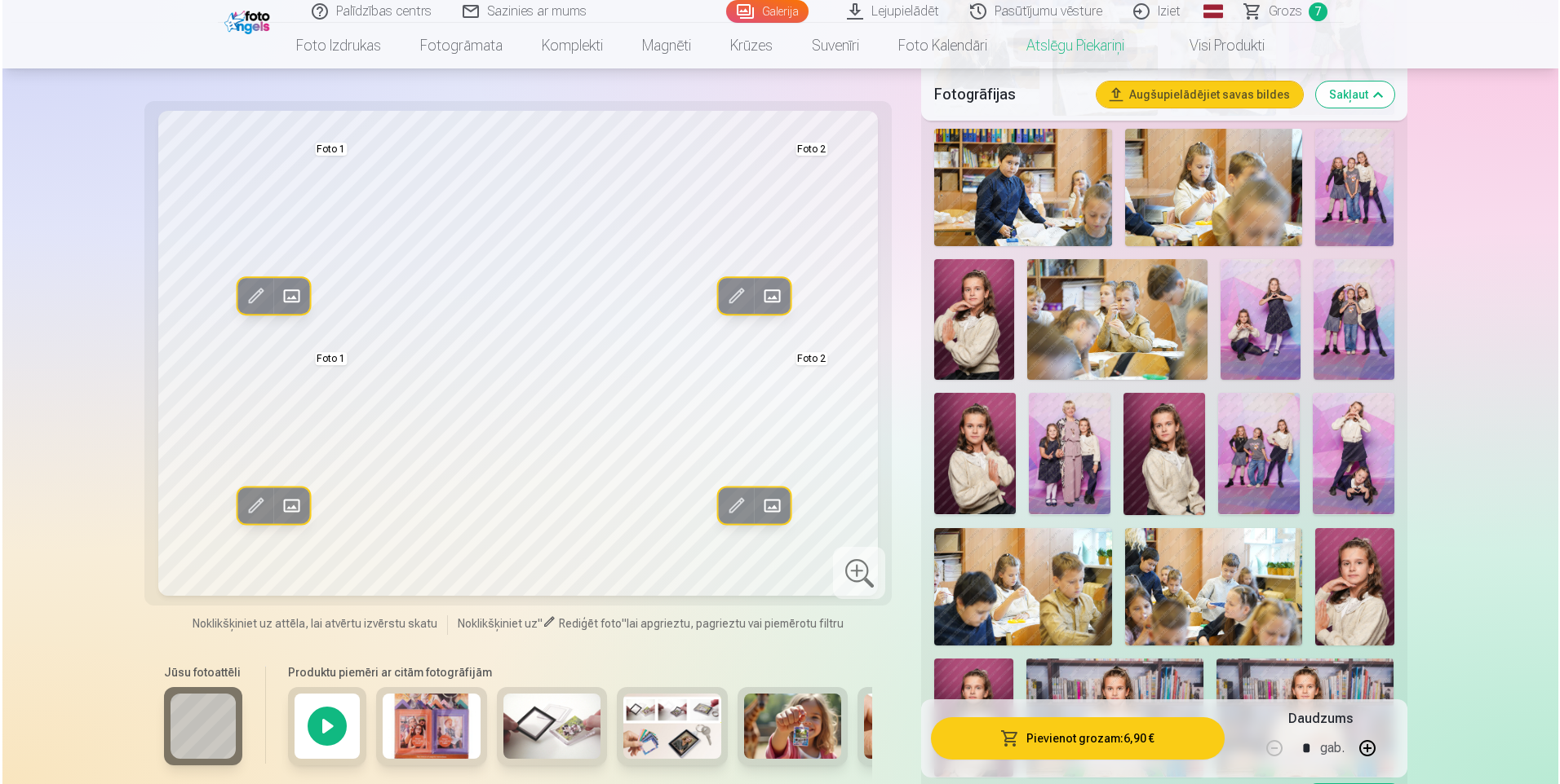
scroll to position [571, 0]
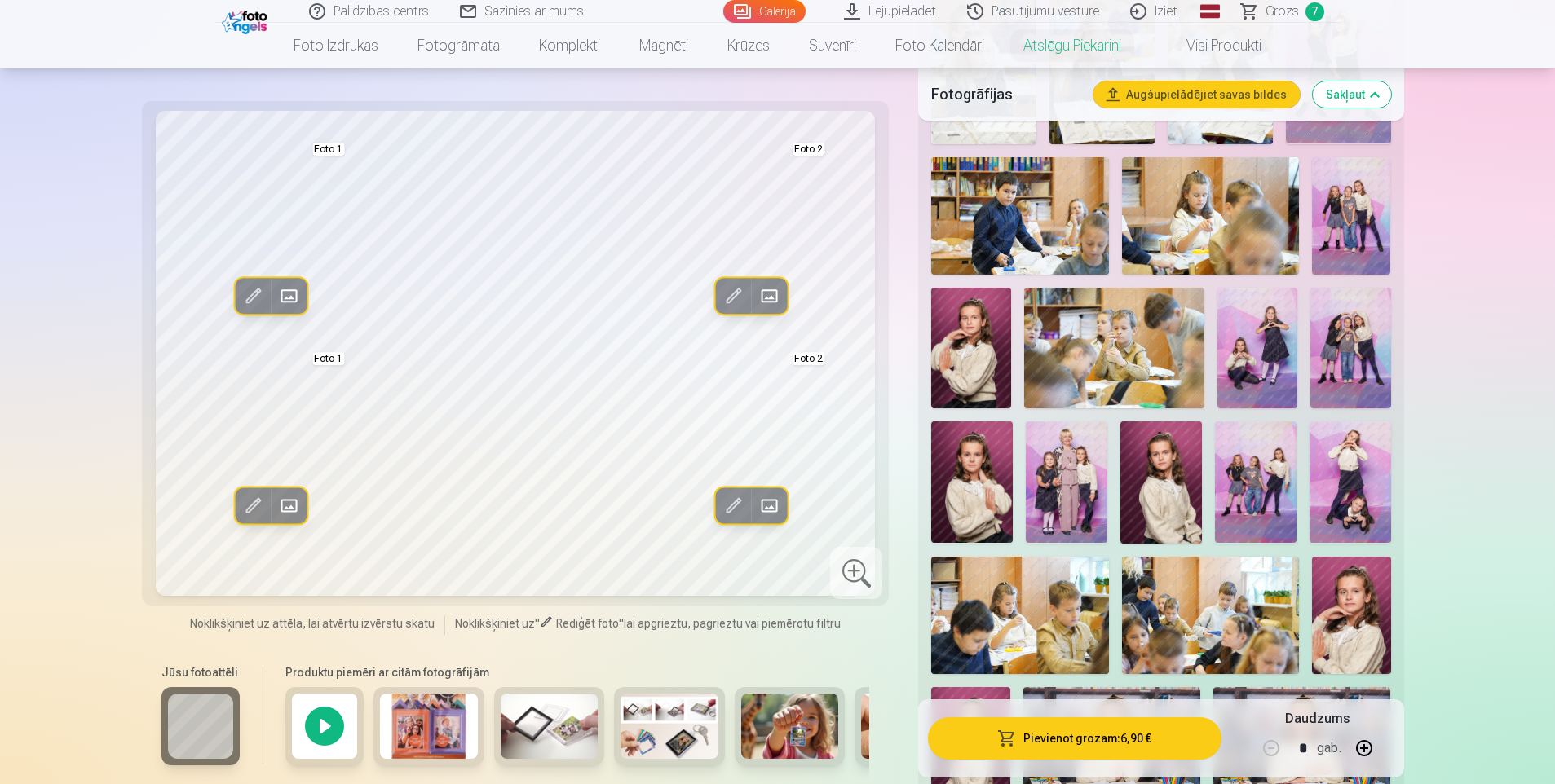
click at [1338, 350] on img at bounding box center [1350, 348] width 80 height 120
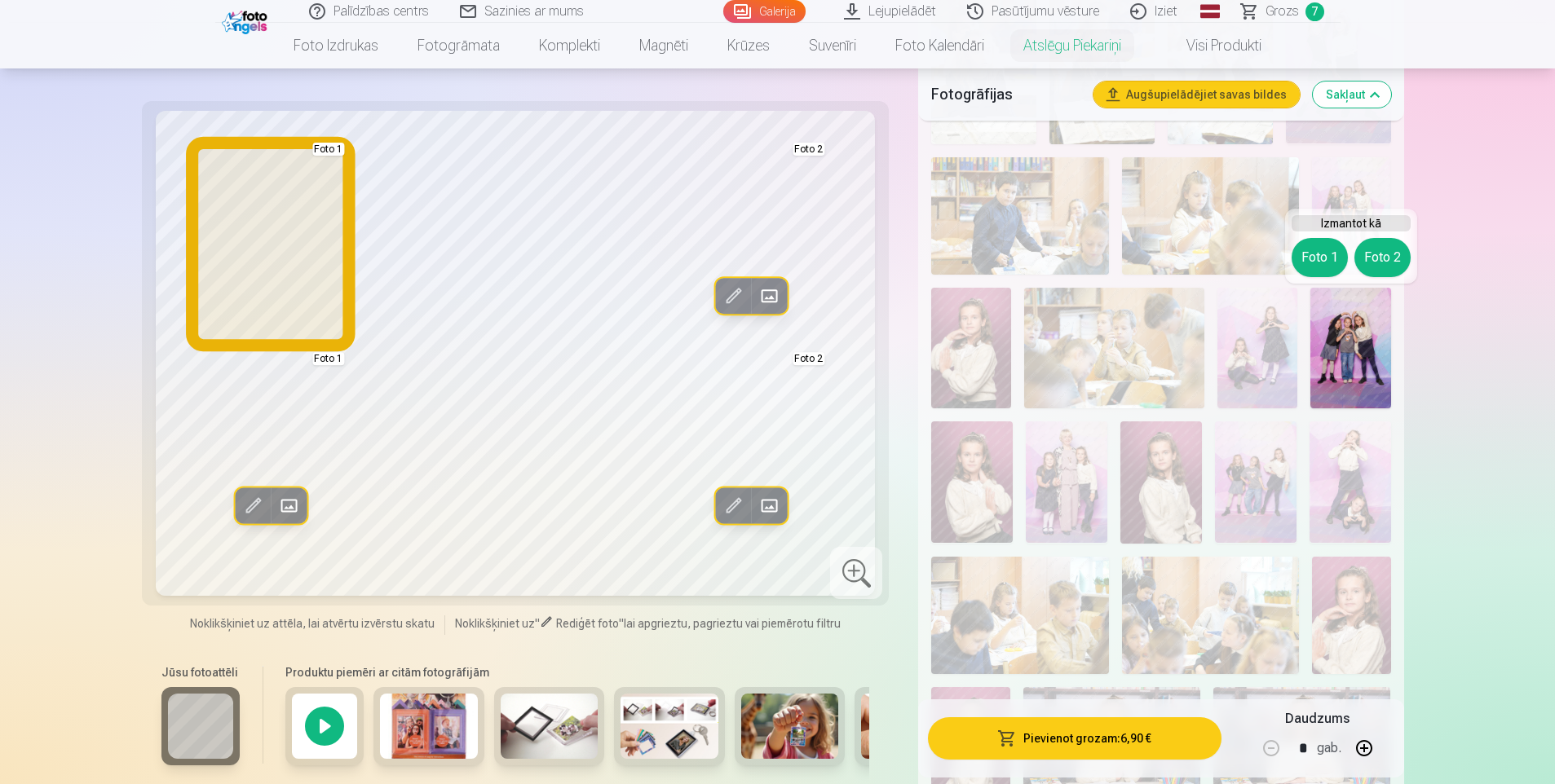
click at [1315, 254] on button "Foto 1" at bounding box center [1320, 257] width 57 height 39
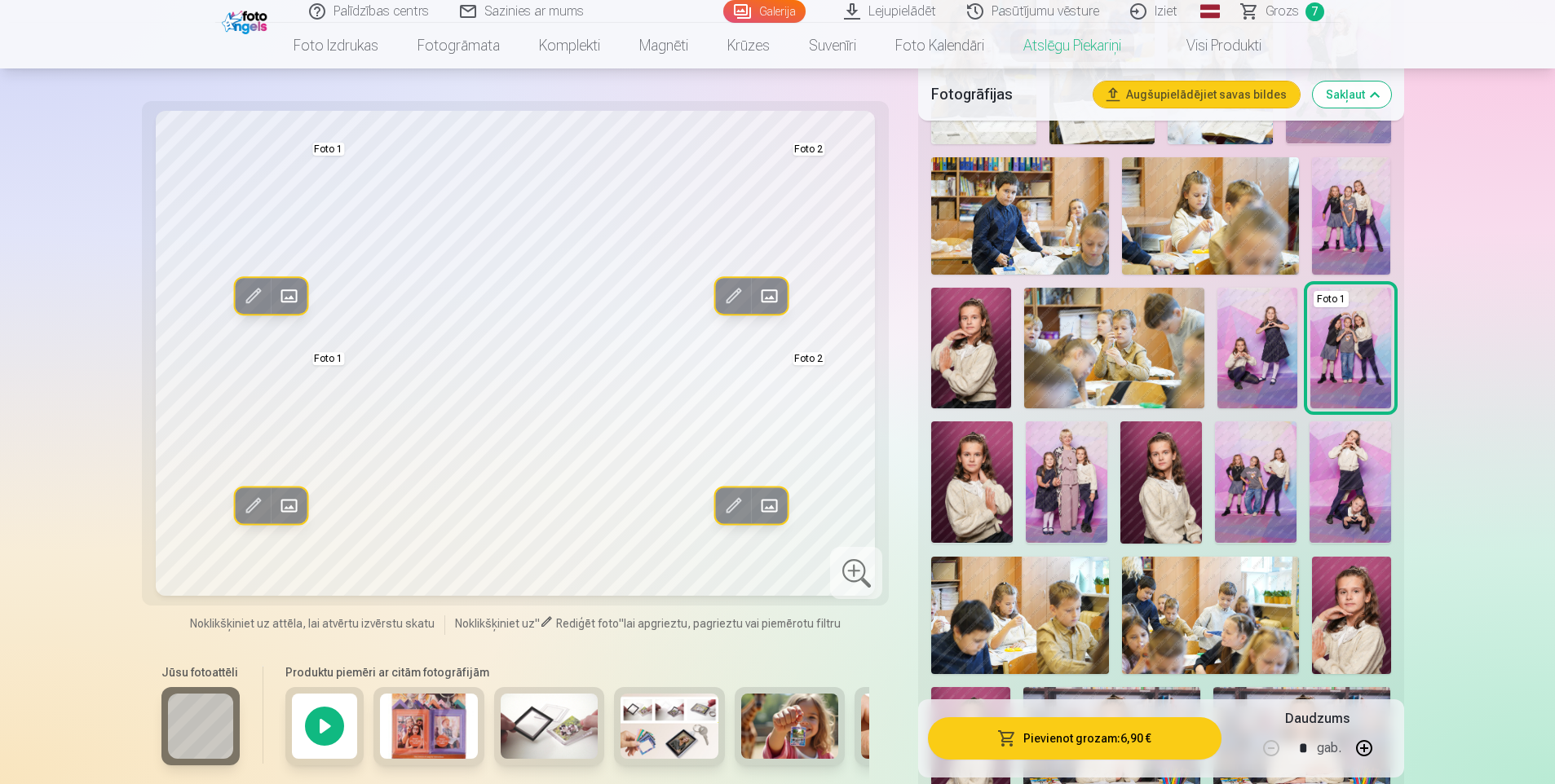
click at [1145, 743] on button "Pievienot grozam : 6,90 €" at bounding box center [1074, 738] width 293 height 42
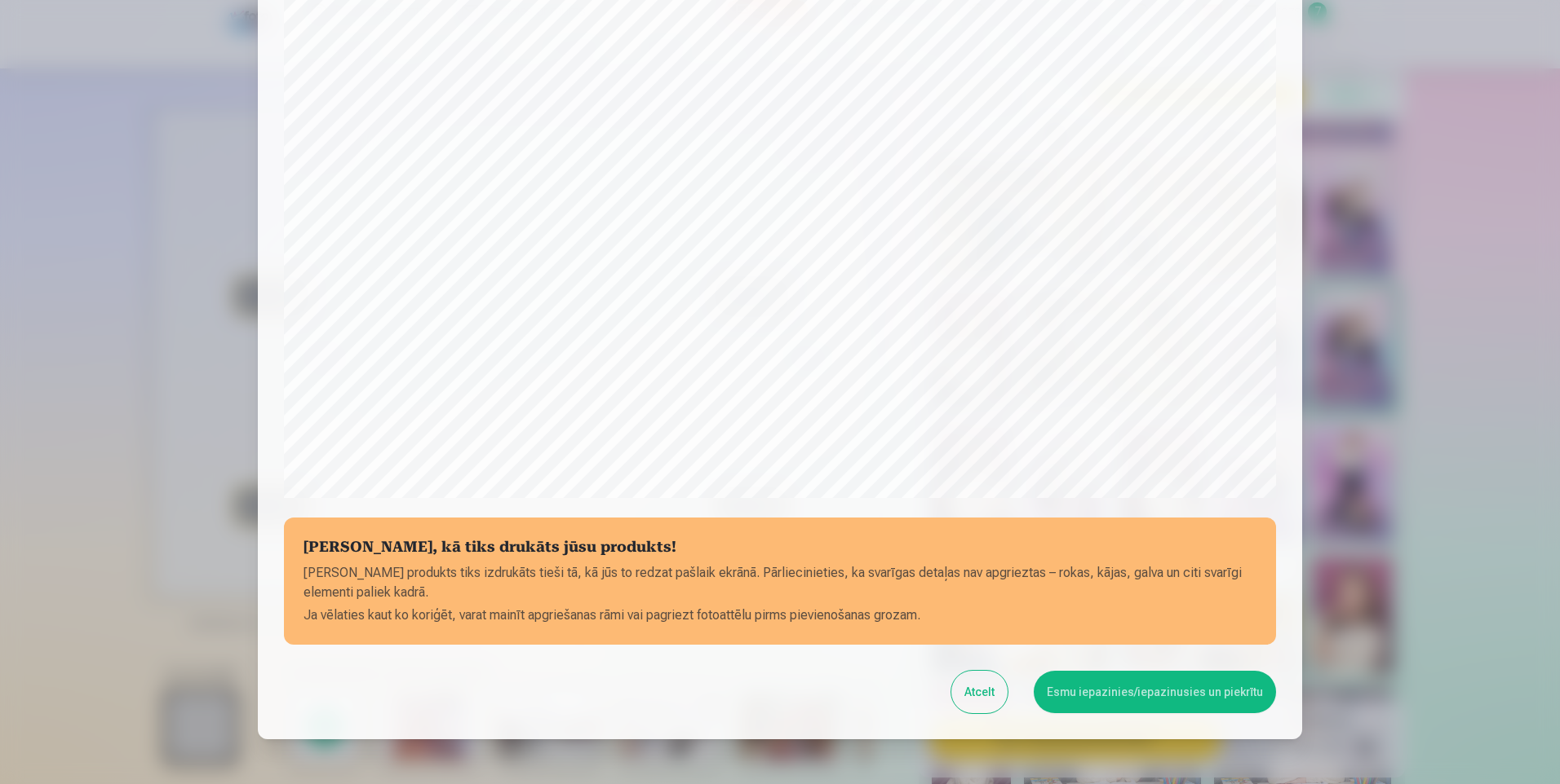
scroll to position [309, 0]
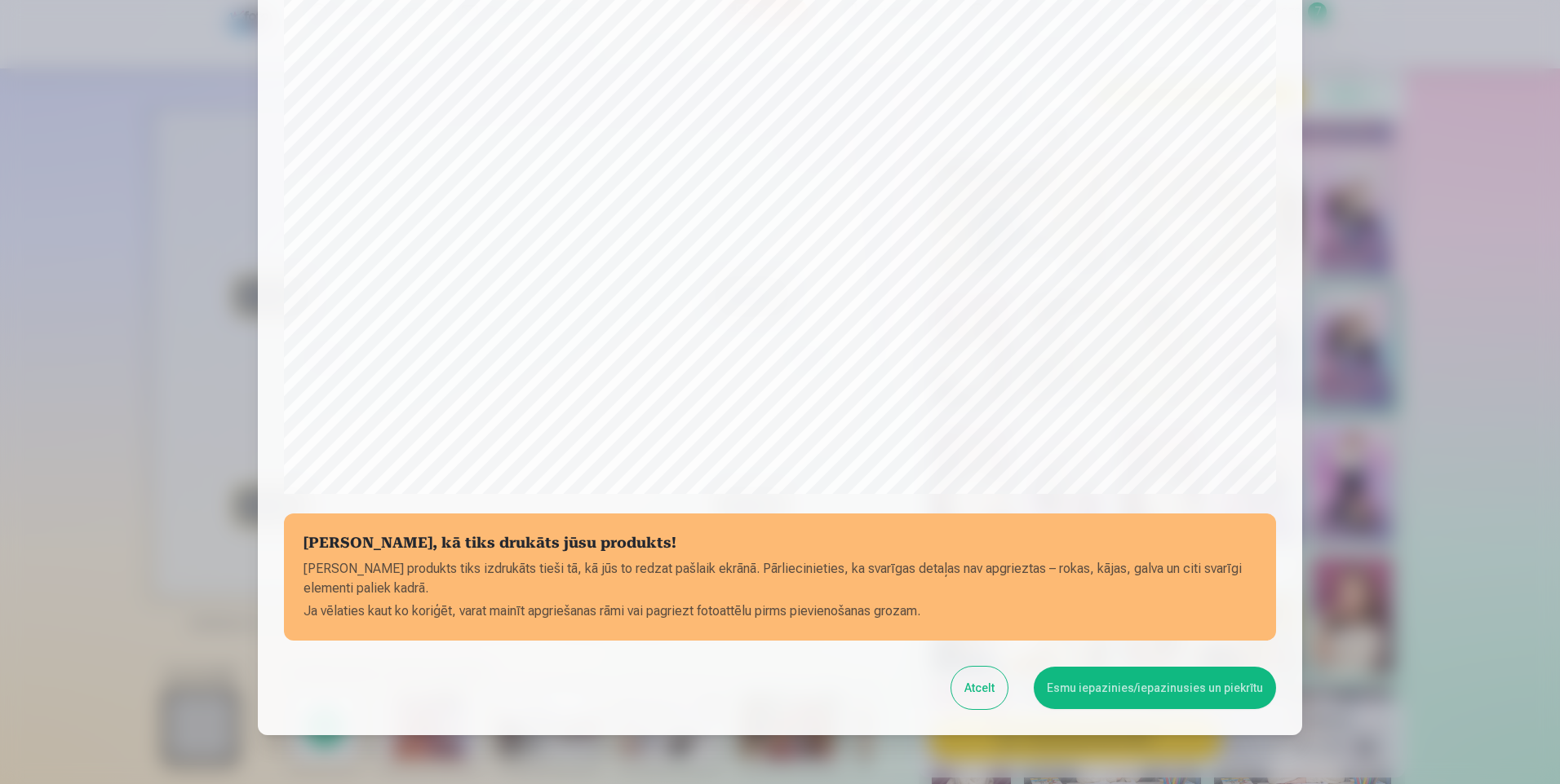
click at [977, 692] on button "Atcelt" at bounding box center [979, 687] width 57 height 42
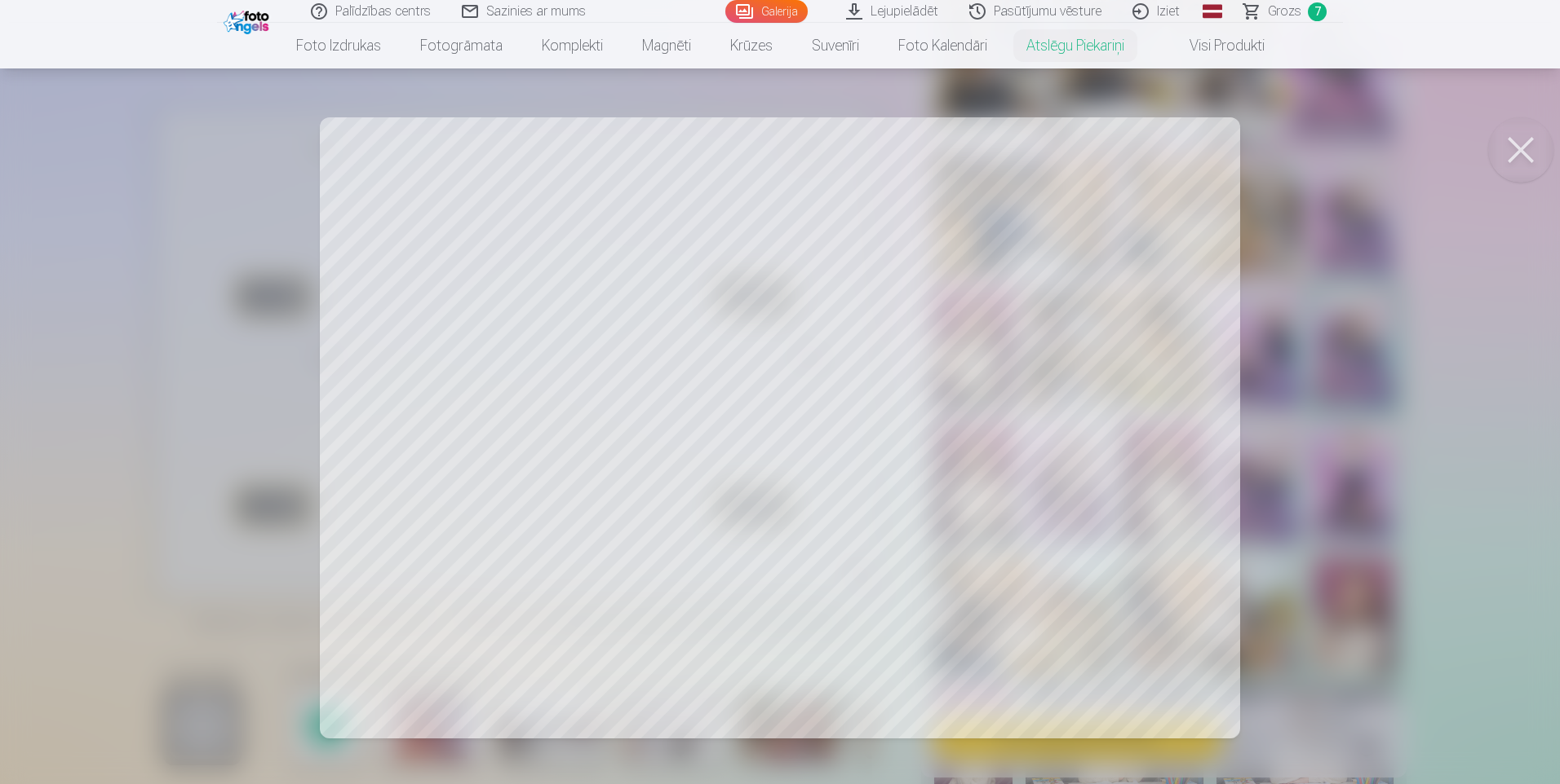
drag, startPoint x: 466, startPoint y: 251, endPoint x: 468, endPoint y: 210, distance: 41.0
click at [468, 210] on div at bounding box center [780, 392] width 1560 height 784
click at [465, 215] on div at bounding box center [780, 392] width 1560 height 784
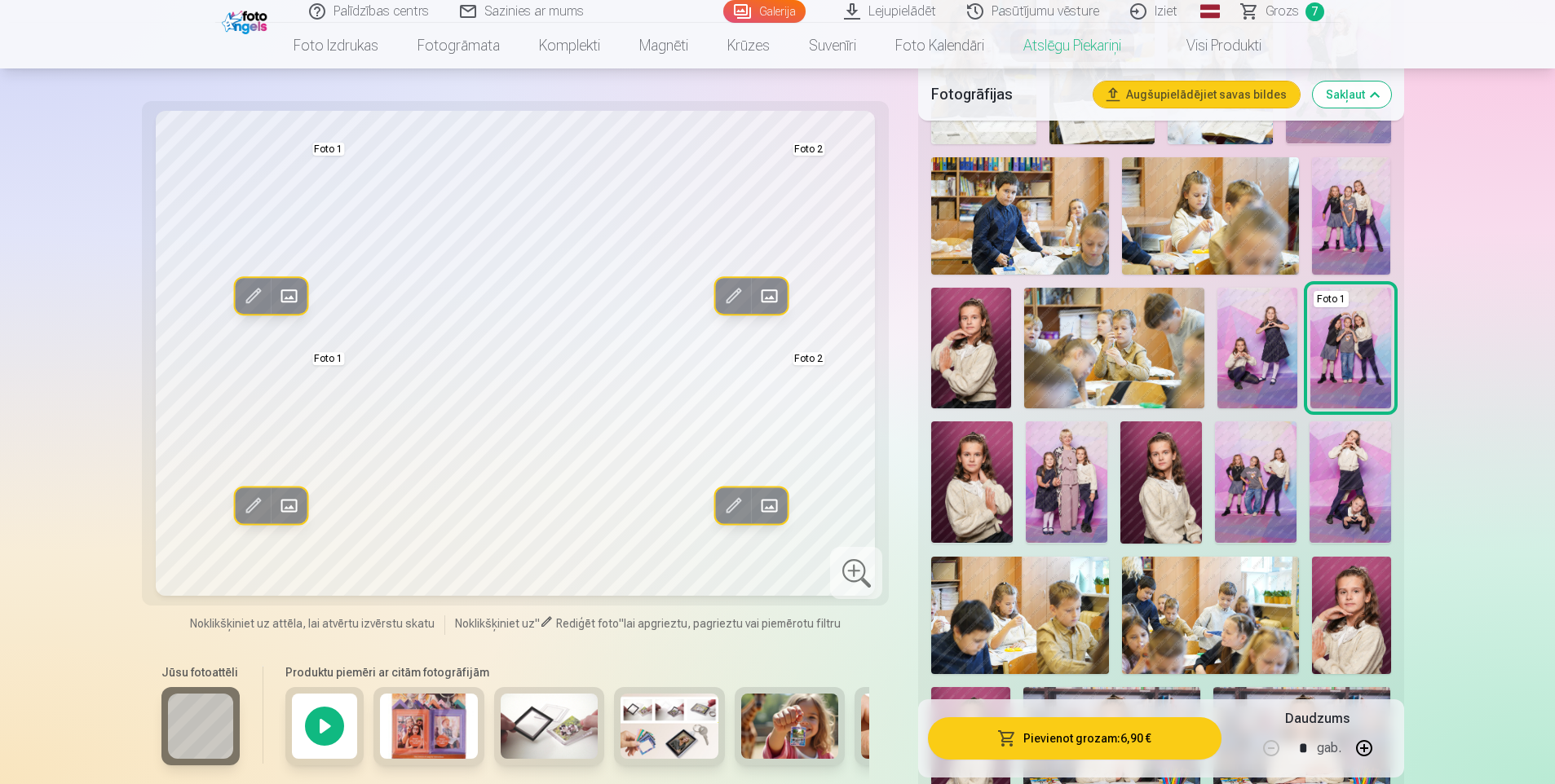
click at [254, 505] on span at bounding box center [251, 506] width 26 height 26
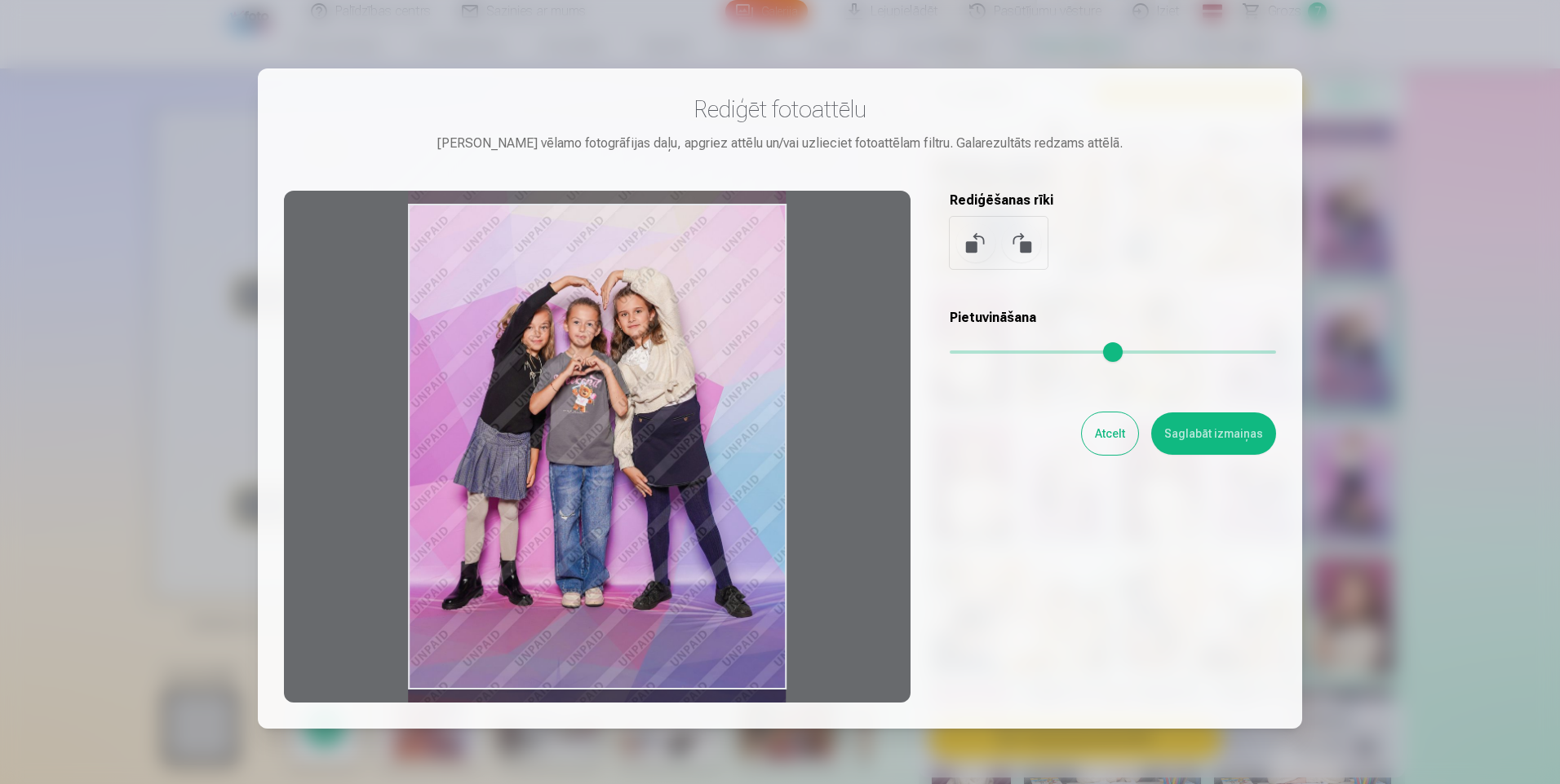
drag, startPoint x: 608, startPoint y: 445, endPoint x: 611, endPoint y: 483, distance: 38.1
click at [611, 483] on div at bounding box center [597, 447] width 627 height 512
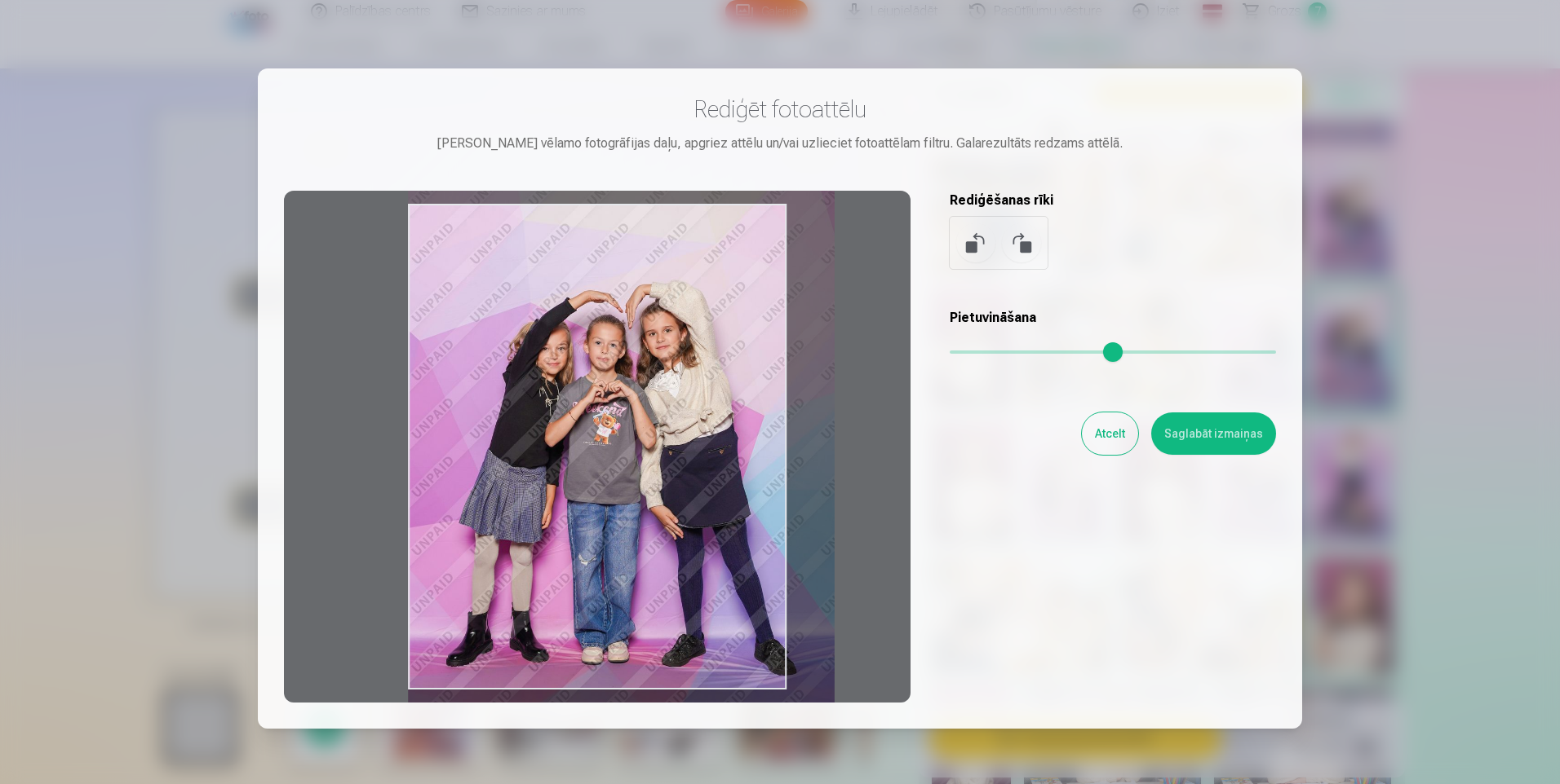
click at [962, 353] on input "range" at bounding box center [1113, 353] width 327 height 4
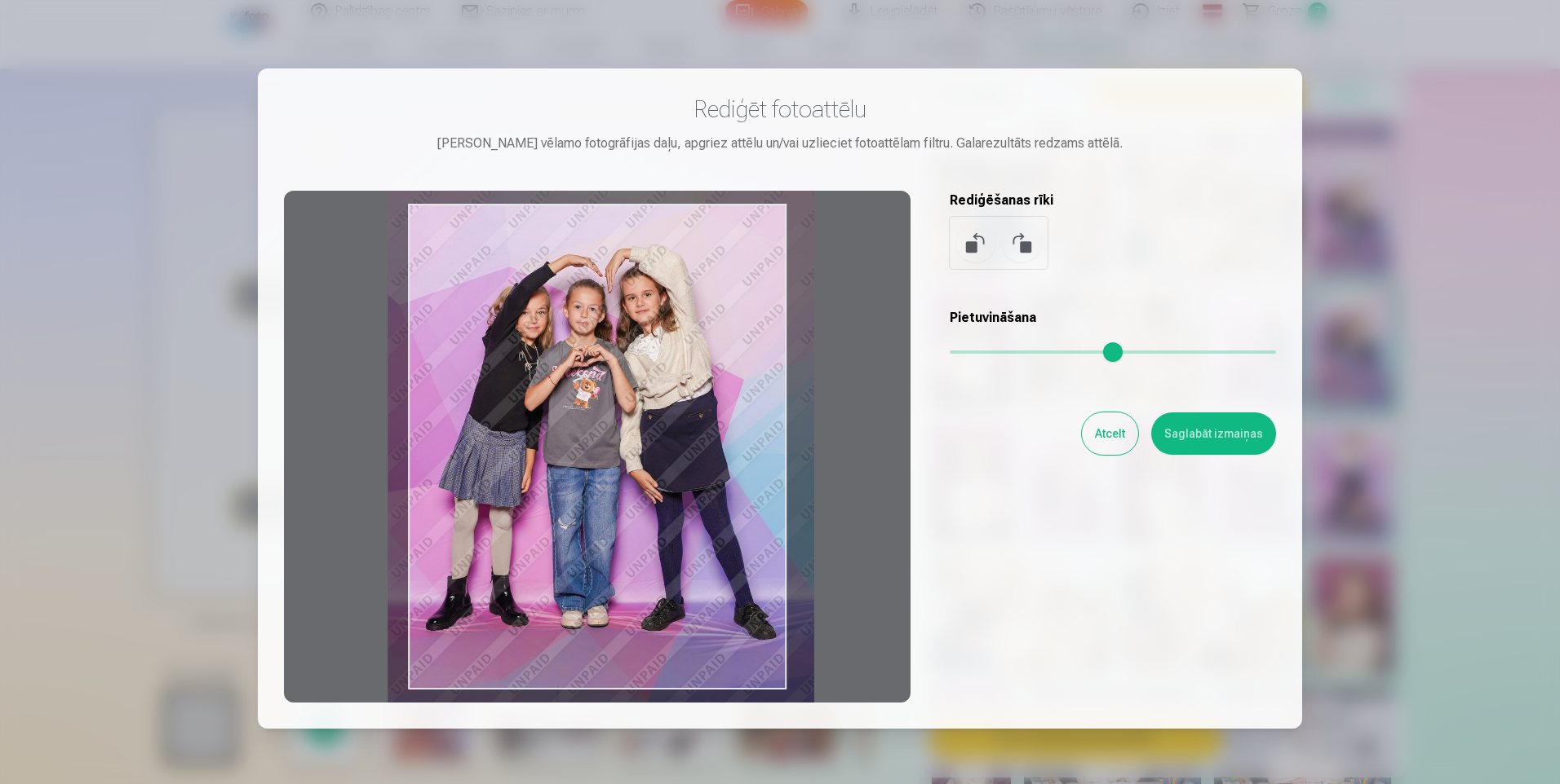
type input "****"
drag, startPoint x: 644, startPoint y: 508, endPoint x: 622, endPoint y: 473, distance: 41.3
click at [622, 473] on div at bounding box center [597, 447] width 627 height 512
click at [1217, 434] on button "Saglabāt izmaiņas" at bounding box center [1213, 433] width 125 height 42
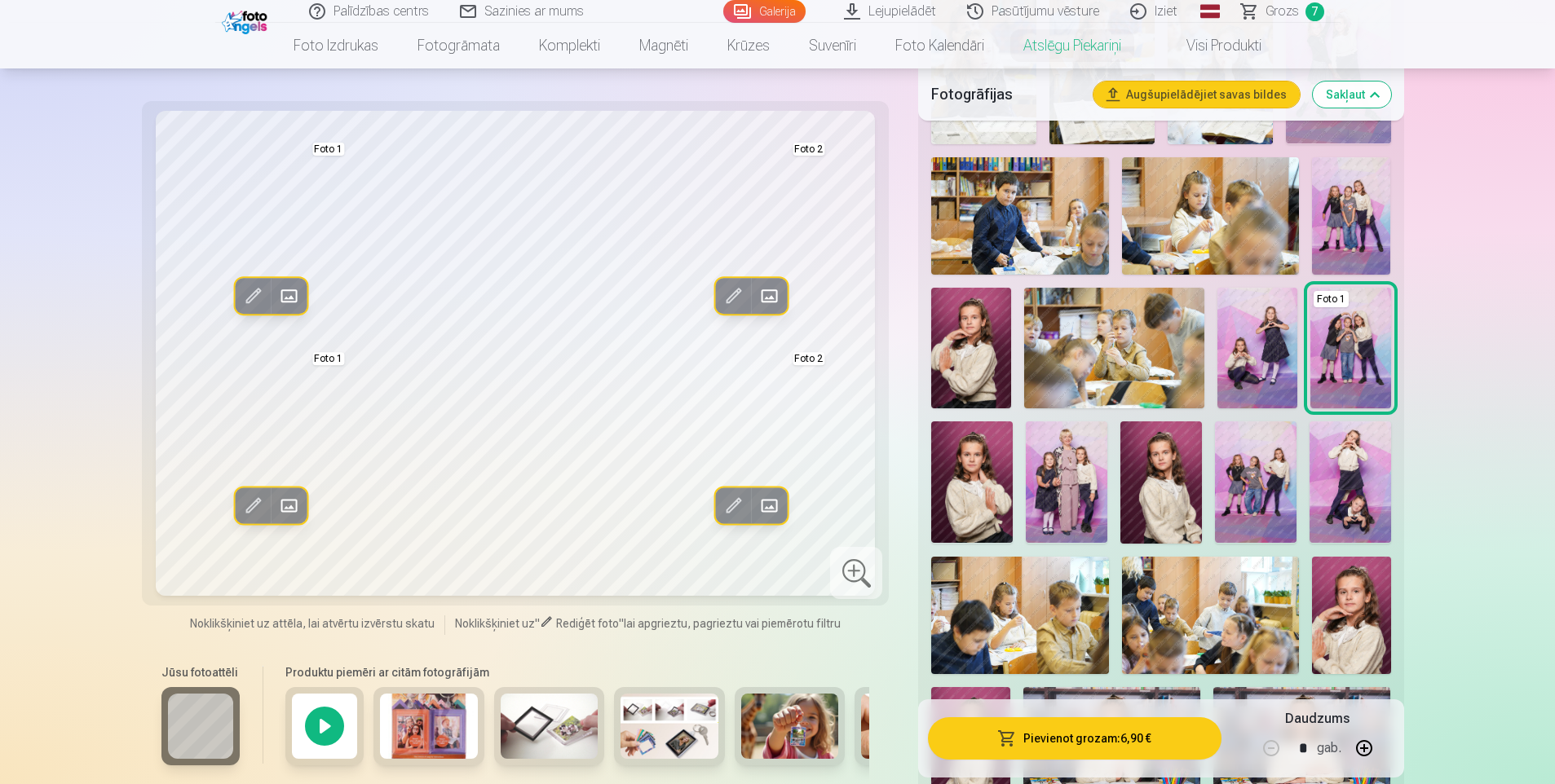
click at [738, 491] on button "Rediģēt foto" at bounding box center [733, 506] width 36 height 36
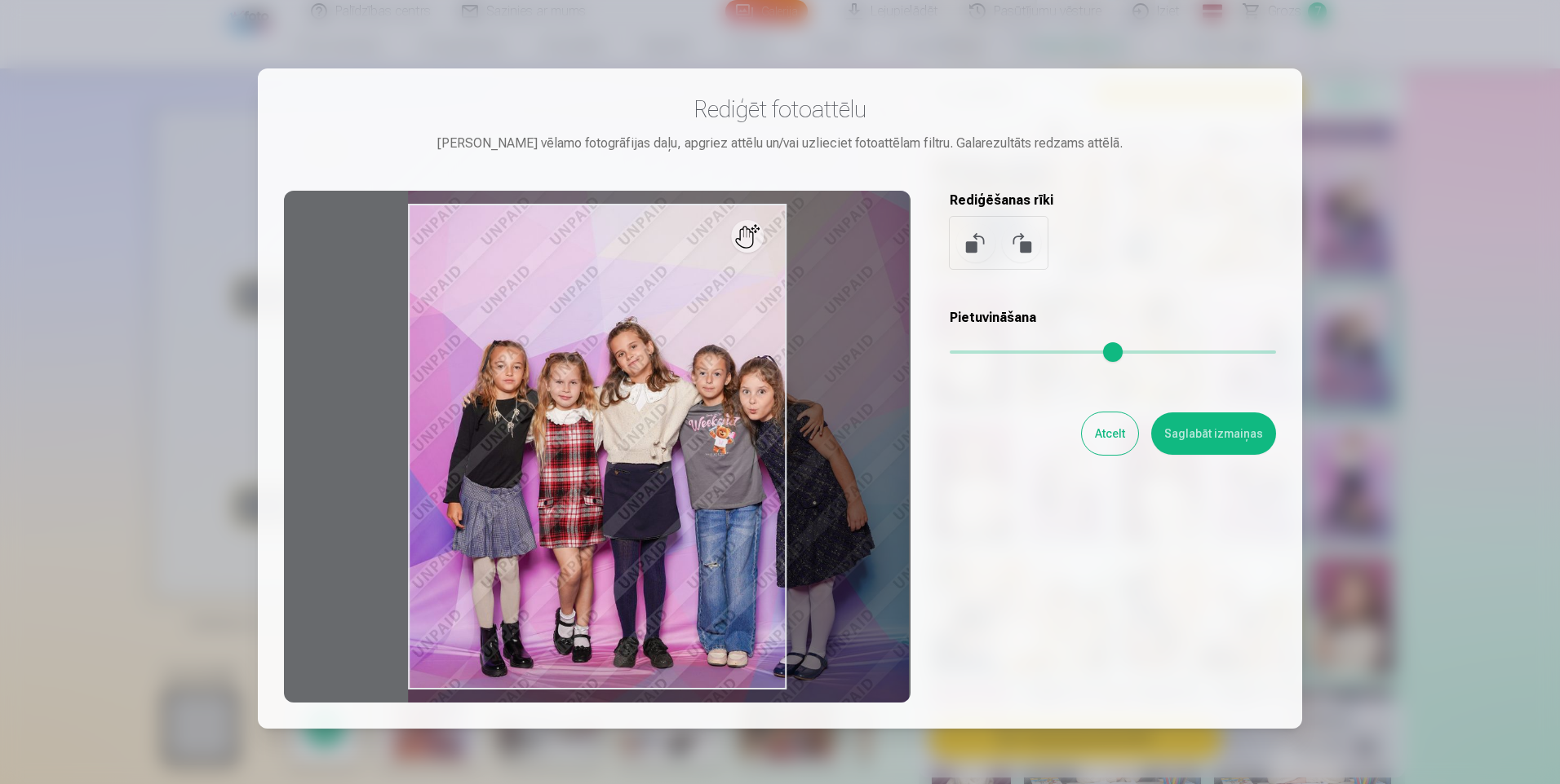
click at [970, 351] on input "range" at bounding box center [1113, 353] width 327 height 4
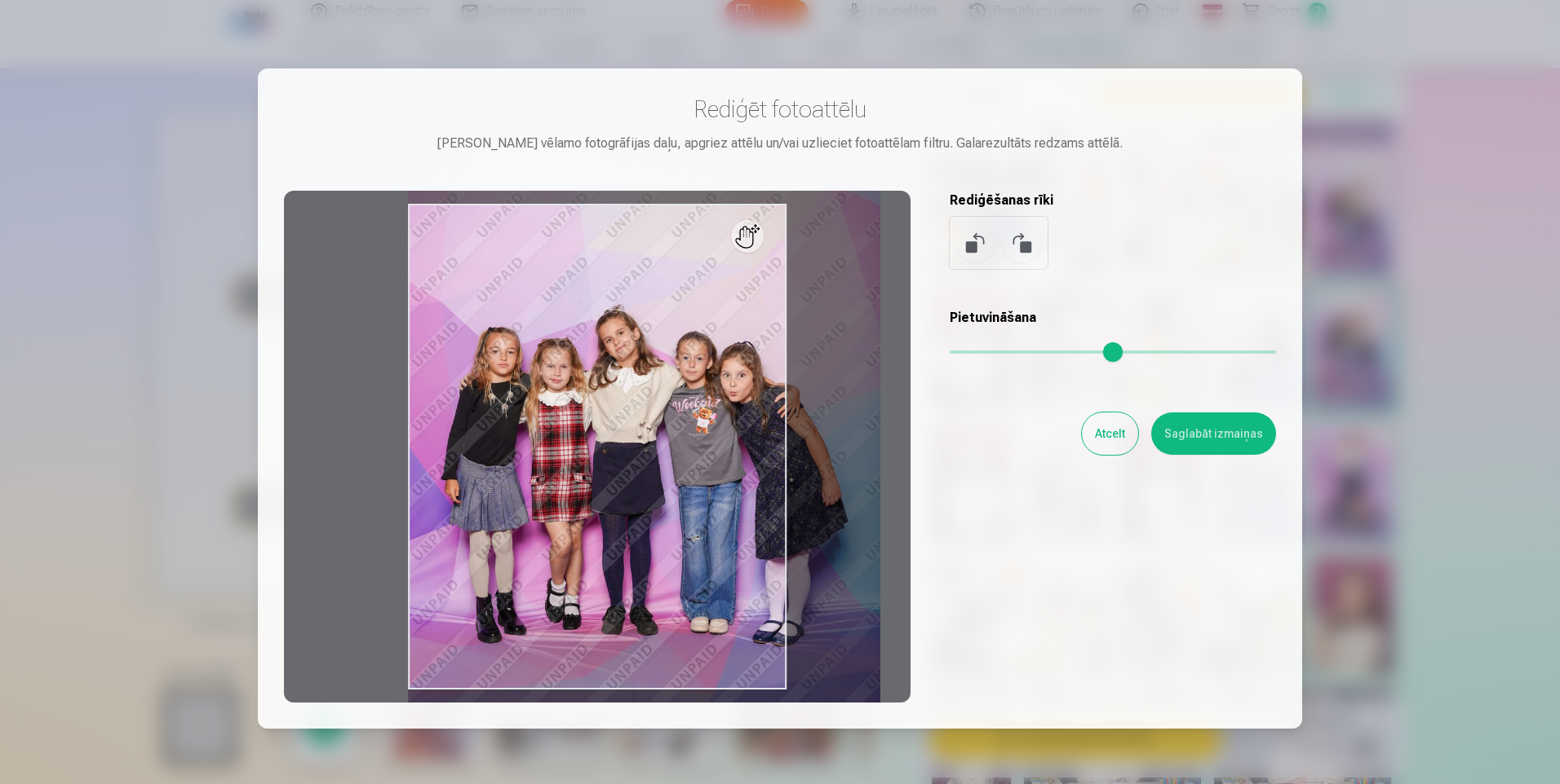
click at [965, 352] on input "range" at bounding box center [1113, 353] width 327 height 4
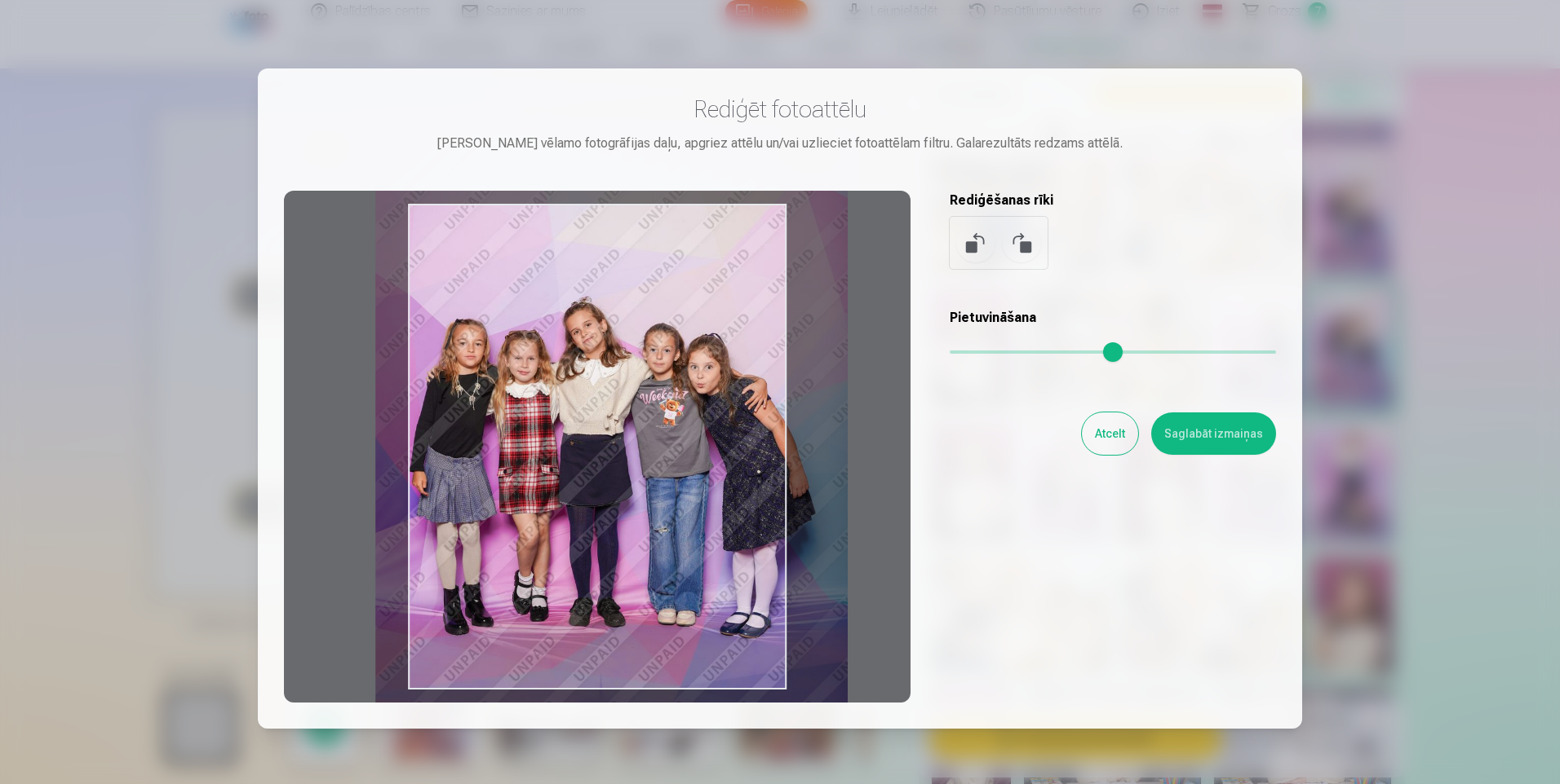
type input "****"
drag, startPoint x: 615, startPoint y: 457, endPoint x: 582, endPoint y: 449, distance: 34.0
click at [582, 449] on div at bounding box center [597, 447] width 627 height 512
click at [1240, 434] on button "Saglabāt izmaiņas" at bounding box center [1213, 433] width 125 height 42
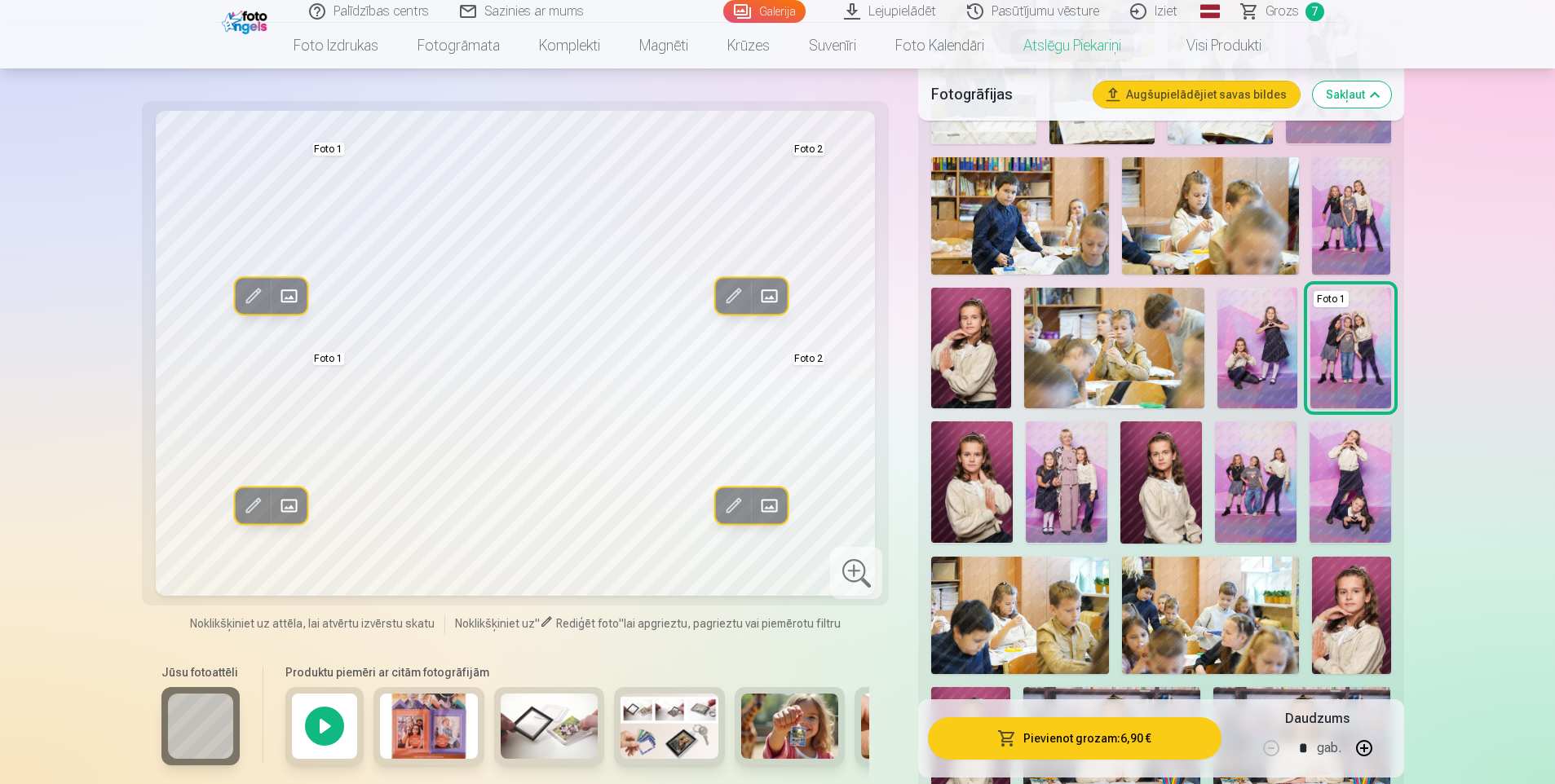
click at [1158, 740] on button "Pievienot grozam : 6,90 €" at bounding box center [1074, 738] width 293 height 42
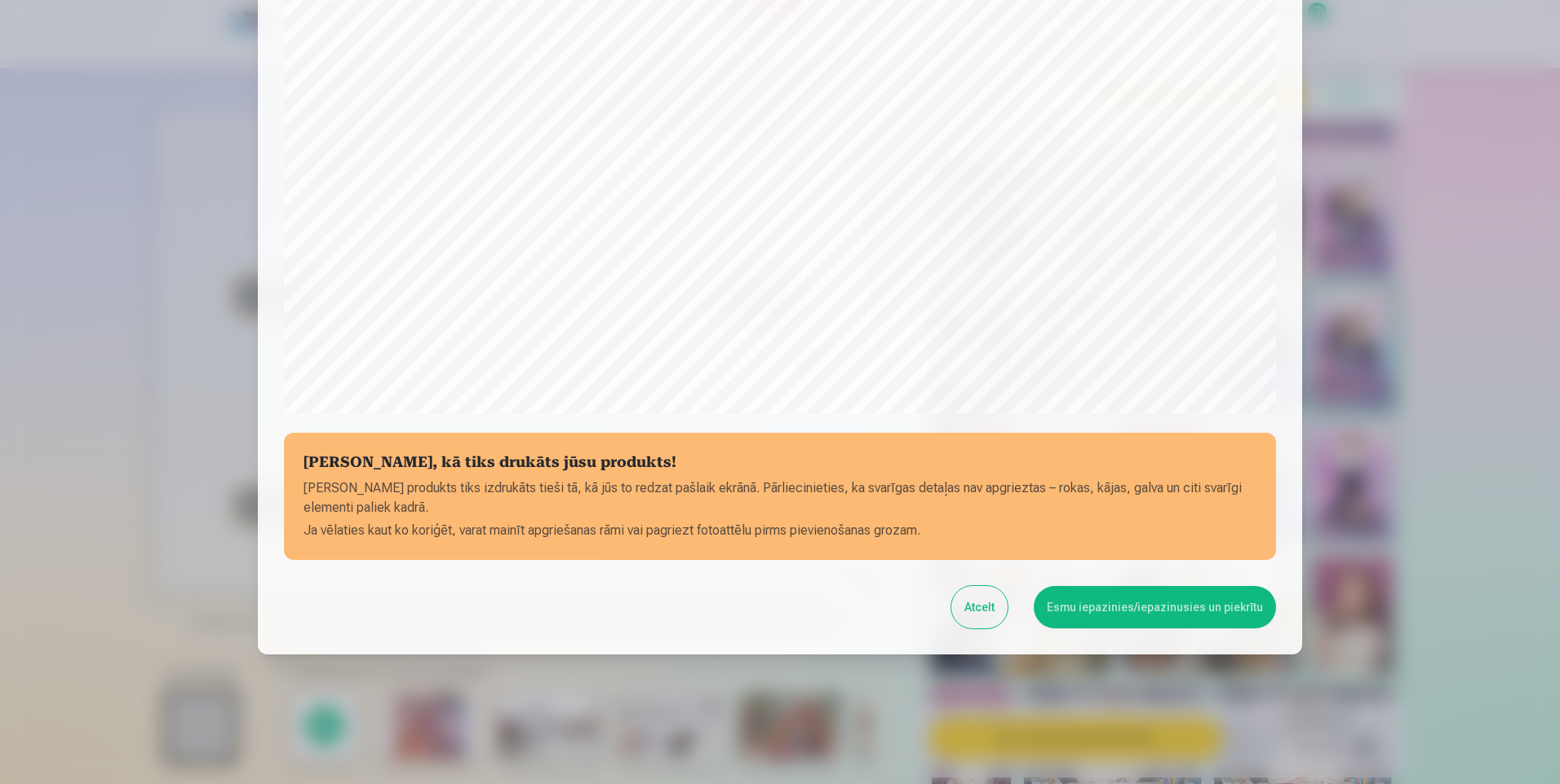
scroll to position [389, 0]
click at [1082, 611] on button "Esmu iepazinies/iepazinusies un piekrītu" at bounding box center [1155, 606] width 242 height 42
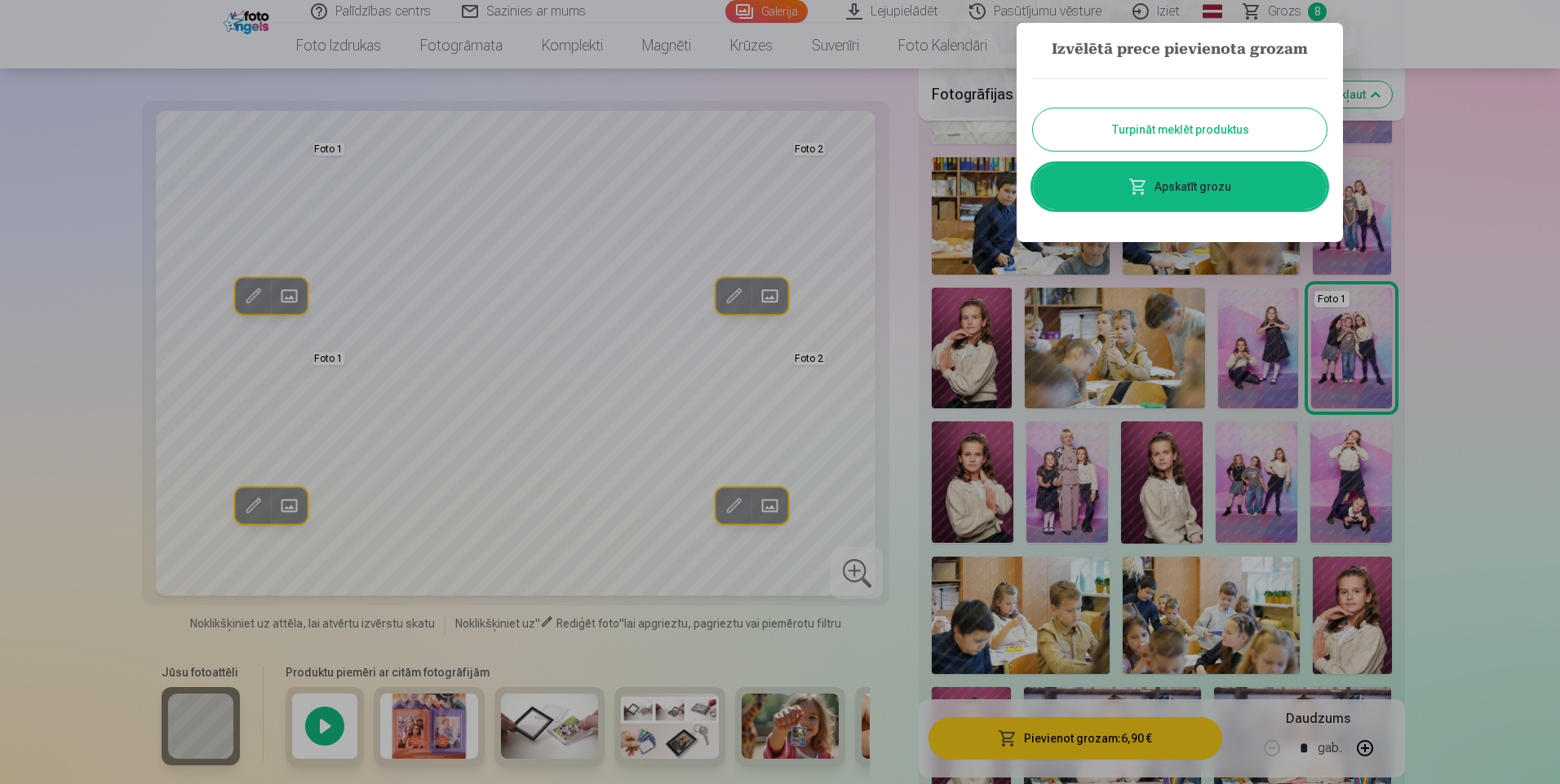
click at [1194, 187] on link "Apskatīt grozu" at bounding box center [1179, 187] width 294 height 46
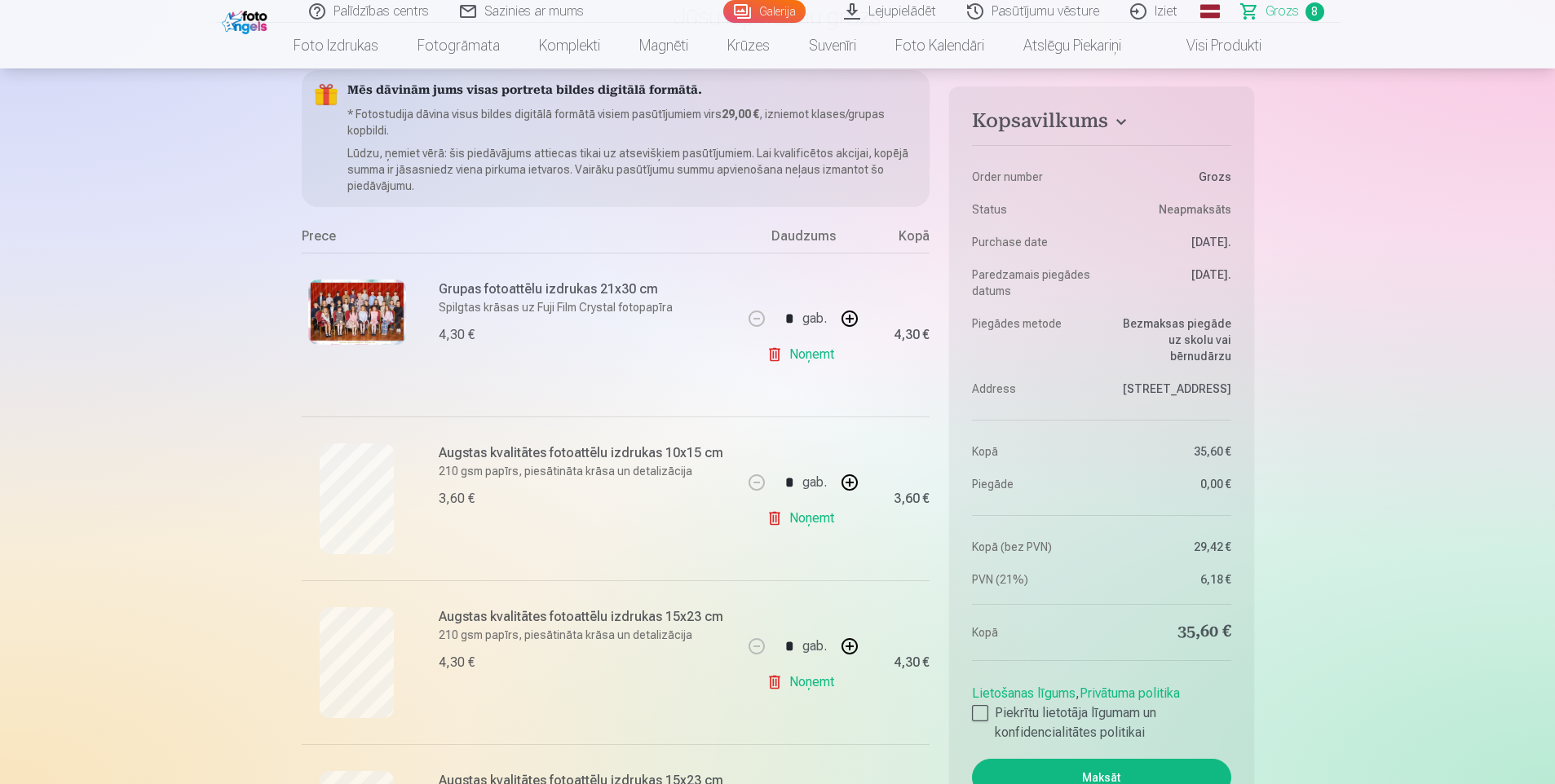
scroll to position [327, 0]
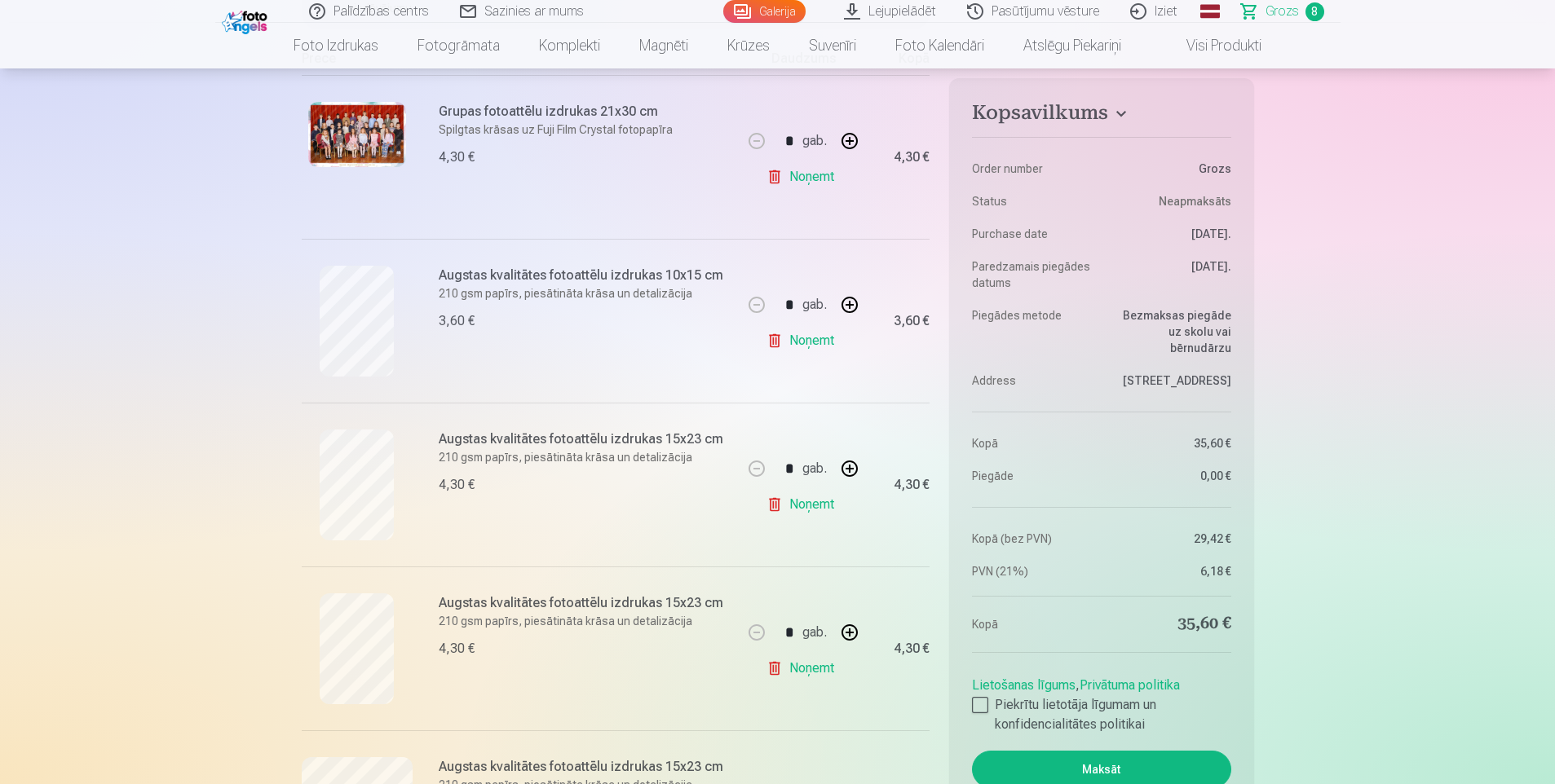
click at [815, 343] on link "Noņemt" at bounding box center [803, 341] width 74 height 32
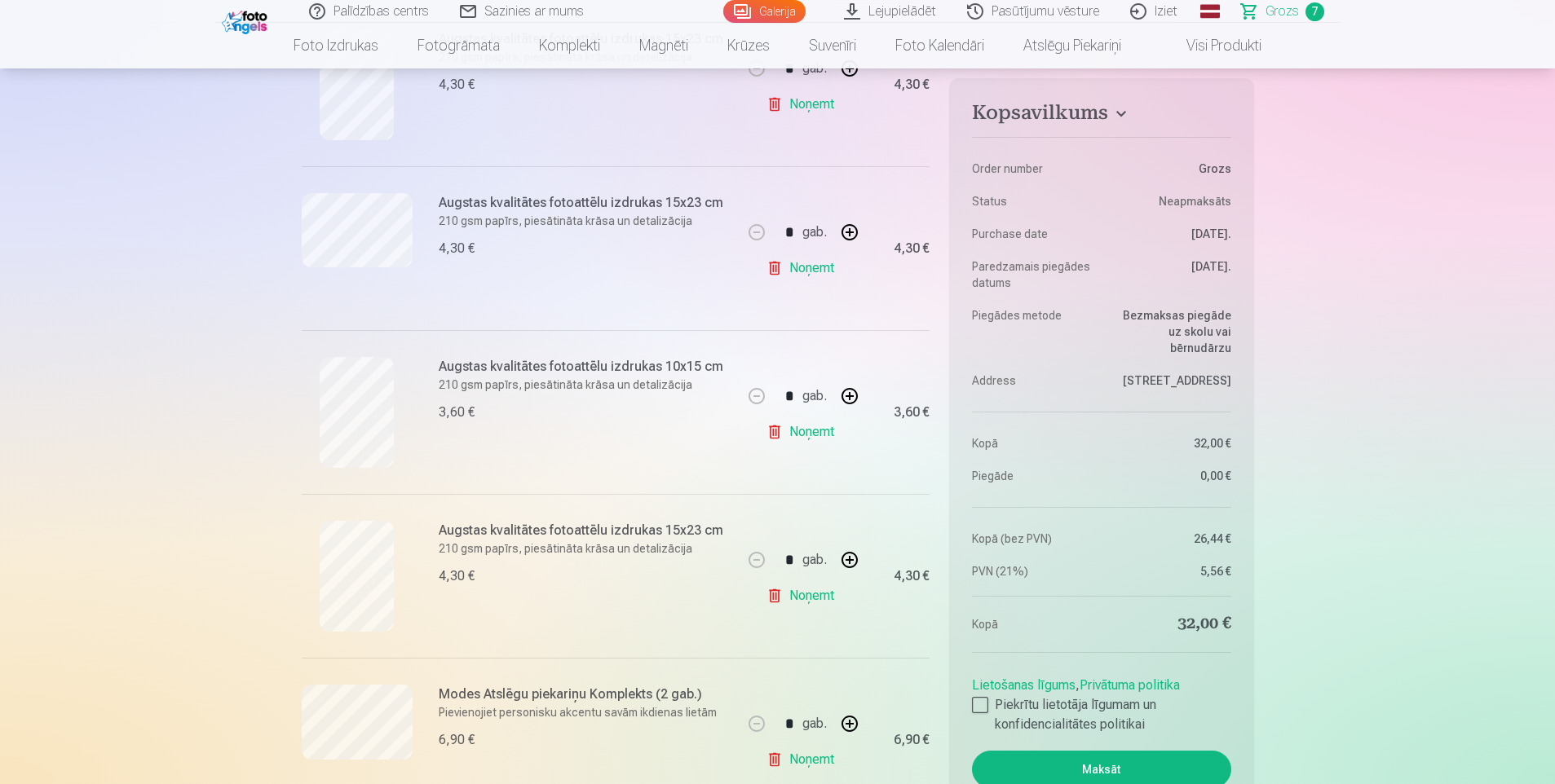
scroll to position [734, 0]
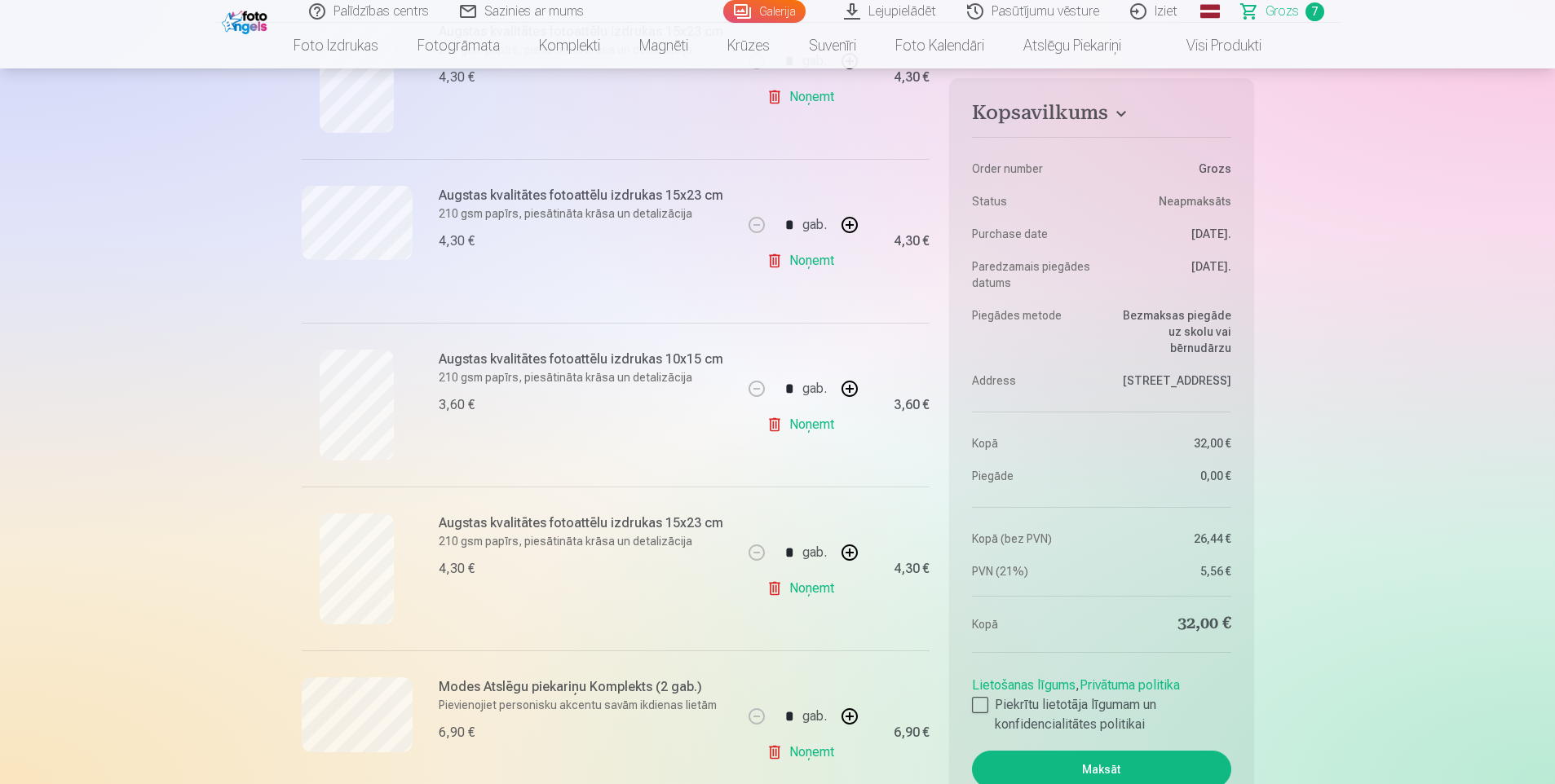
click at [801, 425] on link "Noņemt" at bounding box center [803, 424] width 74 height 32
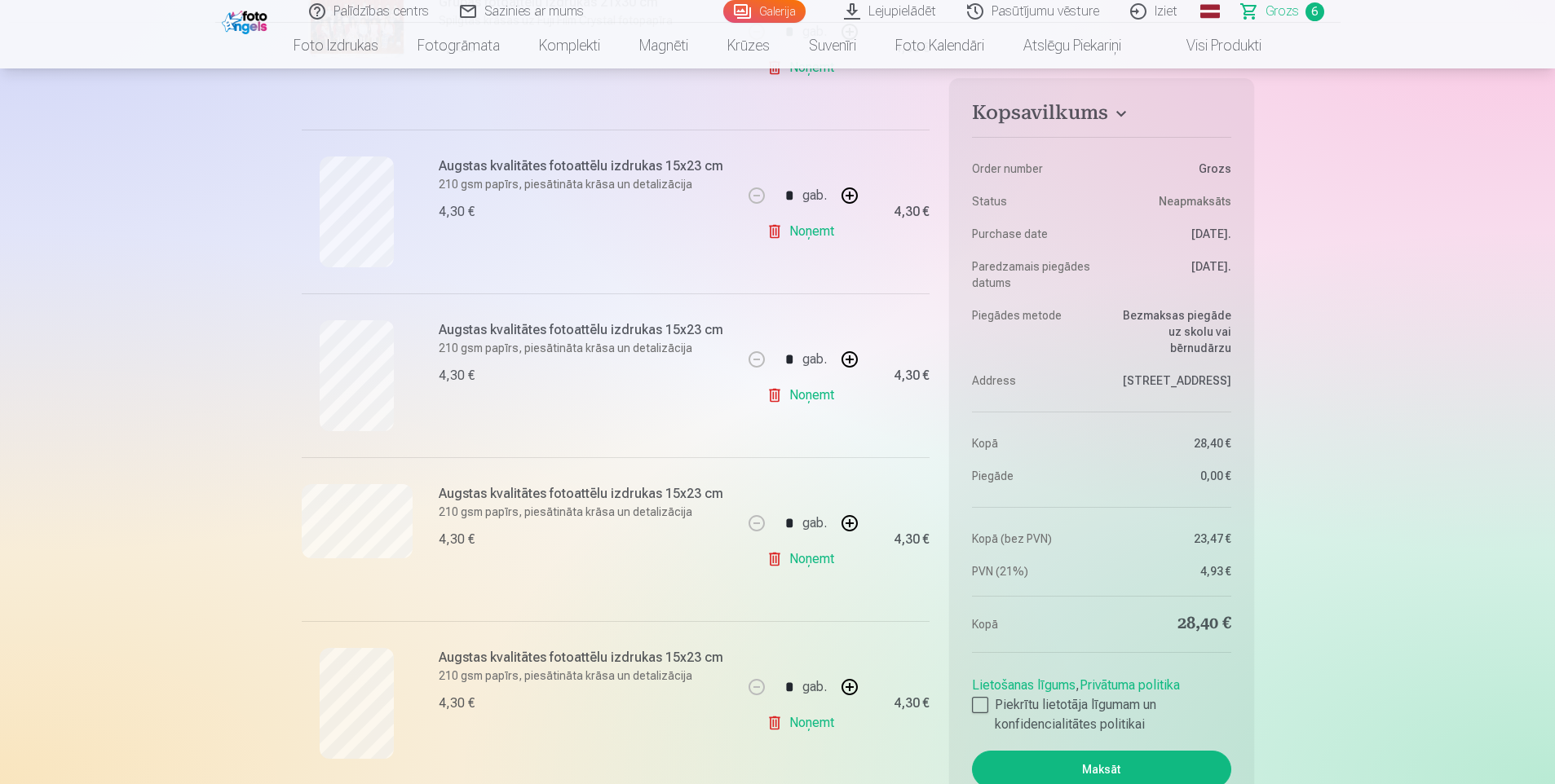
scroll to position [489, 0]
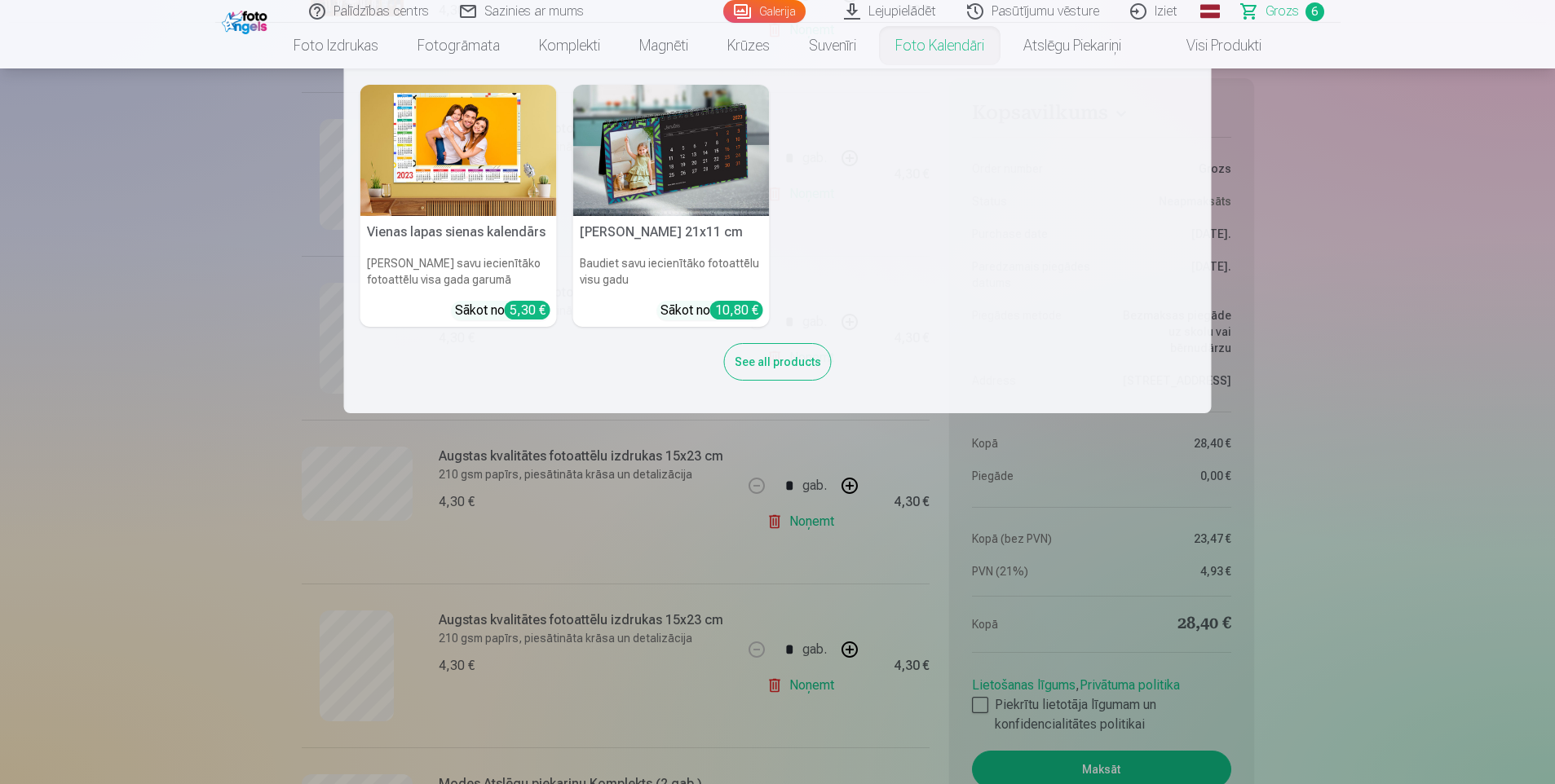
click at [943, 48] on link "Foto kalendāri" at bounding box center [939, 45] width 128 height 46
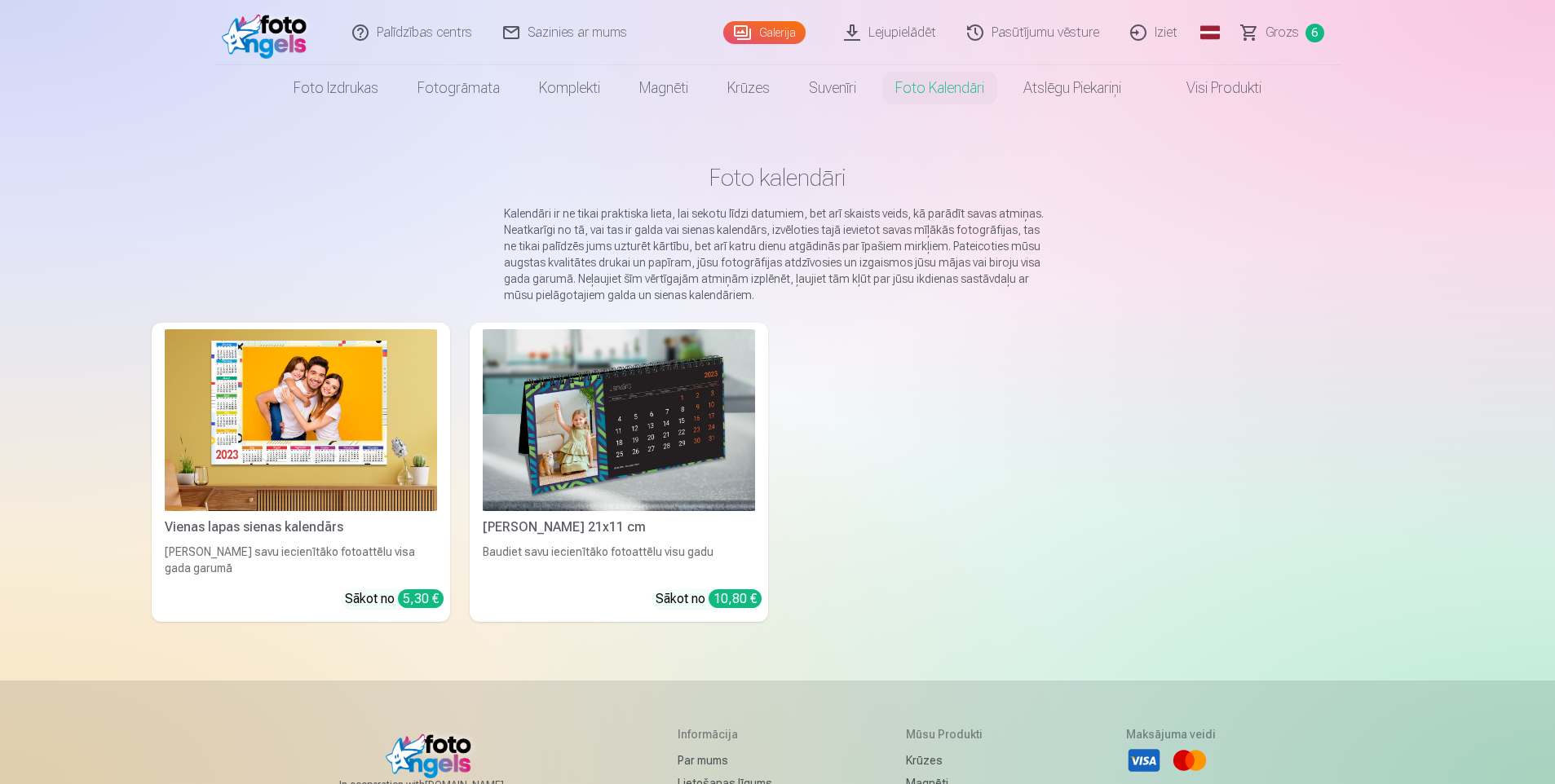
click at [280, 465] on img at bounding box center [301, 420] width 273 height 182
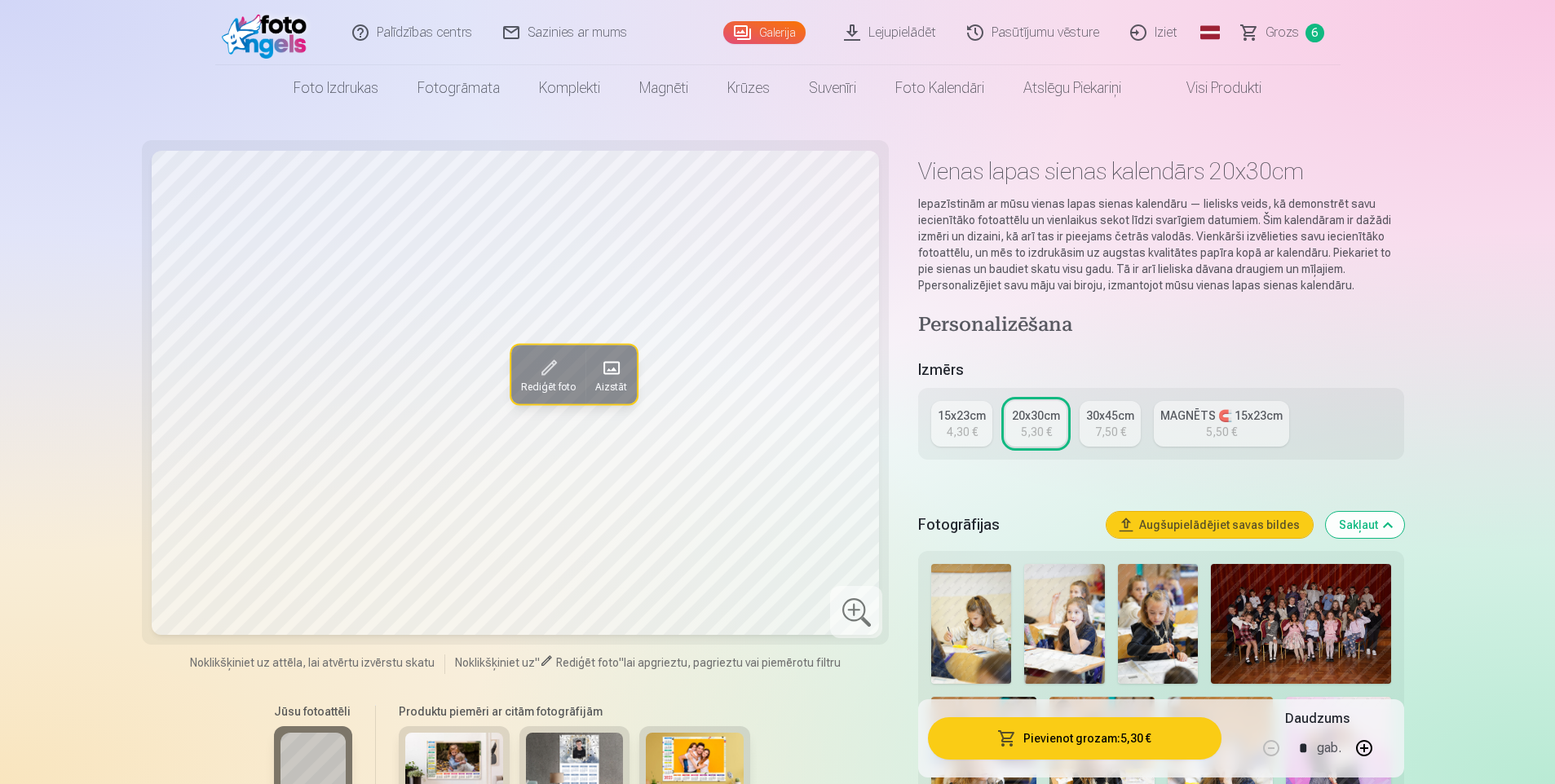
click at [1296, 642] on img at bounding box center [1301, 624] width 180 height 120
click at [544, 370] on span at bounding box center [547, 368] width 26 height 26
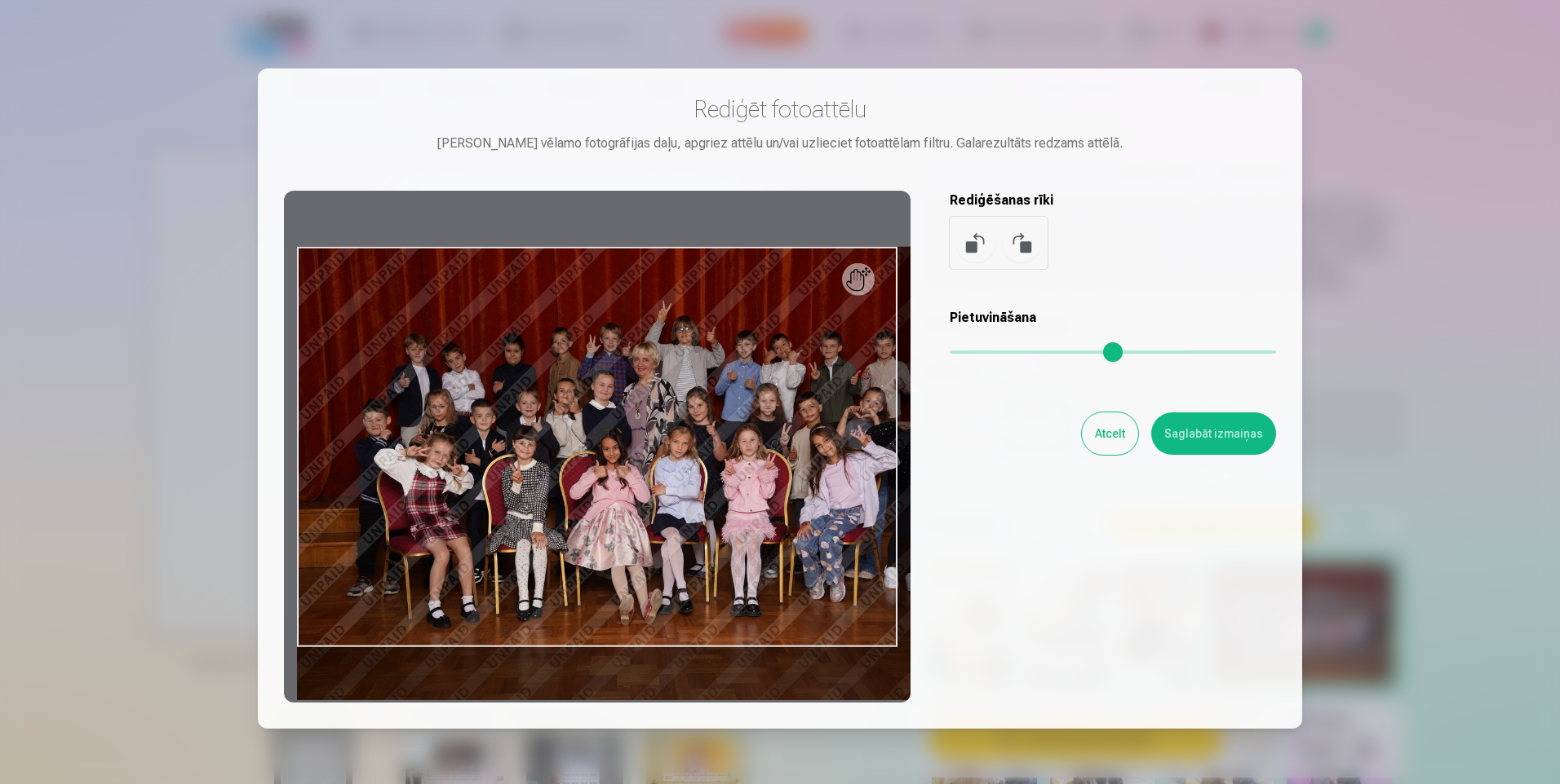
drag, startPoint x: 965, startPoint y: 350, endPoint x: 983, endPoint y: 350, distance: 18.0
click at [983, 351] on input "range" at bounding box center [1113, 353] width 327 height 4
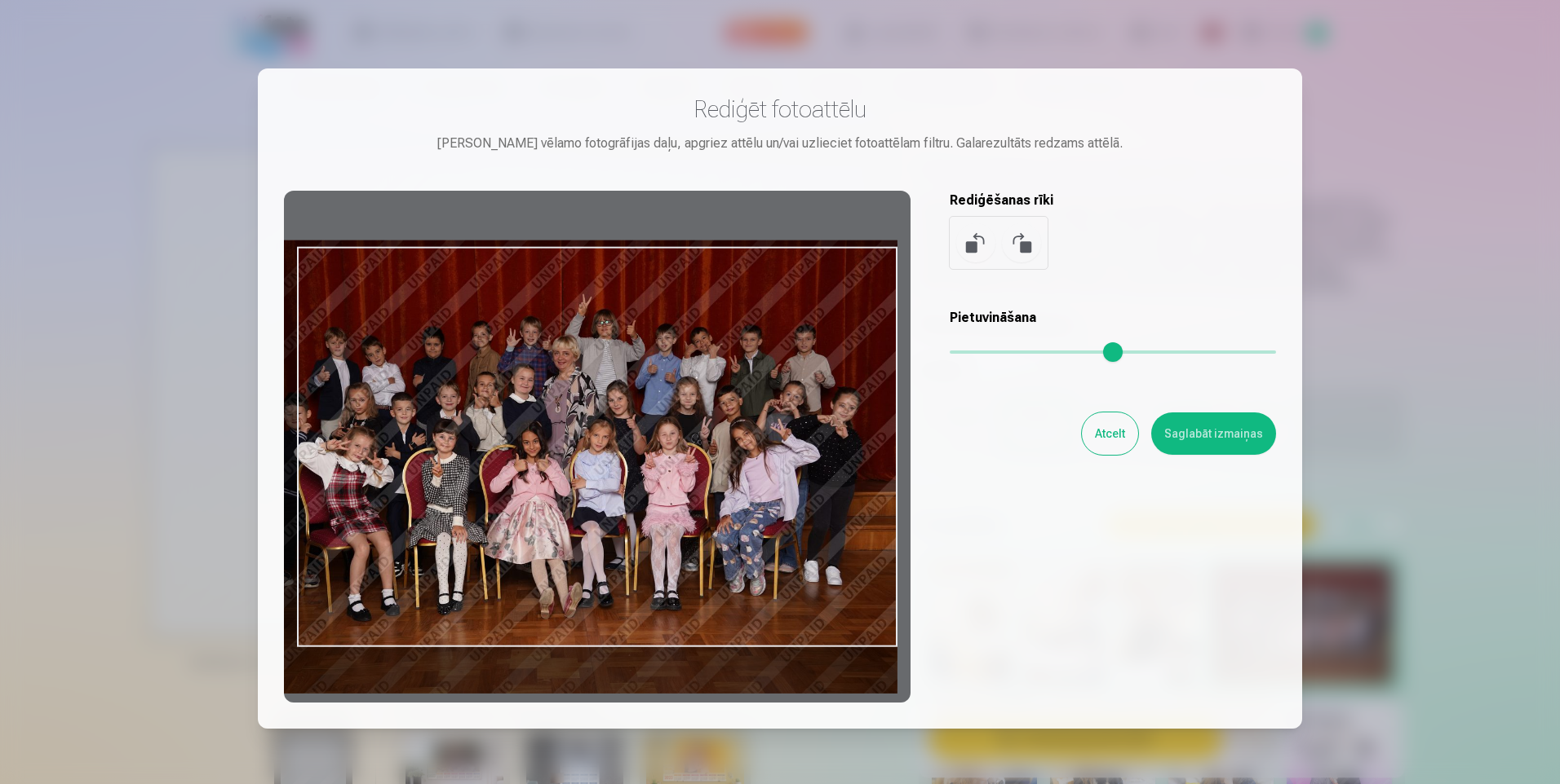
drag, startPoint x: 688, startPoint y: 479, endPoint x: 837, endPoint y: 350, distance: 197.1
click at [602, 471] on div at bounding box center [597, 447] width 627 height 512
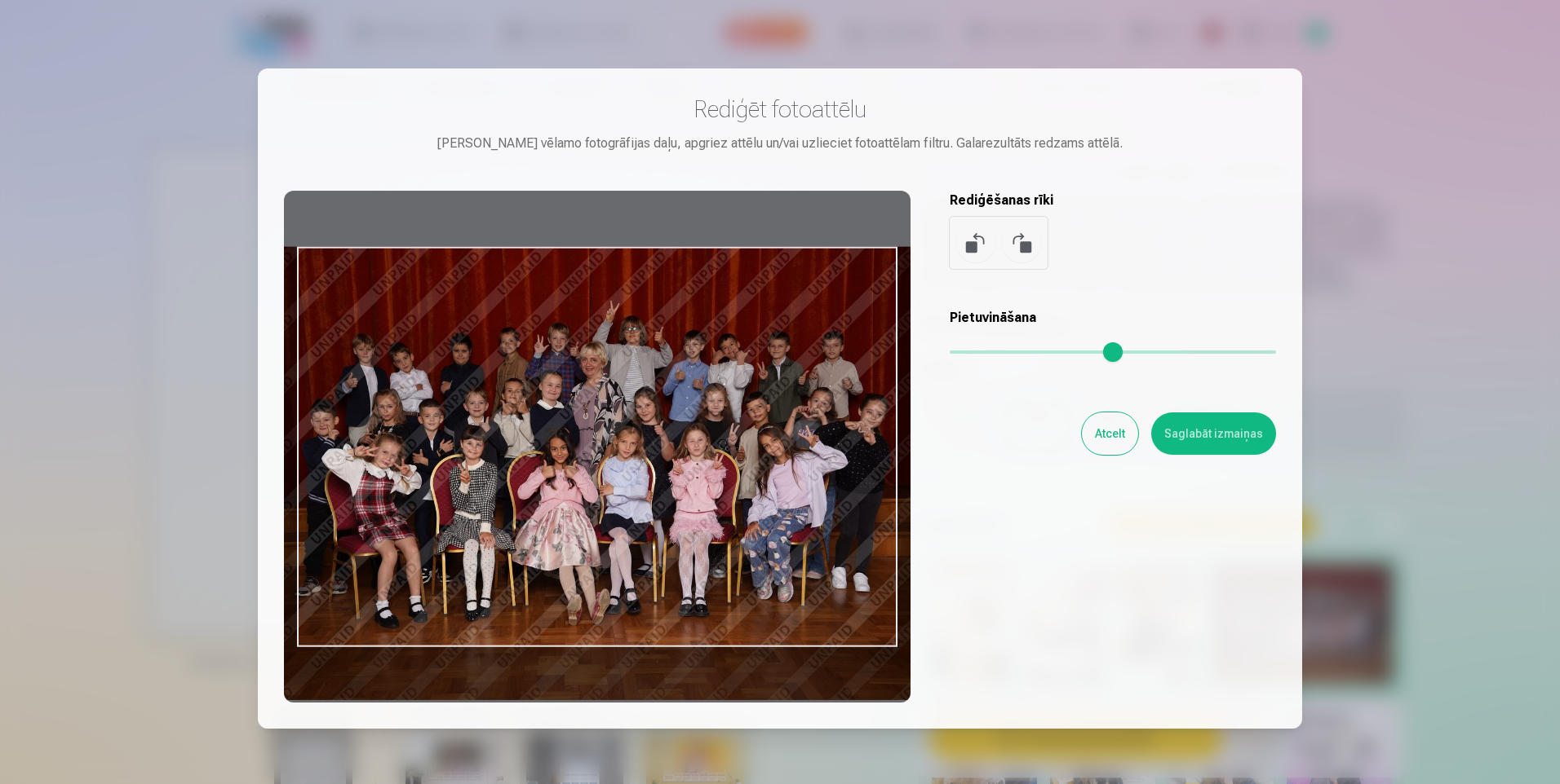
type input "****"
drag, startPoint x: 846, startPoint y: 287, endPoint x: 874, endPoint y: 297, distance: 29.7
click at [874, 297] on div at bounding box center [597, 447] width 627 height 512
click at [1249, 436] on button "Saglabāt izmaiņas" at bounding box center [1213, 433] width 125 height 42
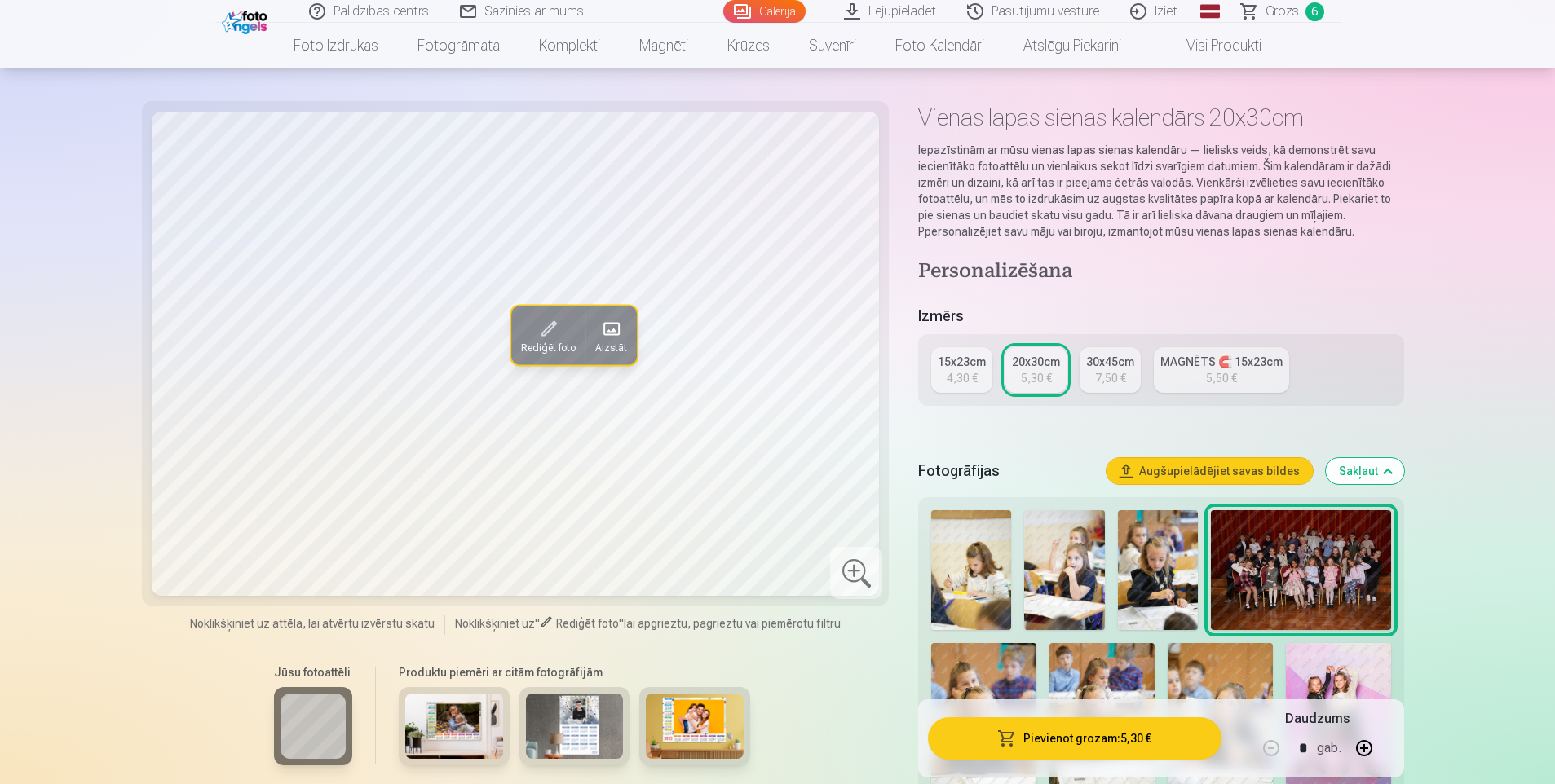
scroll to position [82, 0]
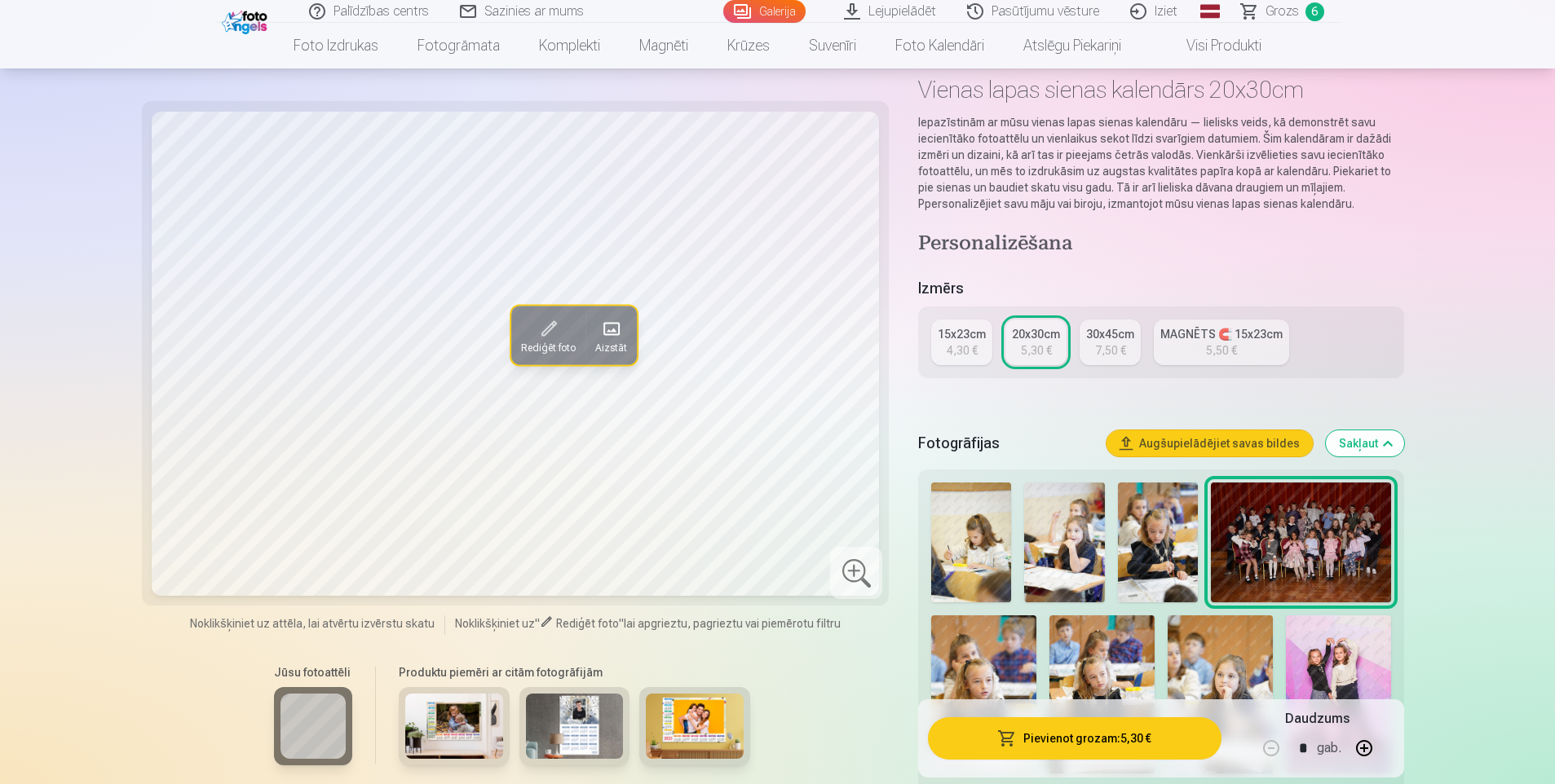
click at [459, 733] on img at bounding box center [454, 726] width 98 height 65
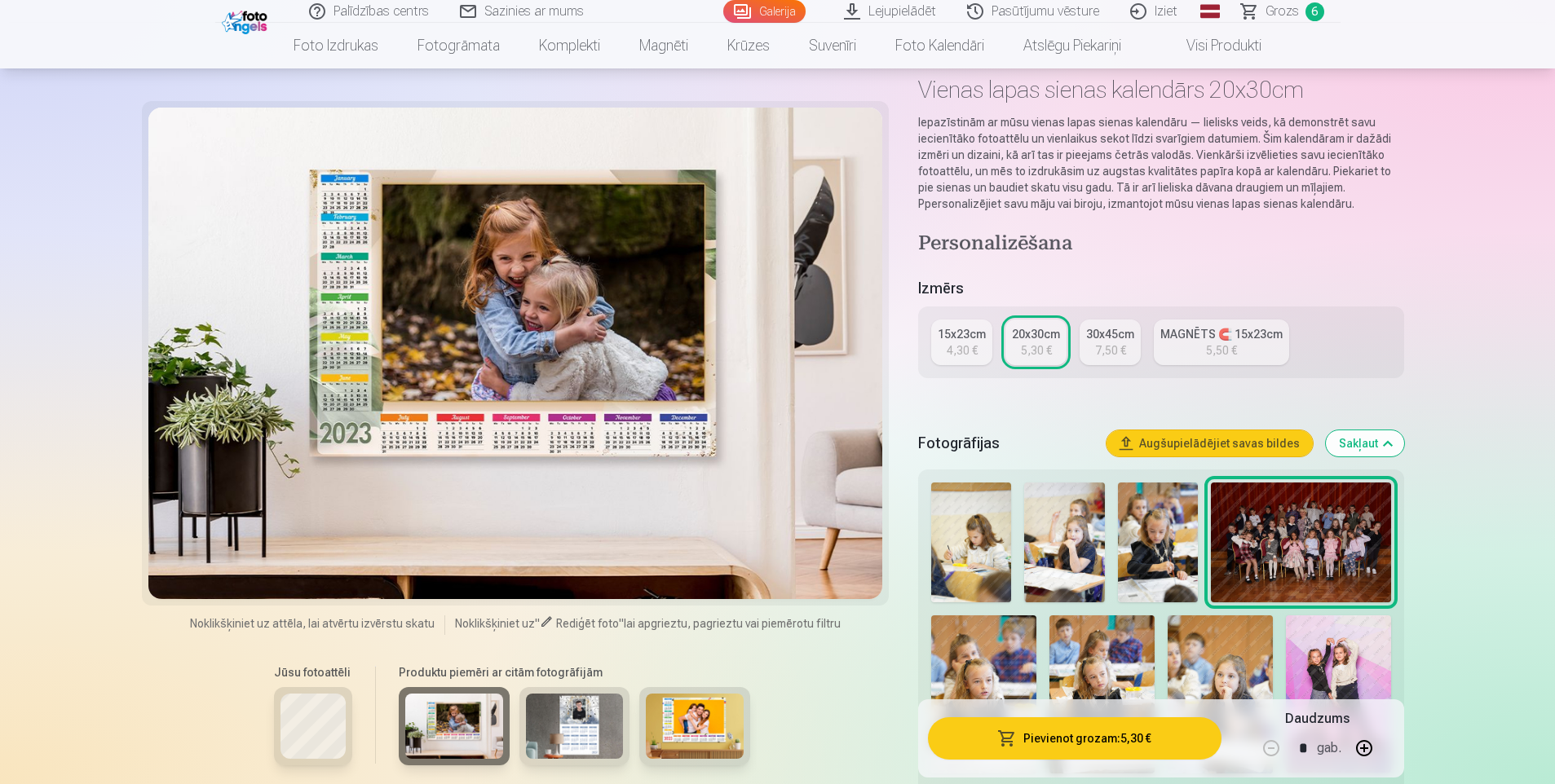
click at [581, 716] on img at bounding box center [574, 726] width 98 height 65
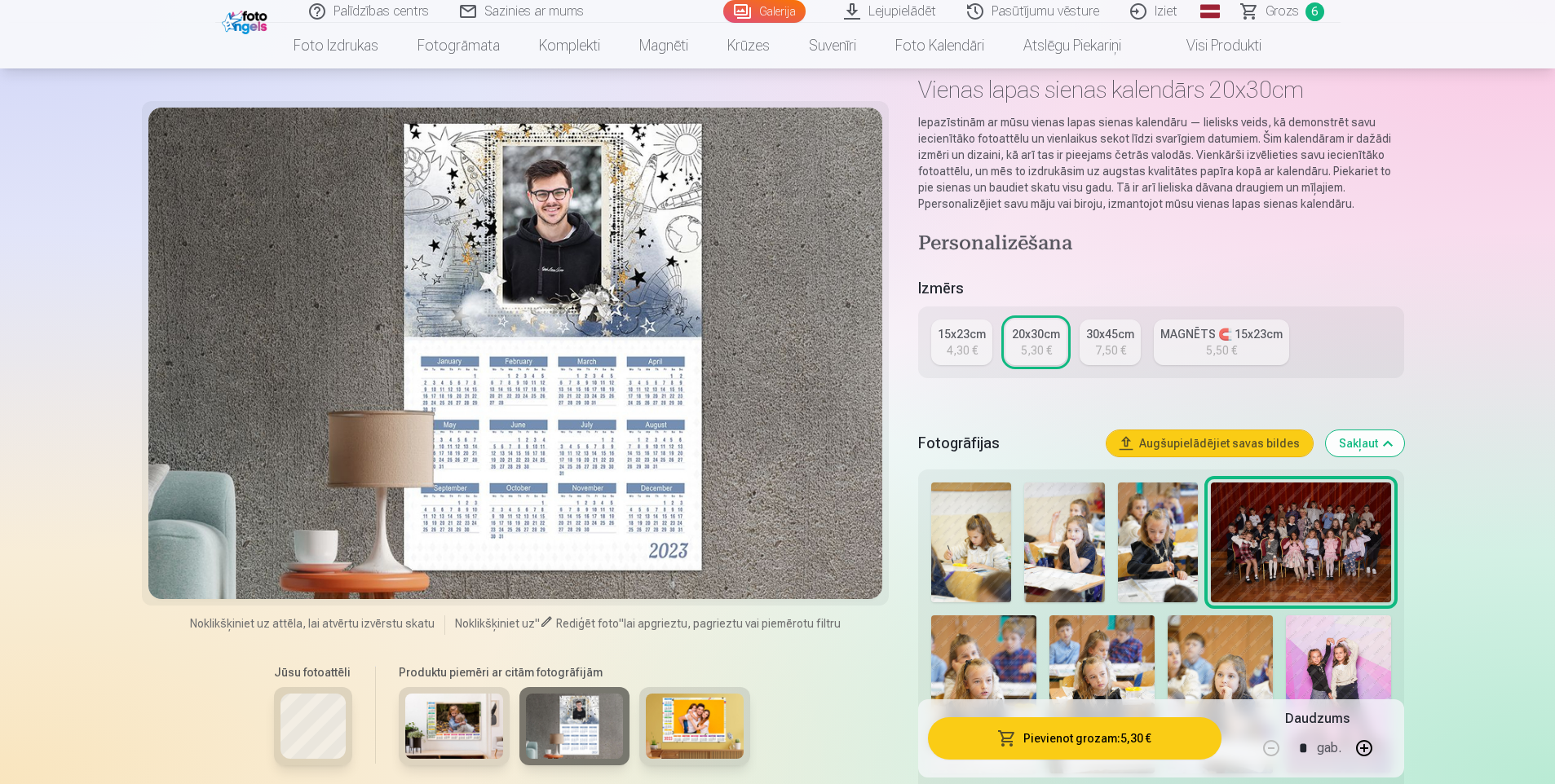
click at [682, 720] on img at bounding box center [695, 726] width 98 height 65
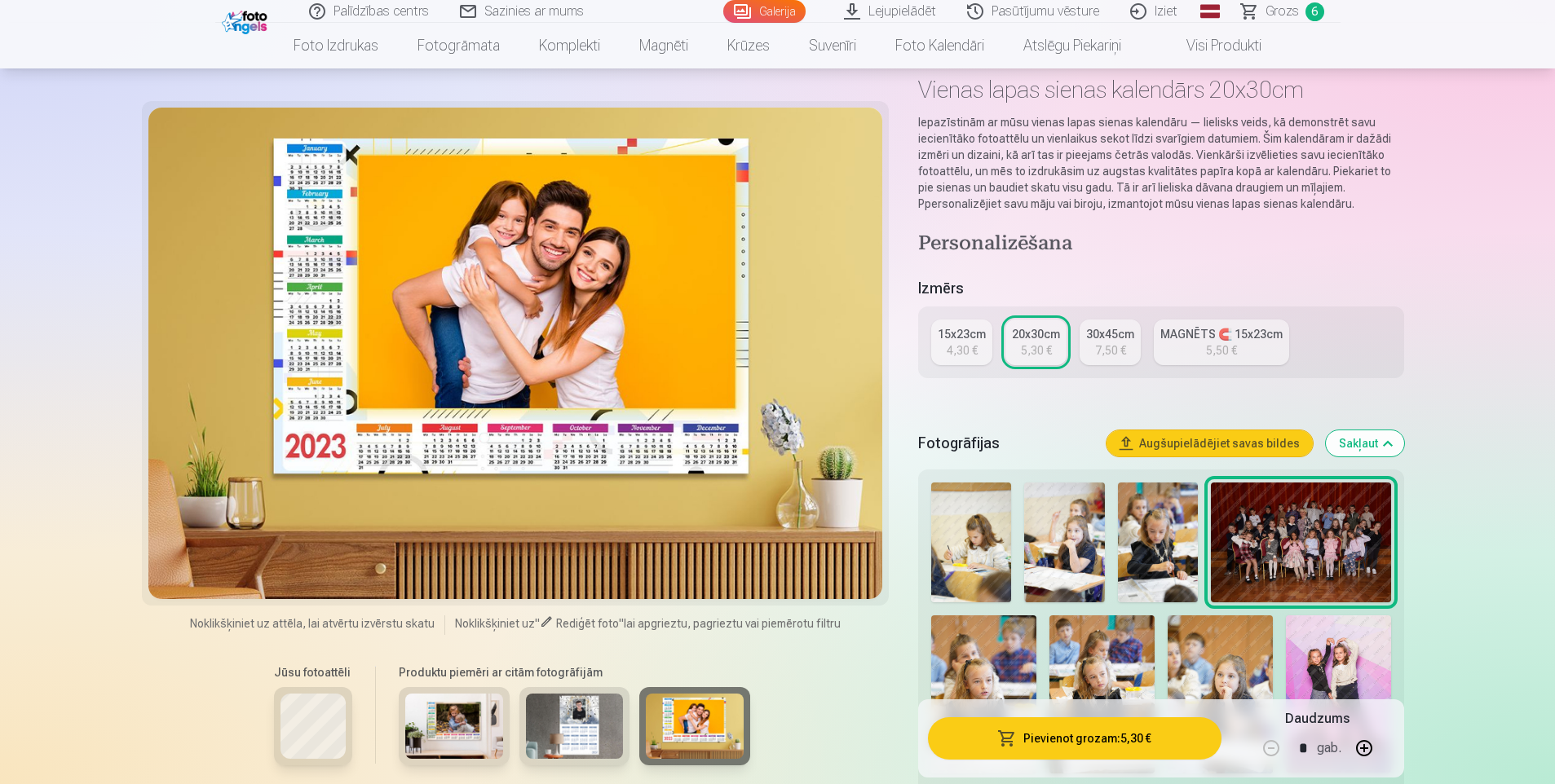
click at [567, 325] on div at bounding box center [515, 353] width 735 height 492
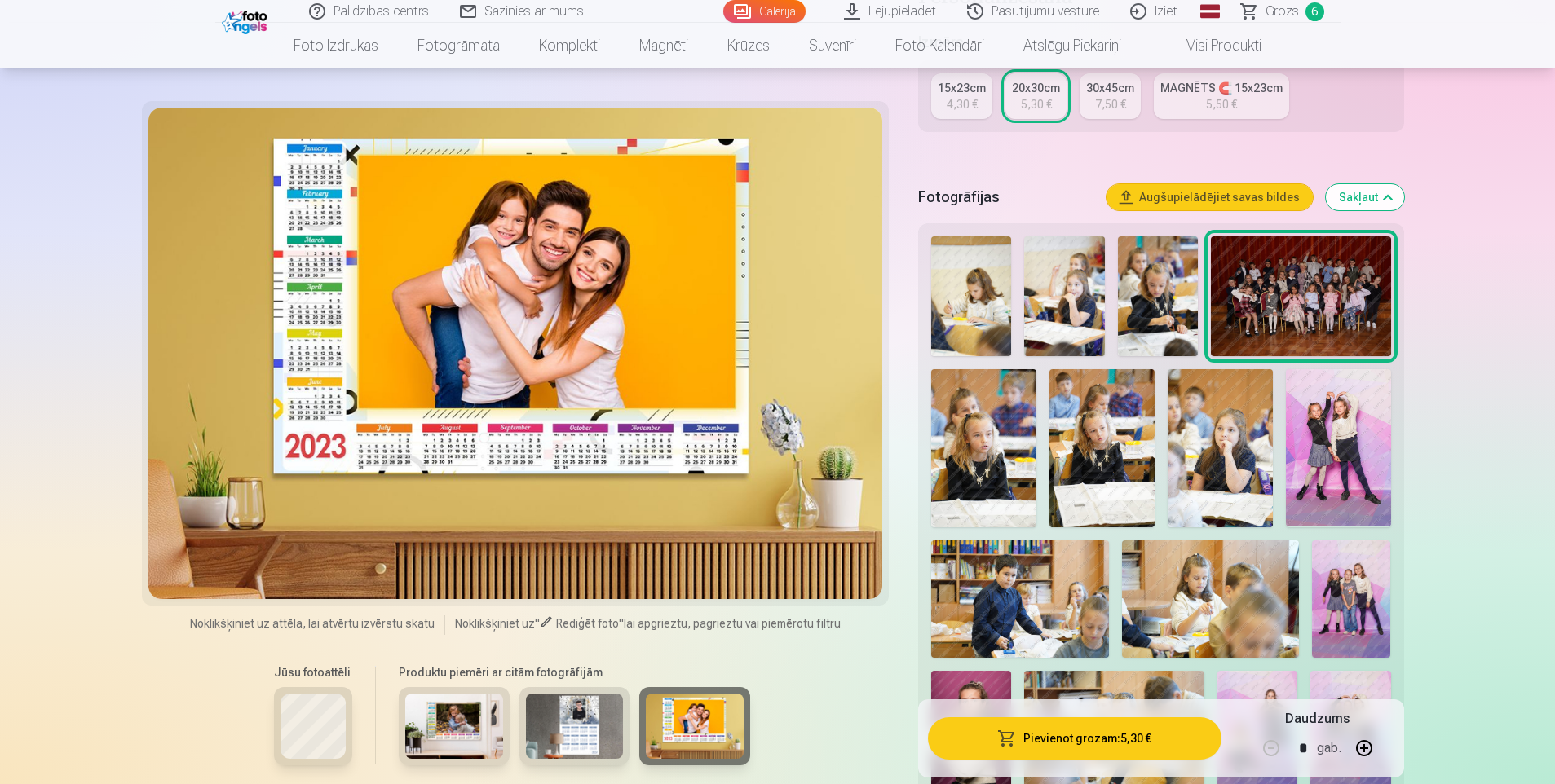
scroll to position [163, 0]
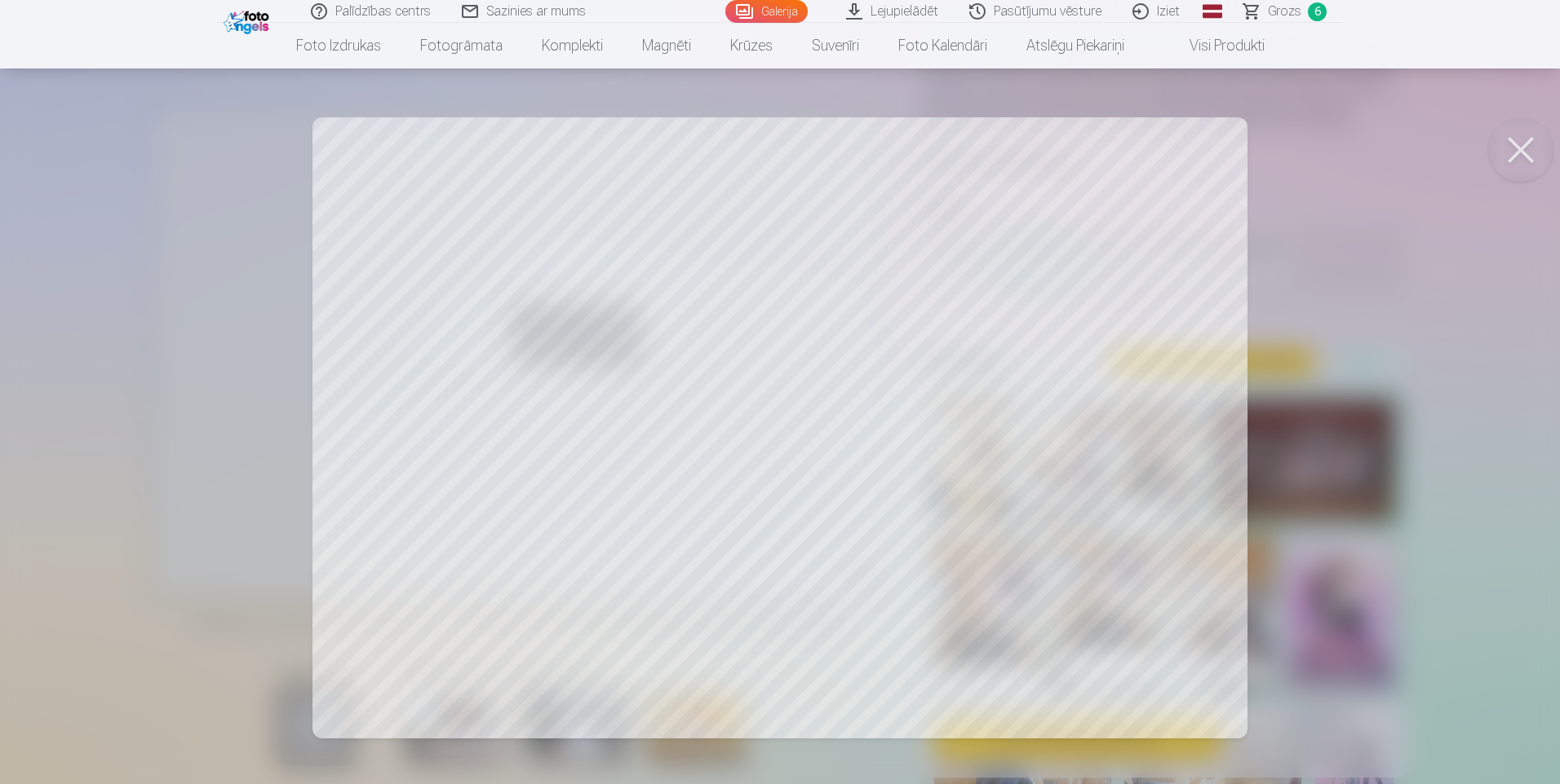
click at [343, 351] on div at bounding box center [780, 392] width 1560 height 784
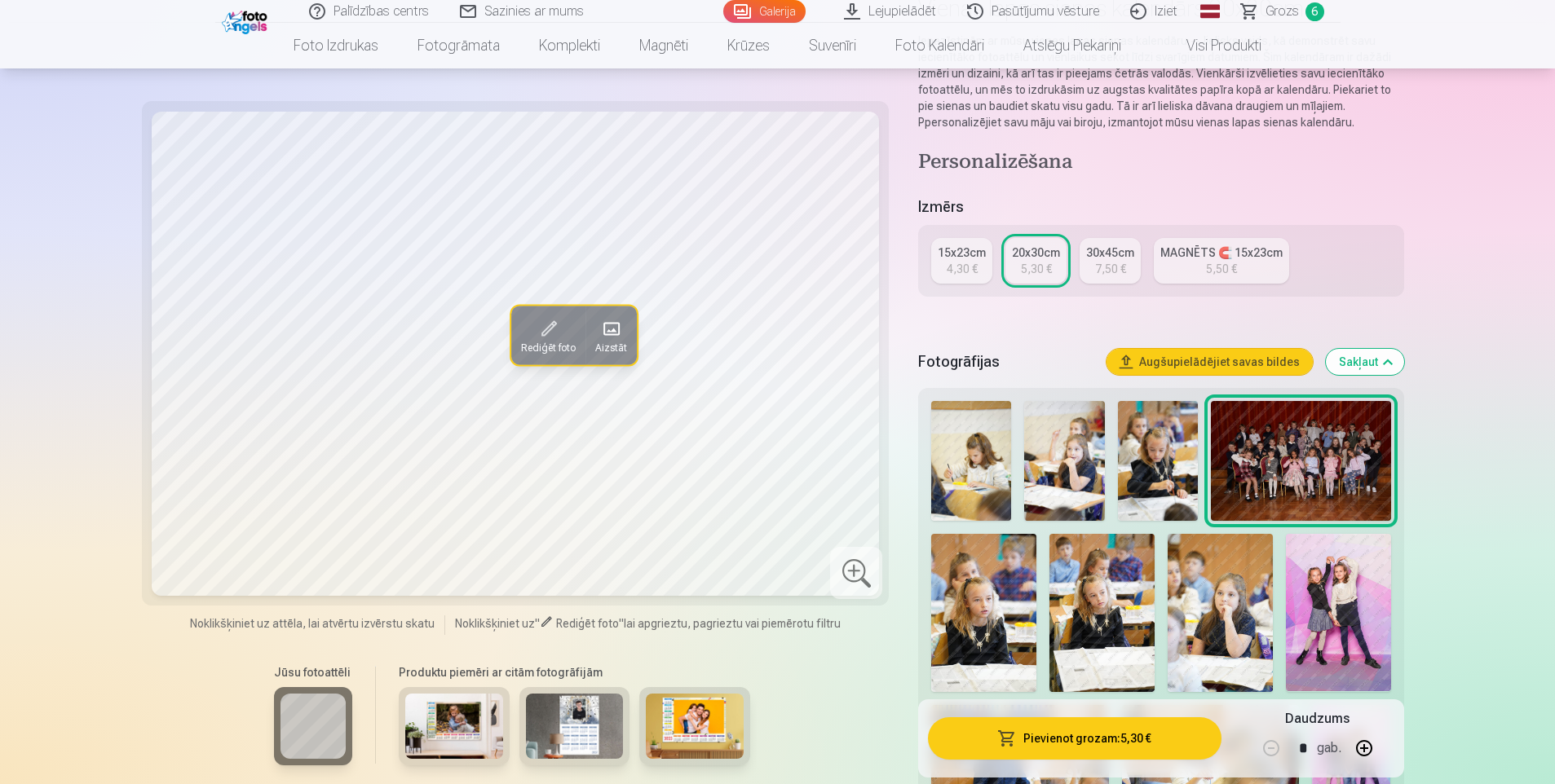
click at [948, 273] on div "4,30 €" at bounding box center [962, 269] width 31 height 16
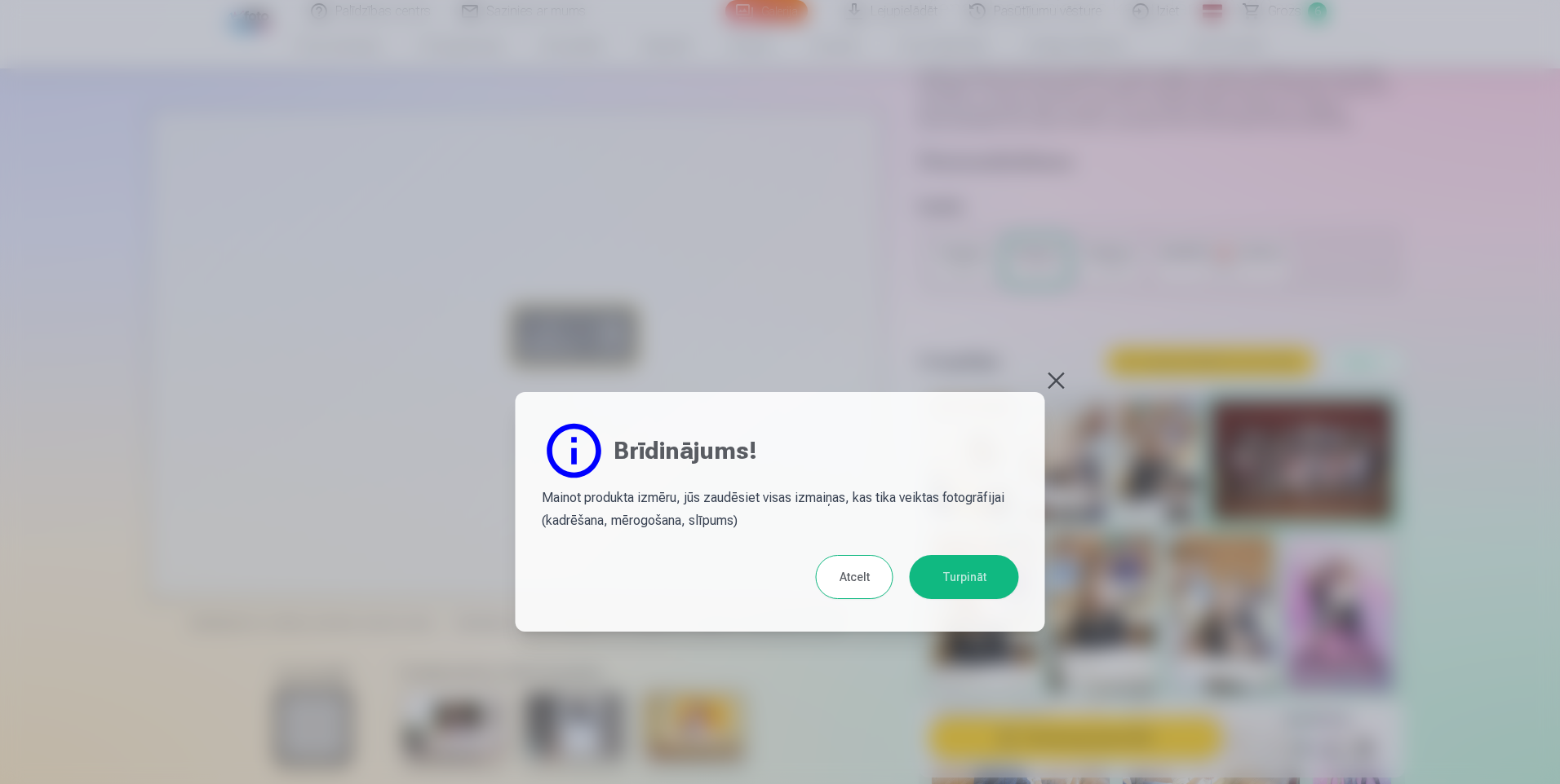
click at [979, 582] on button "Turpināt" at bounding box center [964, 577] width 110 height 44
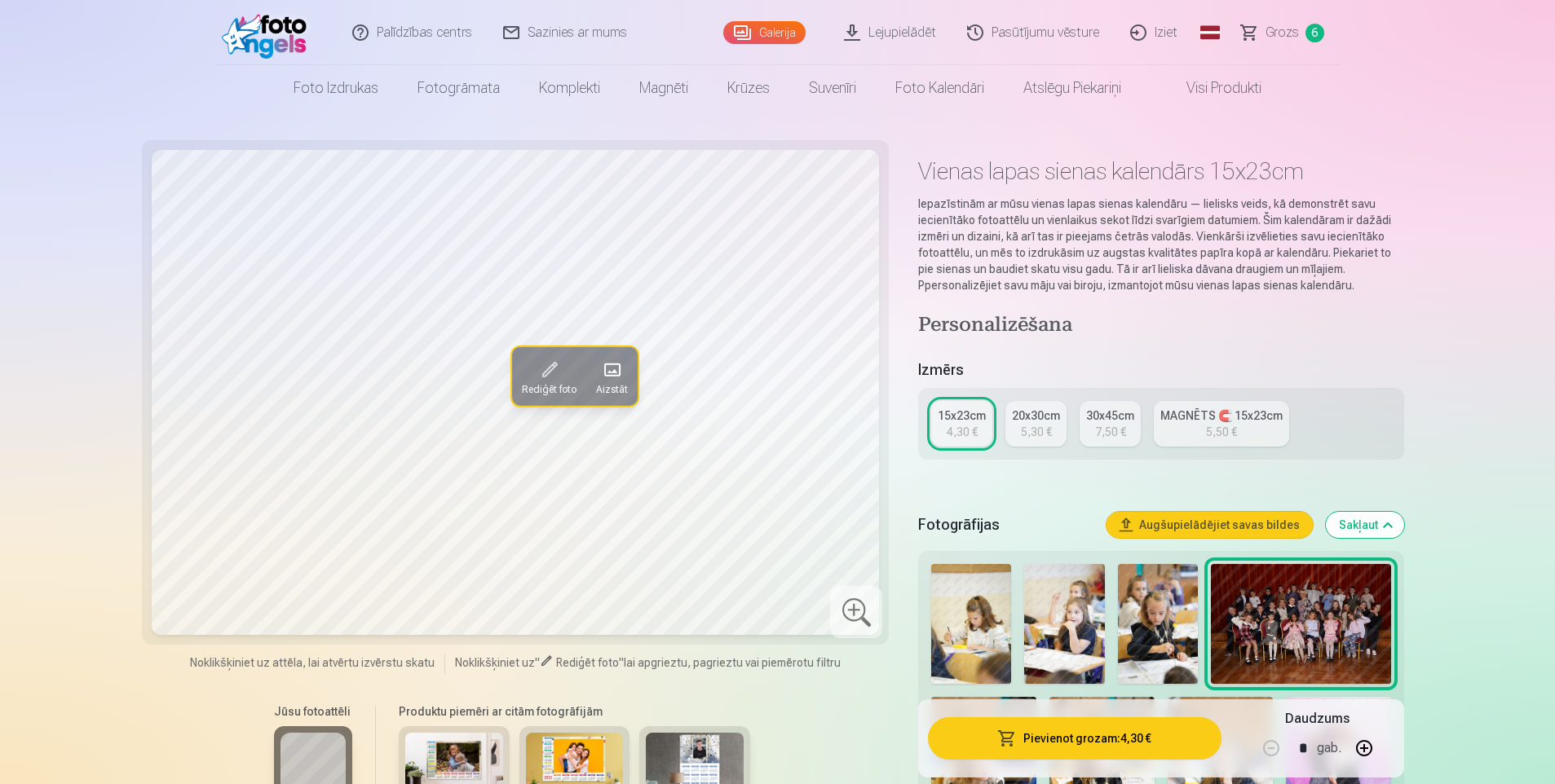
click at [549, 373] on span at bounding box center [548, 370] width 26 height 26
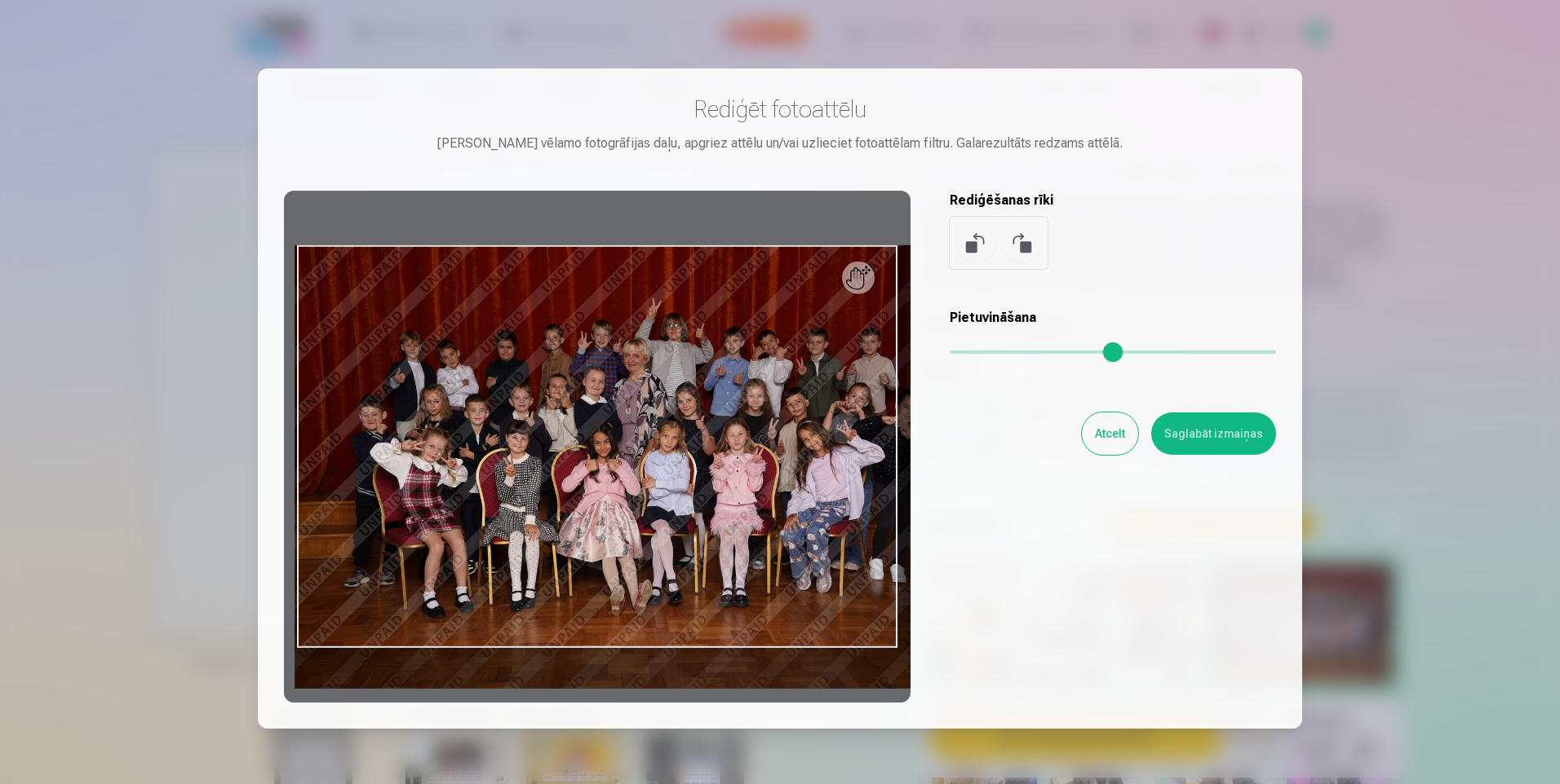
drag, startPoint x: 960, startPoint y: 351, endPoint x: 971, endPoint y: 353, distance: 11.2
click at [971, 353] on input "range" at bounding box center [1113, 353] width 327 height 4
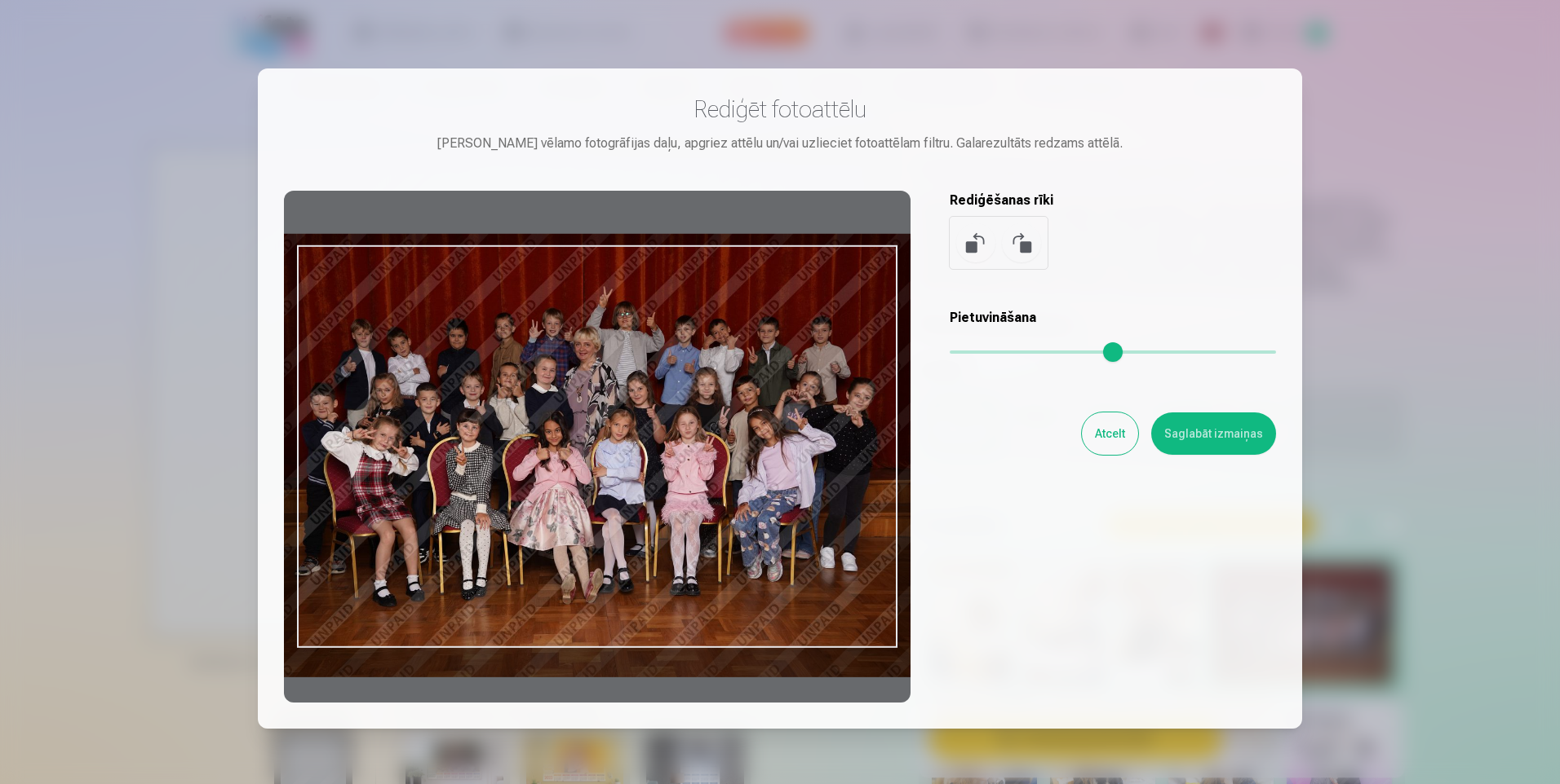
drag, startPoint x: 781, startPoint y: 390, endPoint x: 732, endPoint y: 379, distance: 50.2
click at [732, 379] on div at bounding box center [597, 447] width 627 height 512
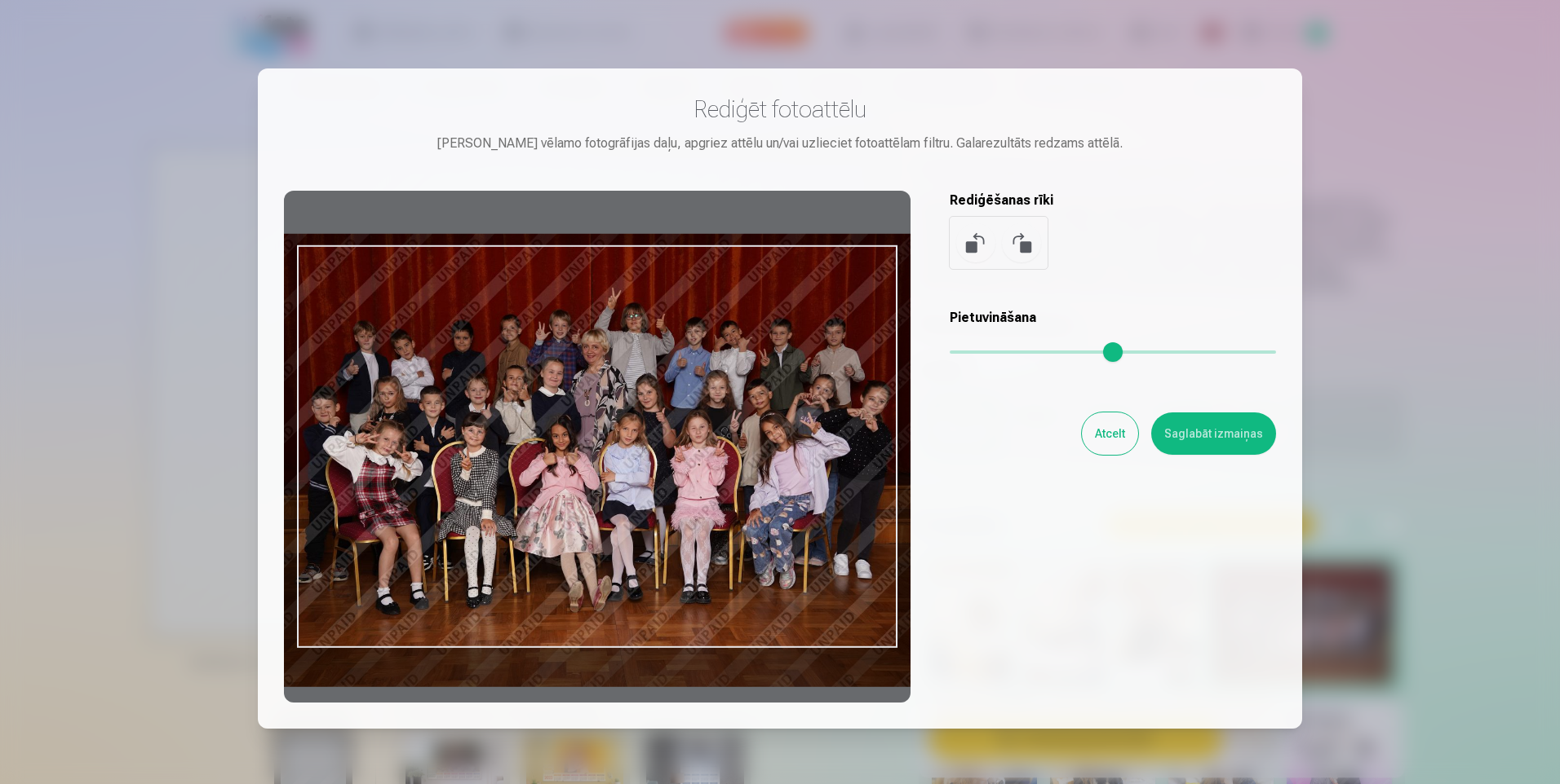
click at [971, 351] on input "range" at bounding box center [1113, 353] width 327 height 4
type input "****"
click at [1186, 434] on button "Saglabāt izmaiņas" at bounding box center [1213, 433] width 125 height 42
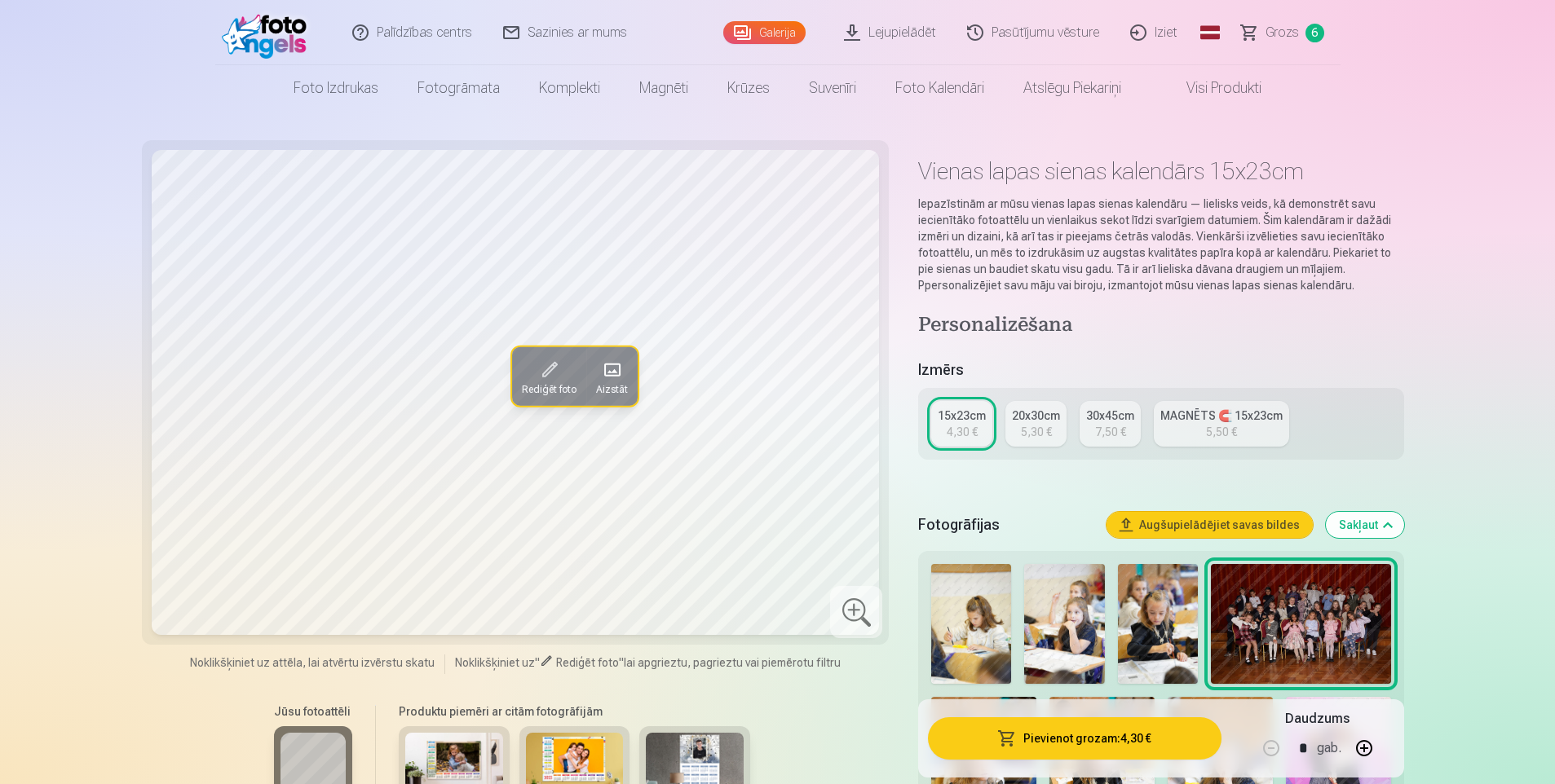
click at [851, 605] on div at bounding box center [856, 612] width 52 height 52
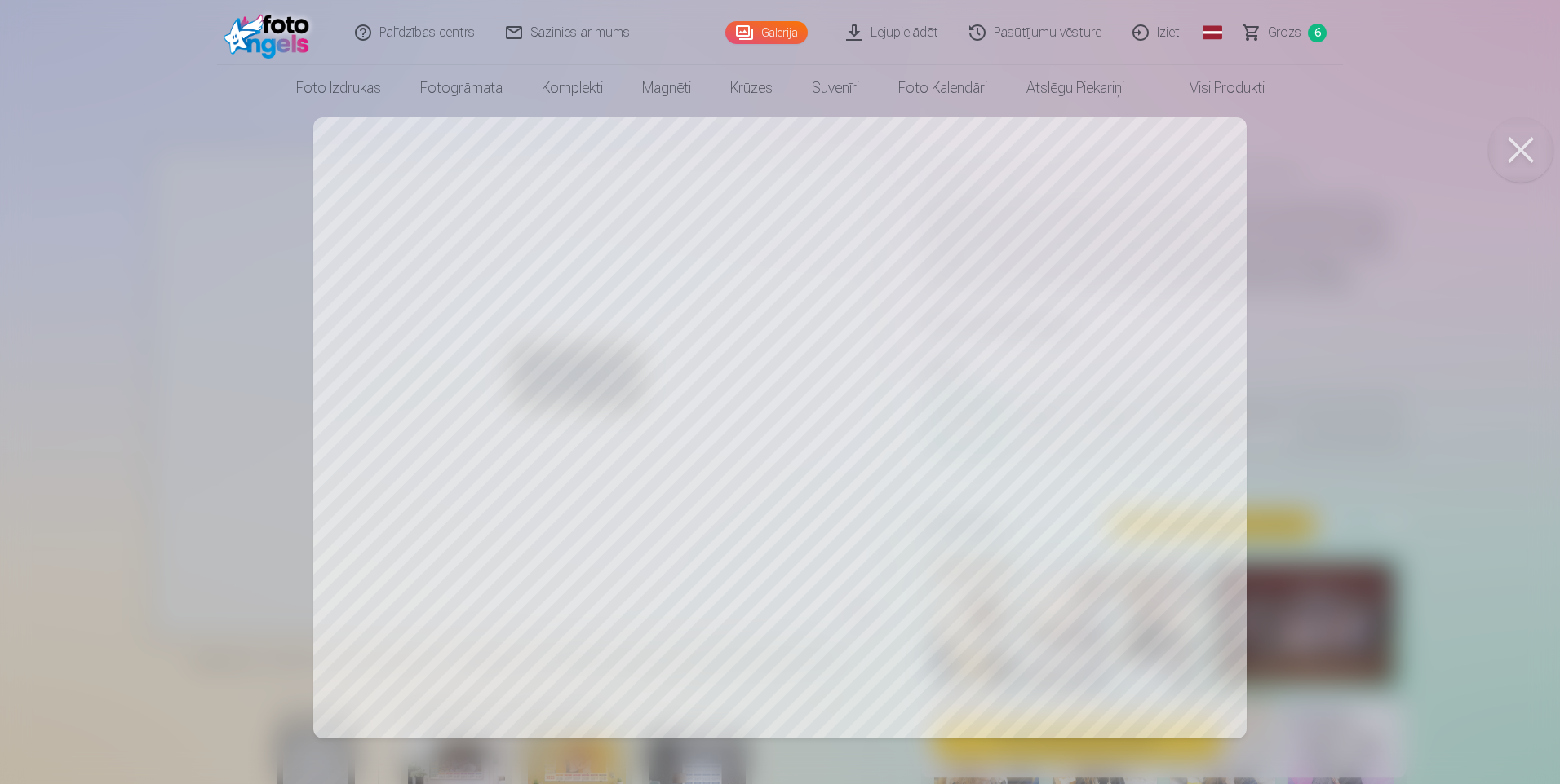
click at [1407, 371] on div at bounding box center [780, 392] width 1560 height 784
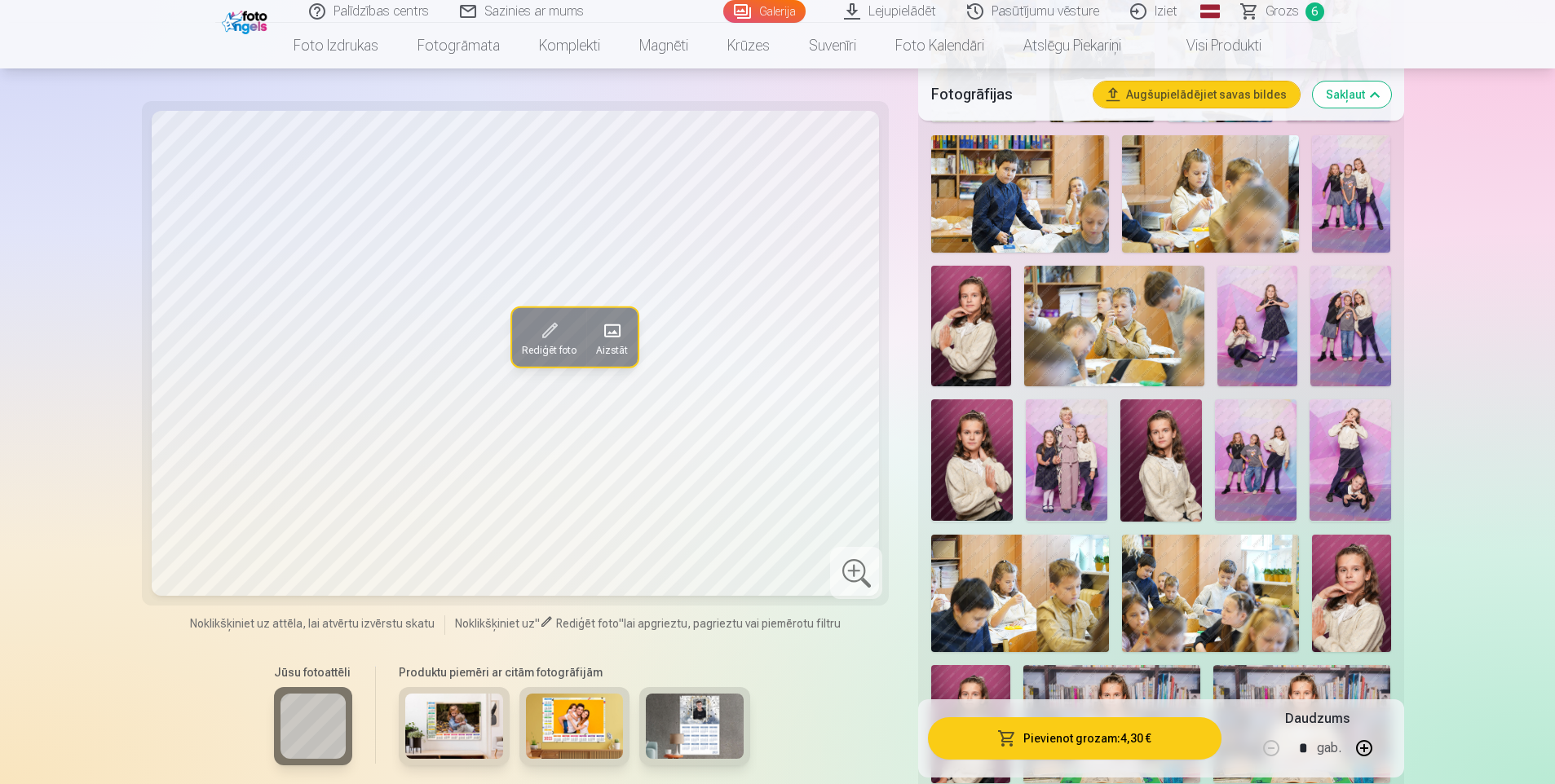
scroll to position [734, 0]
click at [1026, 733] on button "Pievienot grozam : 4,30 €" at bounding box center [1074, 738] width 293 height 42
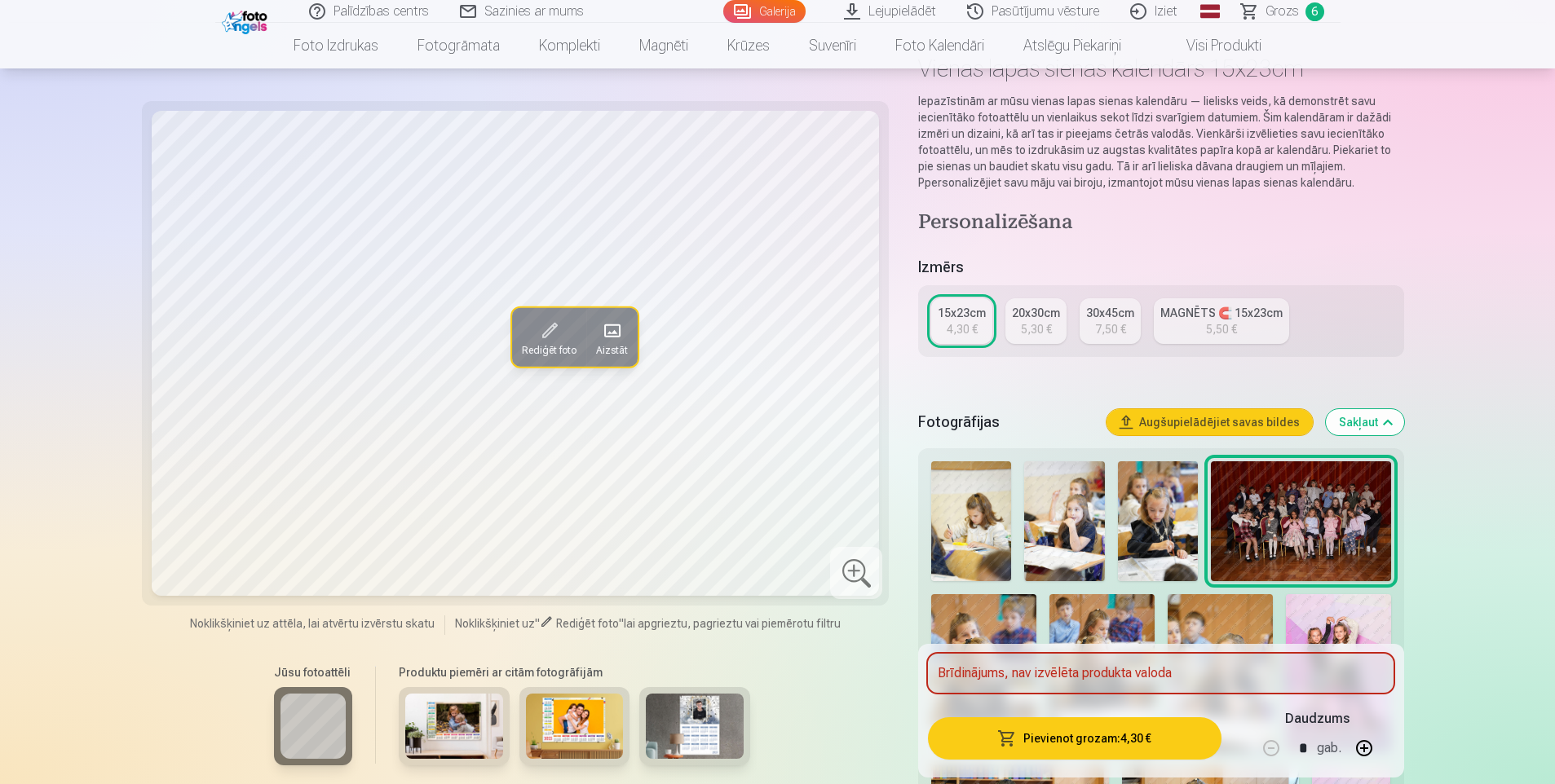
scroll to position [0, 0]
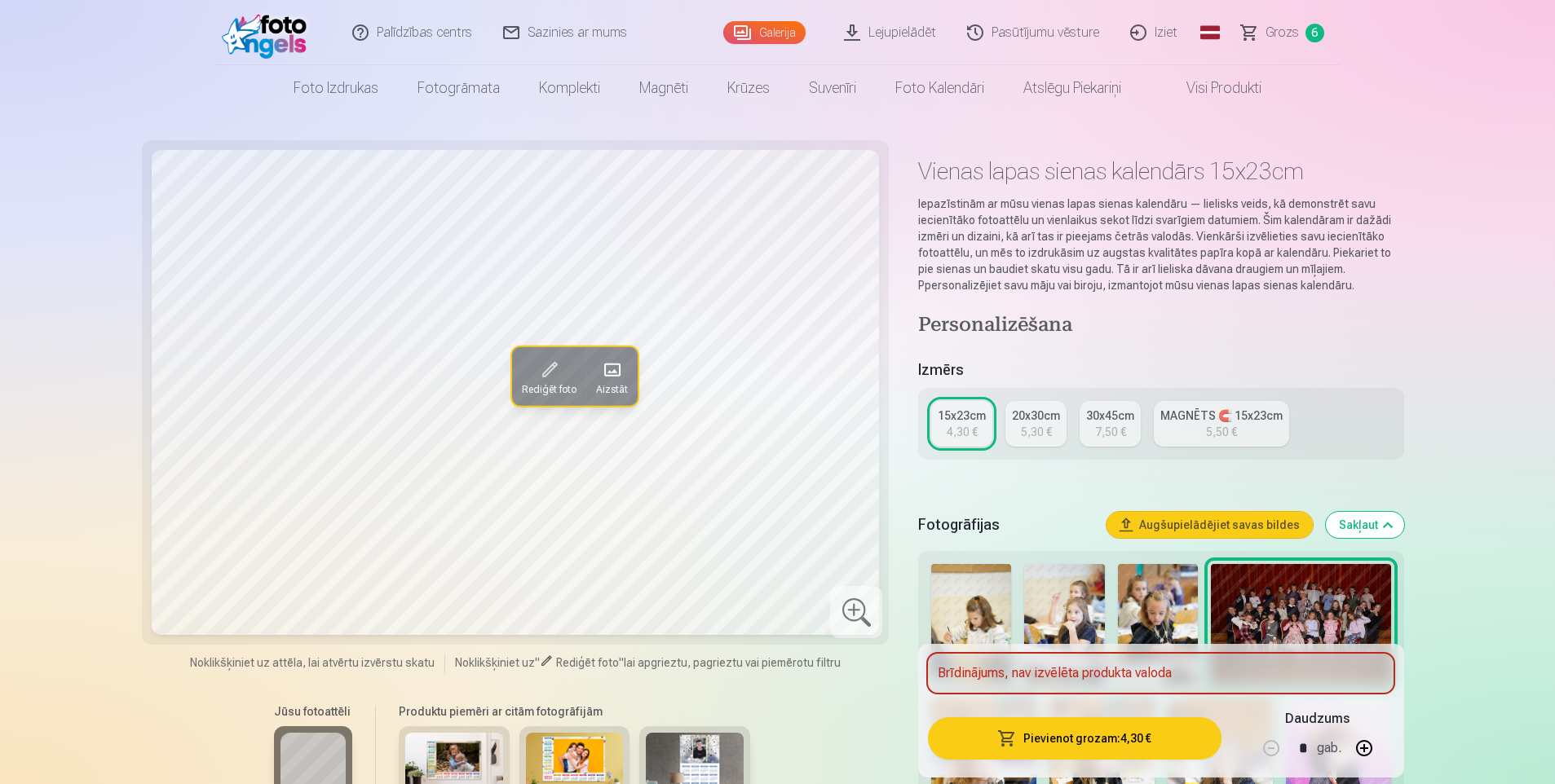
click at [1376, 526] on button "Sakļaut" at bounding box center [1365, 525] width 78 height 26
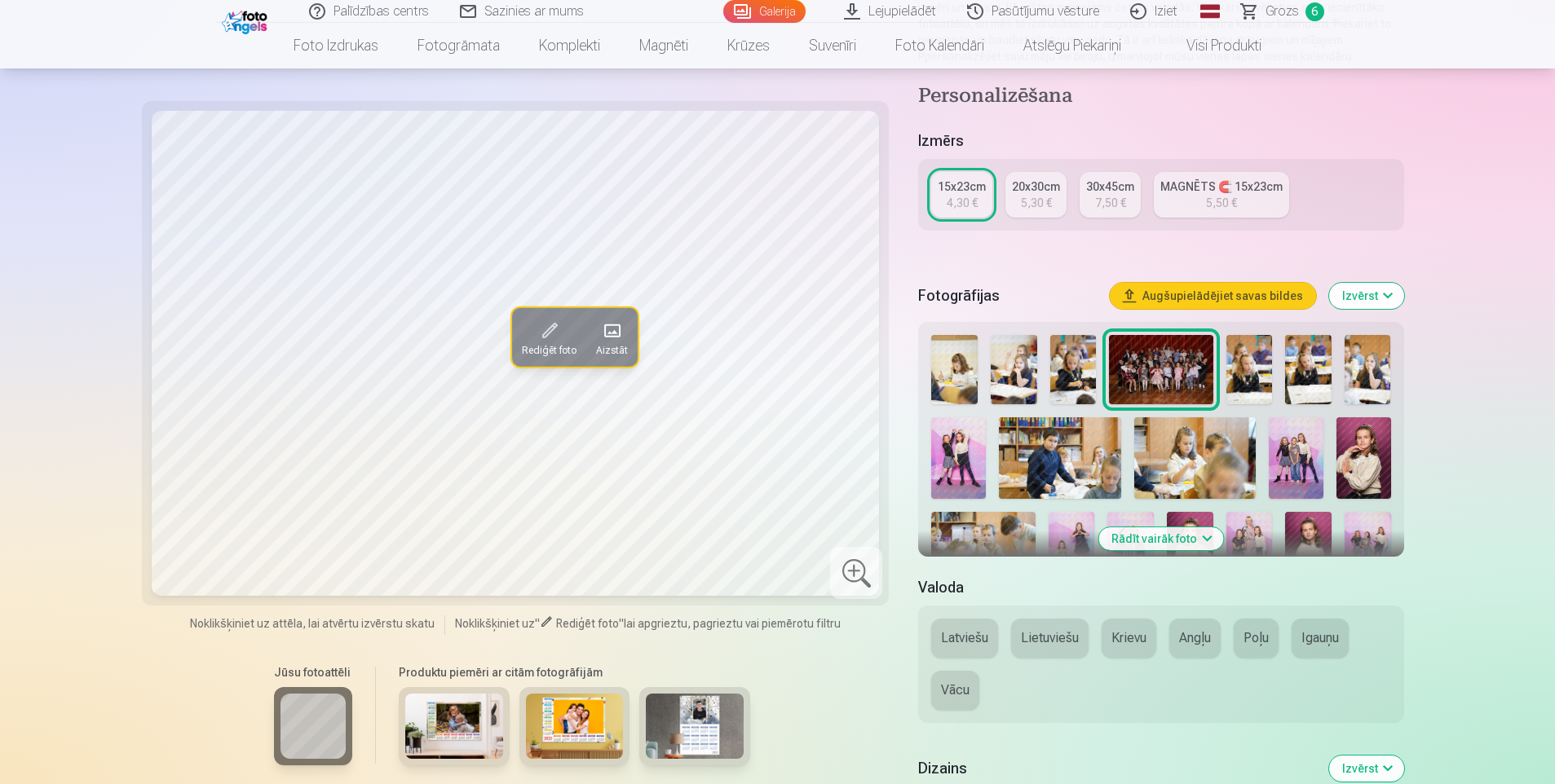
scroll to position [250, 0]
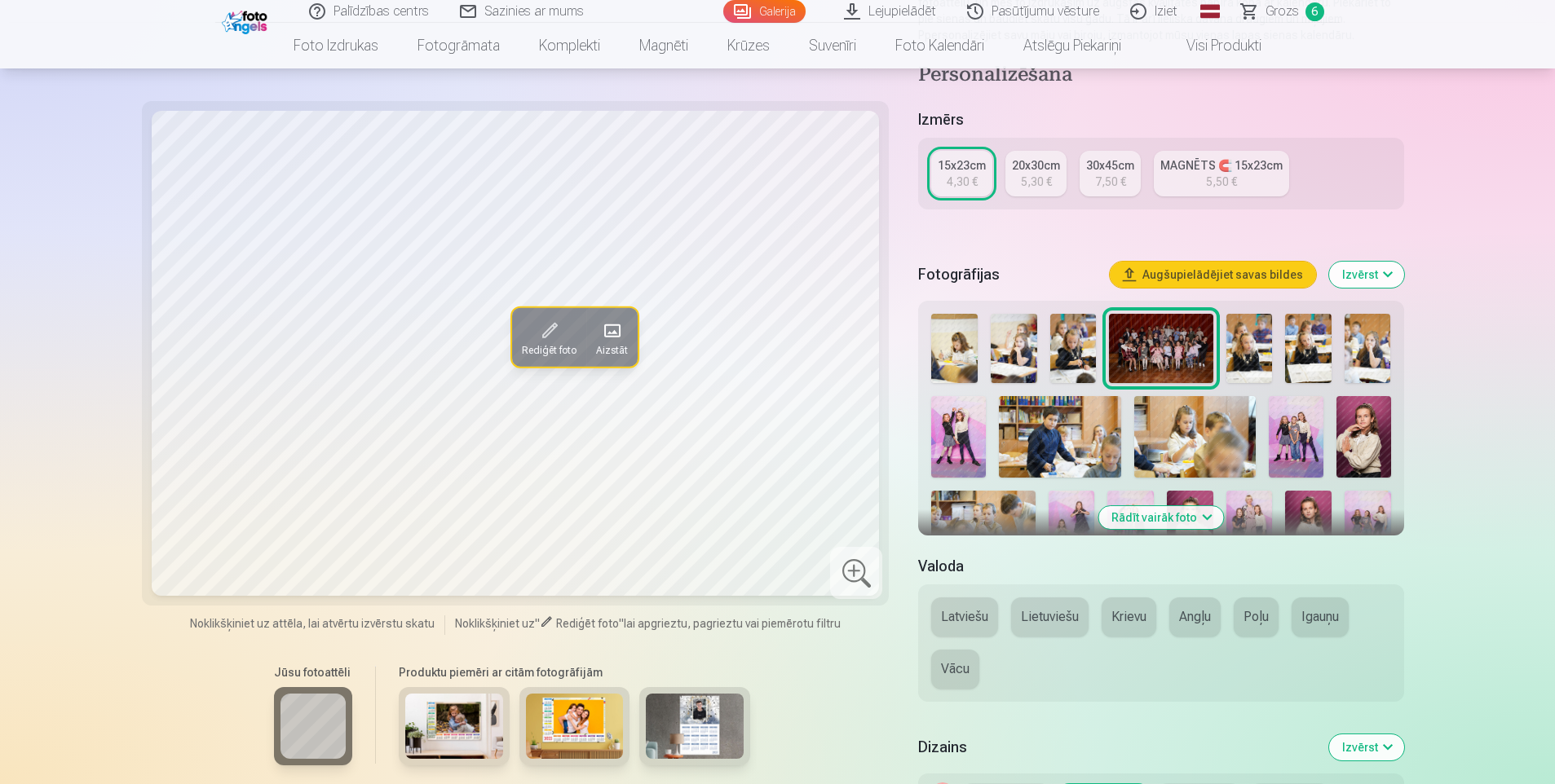
click at [951, 619] on button "Latviešu" at bounding box center [965, 617] width 67 height 39
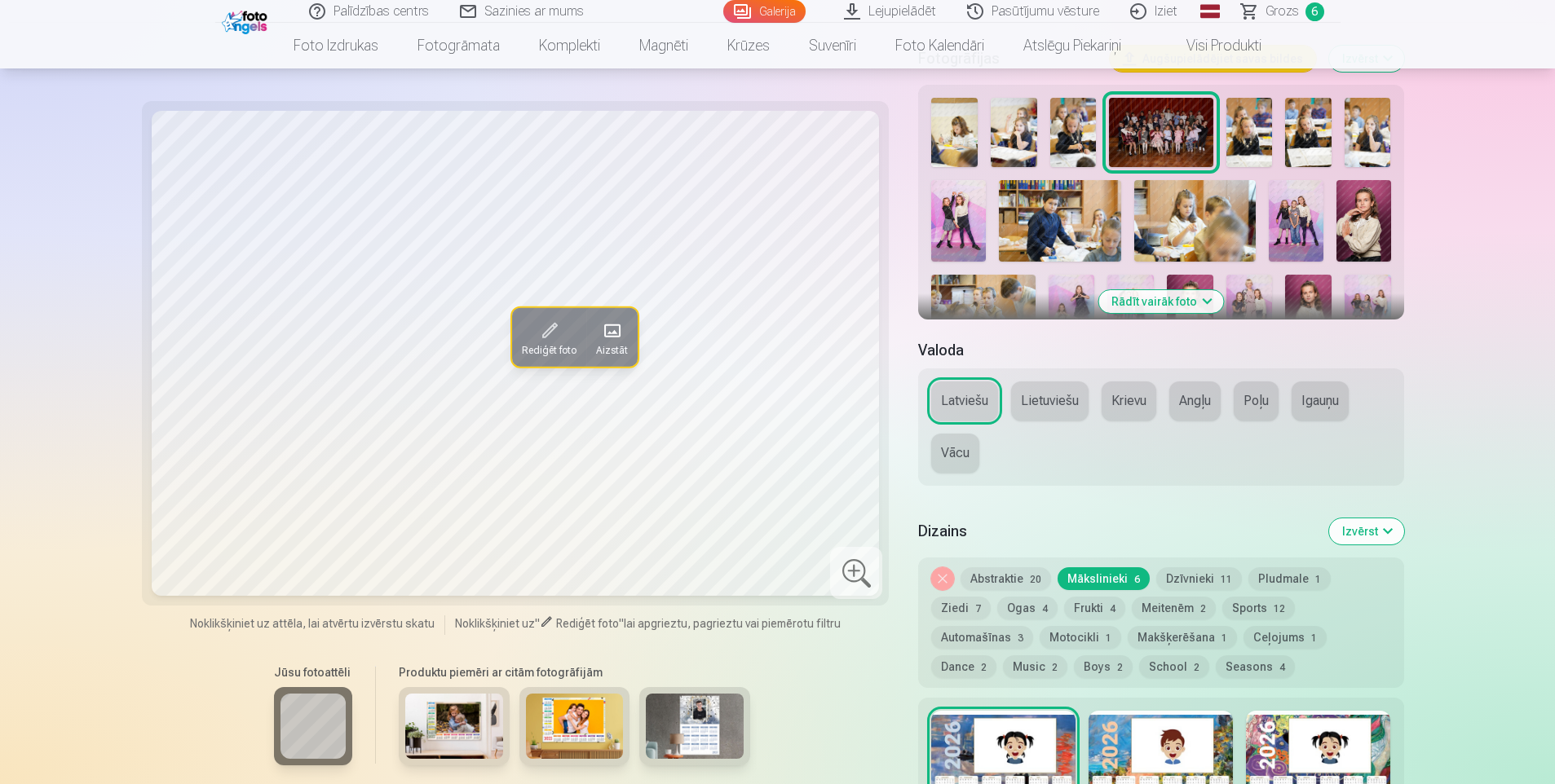
scroll to position [495, 0]
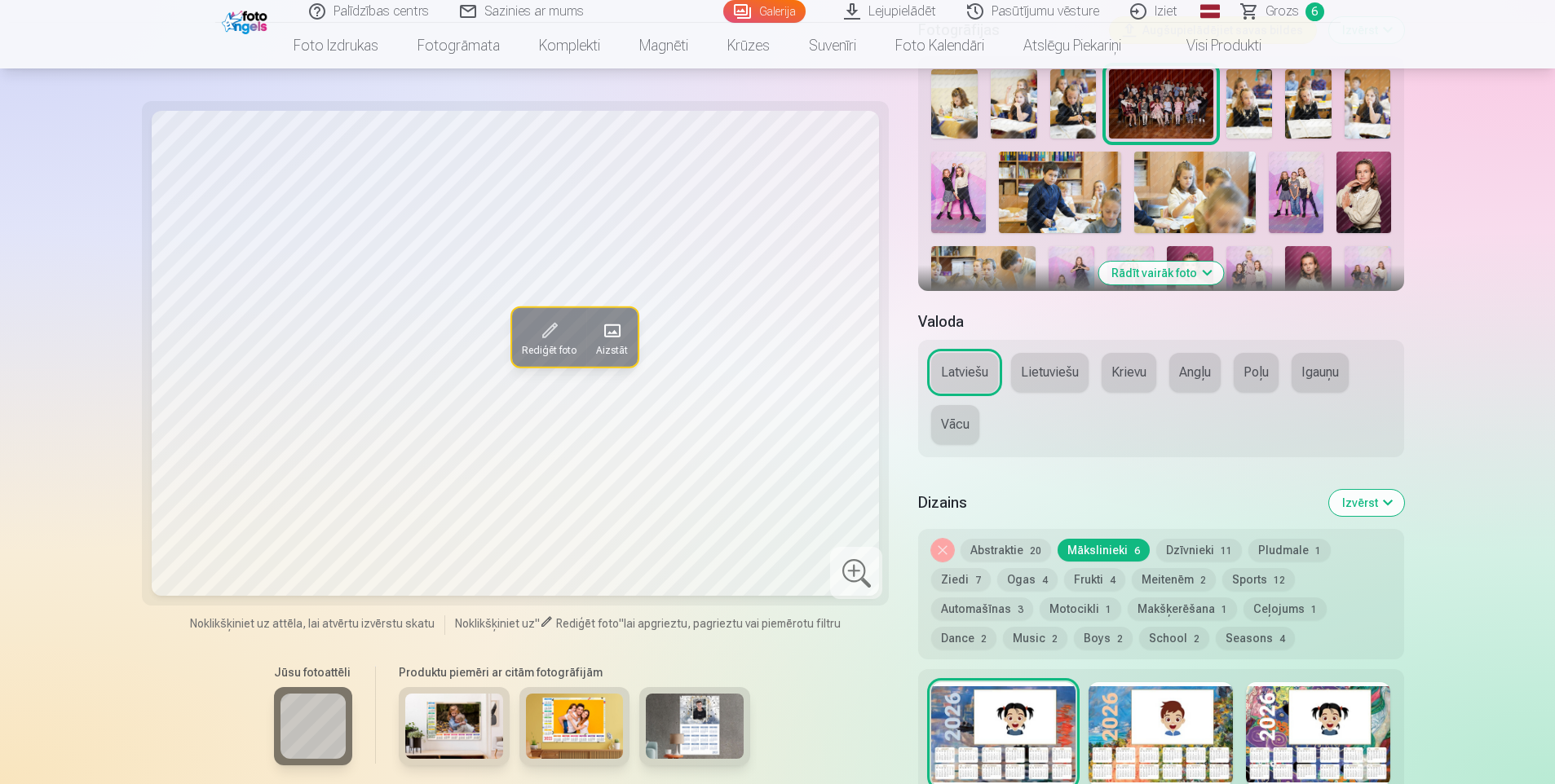
click at [1010, 549] on button "Abstraktie 20" at bounding box center [1006, 550] width 91 height 22
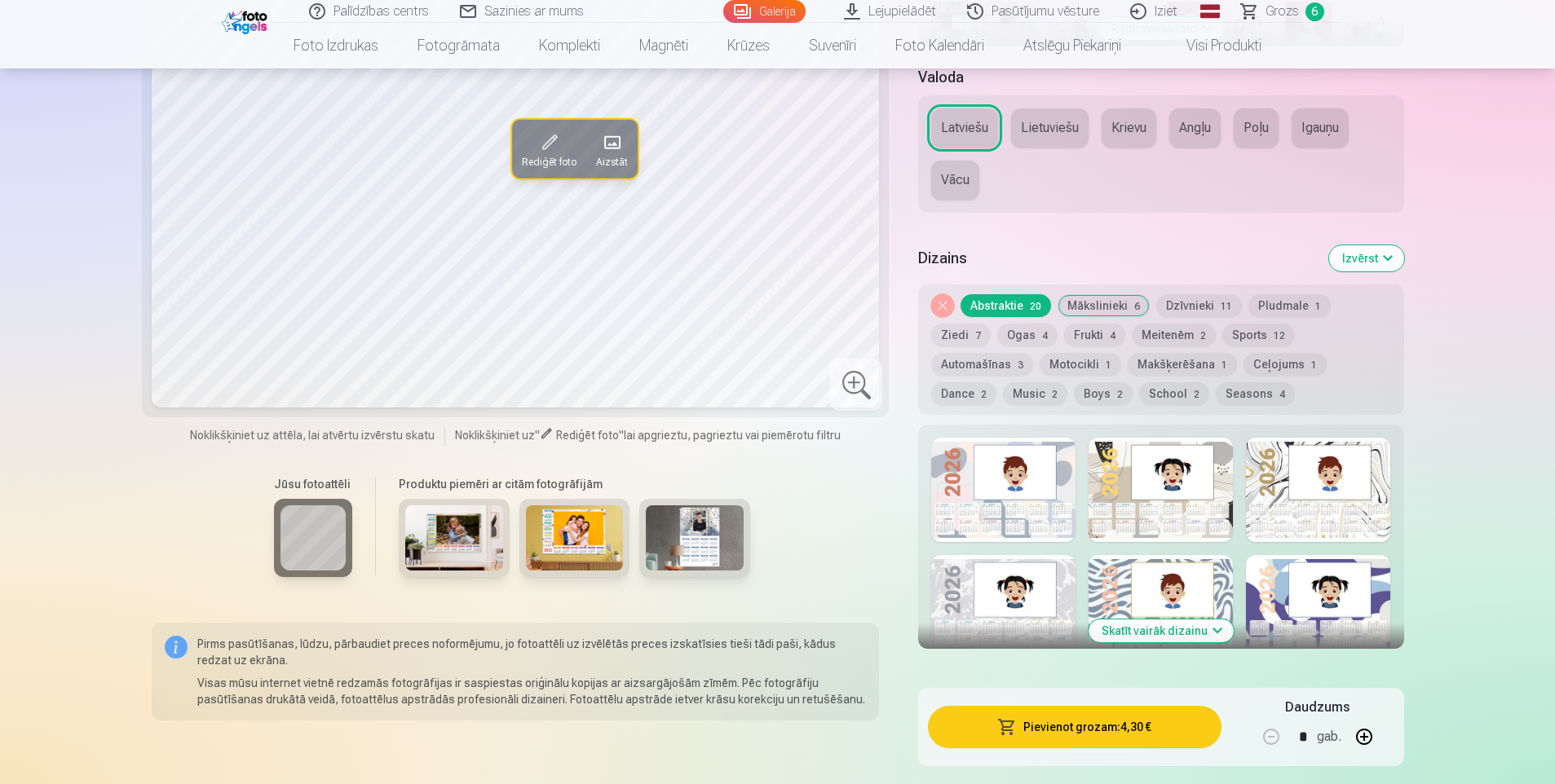
scroll to position [658, 0]
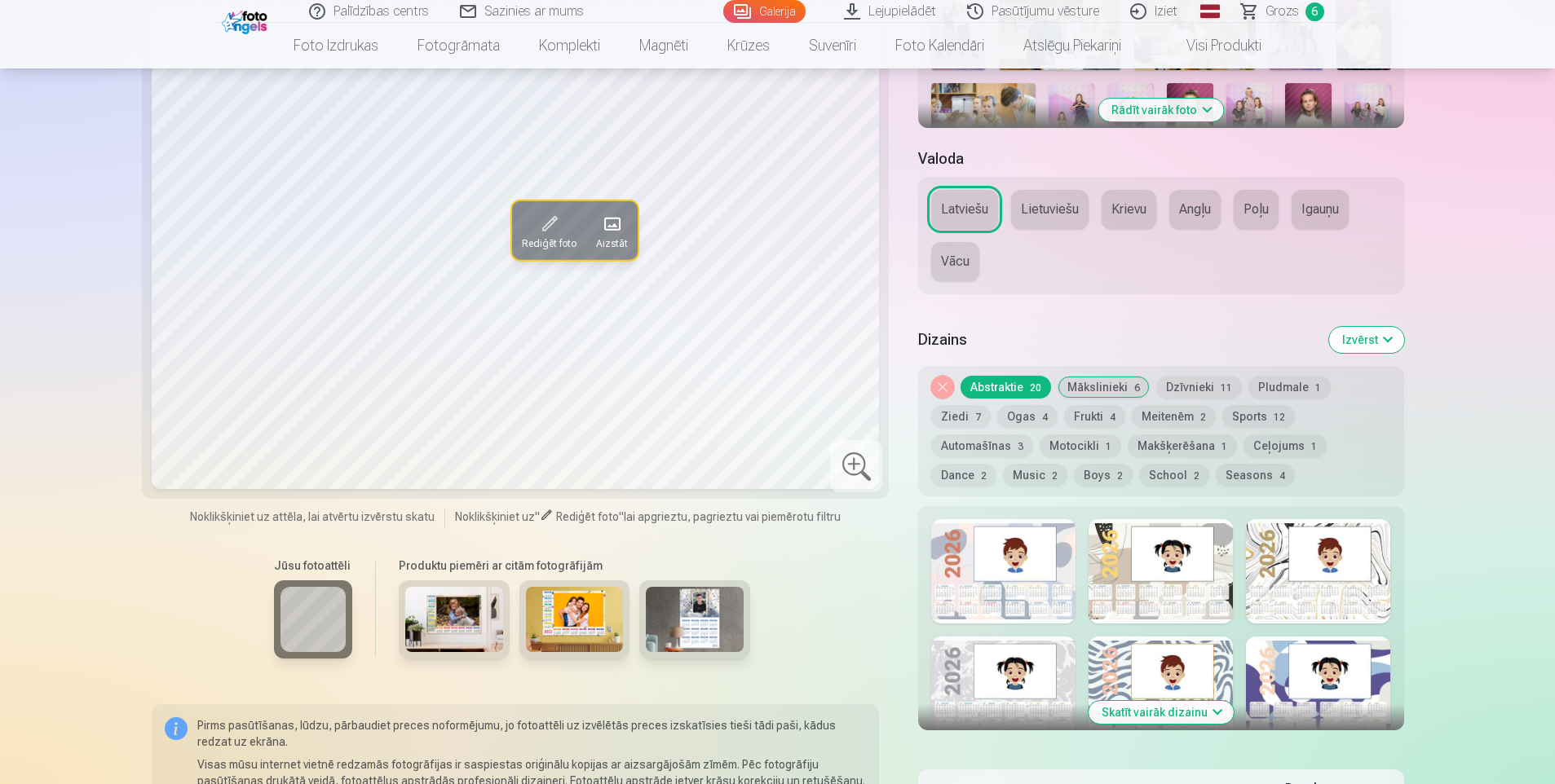
click at [1208, 391] on button "Dzīvnieki 11" at bounding box center [1199, 387] width 85 height 22
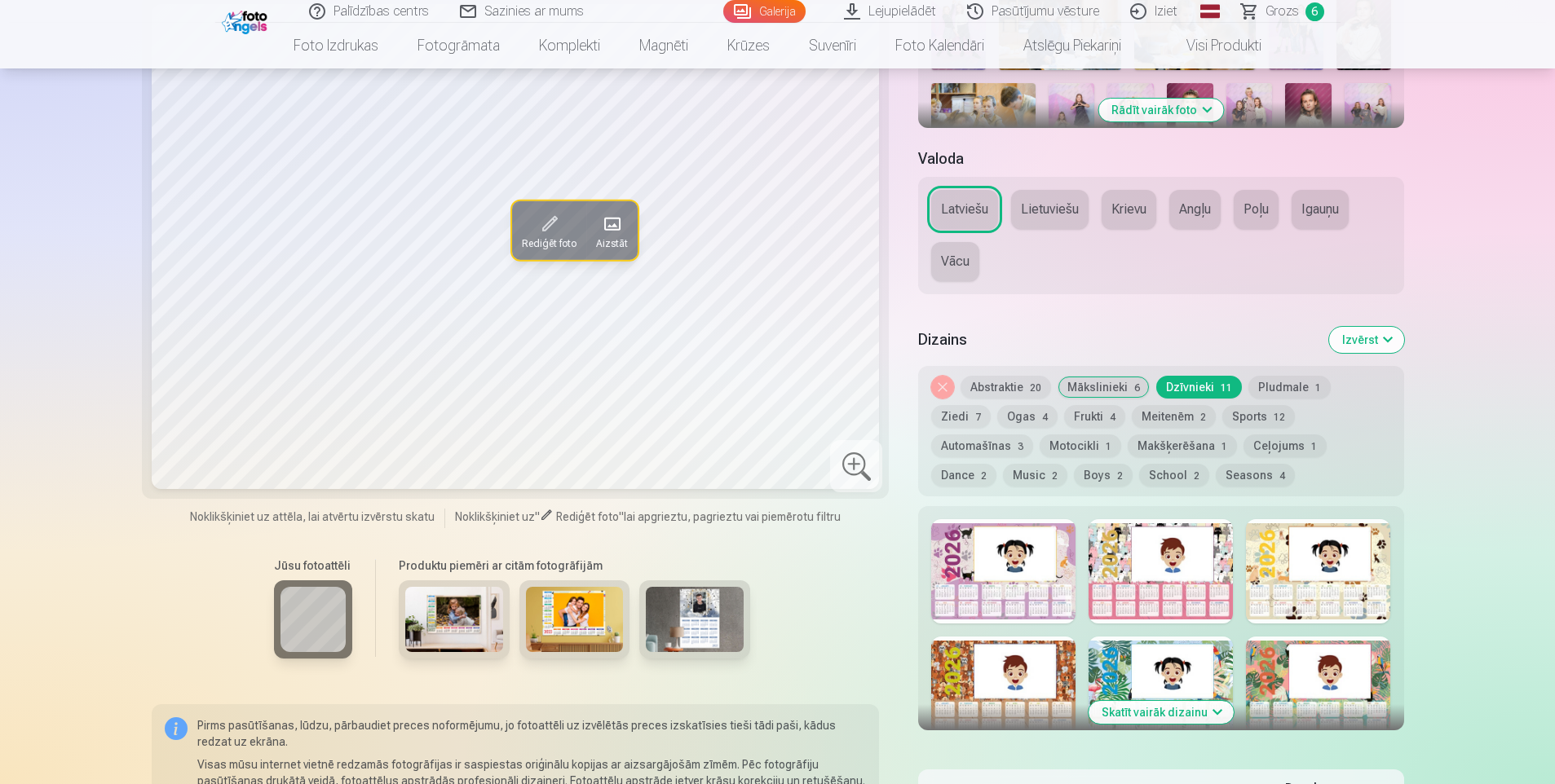
click at [1102, 556] on div at bounding box center [1160, 571] width 144 height 104
click at [954, 588] on div at bounding box center [1003, 571] width 144 height 104
click at [991, 405] on button "Ziedi 7" at bounding box center [961, 416] width 59 height 22
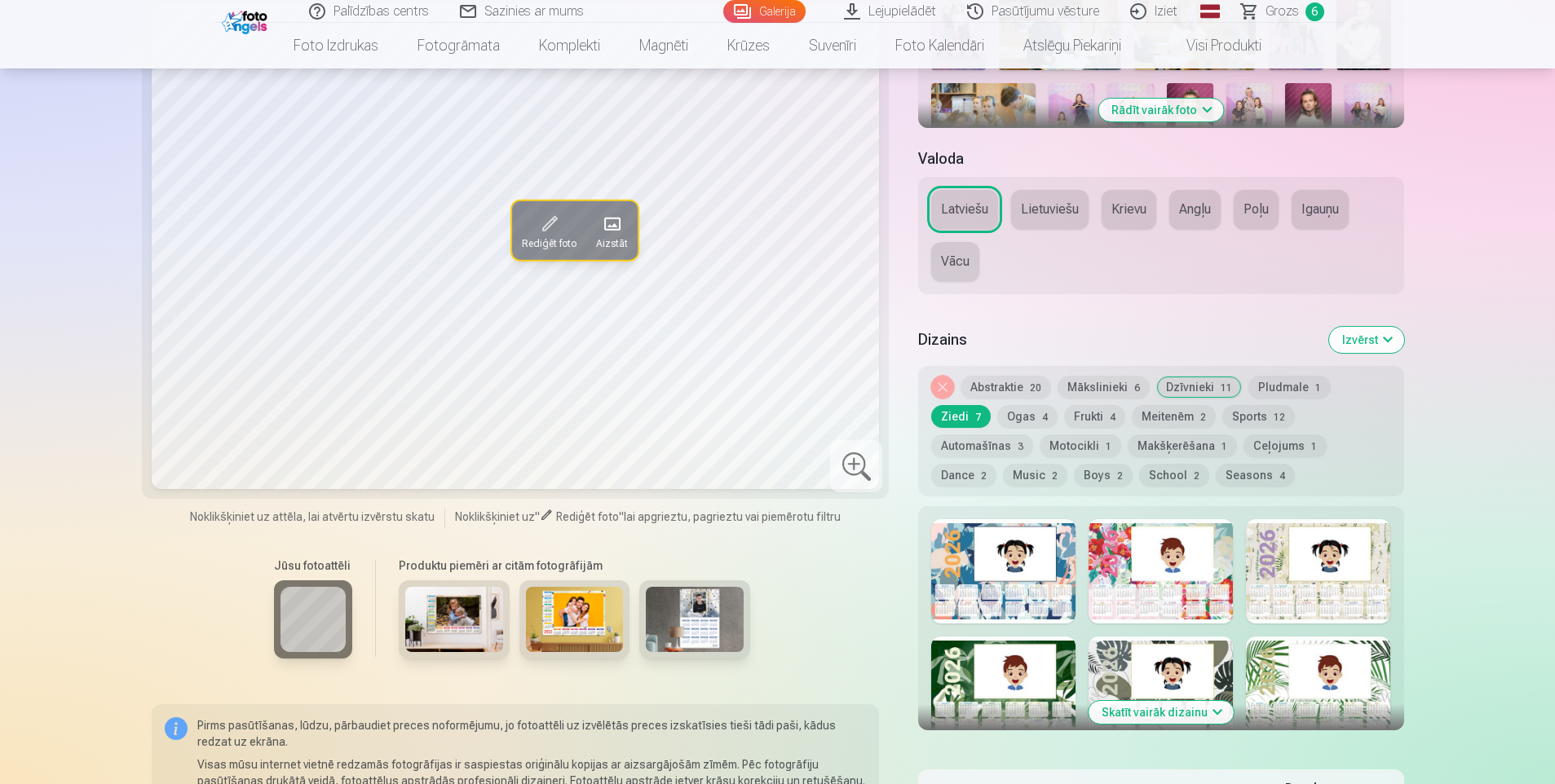
click at [1140, 477] on button "School 2" at bounding box center [1175, 475] width 70 height 22
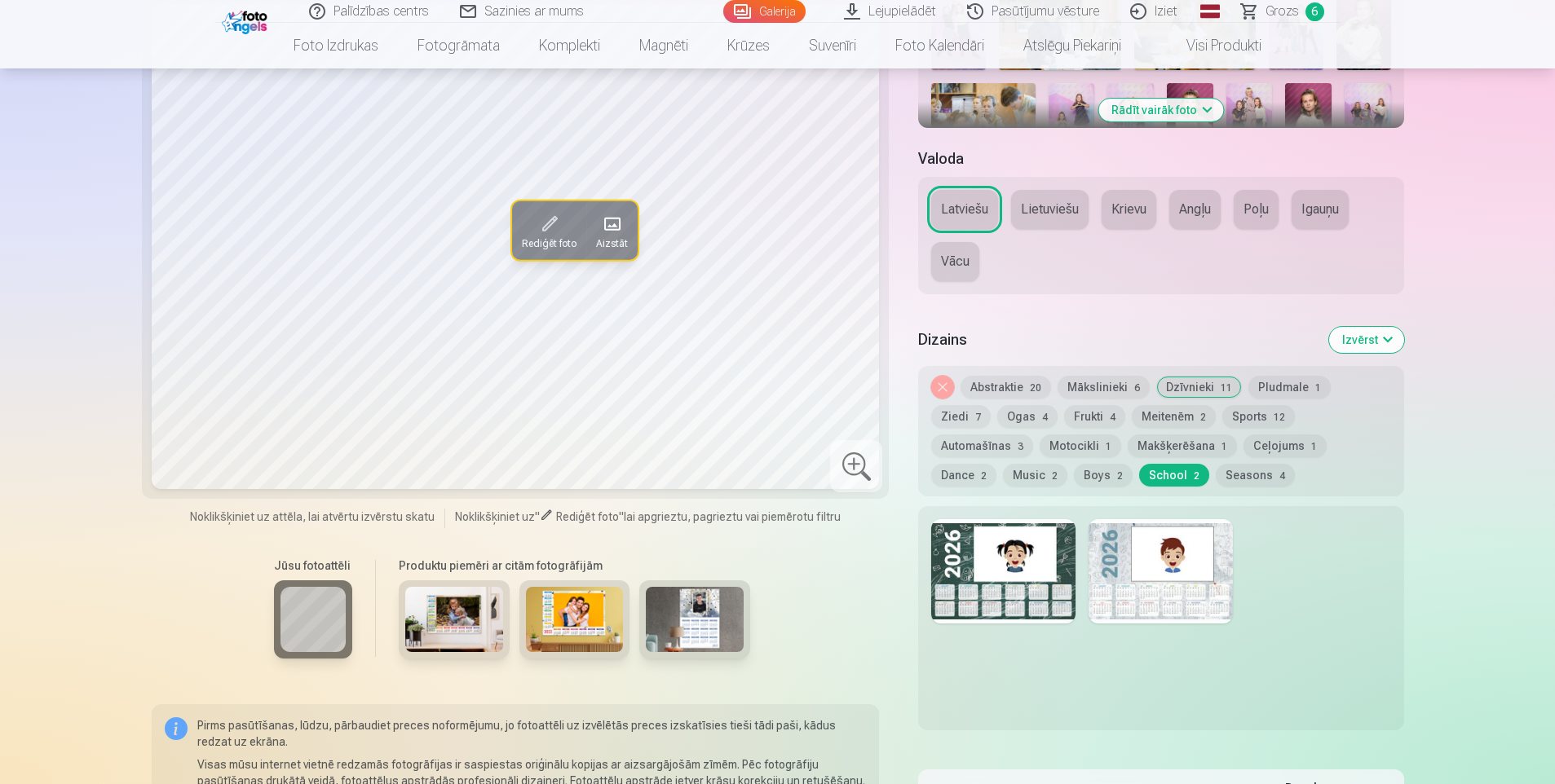
click at [943, 584] on div at bounding box center [1003, 571] width 144 height 104
click at [1149, 595] on div at bounding box center [1160, 571] width 144 height 104
click at [1181, 388] on button "Dzīvnieki 11" at bounding box center [1199, 387] width 85 height 22
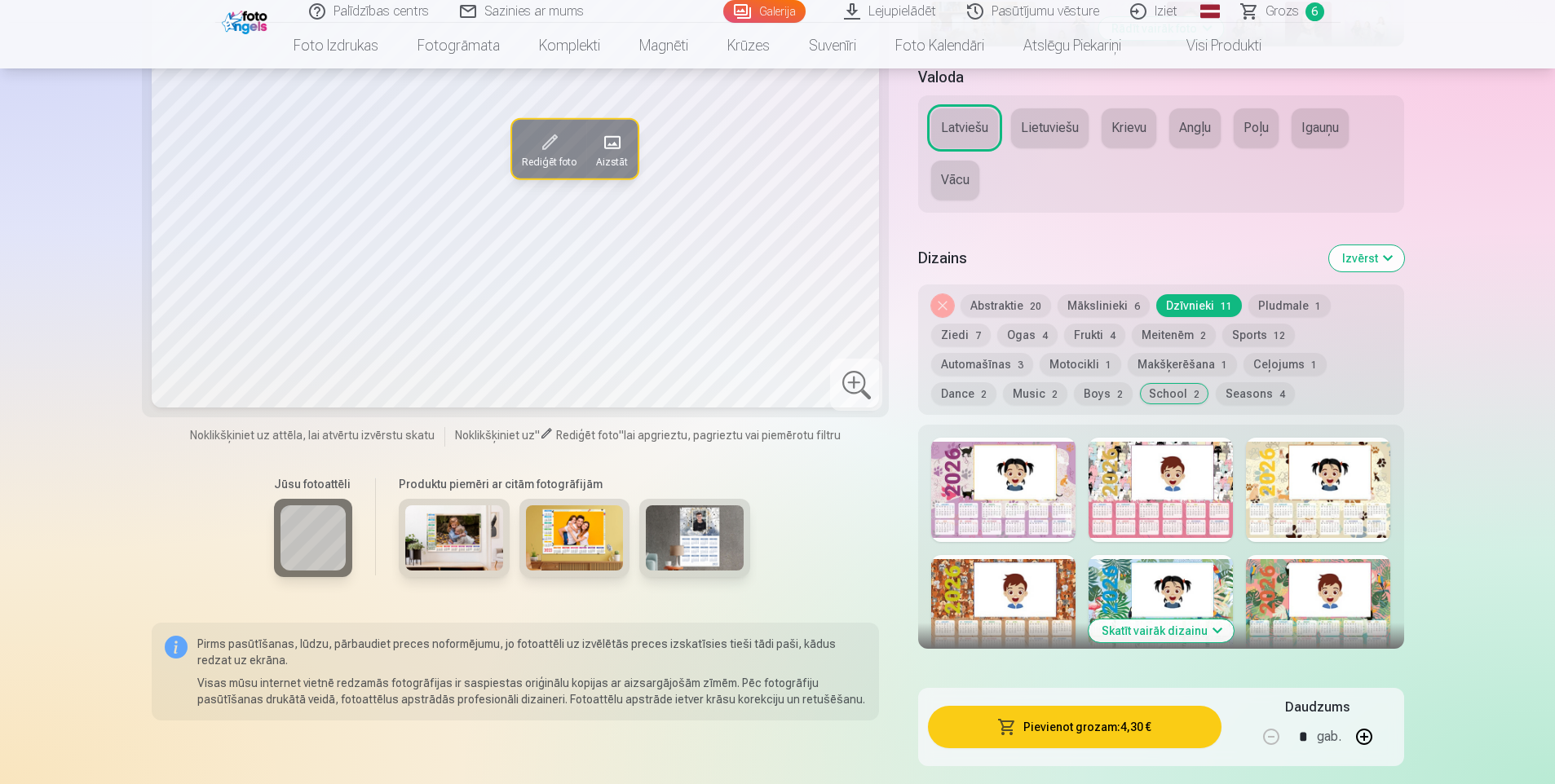
scroll to position [821, 0]
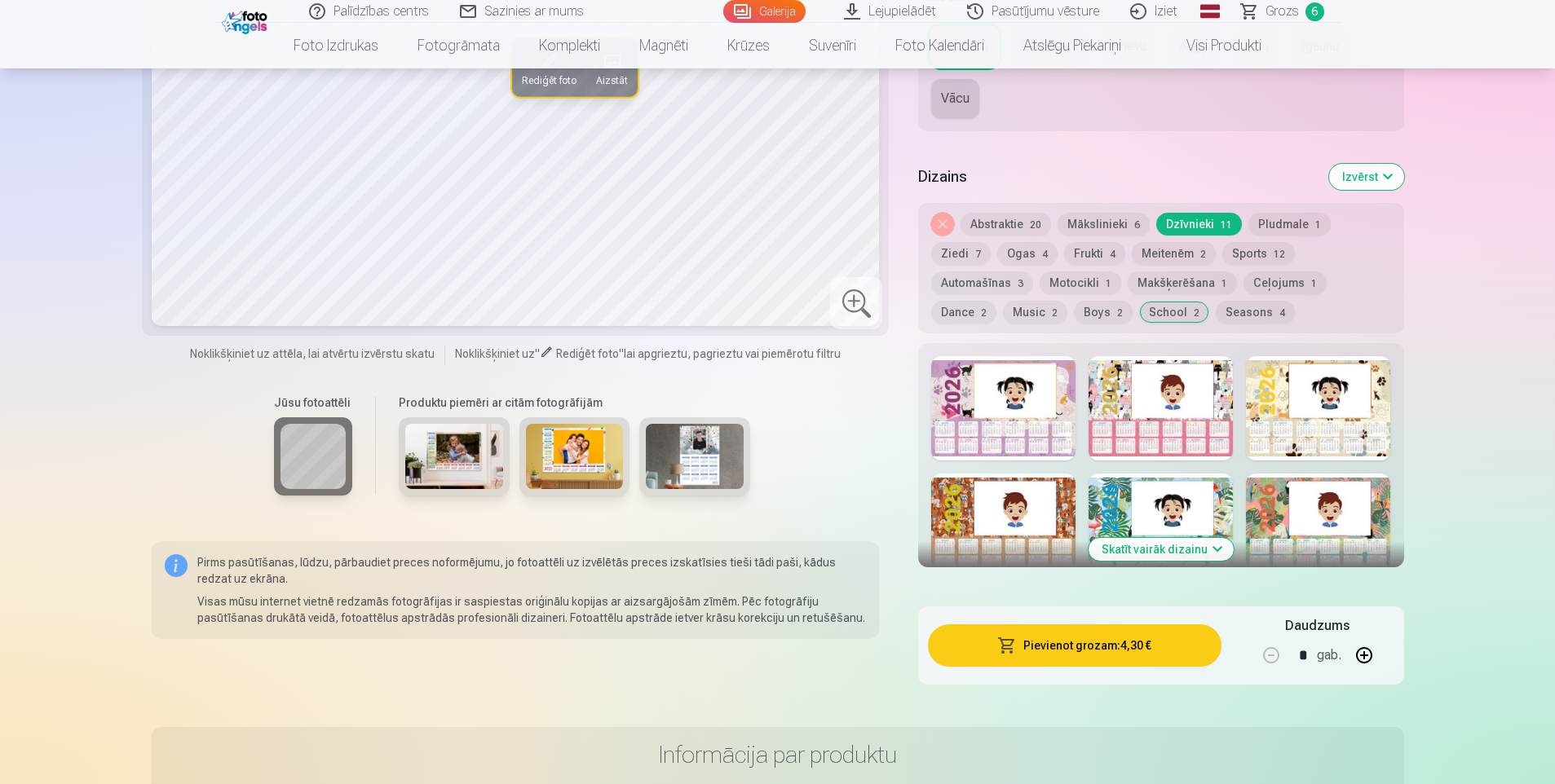
click at [1198, 552] on button "Skatīt vairāk dizainu" at bounding box center [1161, 549] width 145 height 22
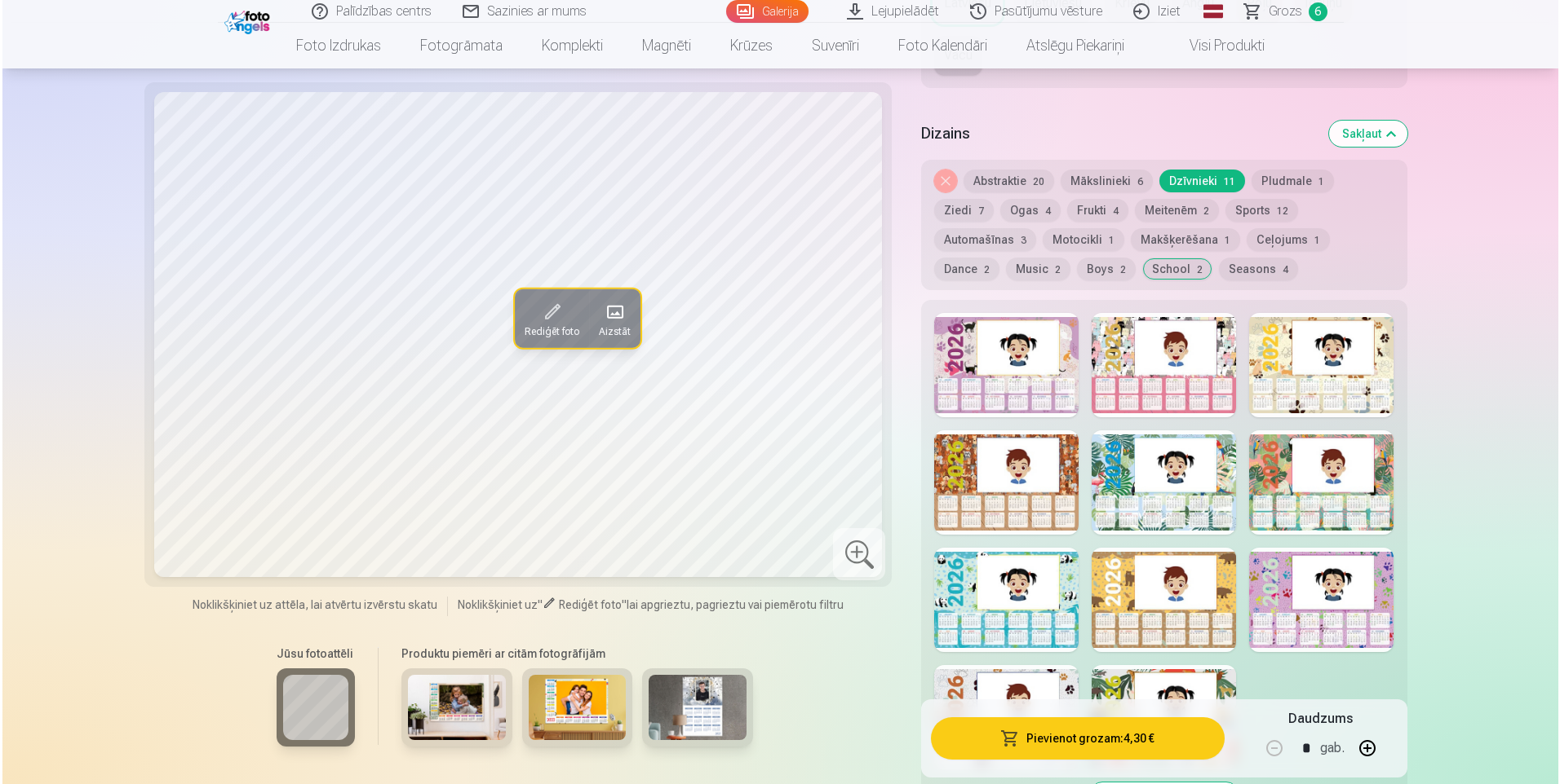
scroll to position [739, 0]
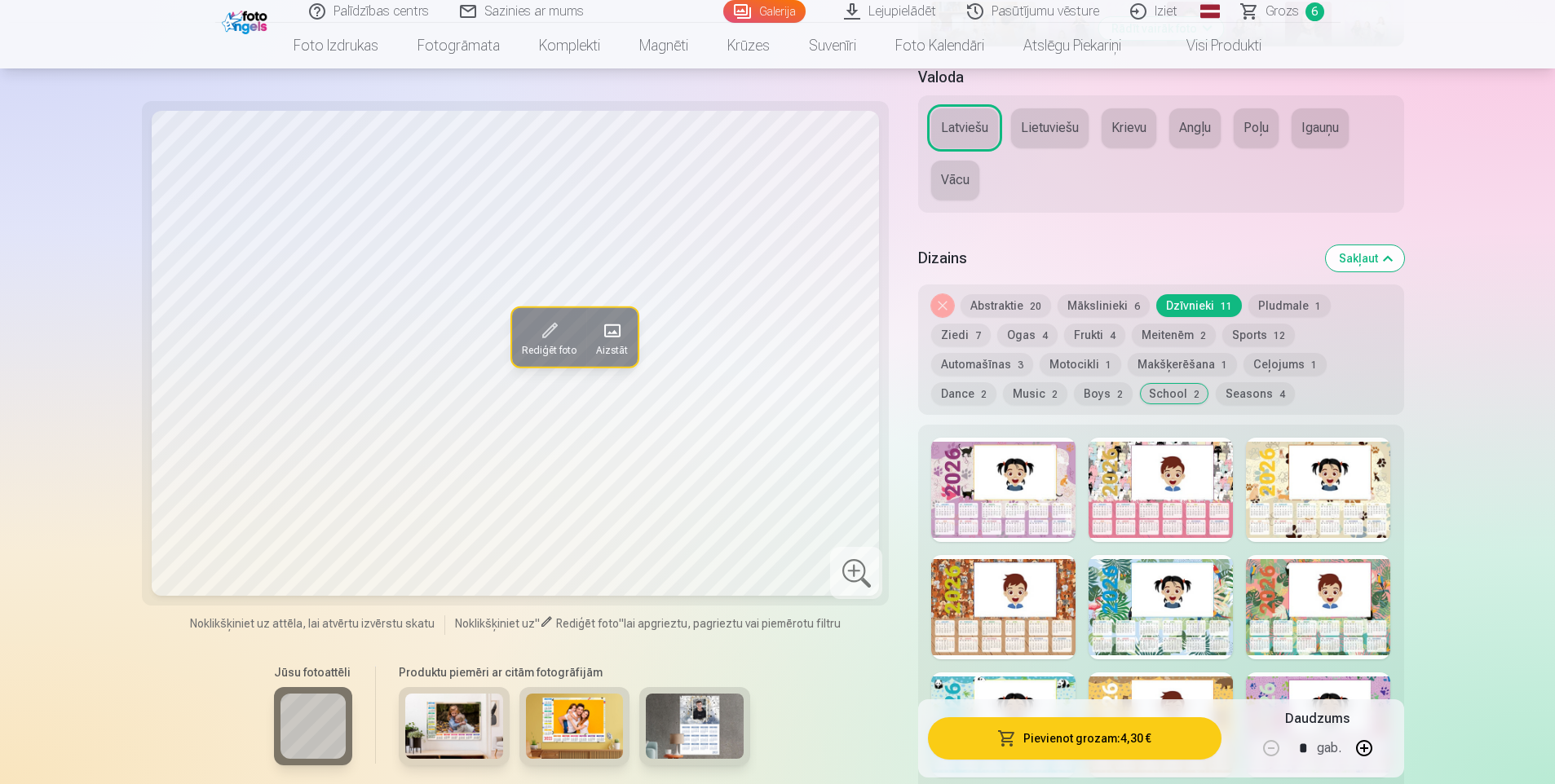
click at [962, 501] on div at bounding box center [1003, 490] width 144 height 104
click at [1301, 514] on div at bounding box center [1318, 490] width 144 height 104
click at [1142, 738] on button "Pievienot grozam : 4,30 €" at bounding box center [1074, 738] width 293 height 42
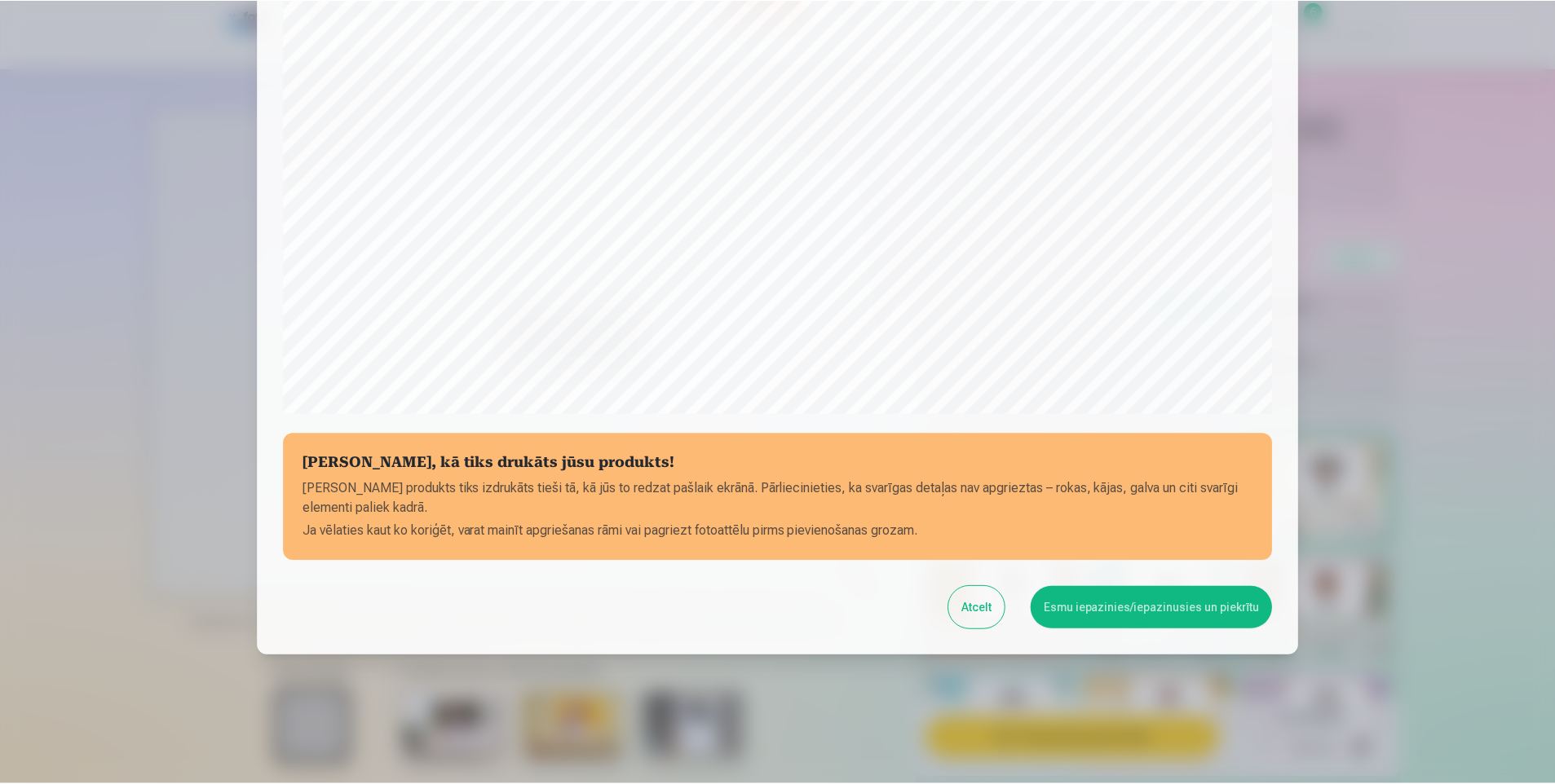
scroll to position [389, 0]
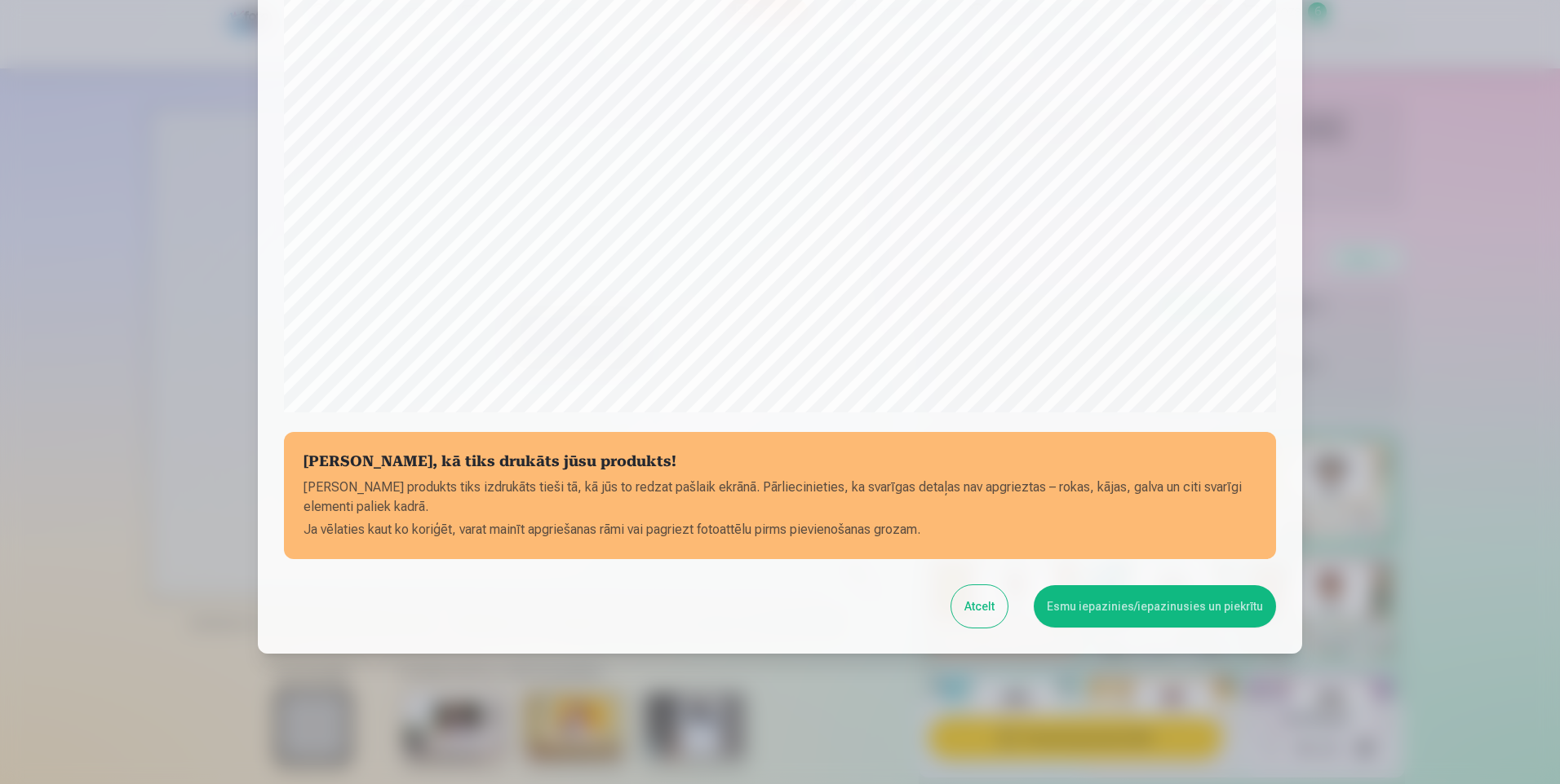
click at [1155, 609] on button "Esmu iepazinies/iepazinusies un piekrītu" at bounding box center [1155, 606] width 242 height 42
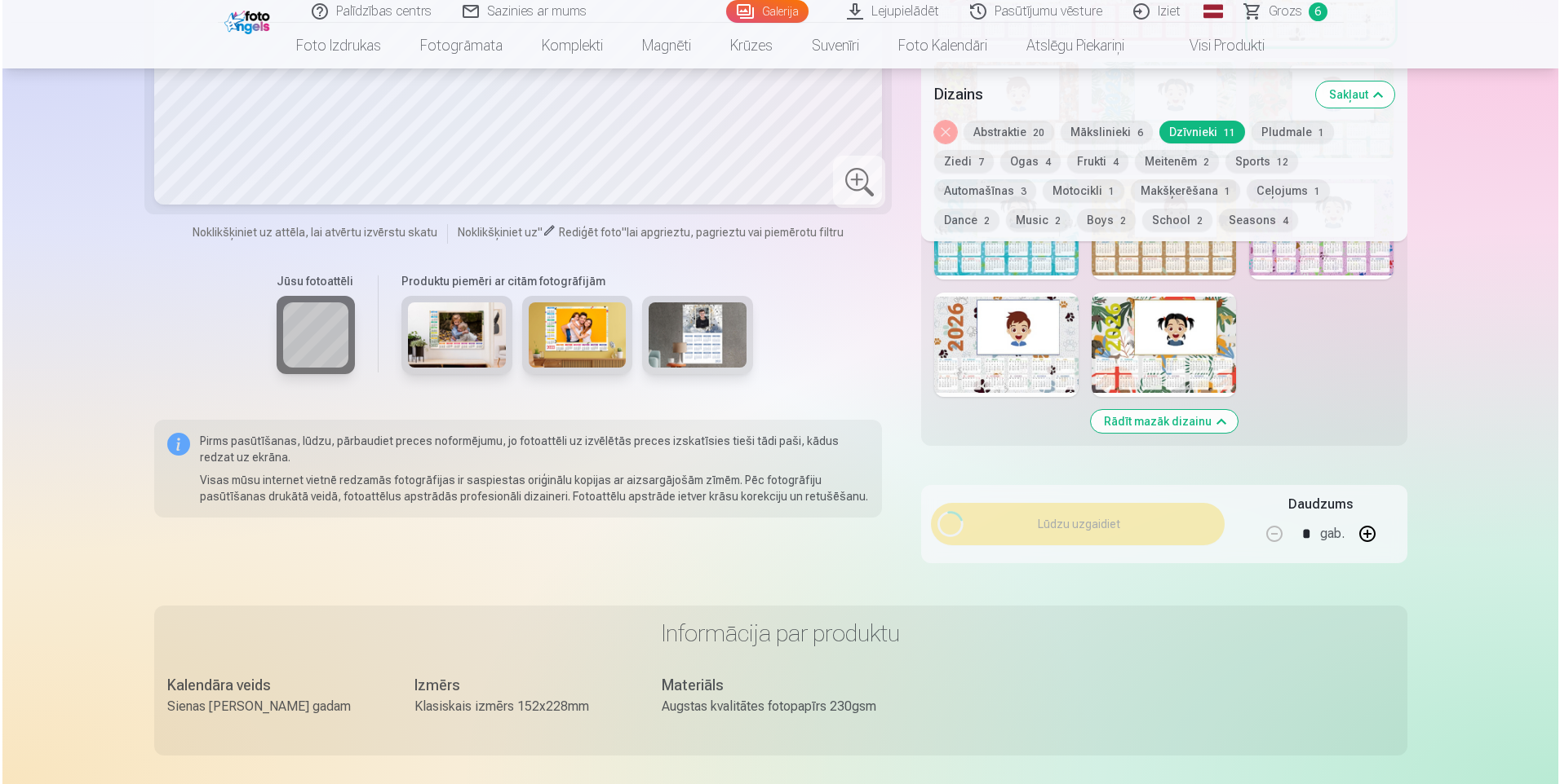
scroll to position [1229, 0]
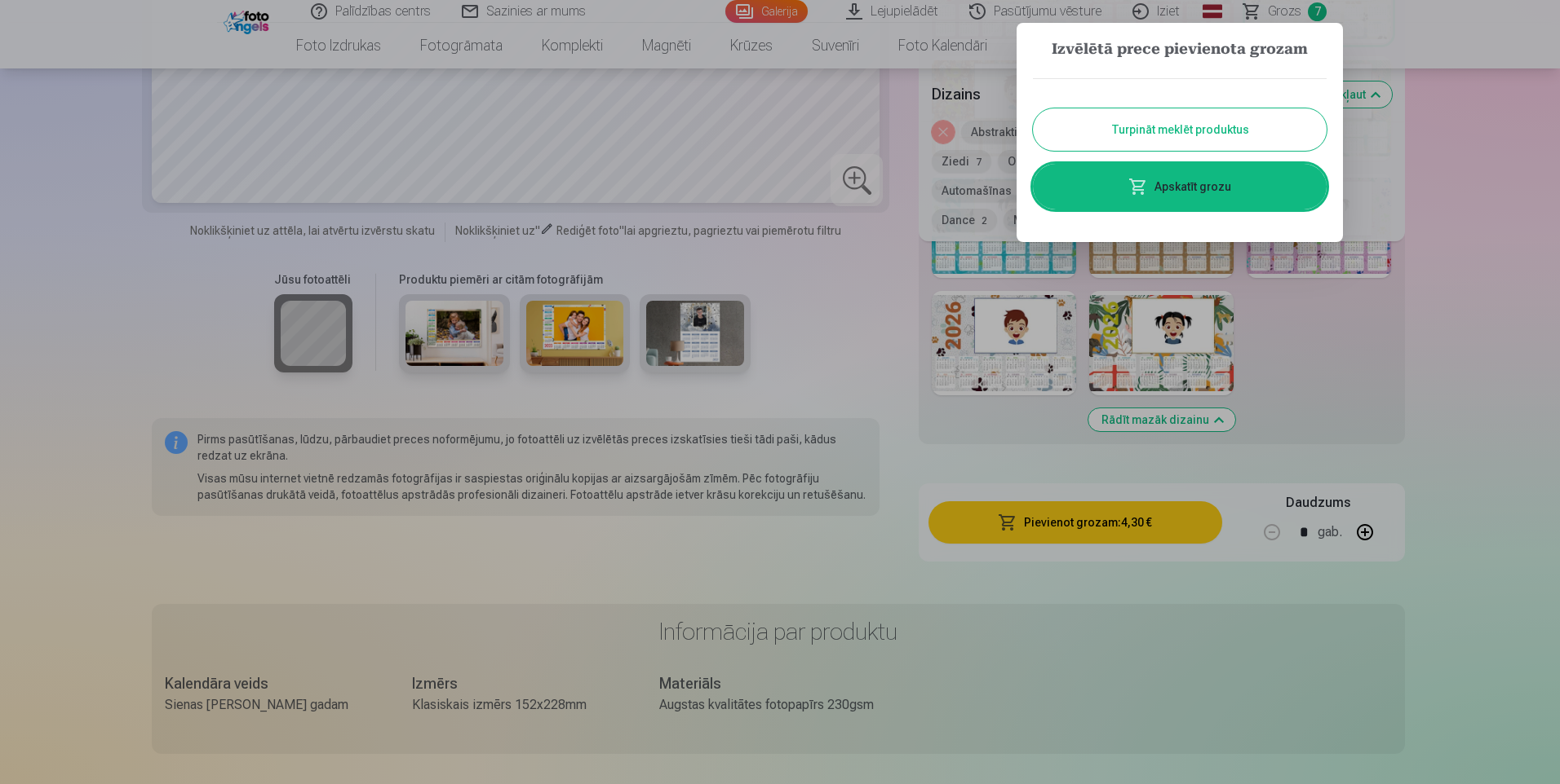
click at [1221, 192] on link "Apskatīt grozu" at bounding box center [1179, 187] width 294 height 46
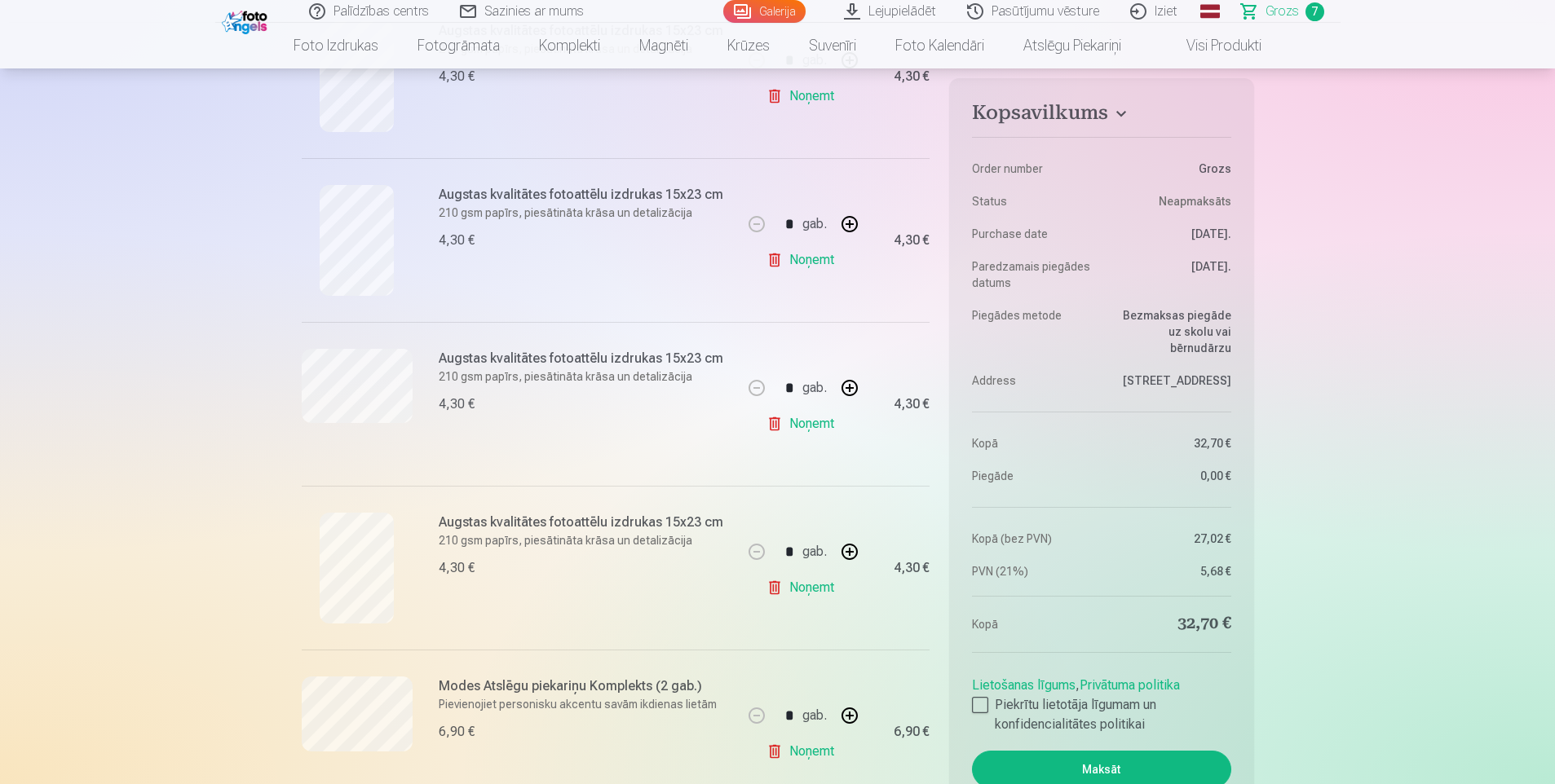
scroll to position [489, 0]
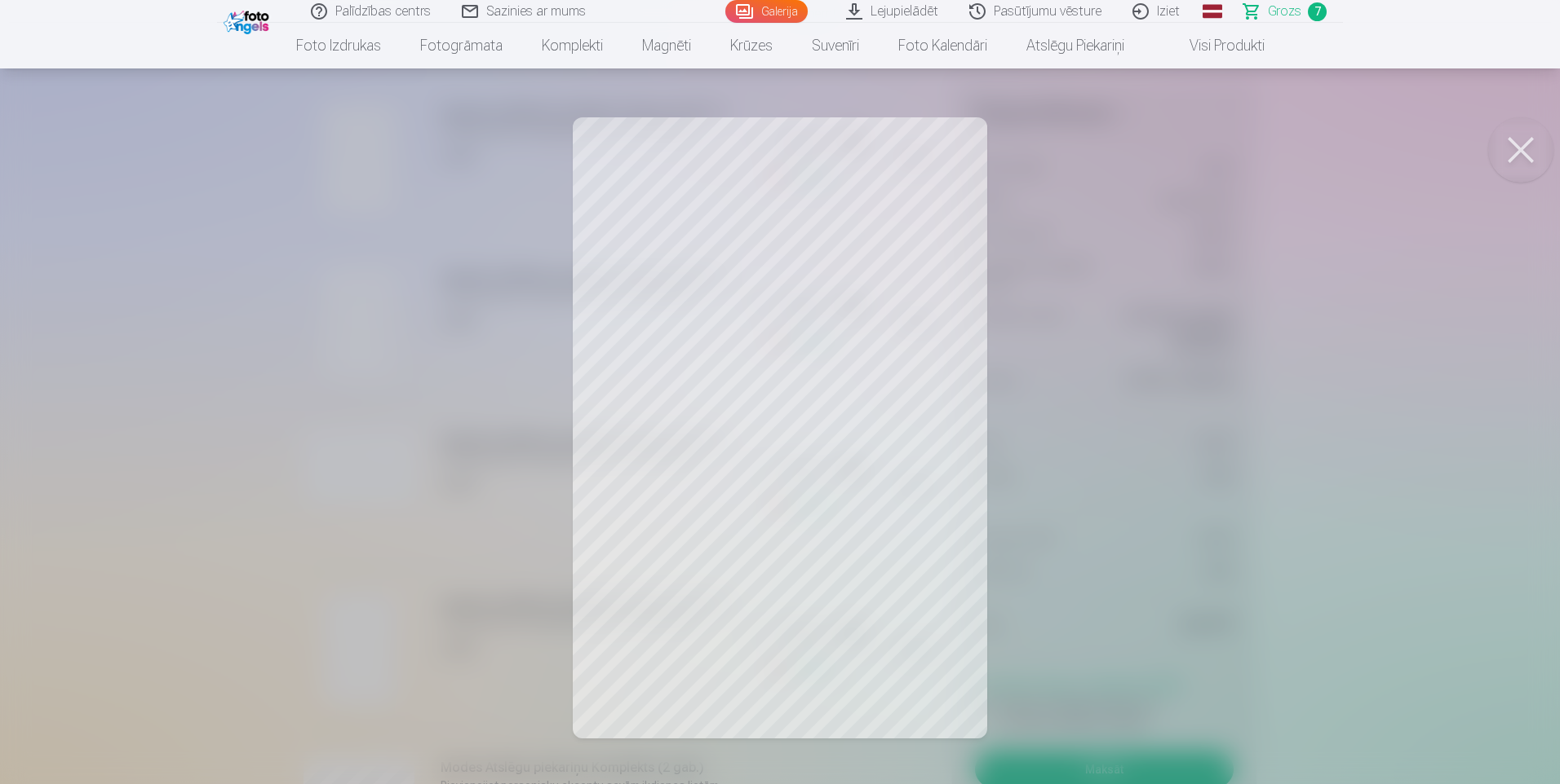
click at [201, 449] on div at bounding box center [780, 392] width 1560 height 784
click at [172, 449] on div at bounding box center [780, 392] width 1560 height 784
click at [168, 588] on div at bounding box center [780, 392] width 1560 height 784
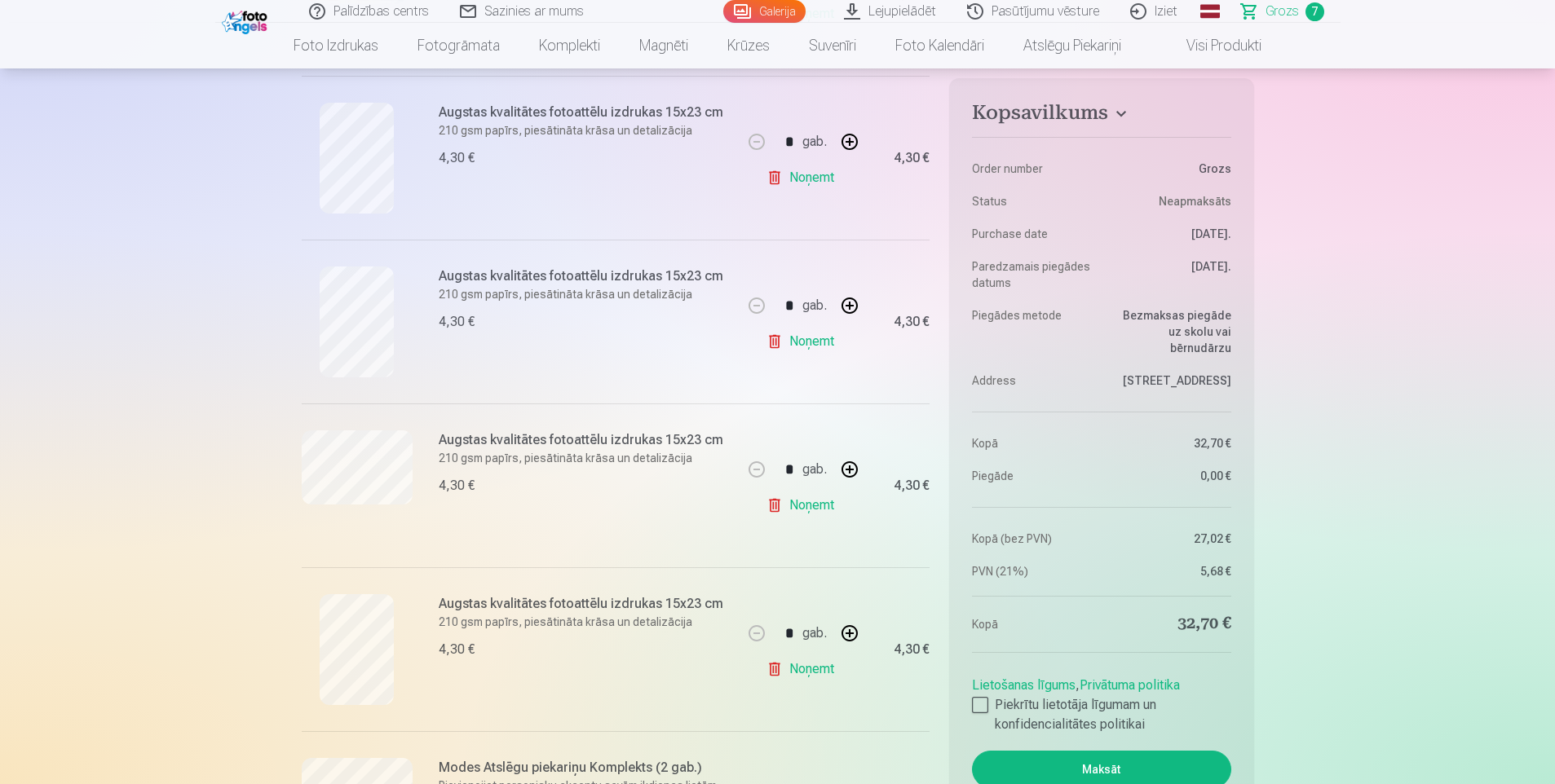
click at [802, 670] on link "Noņemt" at bounding box center [803, 669] width 74 height 32
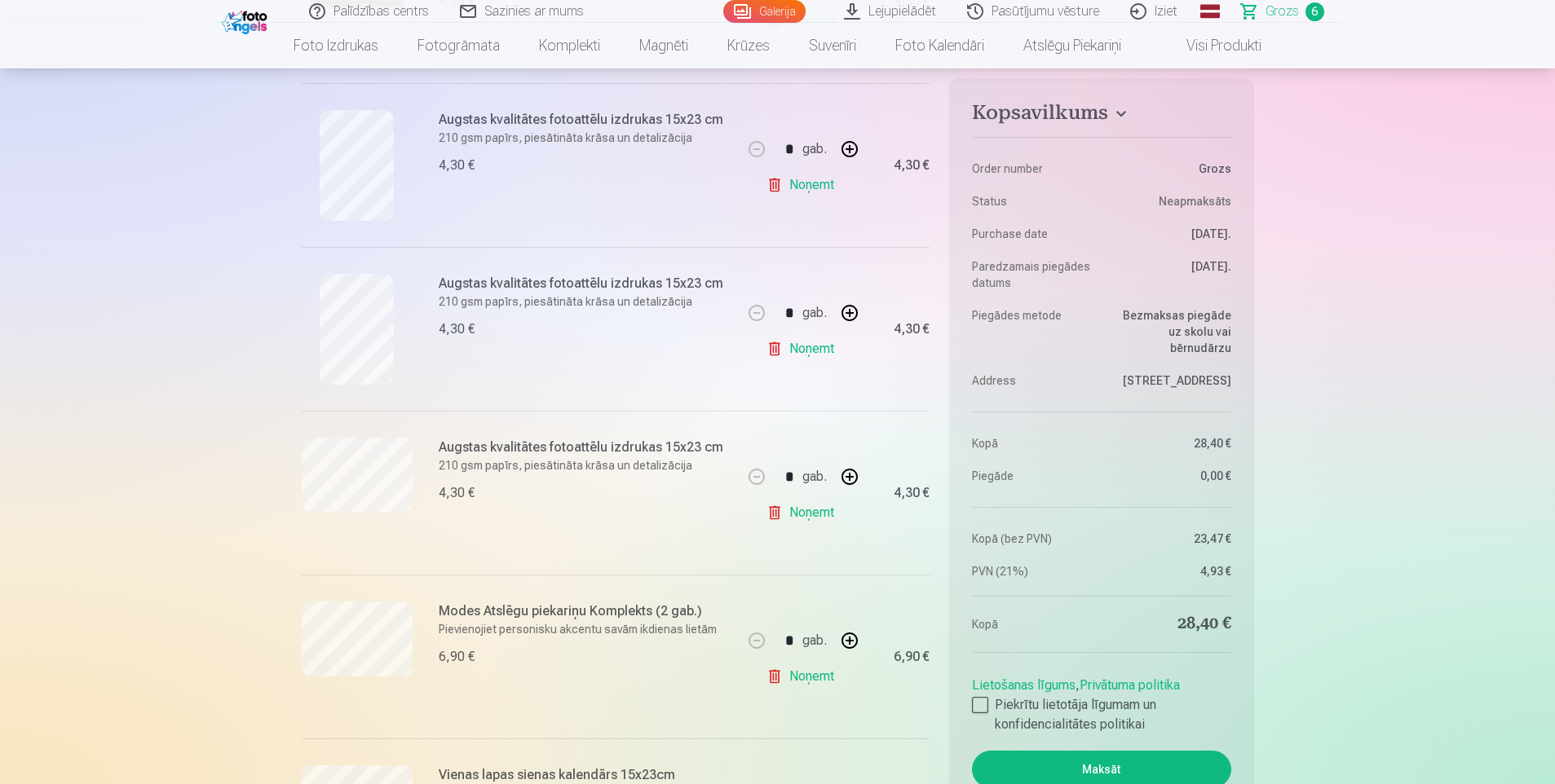
scroll to position [652, 0]
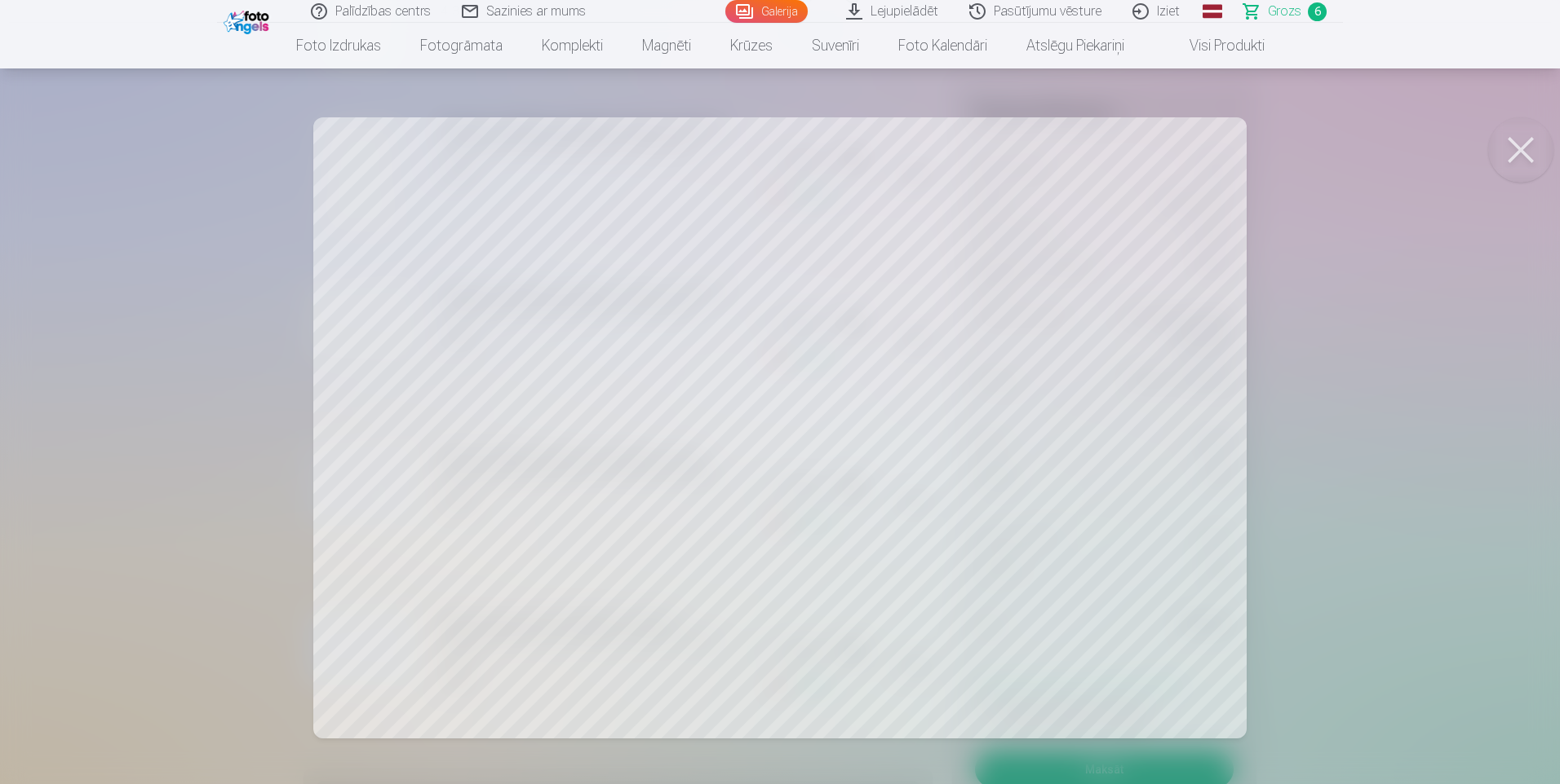
click at [1526, 150] on button at bounding box center [1521, 150] width 66 height 65
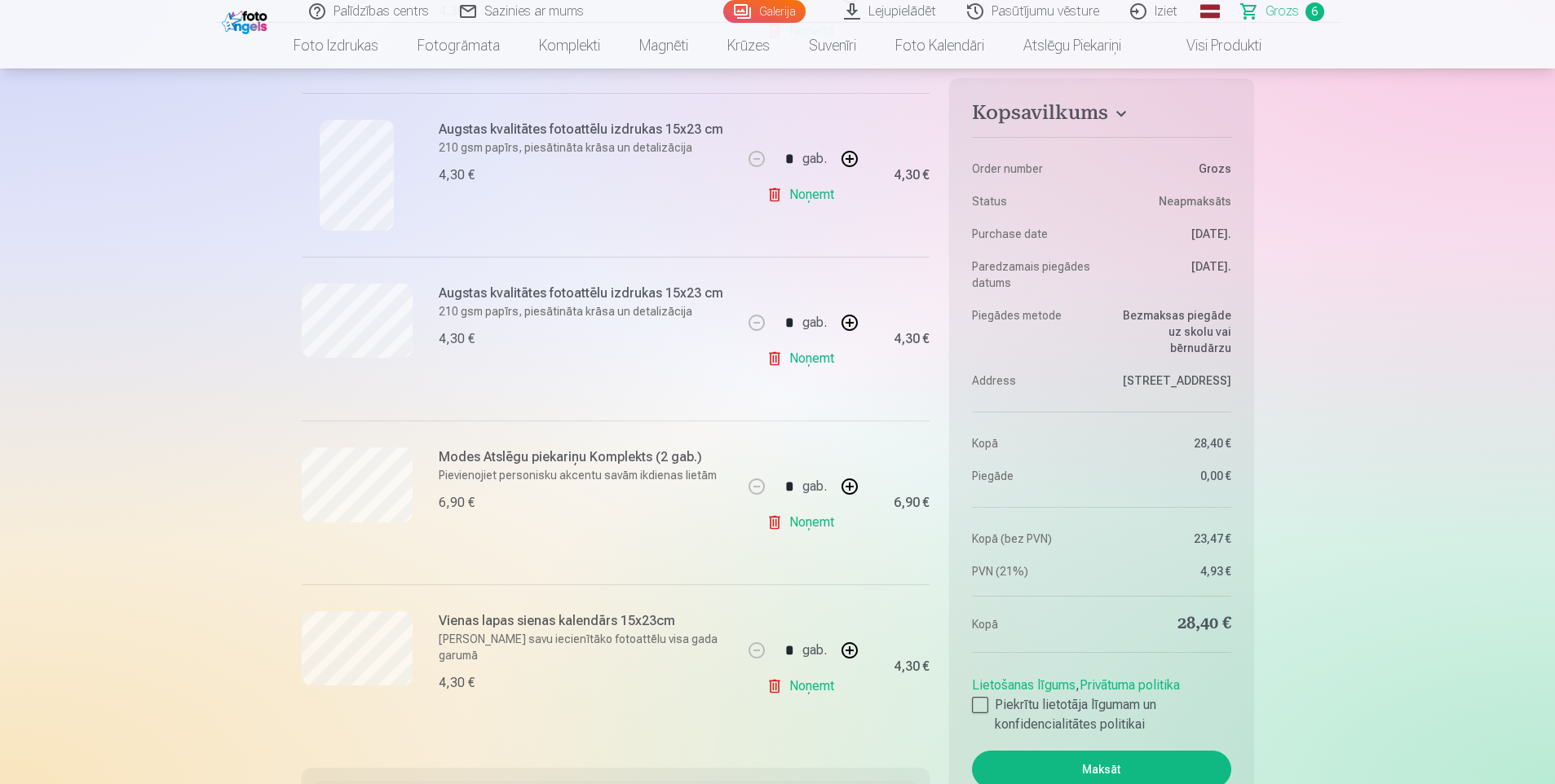
click at [533, 640] on p "[PERSON_NAME] savu iecienītāko fotoattēlu visa gada garumā" at bounding box center [586, 647] width 294 height 32
click at [542, 622] on h6 "Vienas lapas sienas kalendārs 15x23cm" at bounding box center [586, 622] width 294 height 20
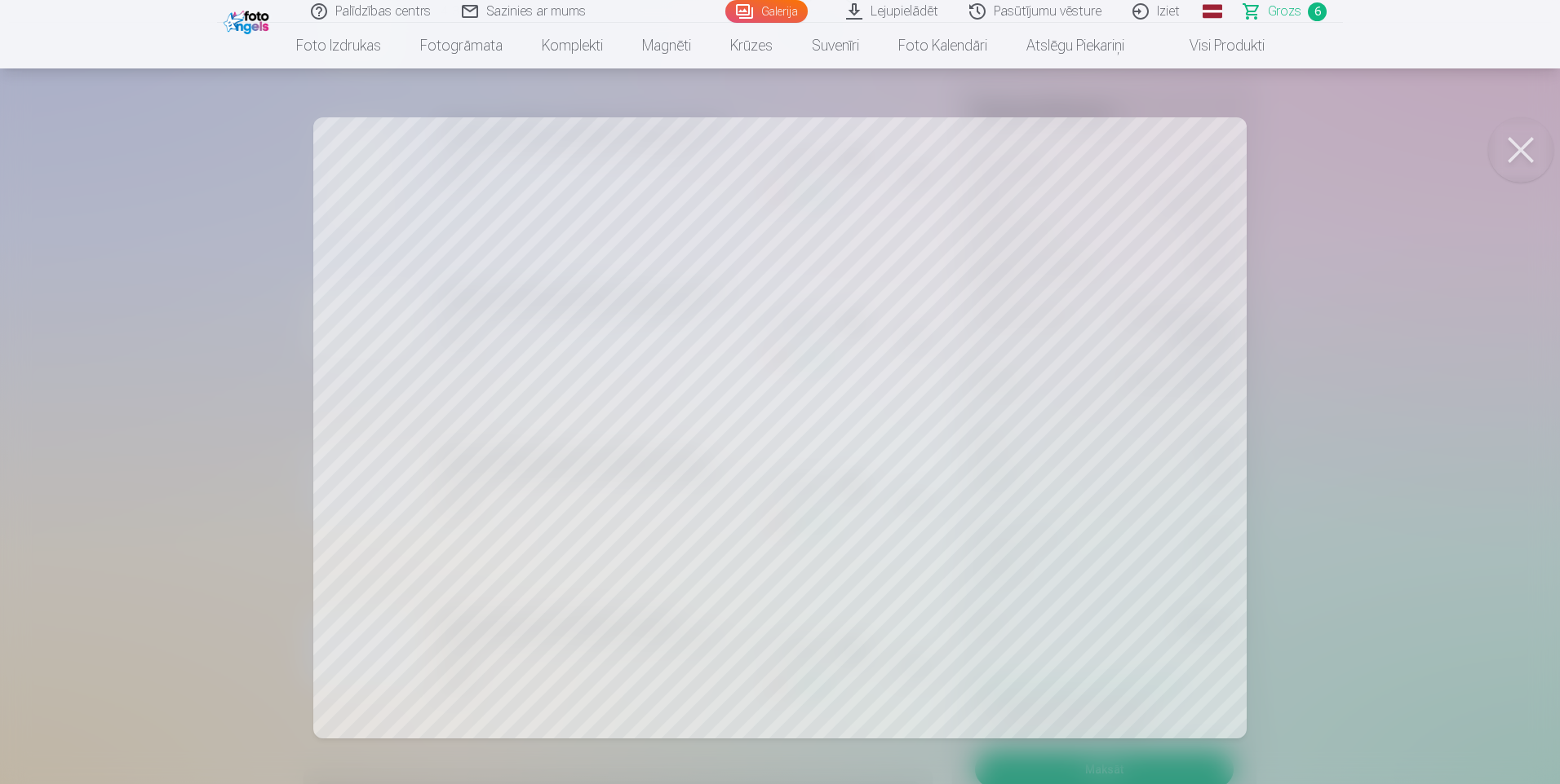
click at [1324, 280] on div at bounding box center [780, 392] width 1560 height 784
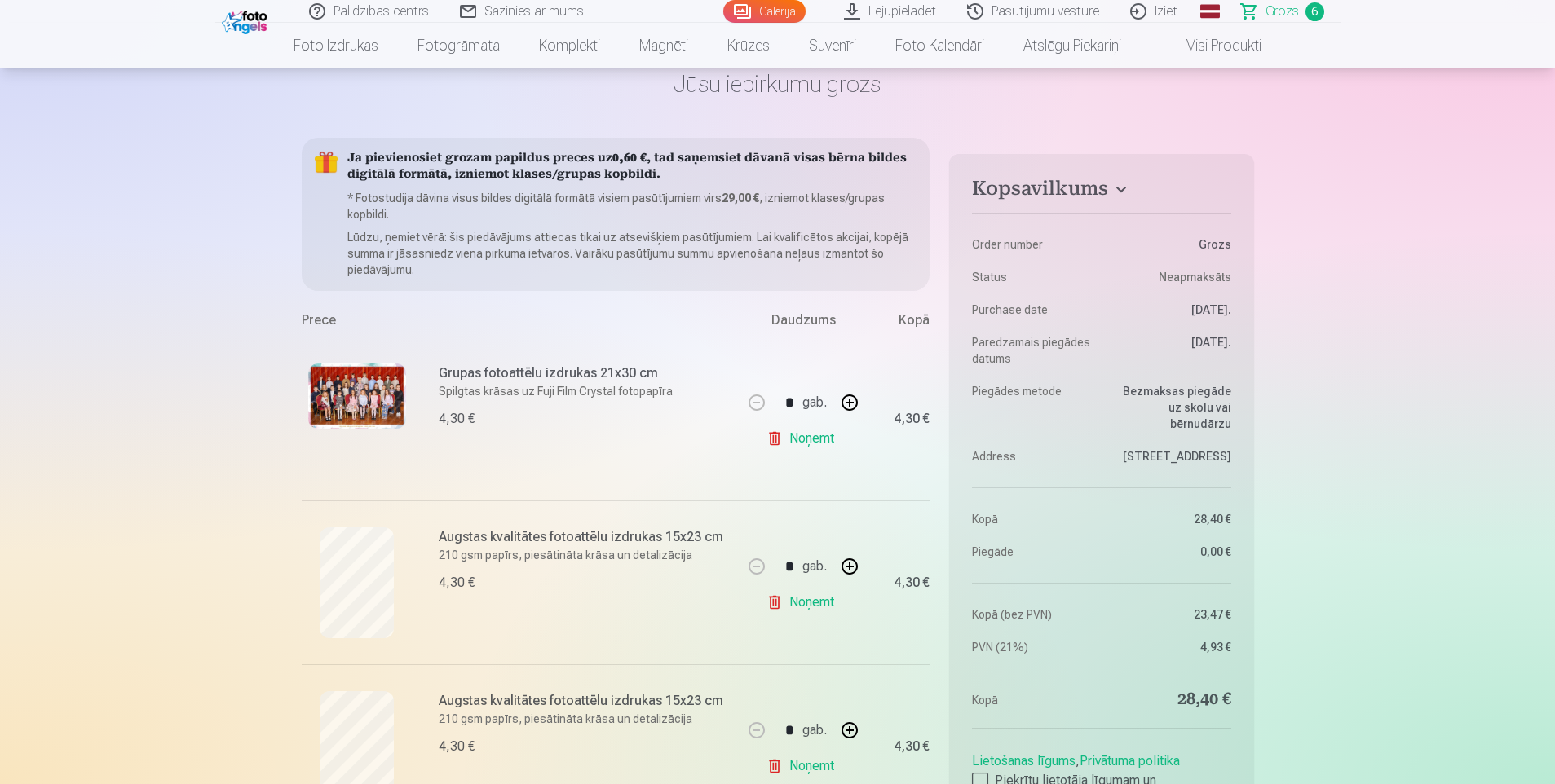
scroll to position [0, 0]
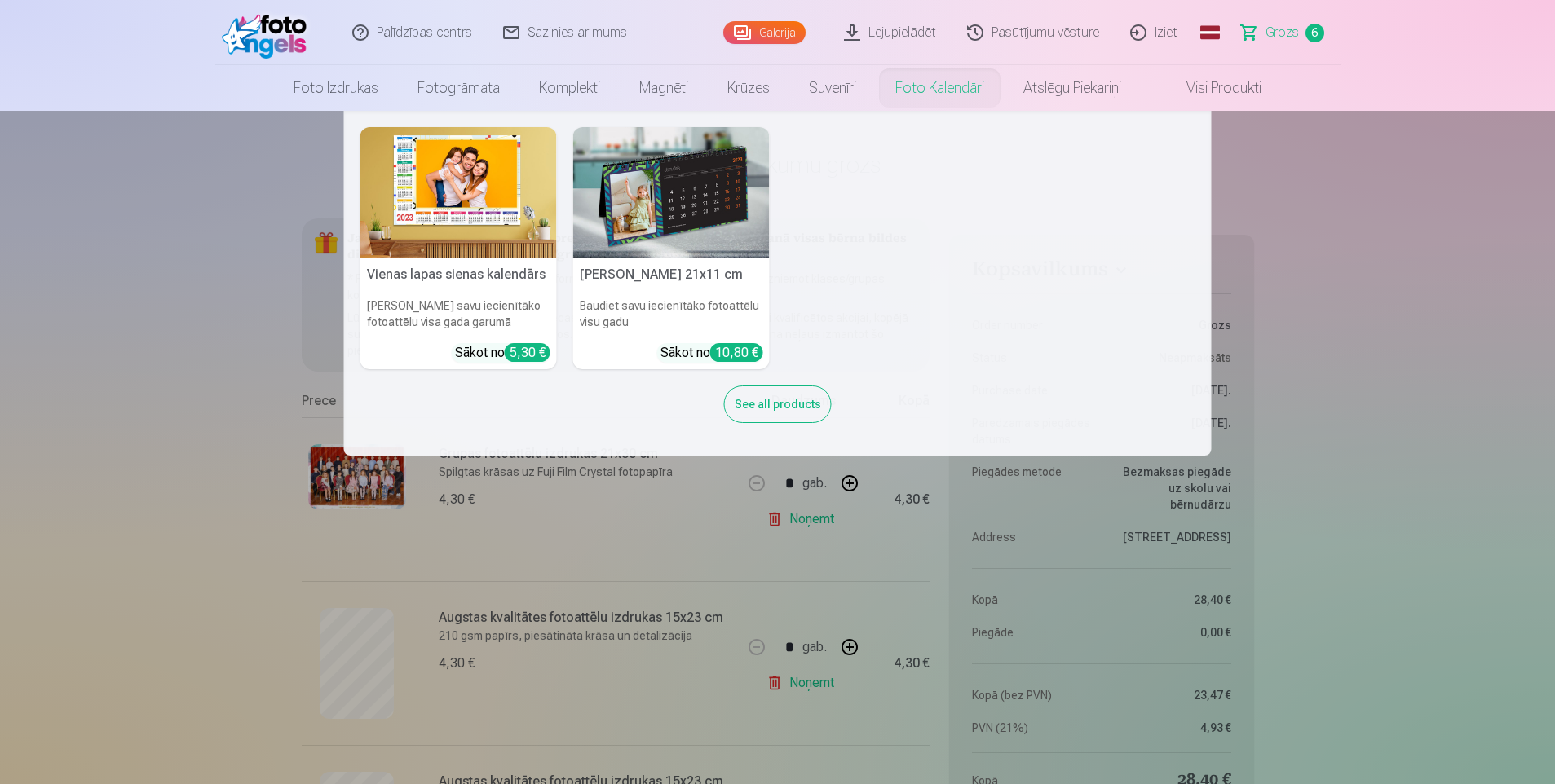
click at [928, 89] on link "Foto kalendāri" at bounding box center [939, 88] width 128 height 46
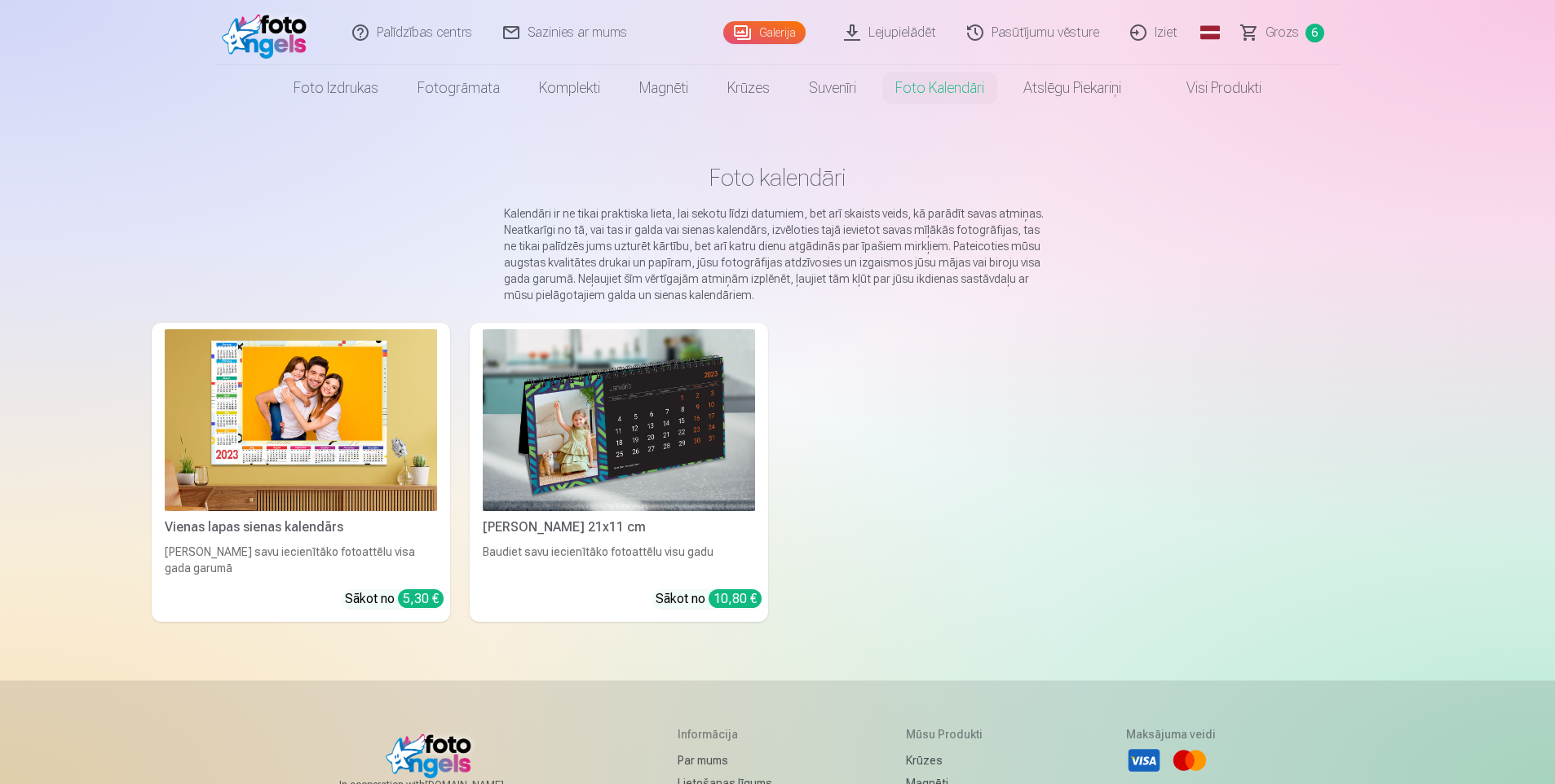
click at [337, 475] on img at bounding box center [301, 420] width 273 height 182
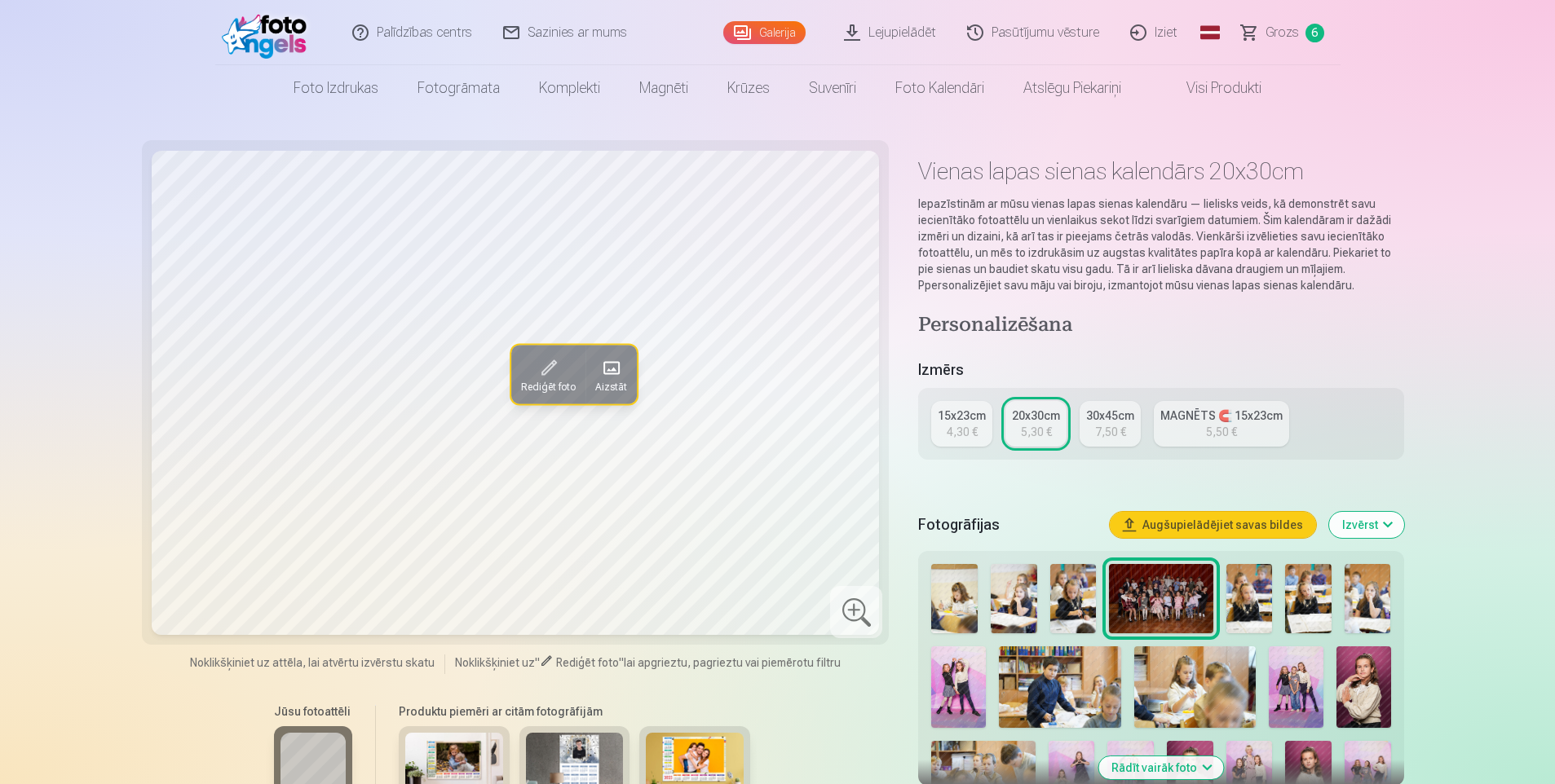
click at [1277, 30] on span "Grozs" at bounding box center [1282, 32] width 33 height 20
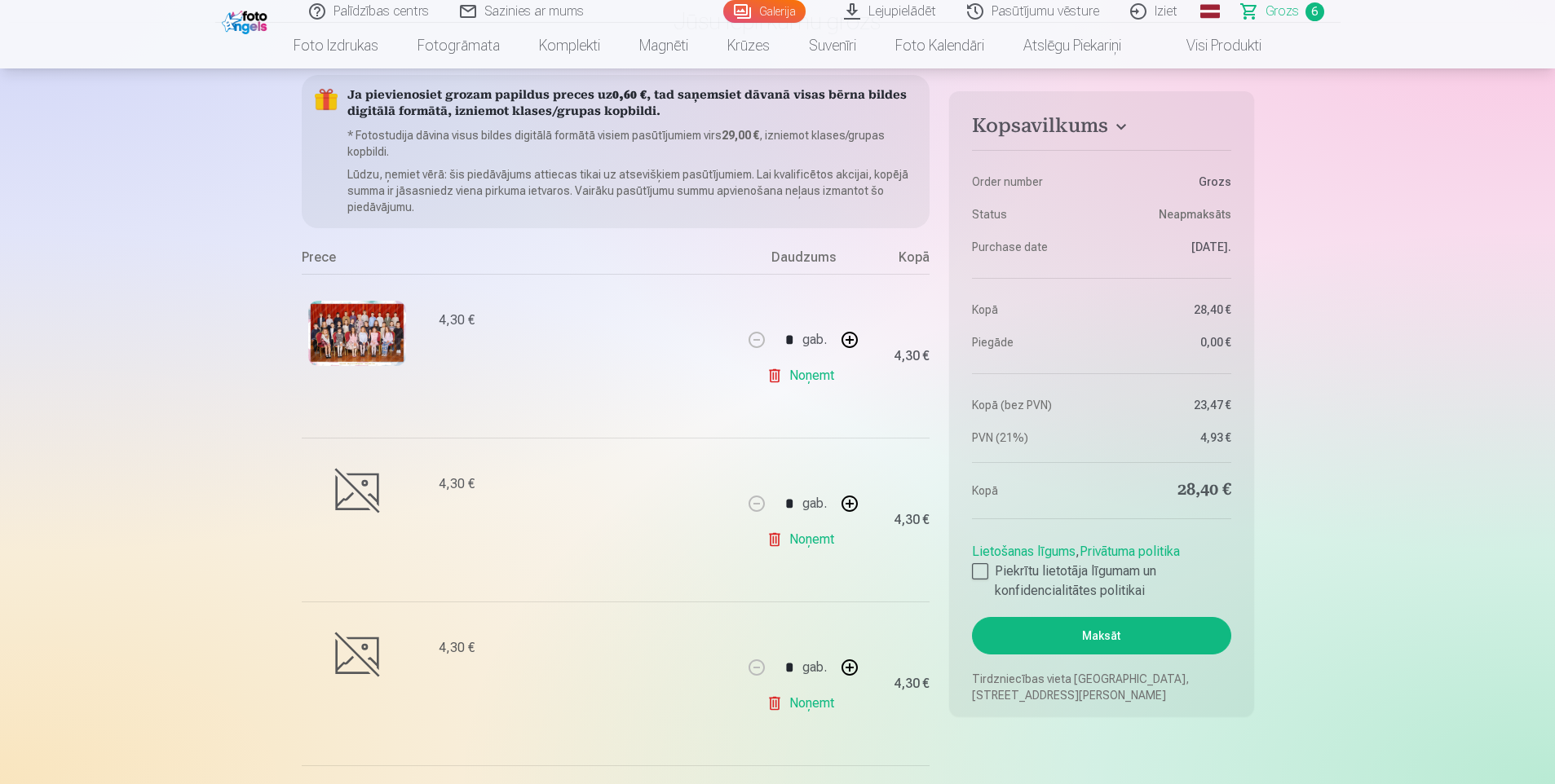
scroll to position [6612, 0]
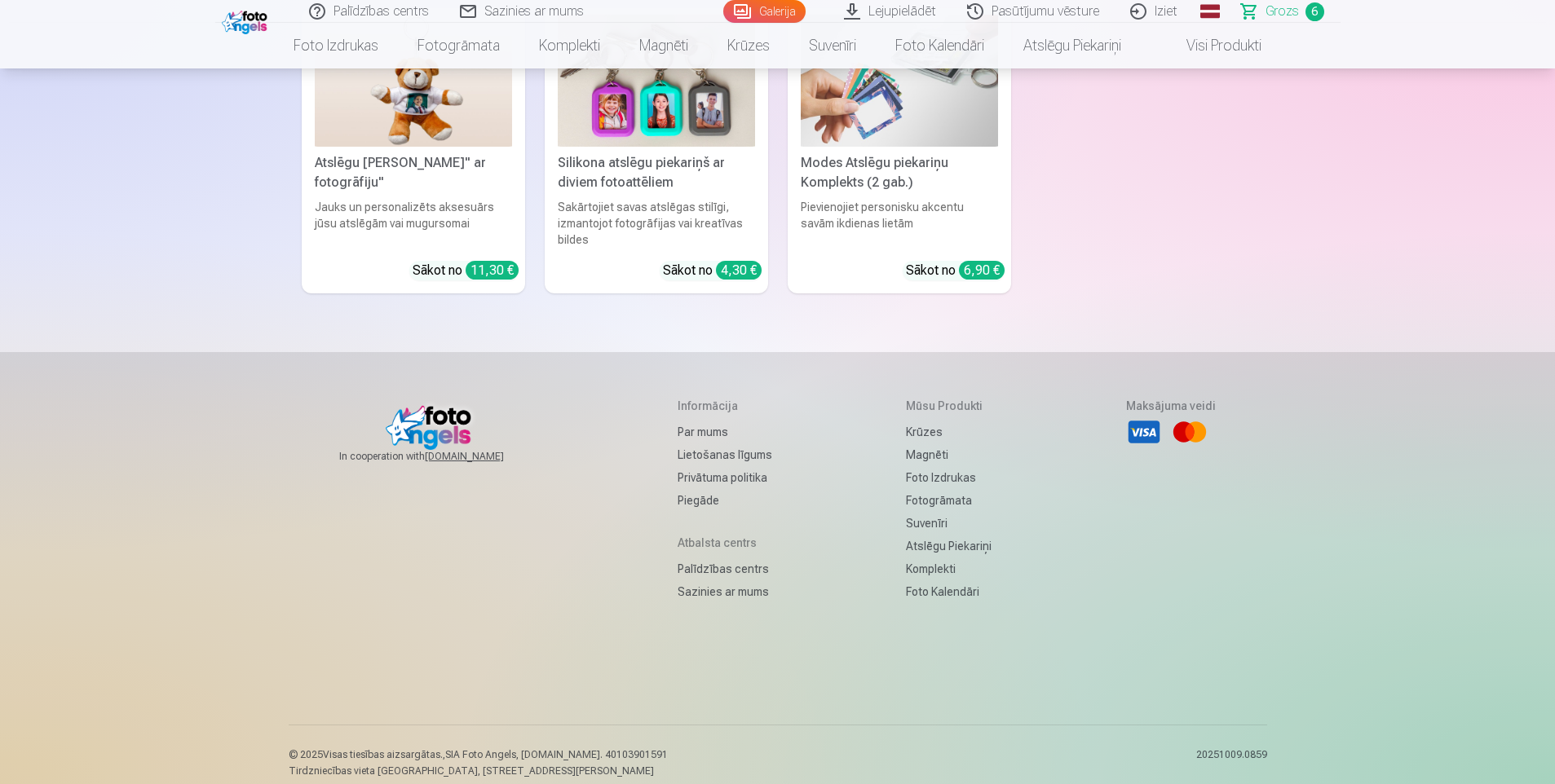
click at [1284, 10] on span "Grozs" at bounding box center [1282, 12] width 33 height 20
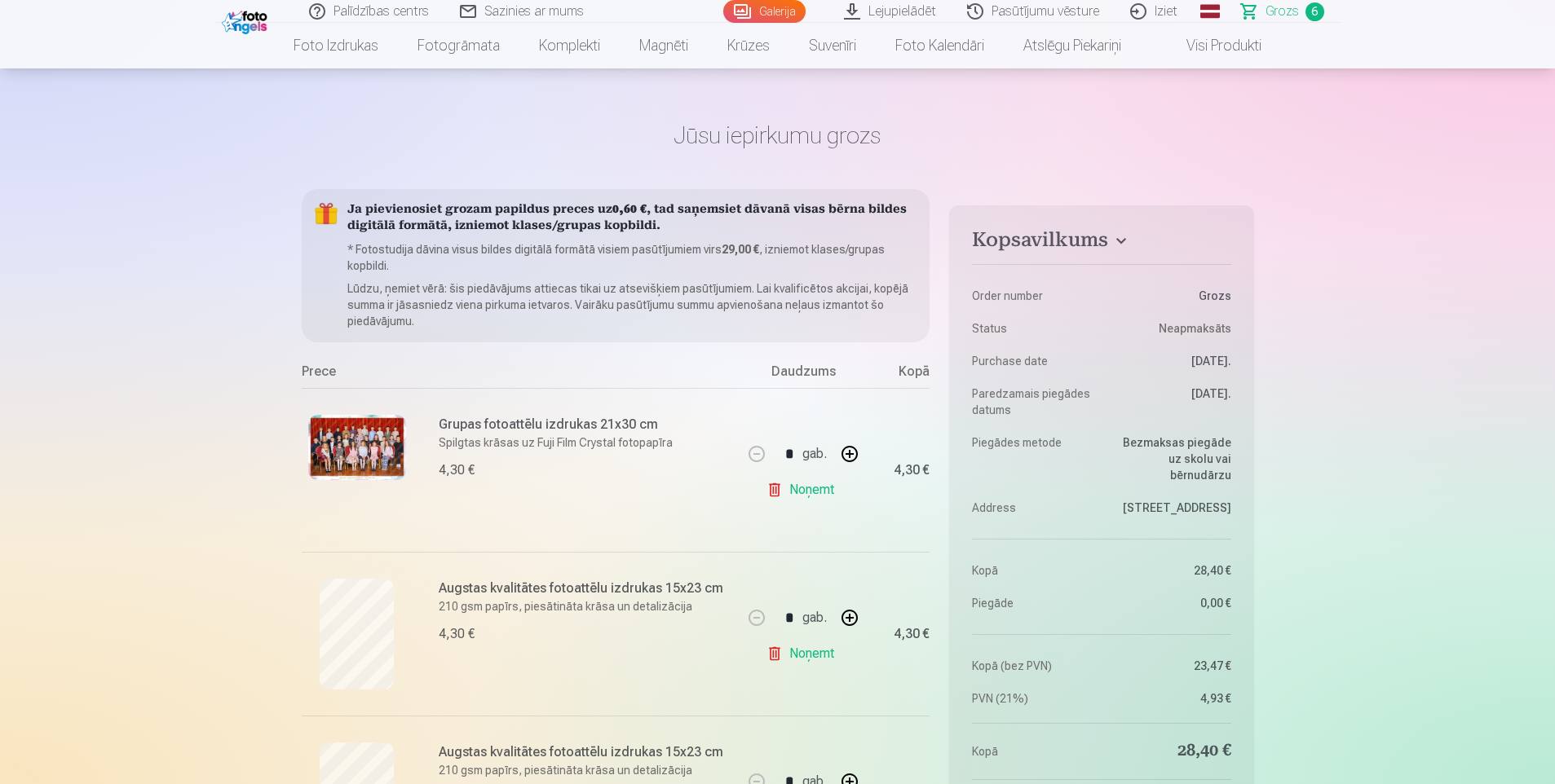
scroll to position [0, 0]
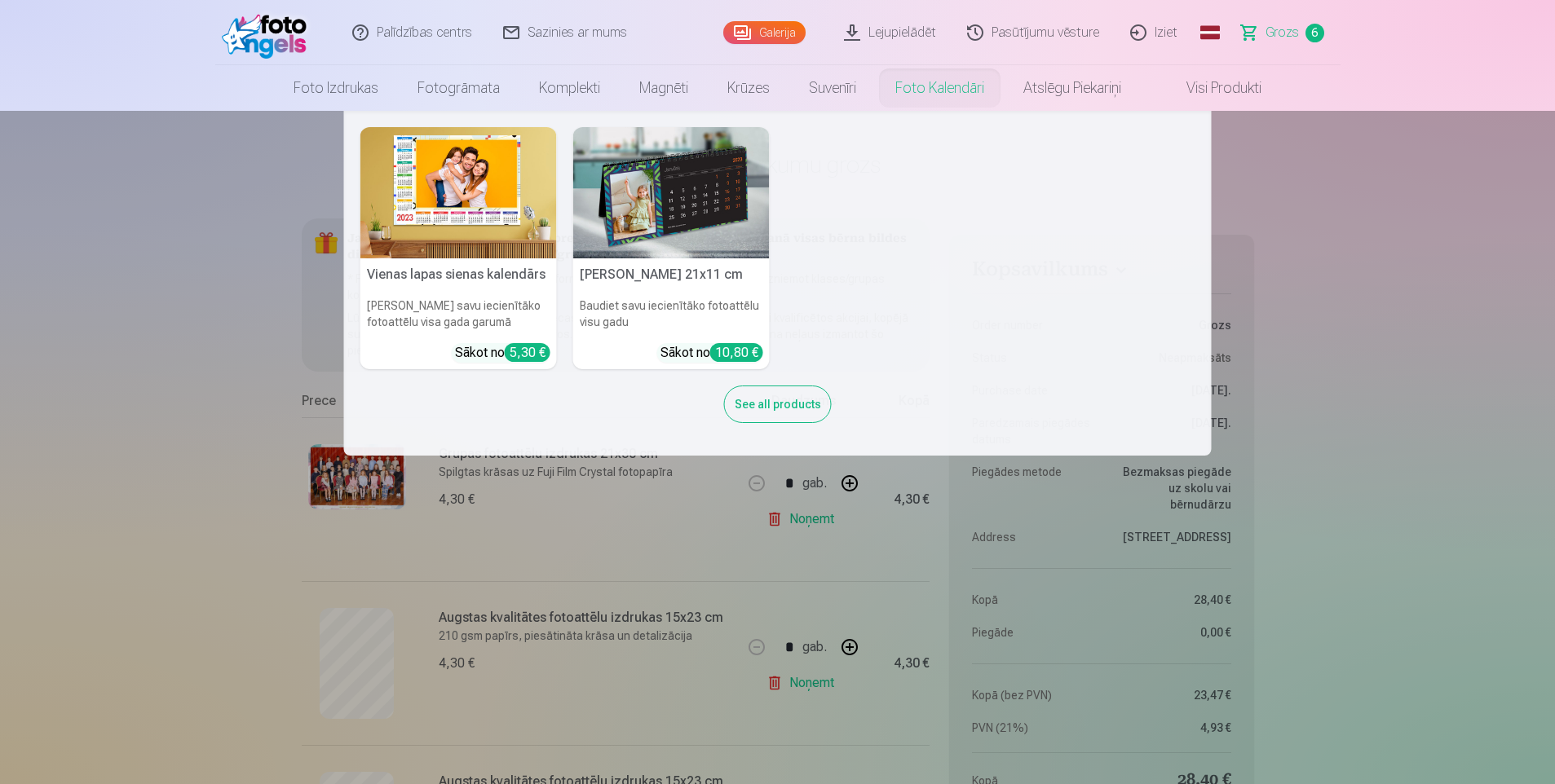
click at [936, 89] on link "Foto kalendāri" at bounding box center [939, 88] width 128 height 46
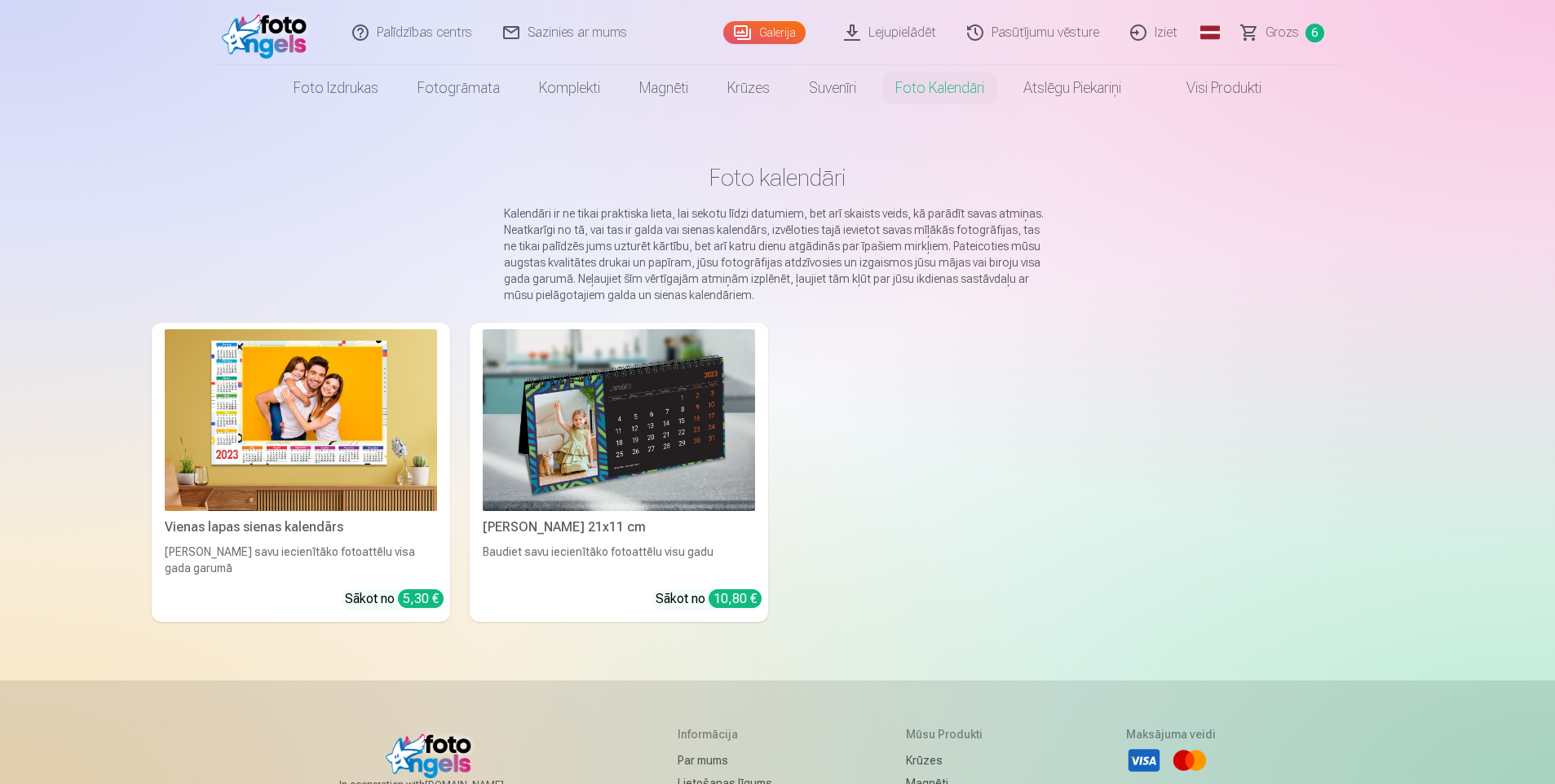
click at [333, 344] on img at bounding box center [301, 420] width 273 height 182
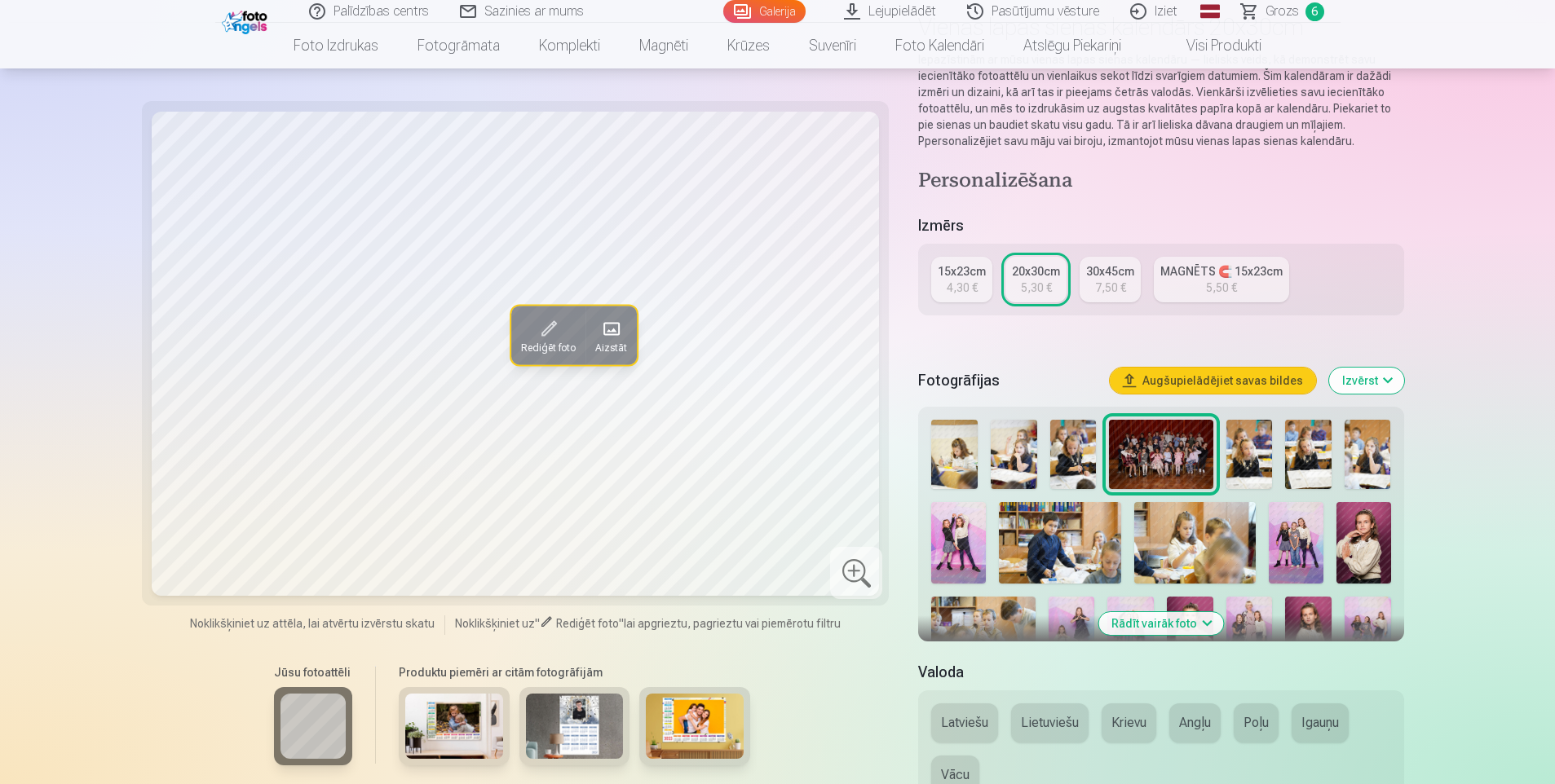
scroll to position [163, 0]
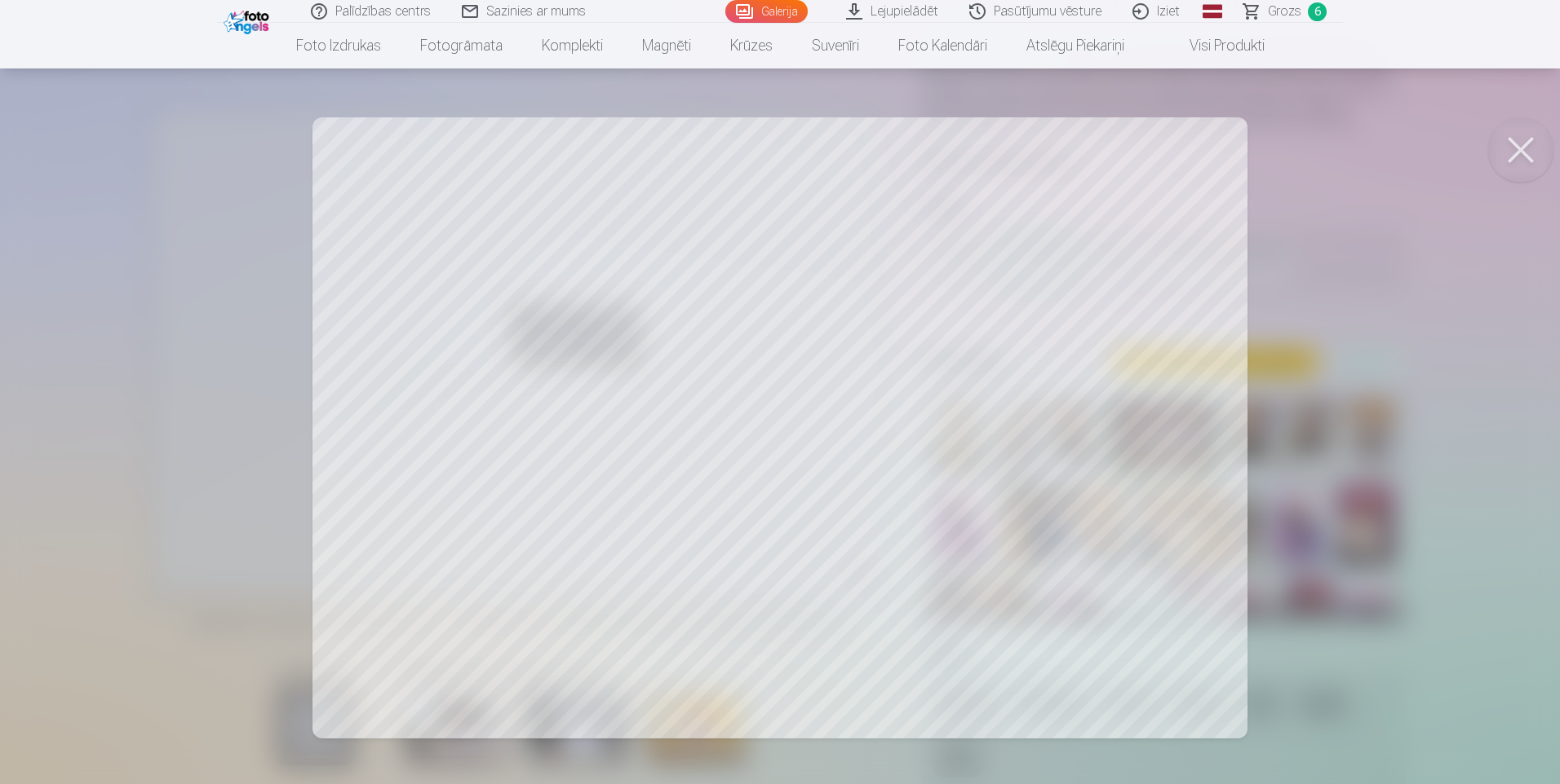
click at [783, 318] on div at bounding box center [780, 392] width 1560 height 784
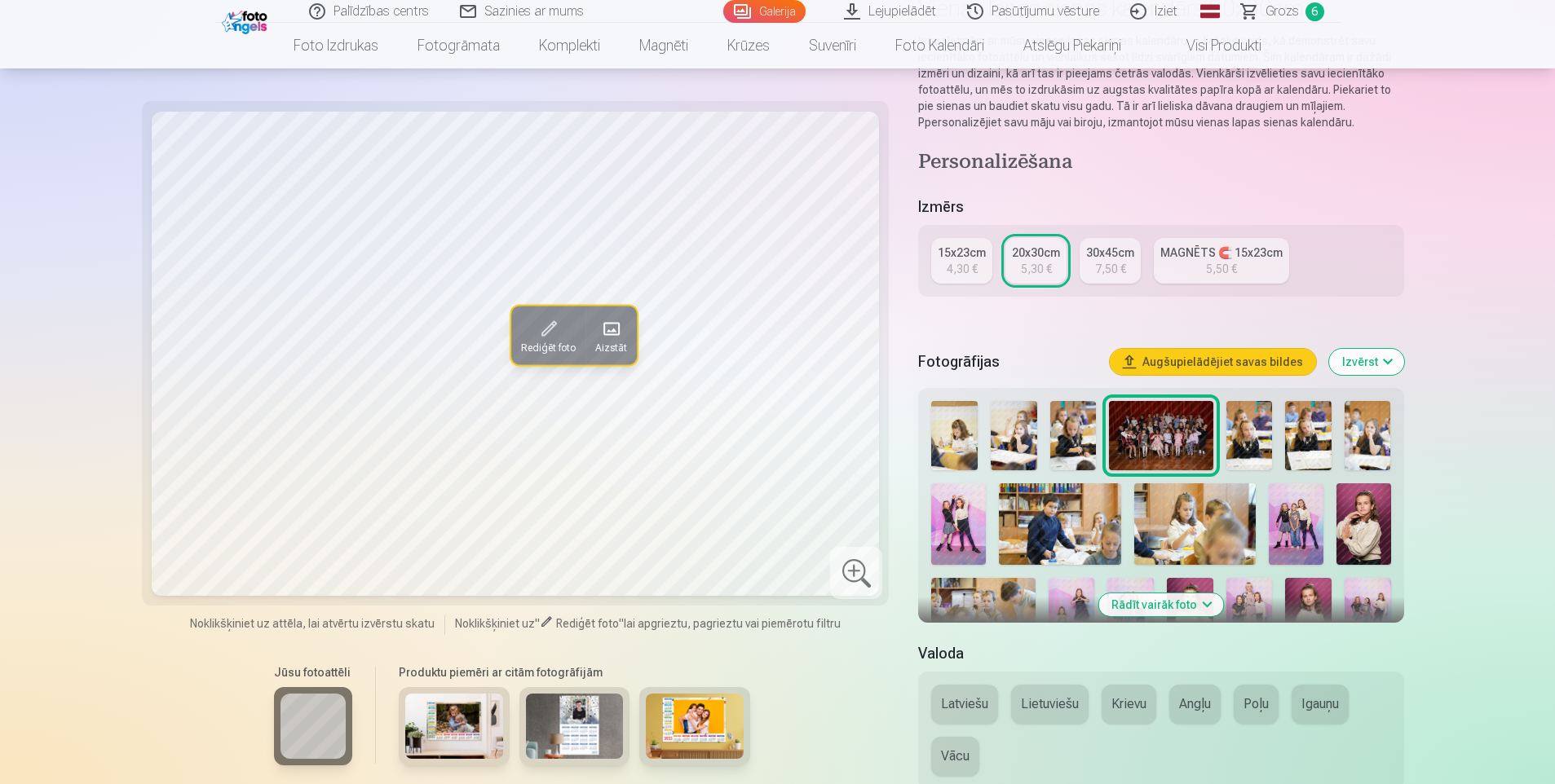
click at [544, 339] on span at bounding box center [547, 329] width 26 height 26
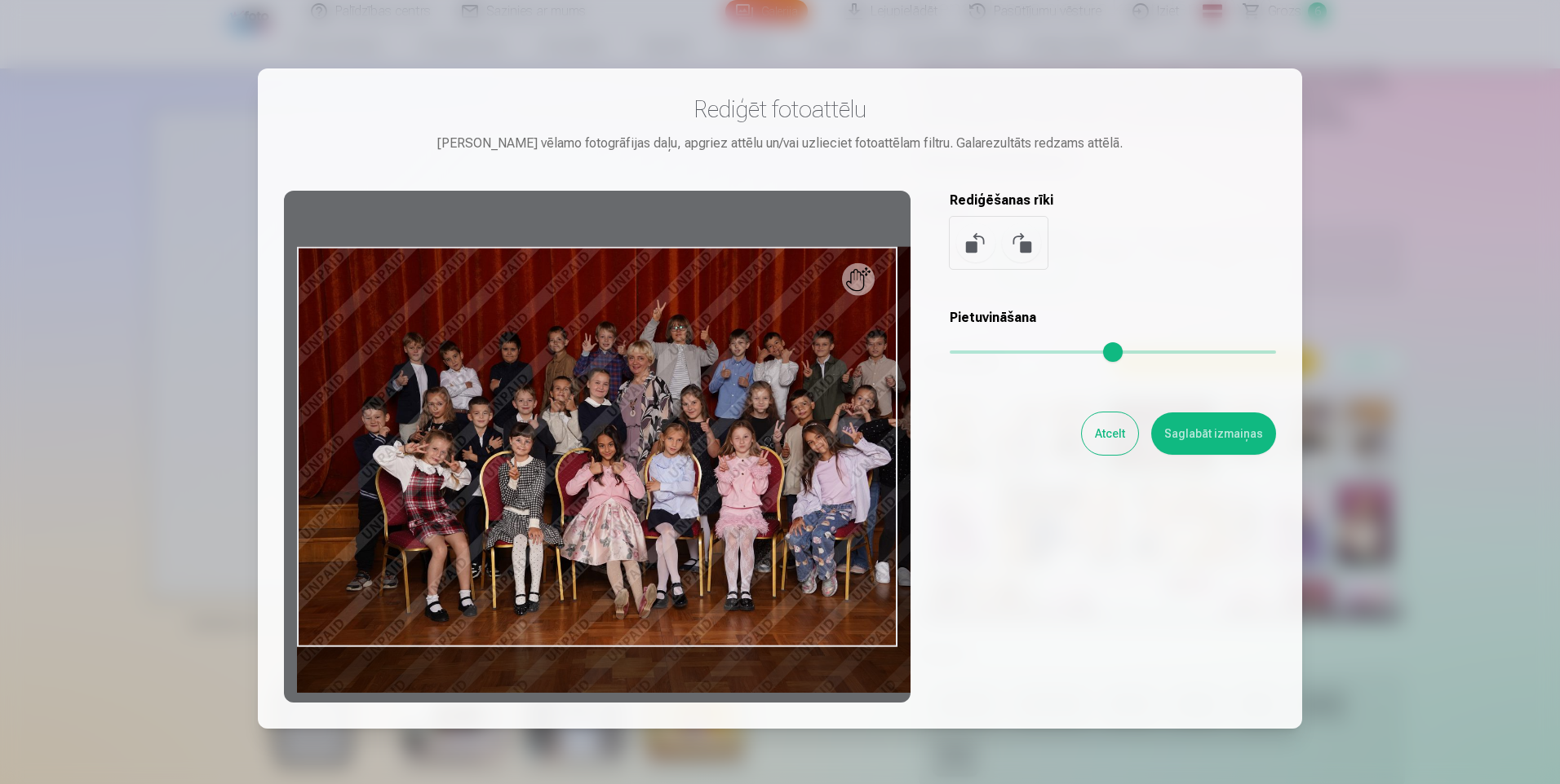
drag, startPoint x: 961, startPoint y: 351, endPoint x: 977, endPoint y: 353, distance: 16.1
type input "****"
click at [977, 353] on input "range" at bounding box center [1113, 353] width 327 height 4
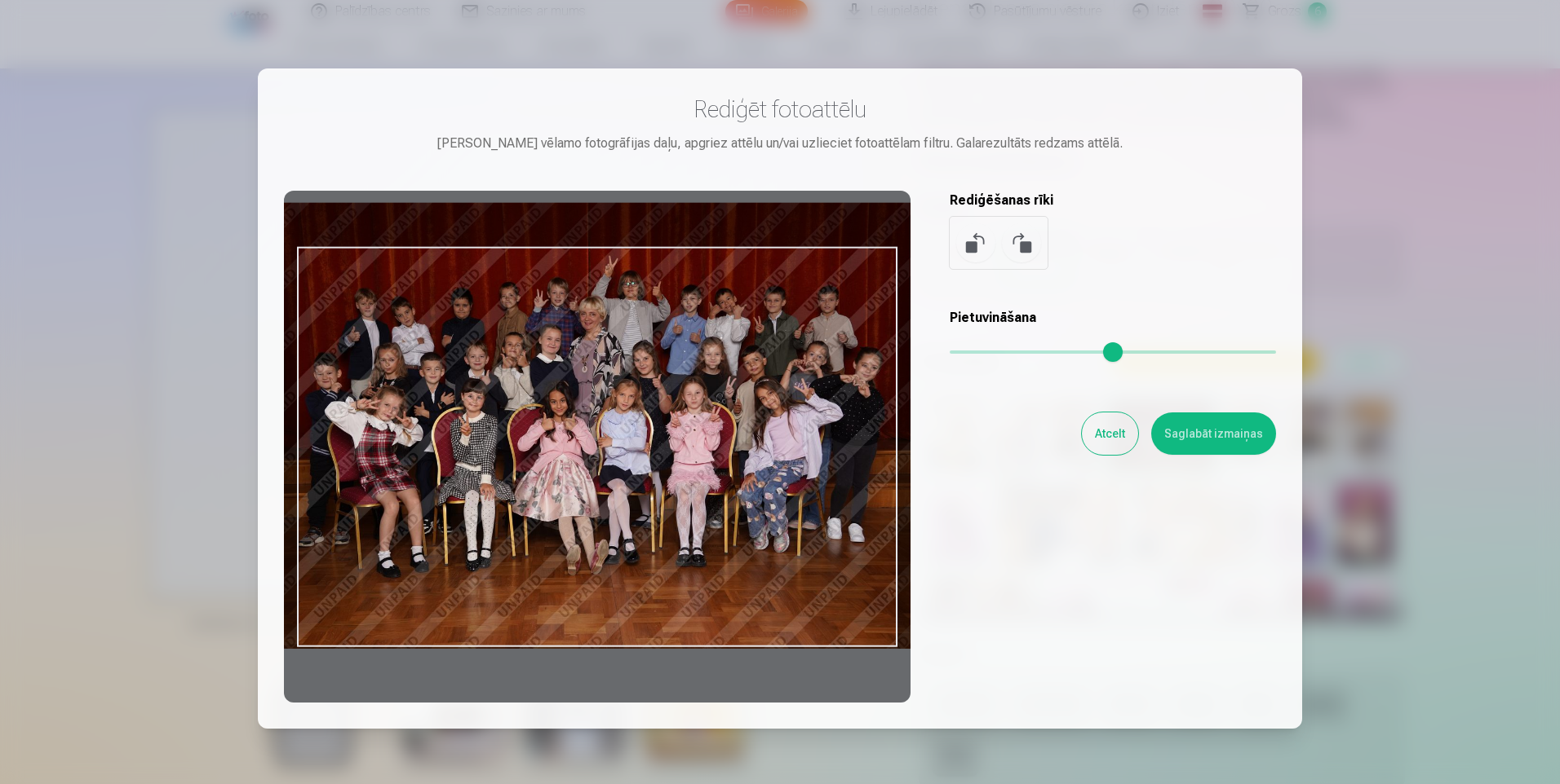
drag, startPoint x: 680, startPoint y: 443, endPoint x: 632, endPoint y: 398, distance: 65.8
click at [632, 398] on div at bounding box center [597, 447] width 627 height 512
click at [1205, 432] on button "Saglabāt izmaiņas" at bounding box center [1213, 433] width 125 height 42
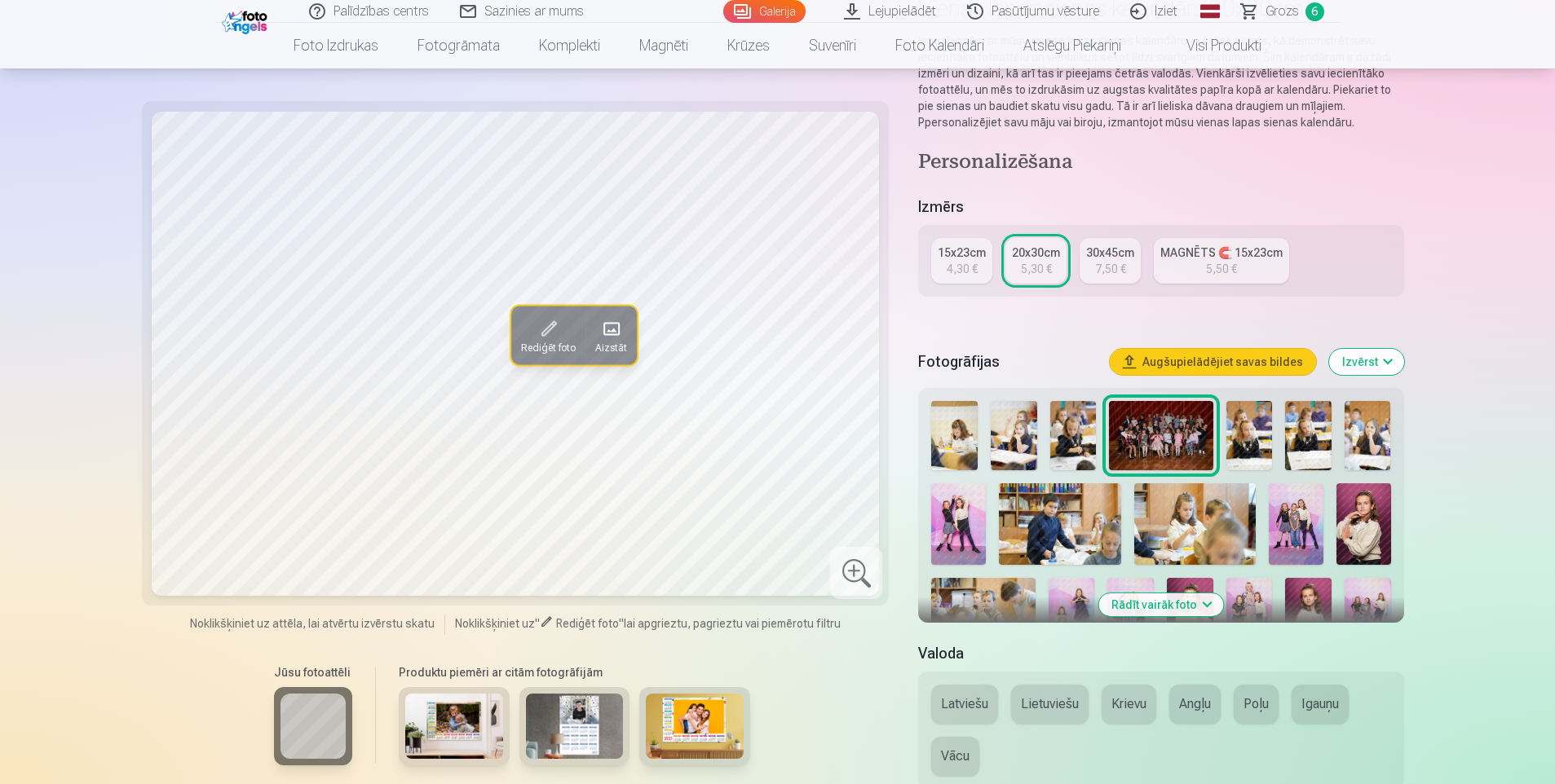
scroll to position [245, 0]
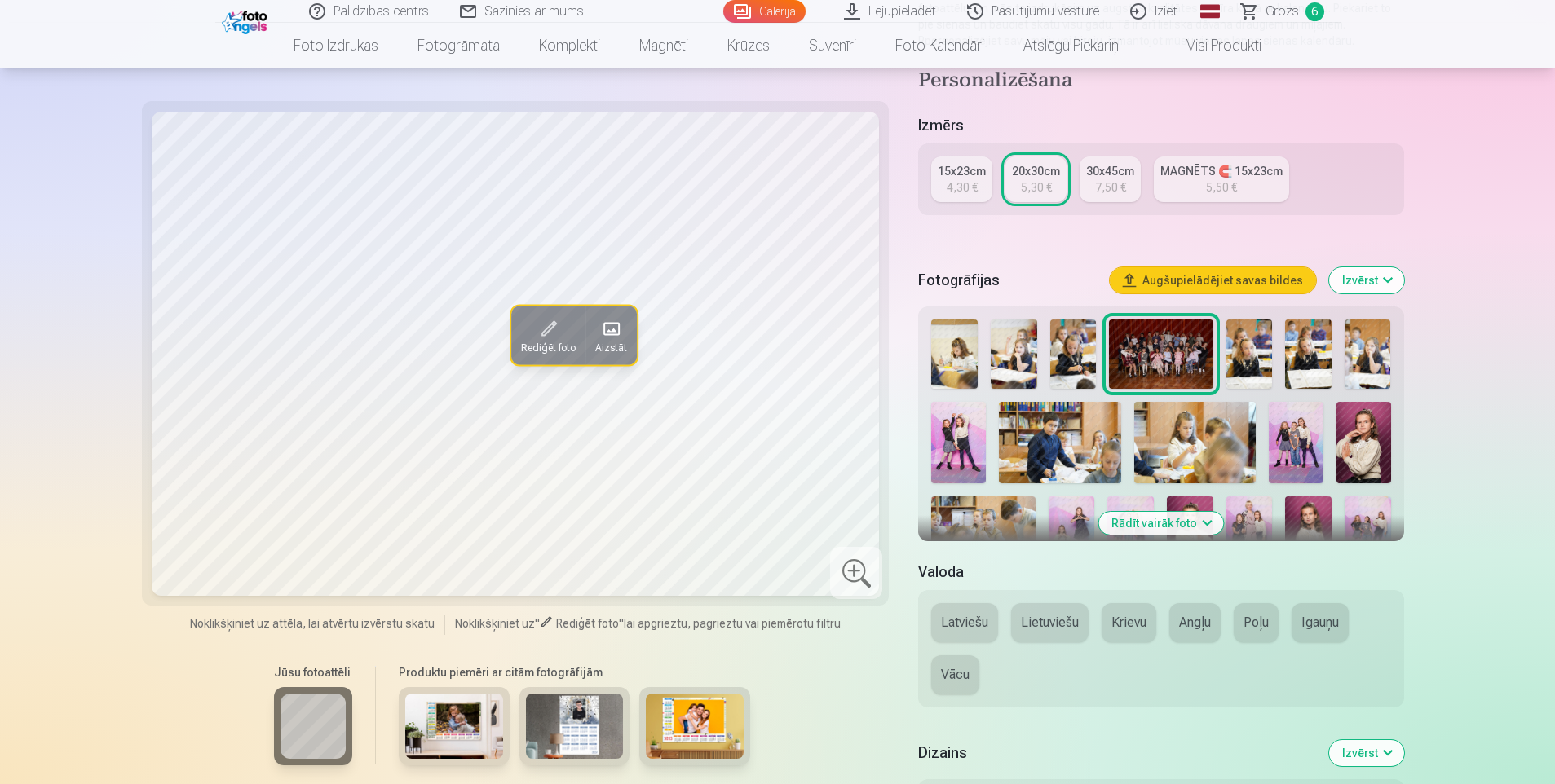
click at [986, 629] on button "Latviešu" at bounding box center [965, 623] width 67 height 39
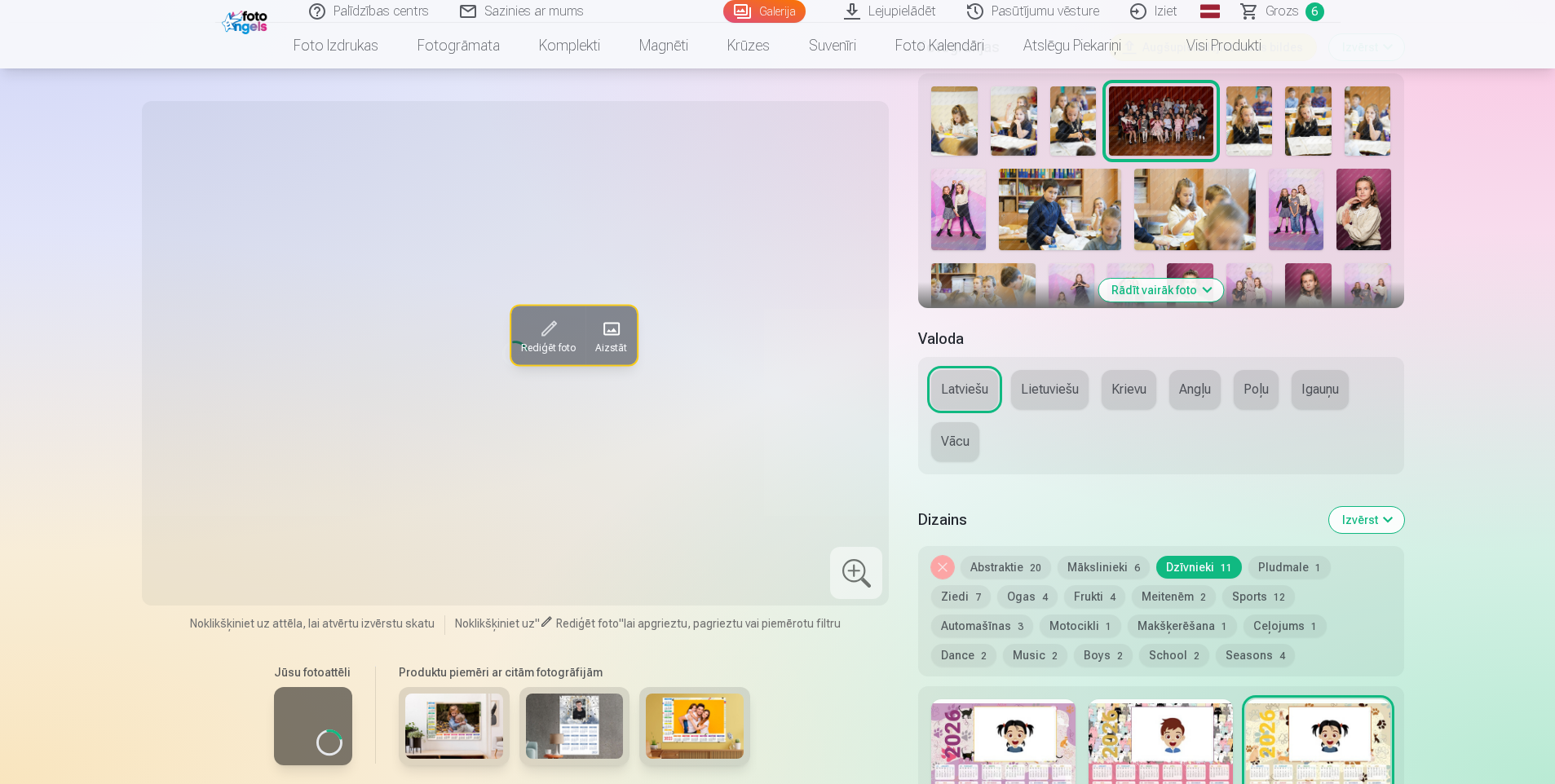
scroll to position [571, 0]
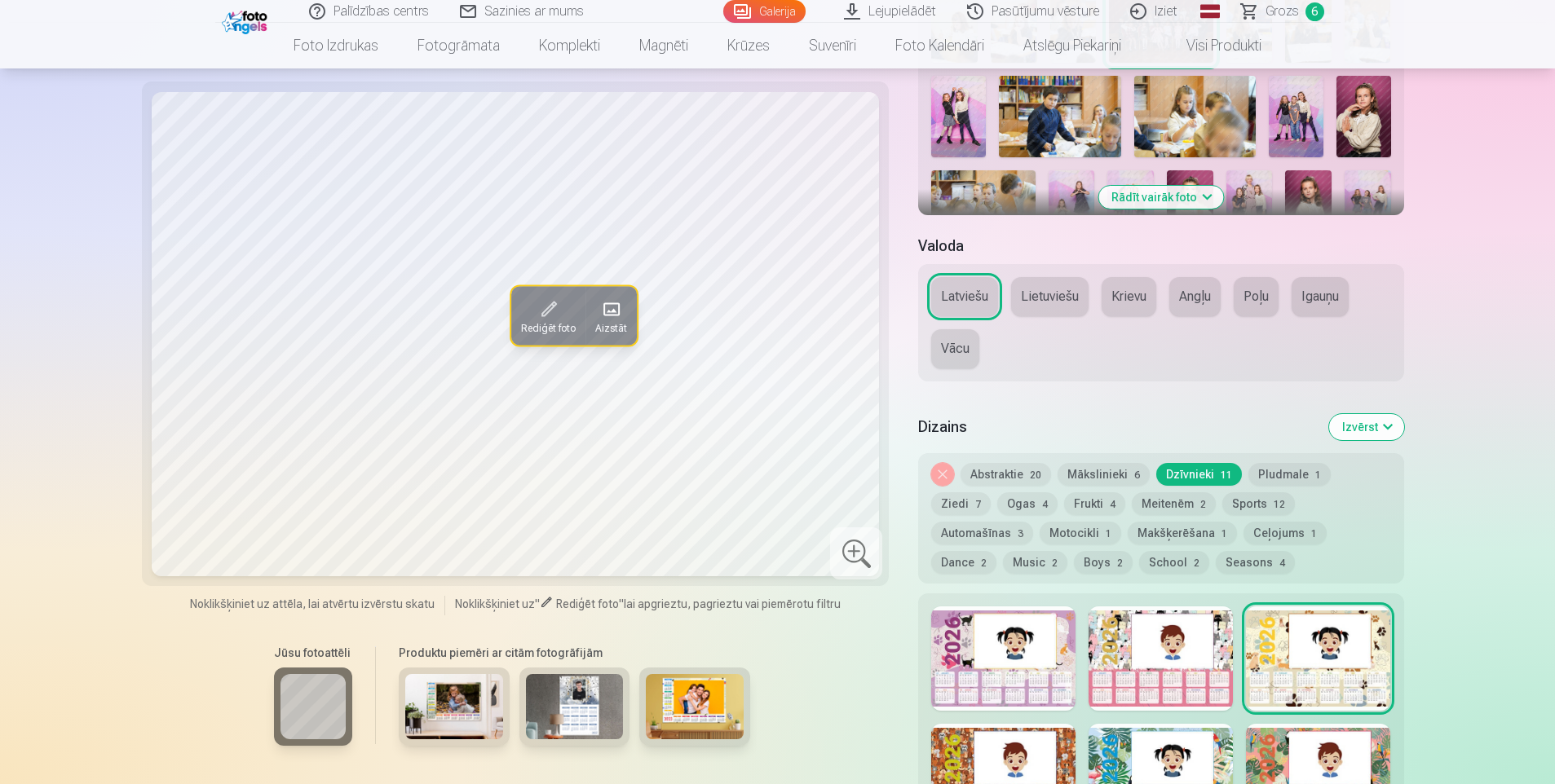
click at [1131, 501] on button "Meitenēm 2" at bounding box center [1174, 503] width 84 height 22
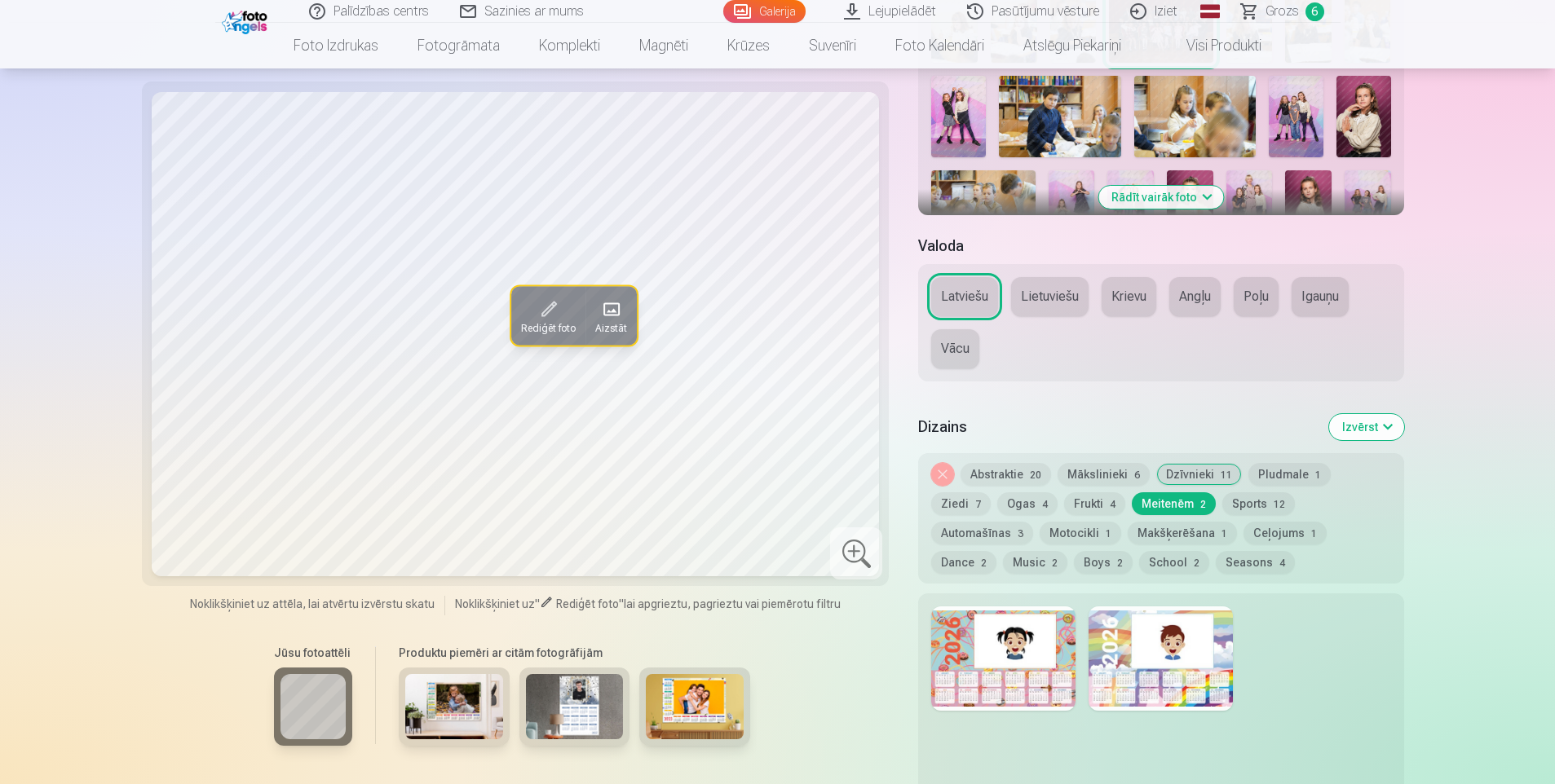
click at [1199, 472] on button "Dzīvnieki 11" at bounding box center [1199, 474] width 85 height 22
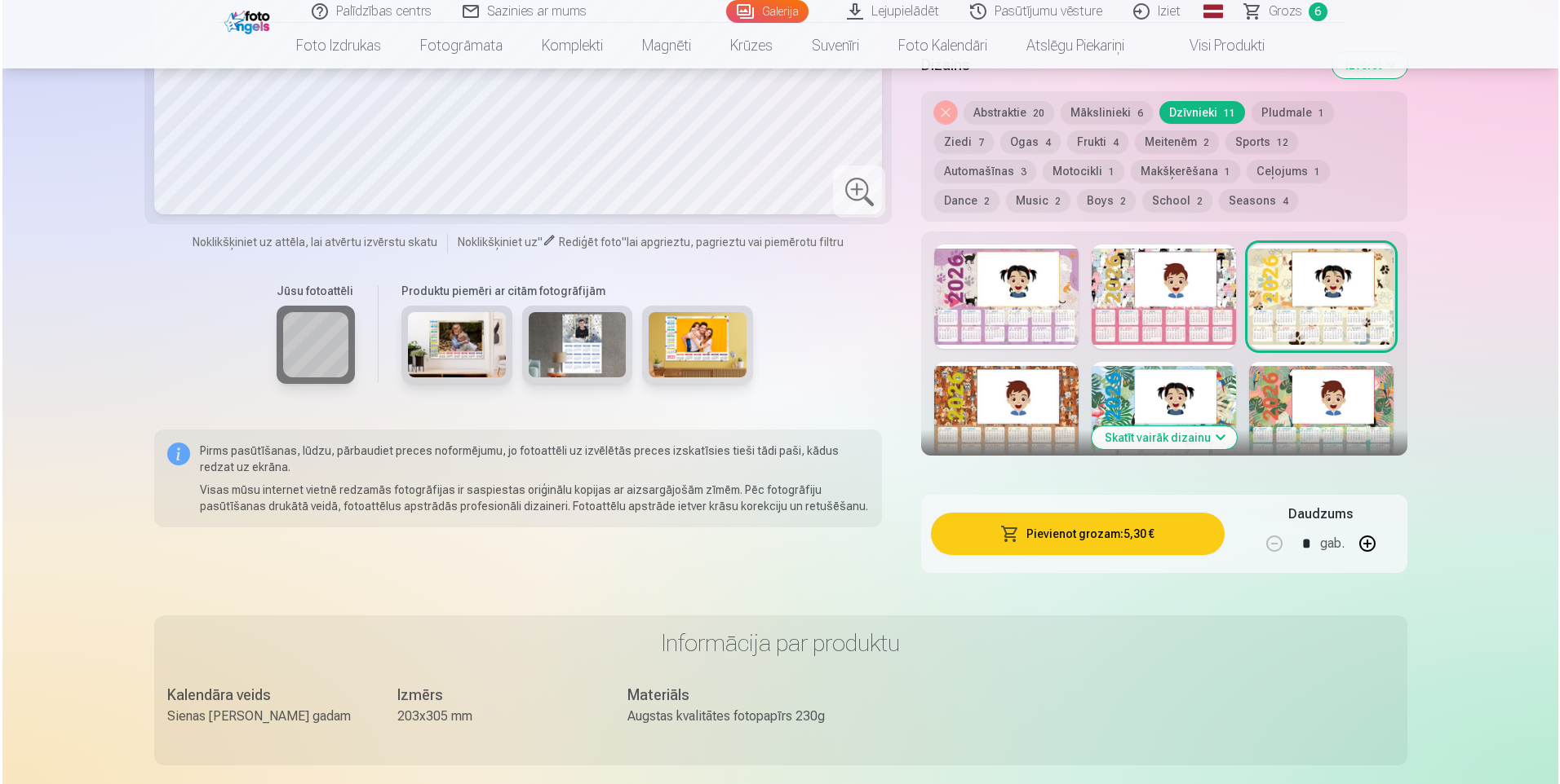
scroll to position [1060, 0]
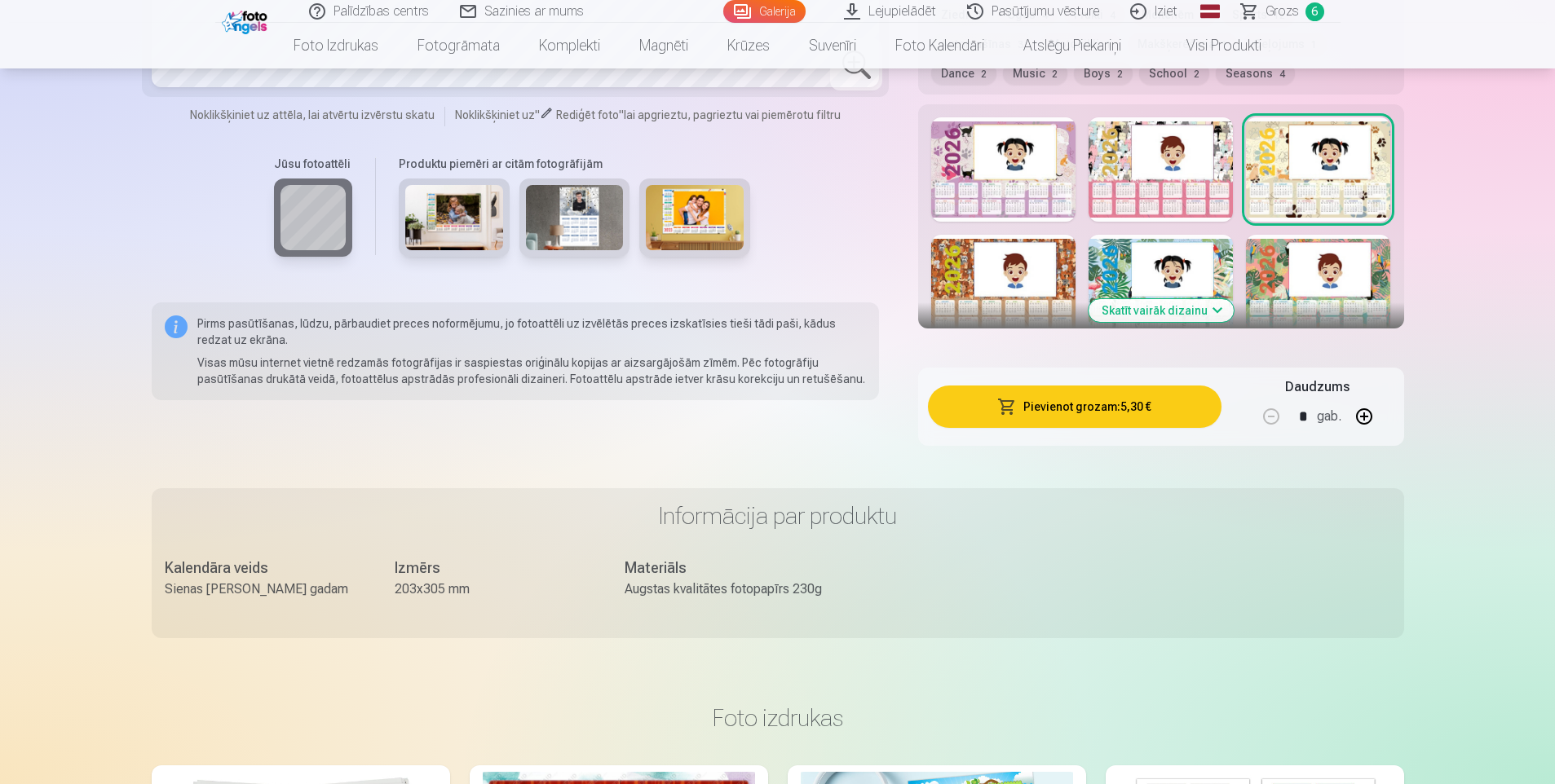
click at [1162, 409] on button "Pievienot grozam : 5,30 €" at bounding box center [1074, 406] width 293 height 42
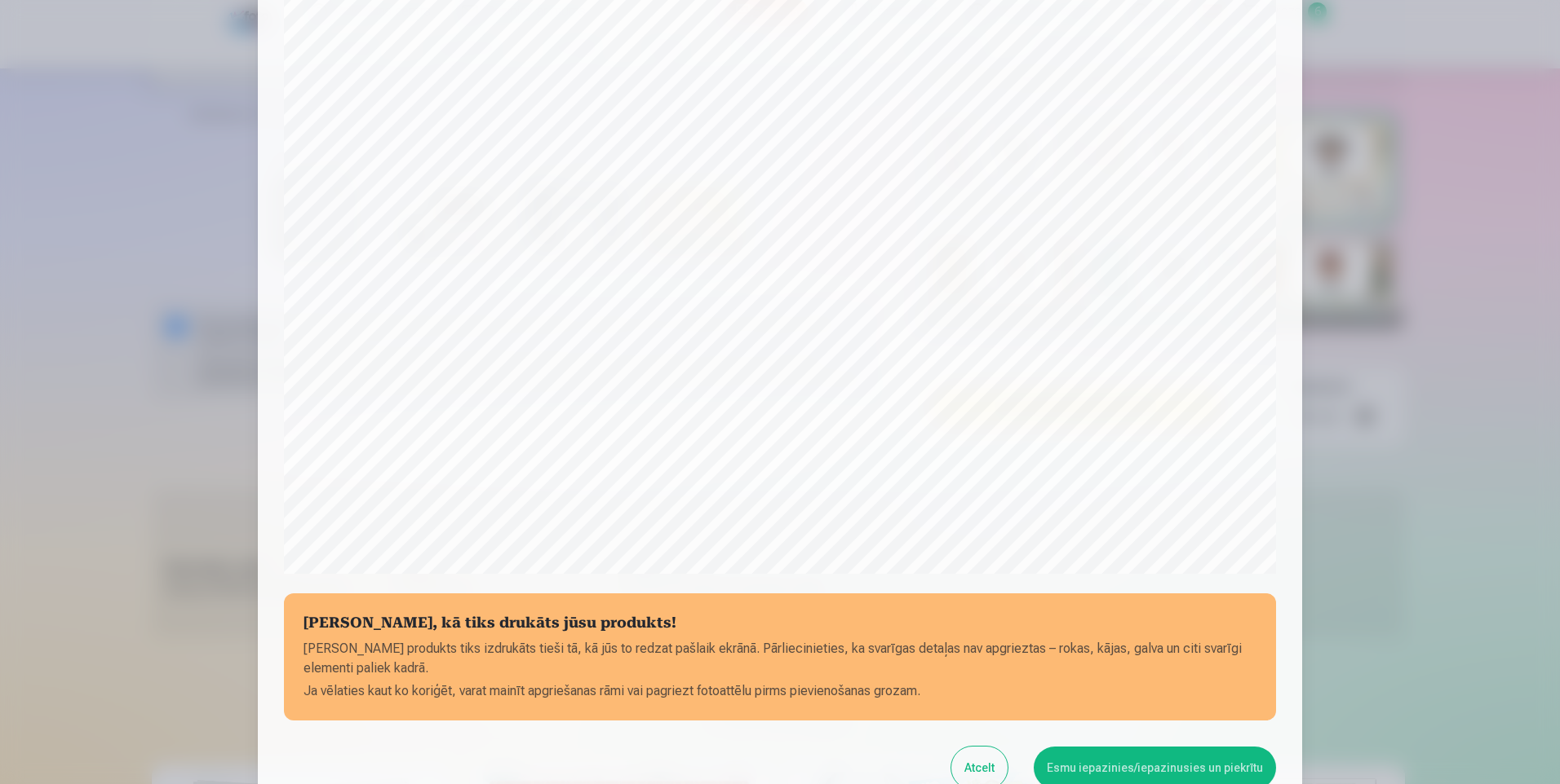
scroll to position [389, 0]
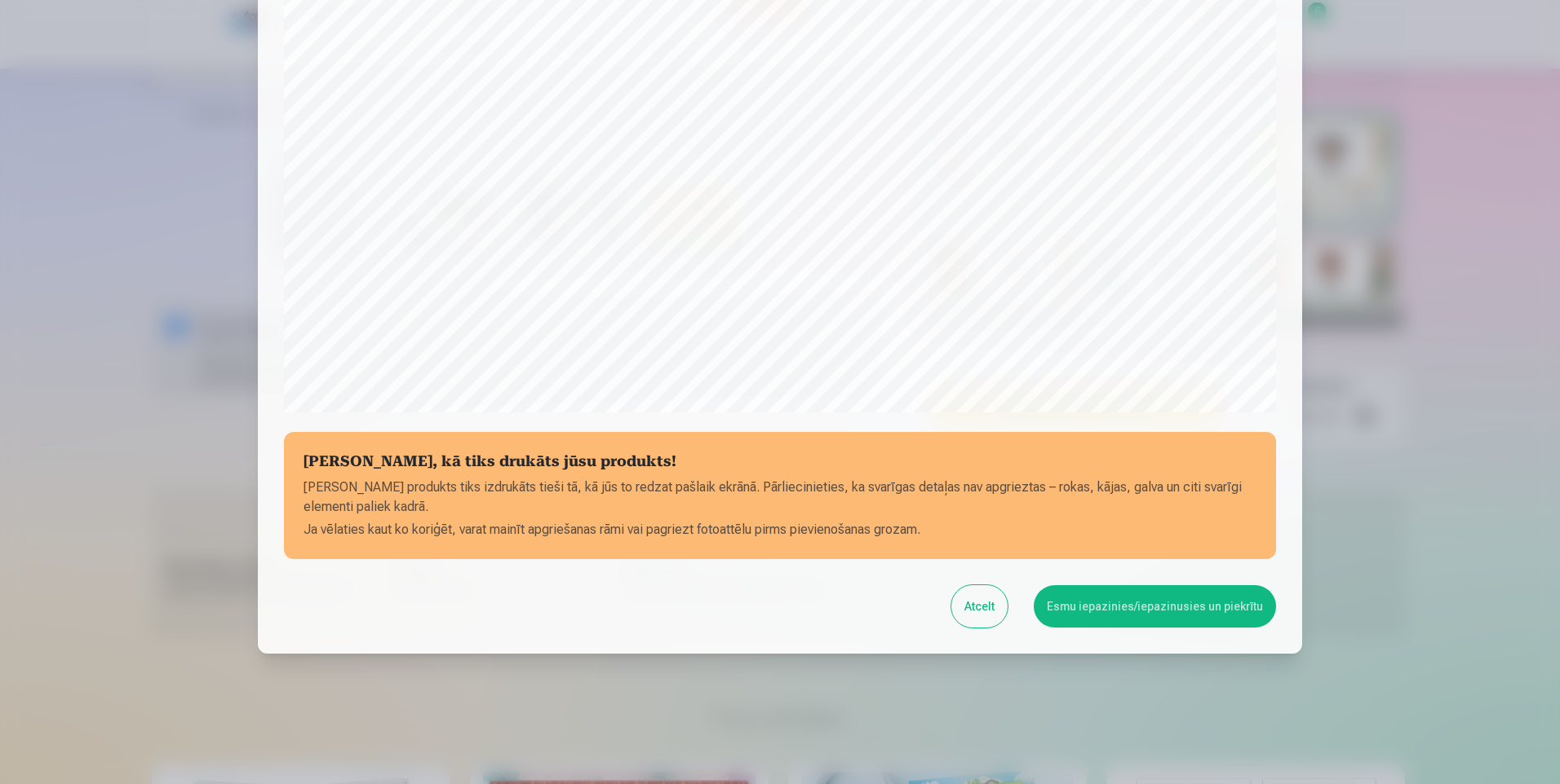
click at [1214, 602] on button "Esmu iepazinies/iepazinusies un piekrītu" at bounding box center [1155, 606] width 242 height 42
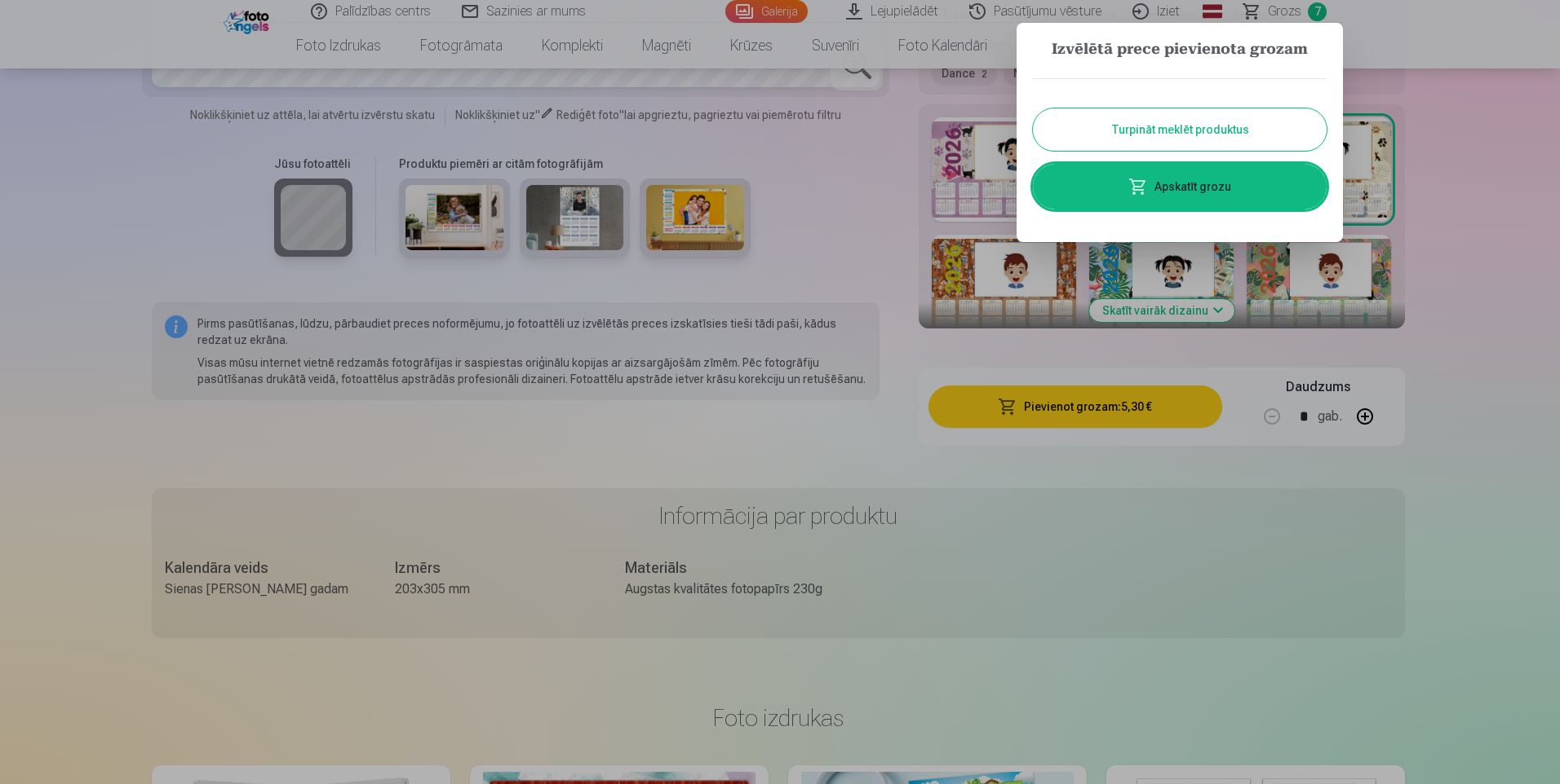
drag, startPoint x: 1281, startPoint y: 198, endPoint x: 1266, endPoint y: 208, distance: 18.0
click at [1281, 198] on link "Apskatīt grozu" at bounding box center [1179, 187] width 294 height 46
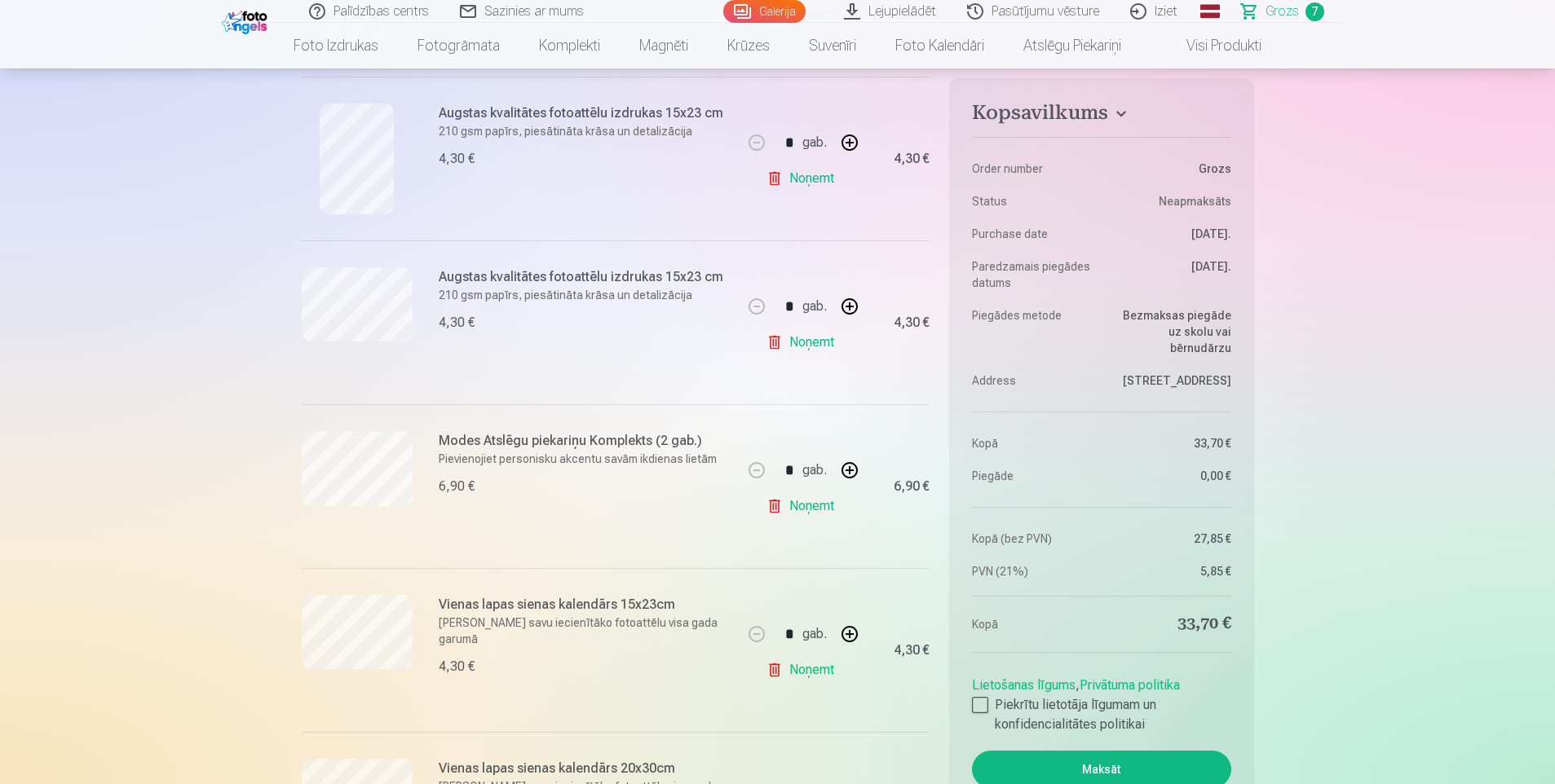
scroll to position [1060, 0]
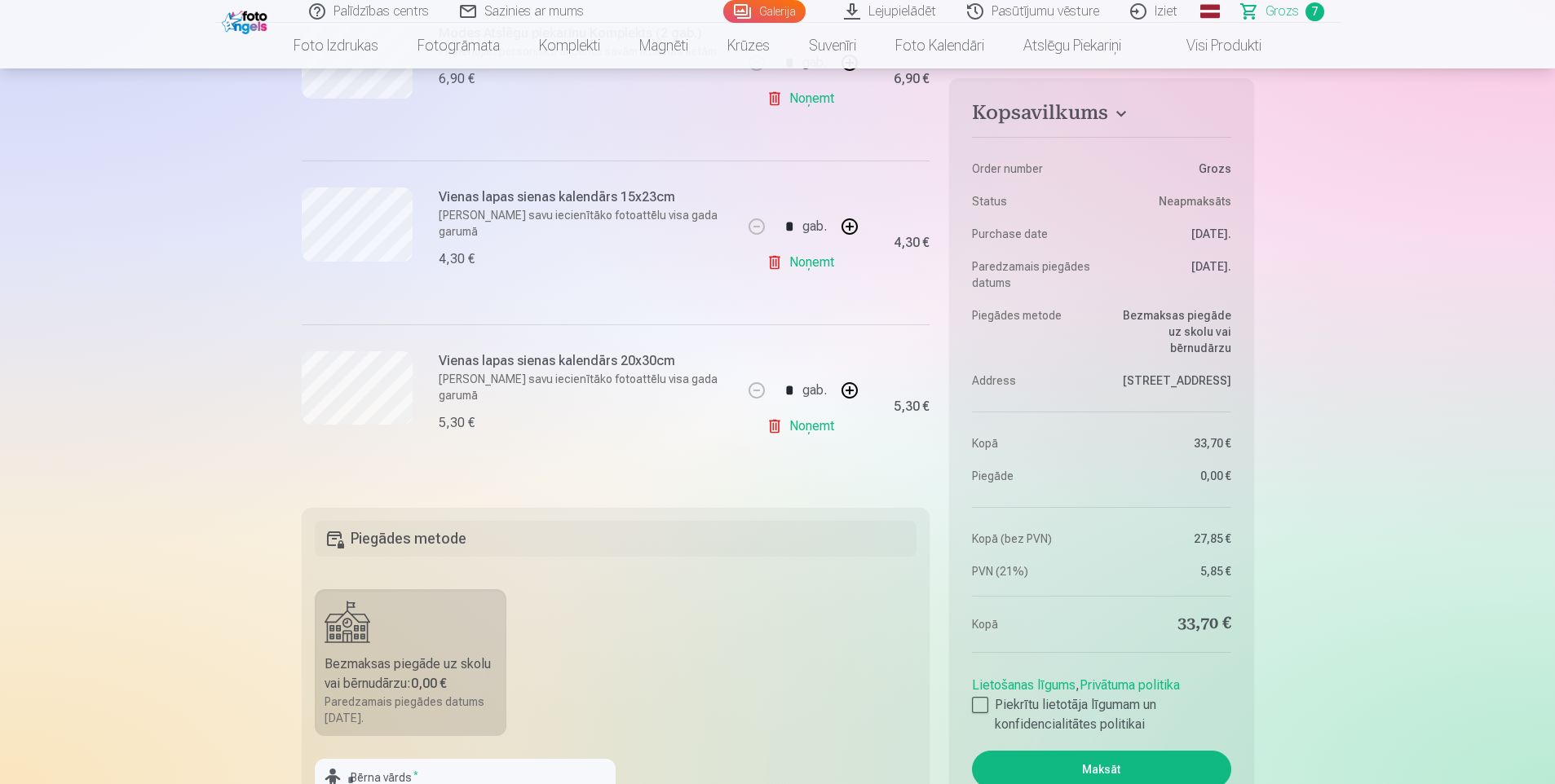
click at [817, 266] on link "Noņemt" at bounding box center [803, 262] width 74 height 32
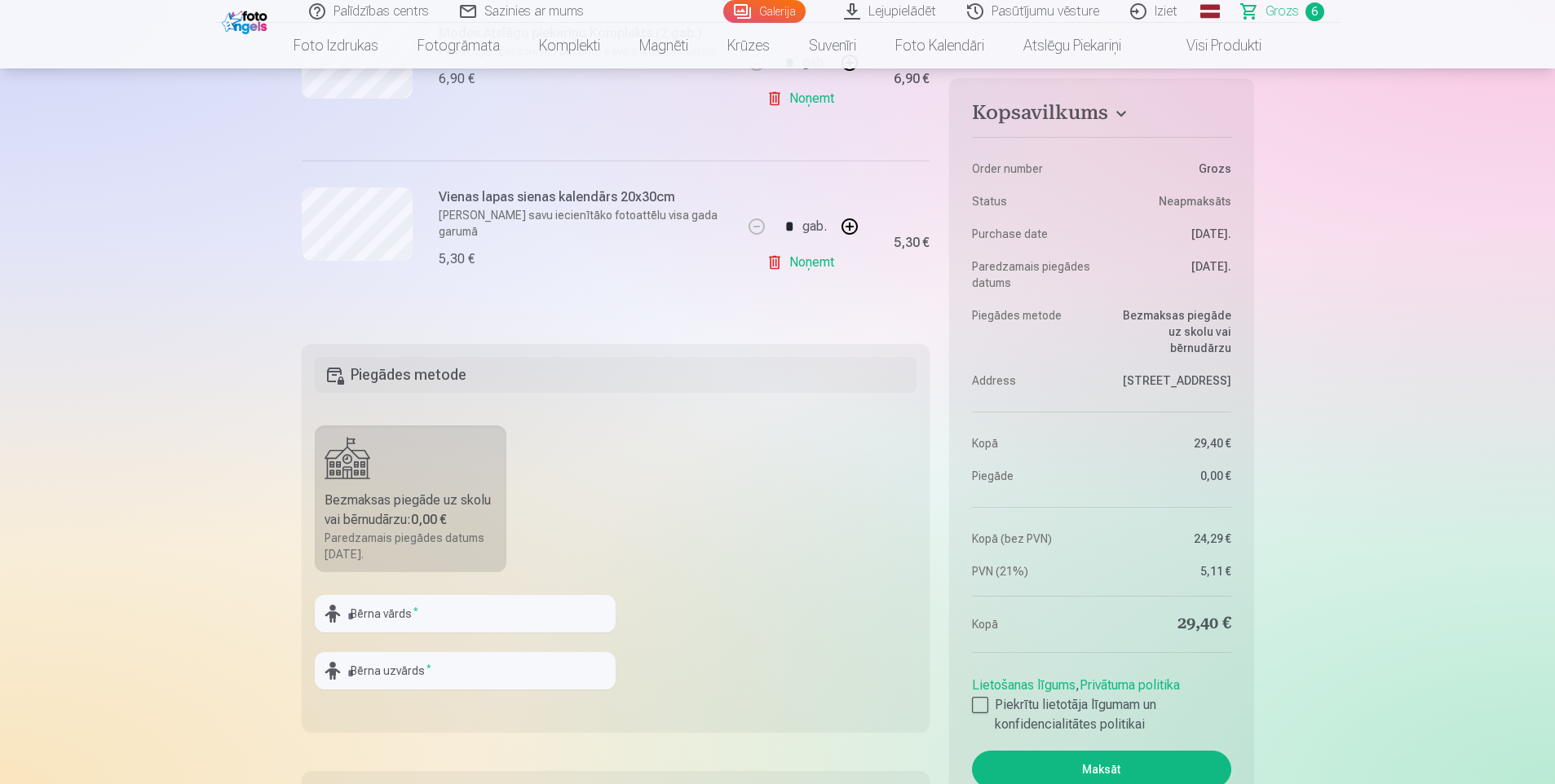
scroll to position [1141, 0]
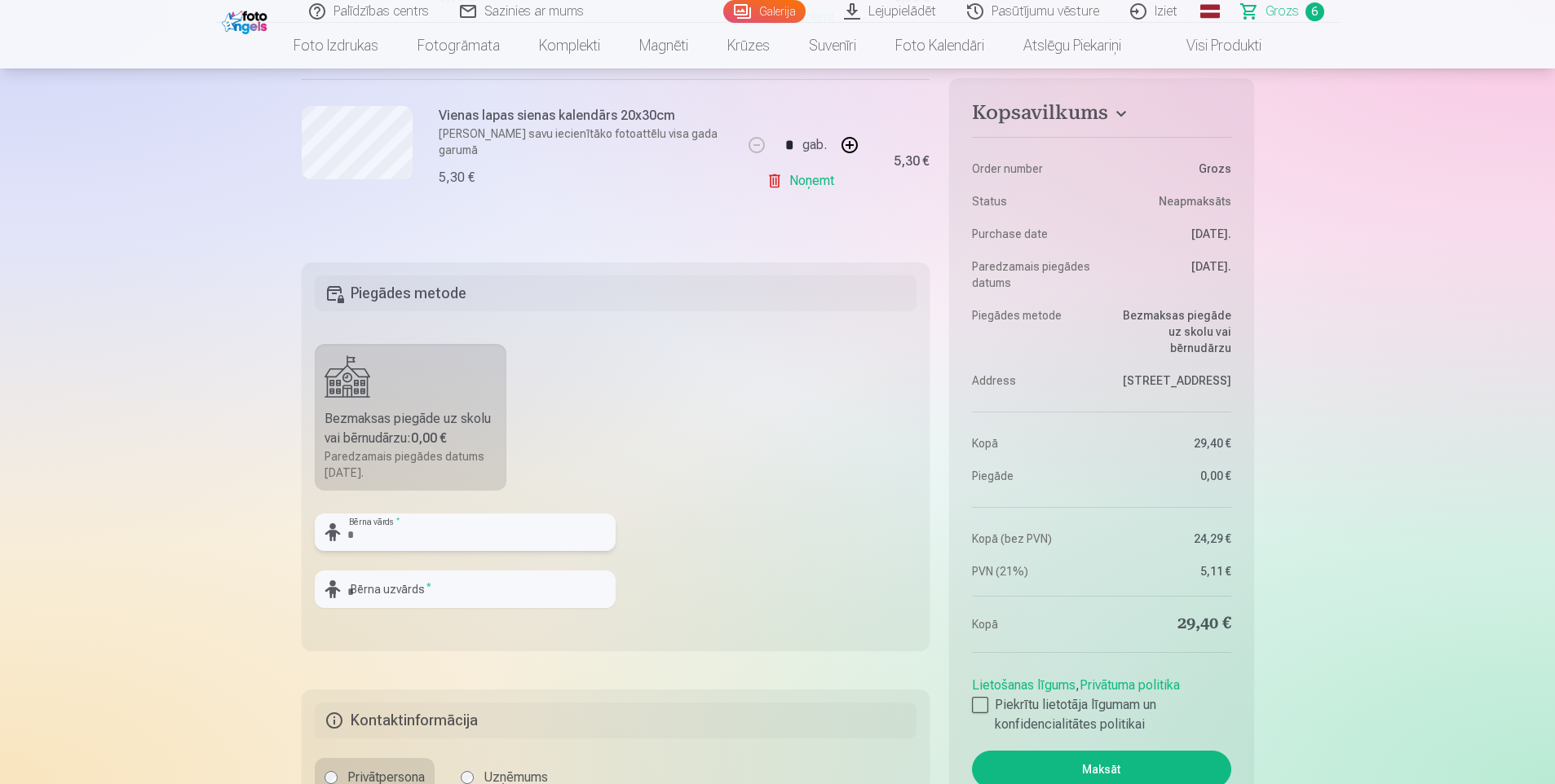
click at [426, 532] on input "text" at bounding box center [465, 533] width 301 height 38
type input "*******"
click at [496, 594] on input "text" at bounding box center [465, 589] width 301 height 38
type input "********"
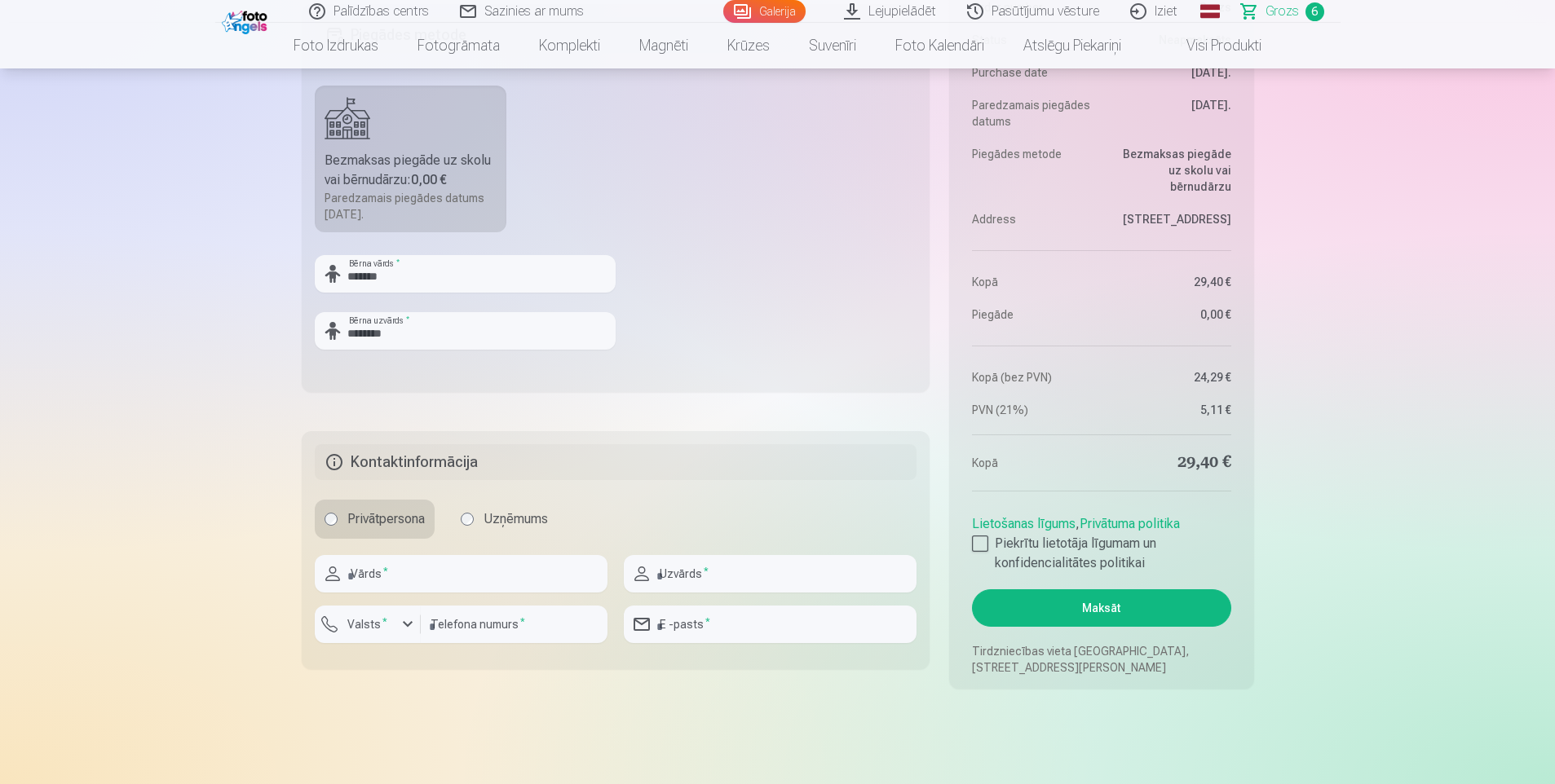
scroll to position [1468, 0]
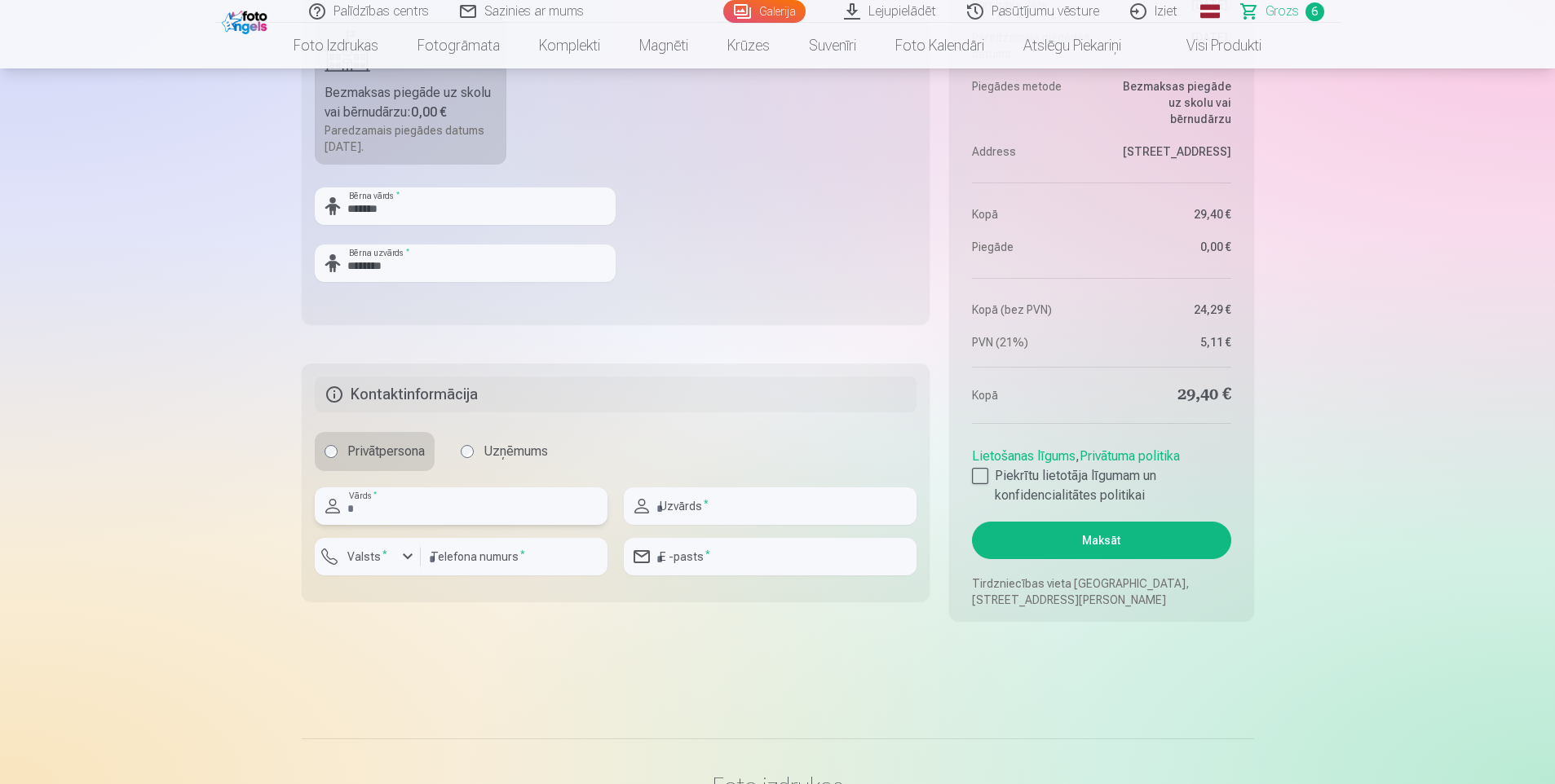
click at [431, 508] on input "text" at bounding box center [461, 506] width 293 height 38
type input "*******"
type input "********"
drag, startPoint x: 765, startPoint y: 558, endPoint x: 604, endPoint y: 556, distance: 161.0
click at [604, 556] on div "**********" at bounding box center [616, 537] width 603 height 101
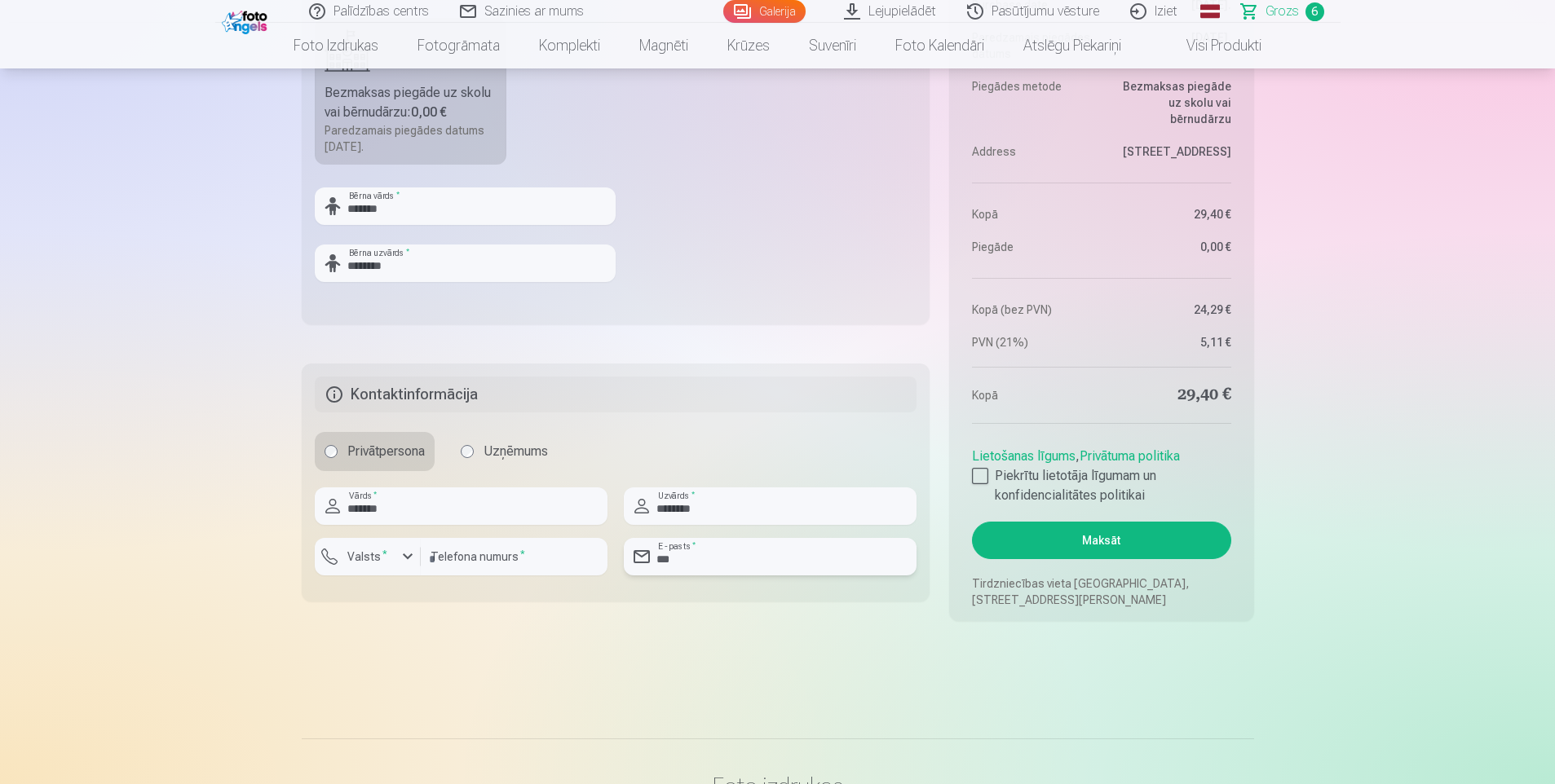
type input "**********"
click at [392, 552] on div "button" at bounding box center [371, 559] width 49 height 16
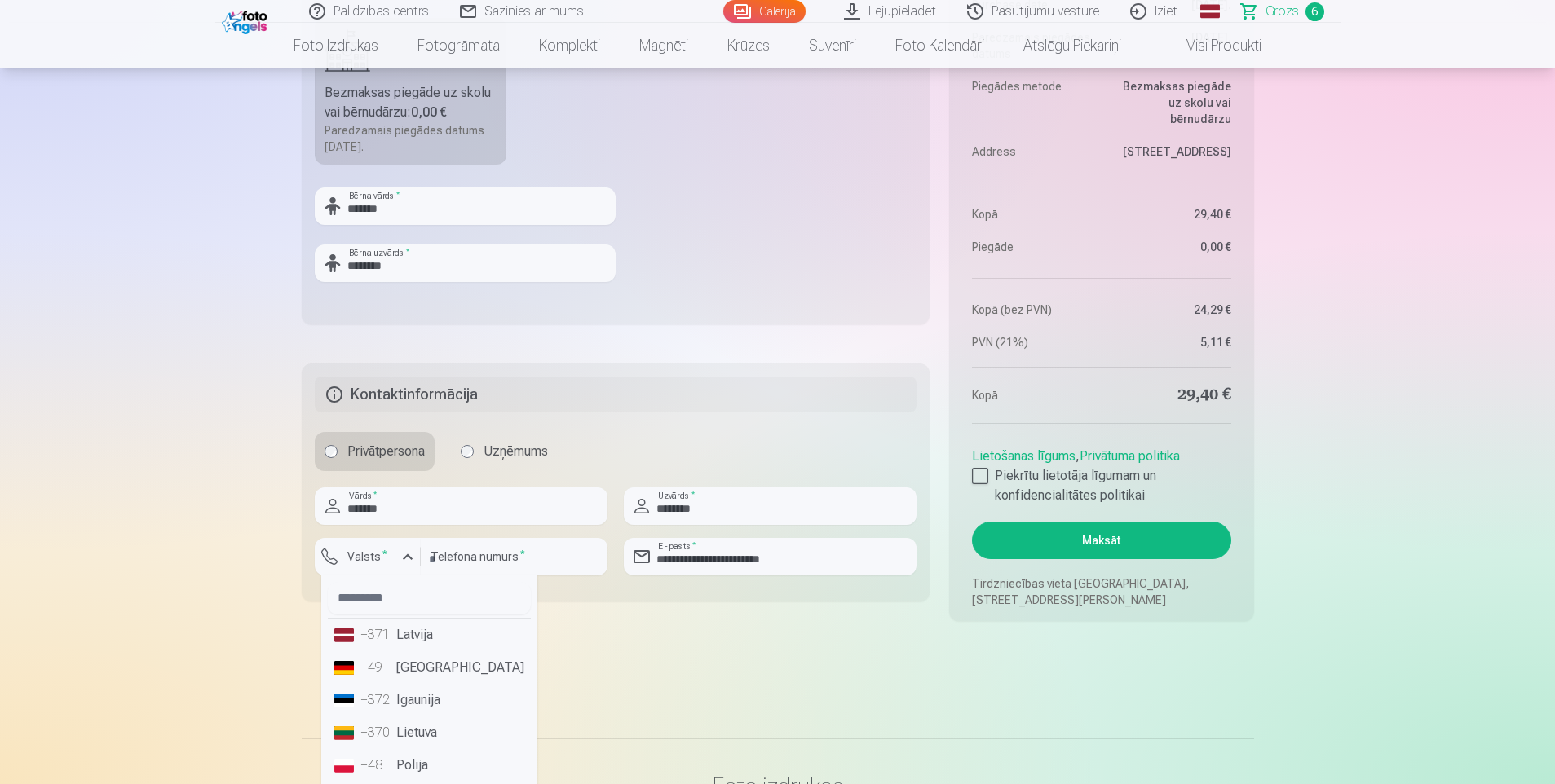
click at [454, 637] on li "+371 Latvija" at bounding box center [429, 635] width 203 height 32
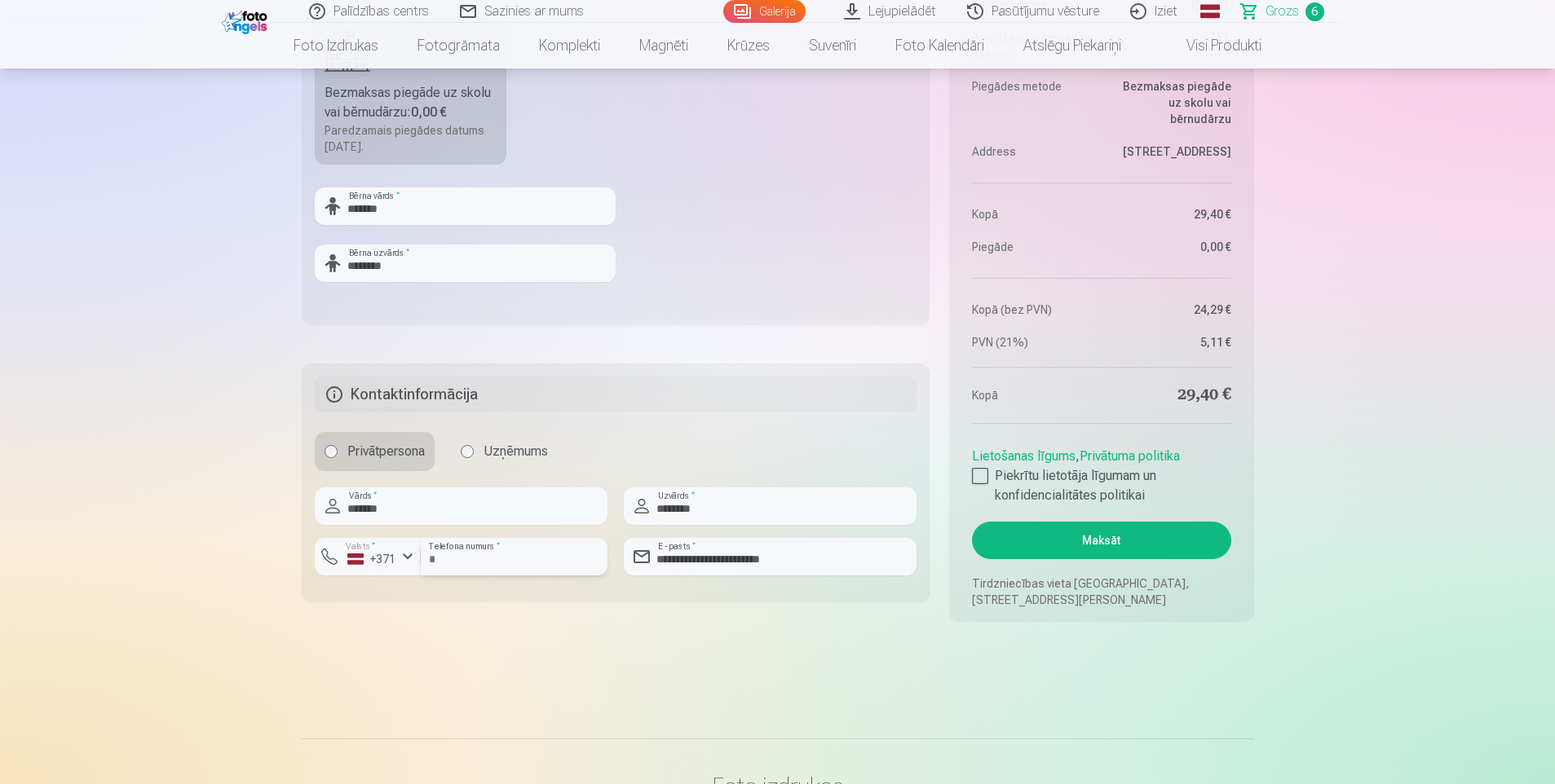
click at [467, 561] on input "number" at bounding box center [514, 557] width 187 height 38
type input "********"
click at [982, 478] on div at bounding box center [980, 476] width 16 height 16
click at [1087, 542] on button "Maksāt" at bounding box center [1101, 541] width 258 height 38
